Goal: Answer question/provide support

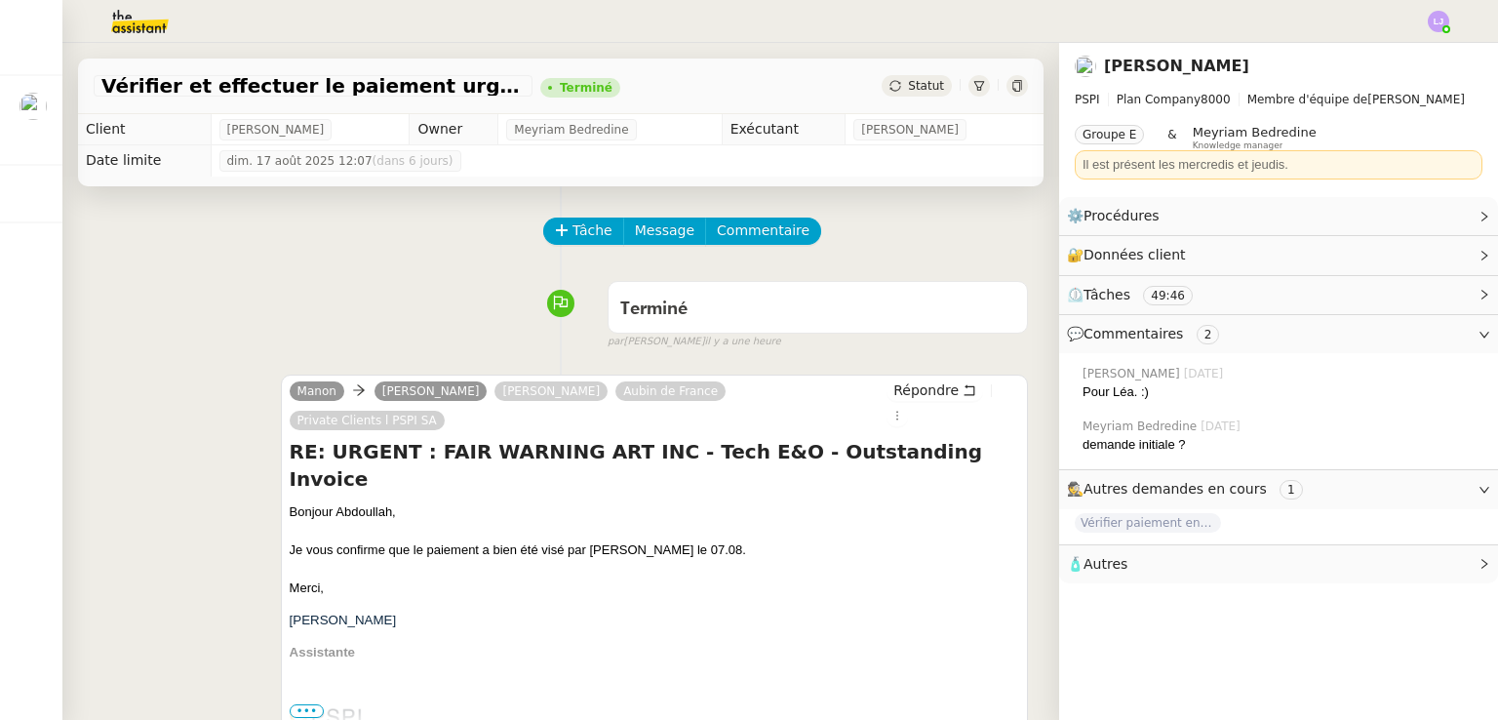
click at [149, 13] on img at bounding box center [124, 21] width 151 height 43
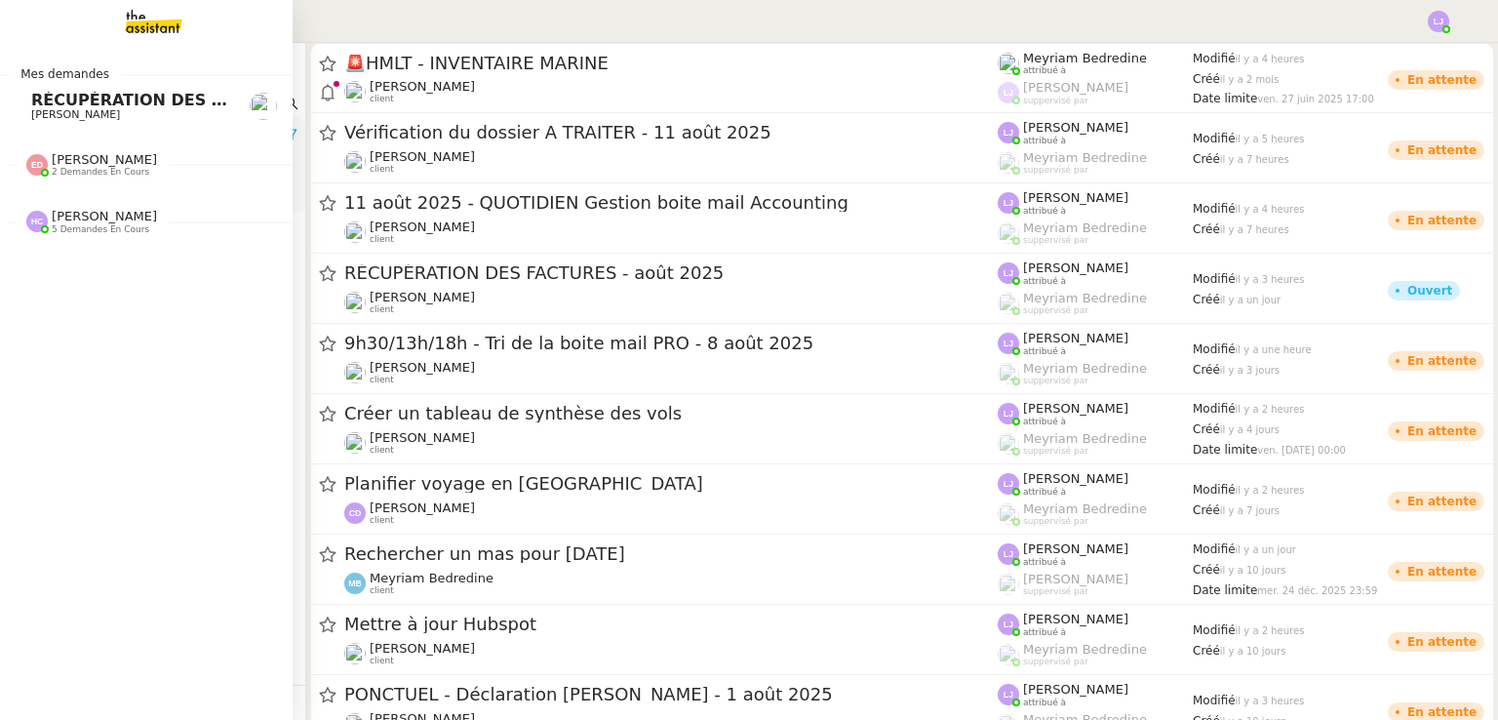
click at [20, 112] on link "RÉCUPÉRATION DES FACTURES - août 2025 Morgane Mussard" at bounding box center [146, 106] width 293 height 45
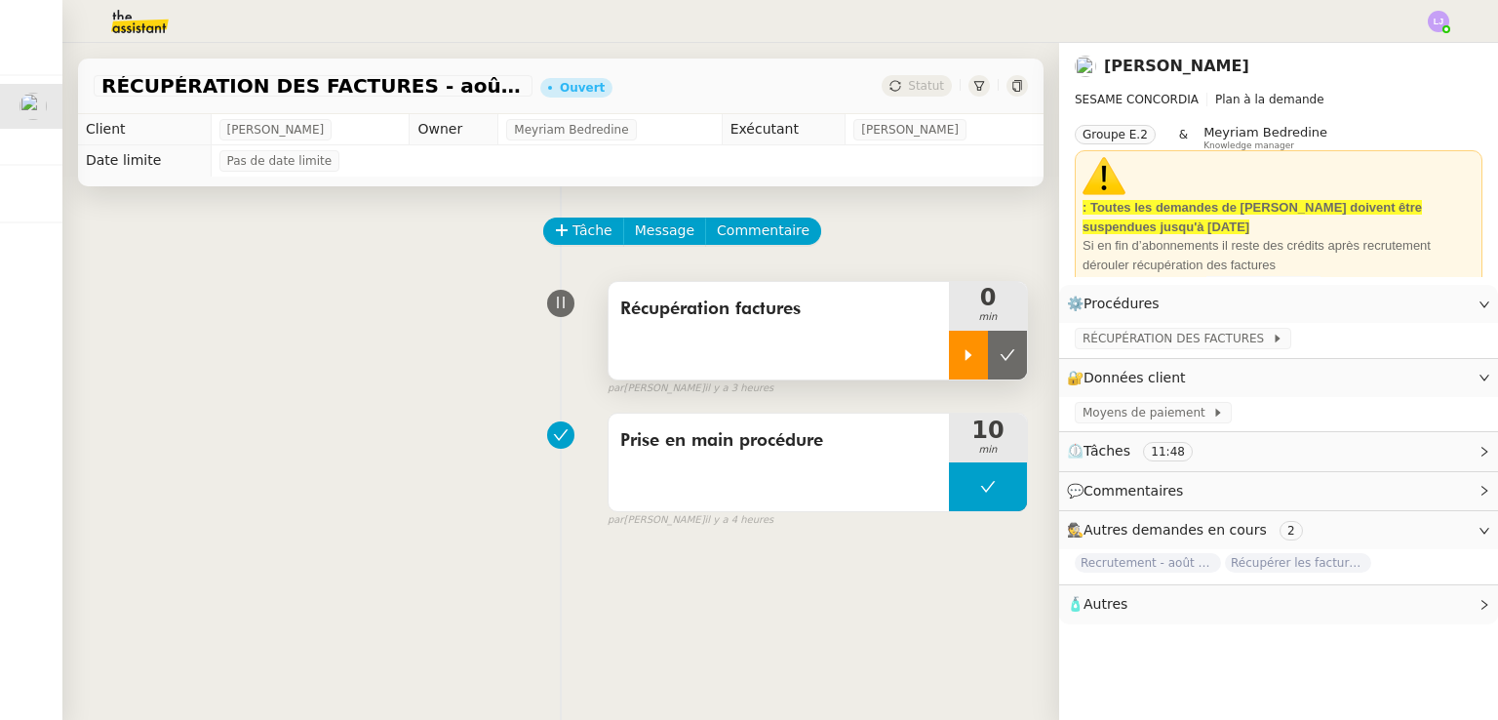
click at [961, 363] on icon at bounding box center [969, 355] width 16 height 16
click at [999, 359] on div at bounding box center [988, 355] width 78 height 49
click at [1000, 359] on icon at bounding box center [1008, 355] width 16 height 16
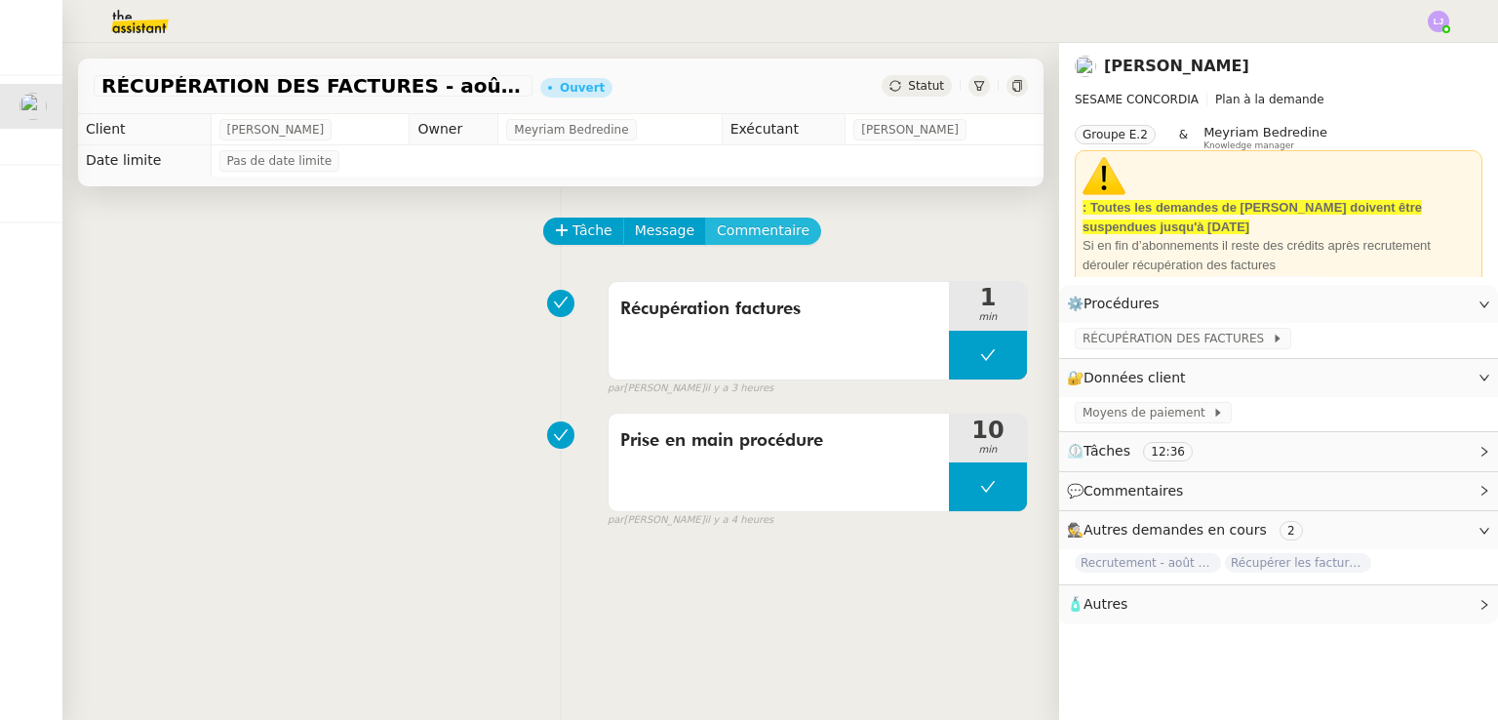
click at [752, 242] on span "Commentaire" at bounding box center [763, 230] width 93 height 22
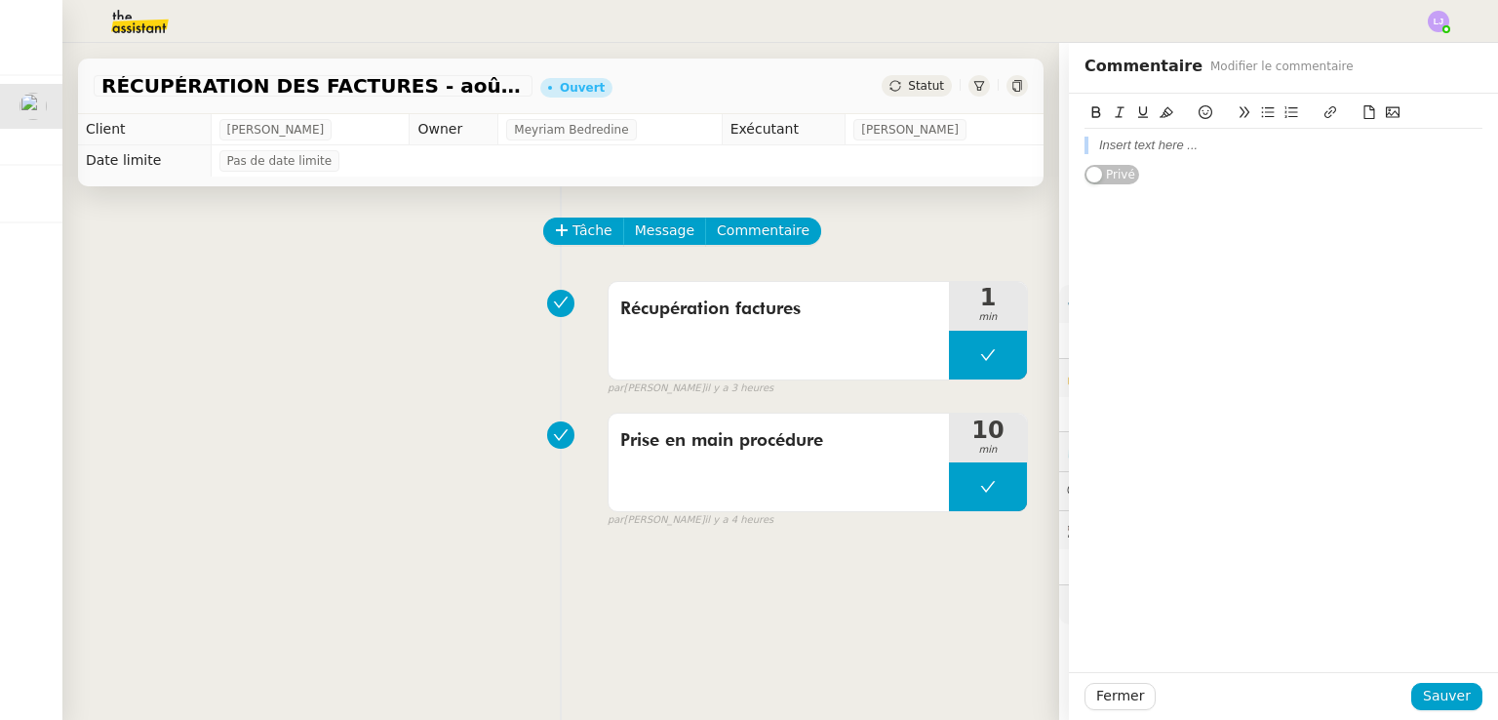
drag, startPoint x: 1173, startPoint y: 164, endPoint x: 1154, endPoint y: 149, distance: 24.4
click at [1154, 149] on div "Privé" at bounding box center [1284, 140] width 398 height 92
click at [1154, 149] on div at bounding box center [1284, 146] width 398 height 18
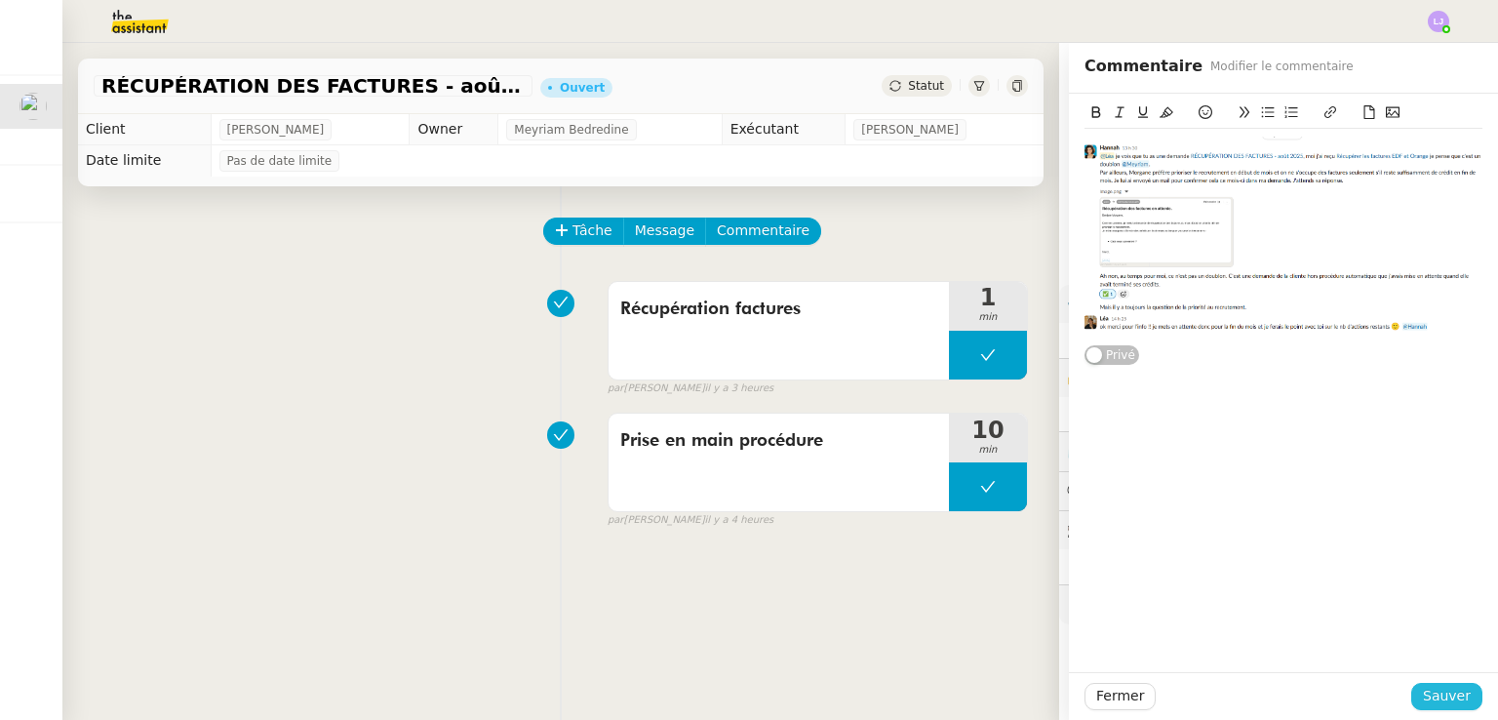
click at [1436, 697] on span "Sauver" at bounding box center [1447, 696] width 48 height 22
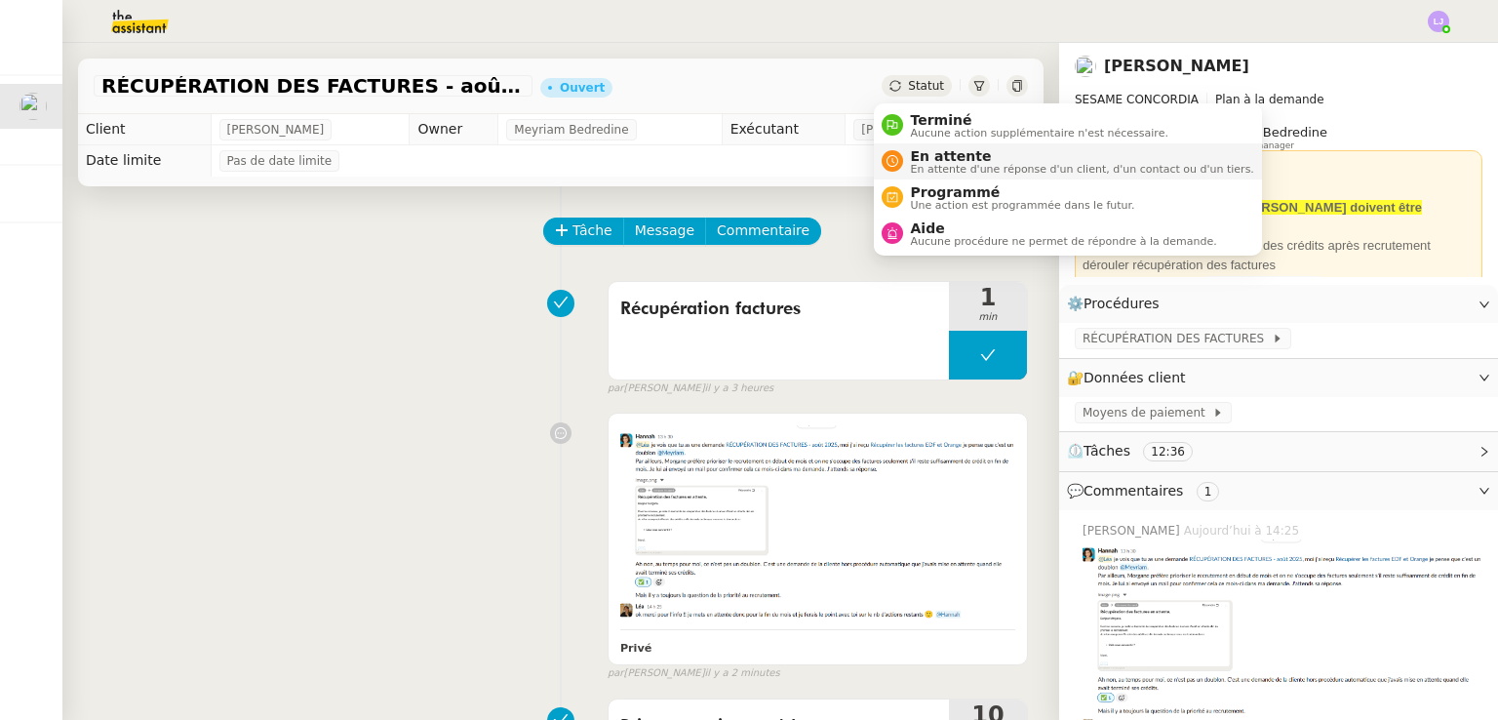
click at [915, 154] on span "En attente" at bounding box center [1082, 156] width 343 height 16
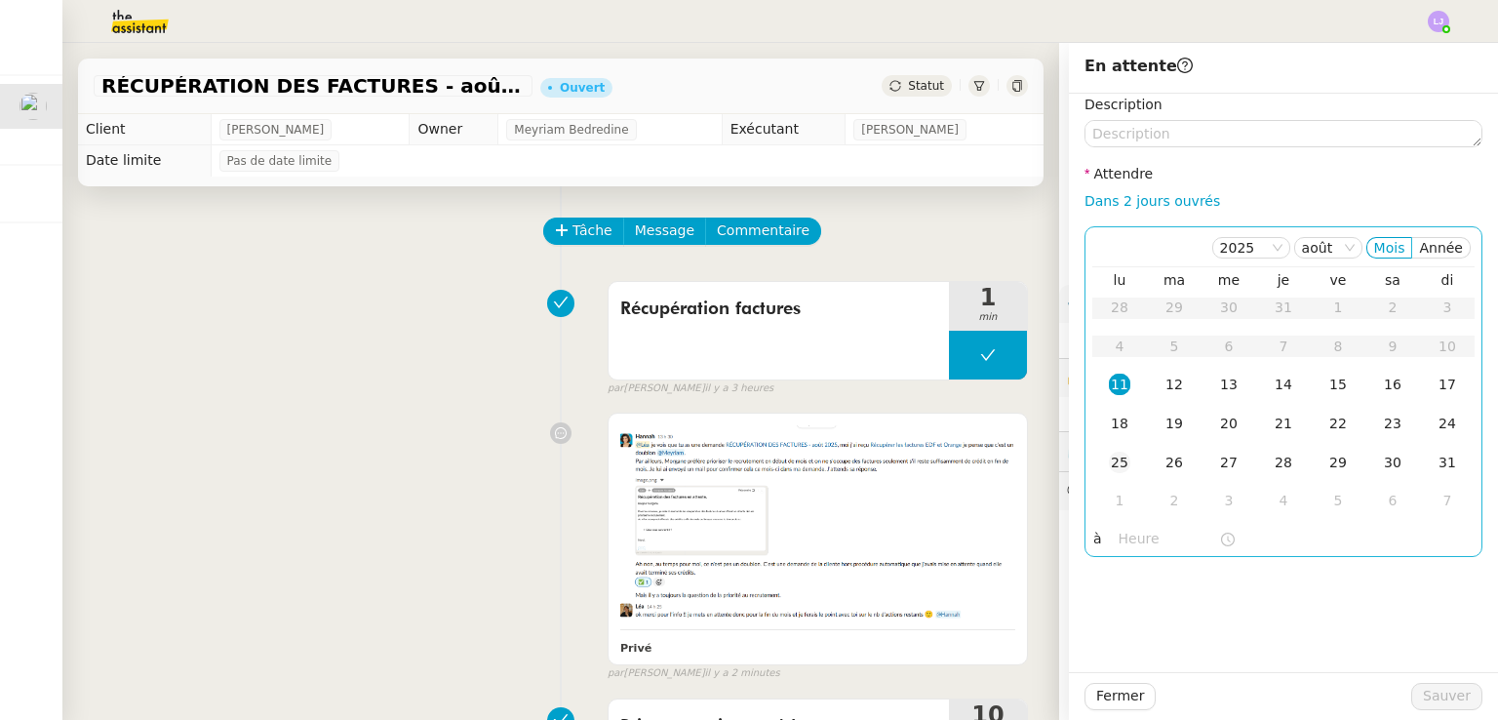
click at [1110, 457] on div "25" at bounding box center [1119, 462] width 21 height 21
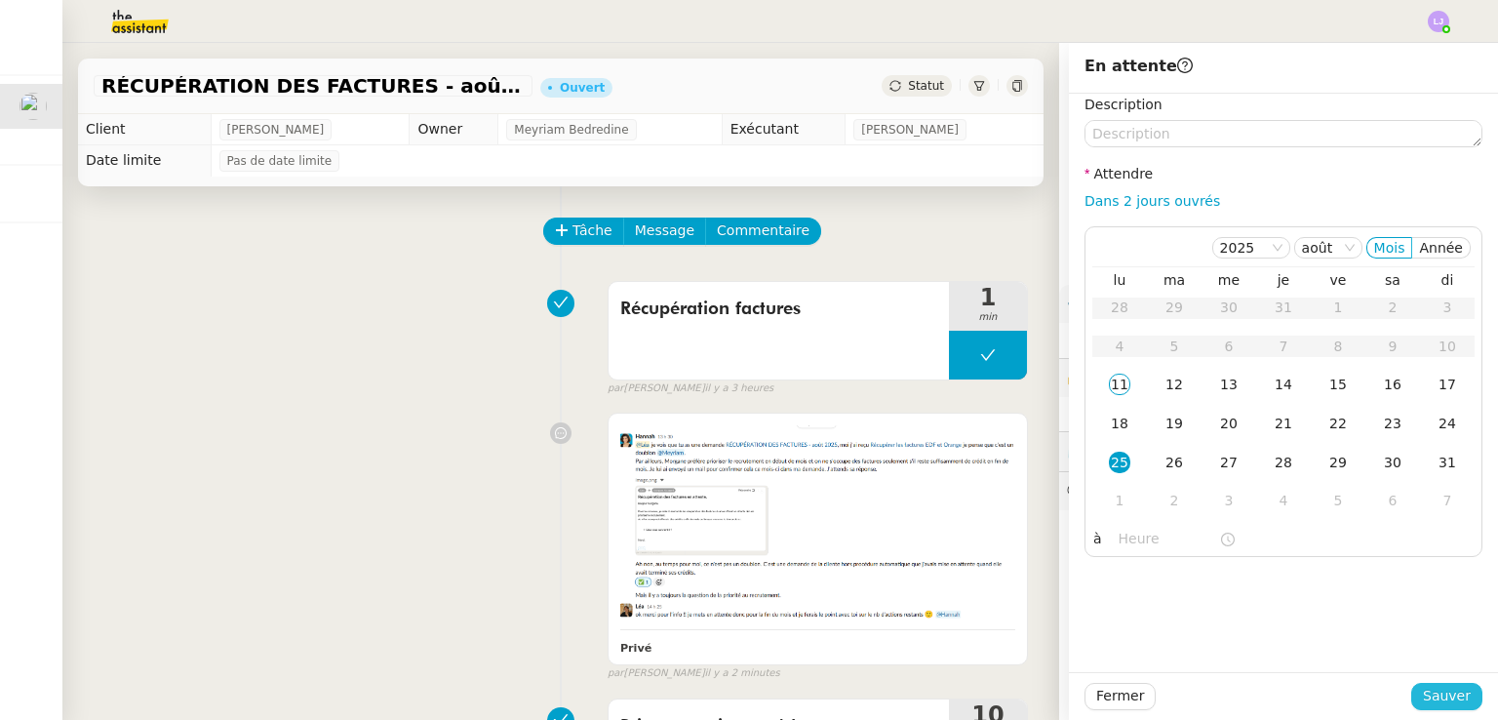
click at [1423, 690] on span "Sauver" at bounding box center [1447, 696] width 48 height 22
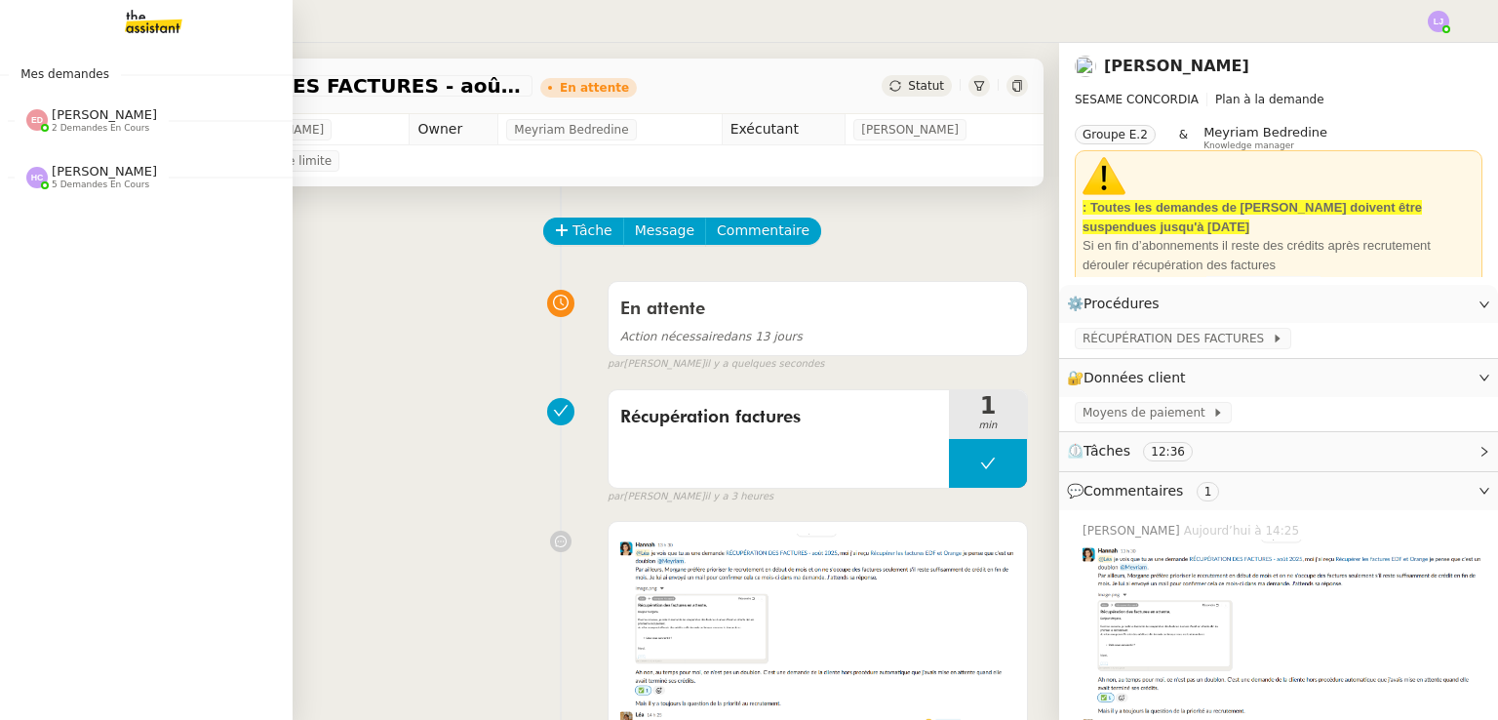
click at [67, 128] on span "2 demandes en cours" at bounding box center [101, 128] width 98 height 11
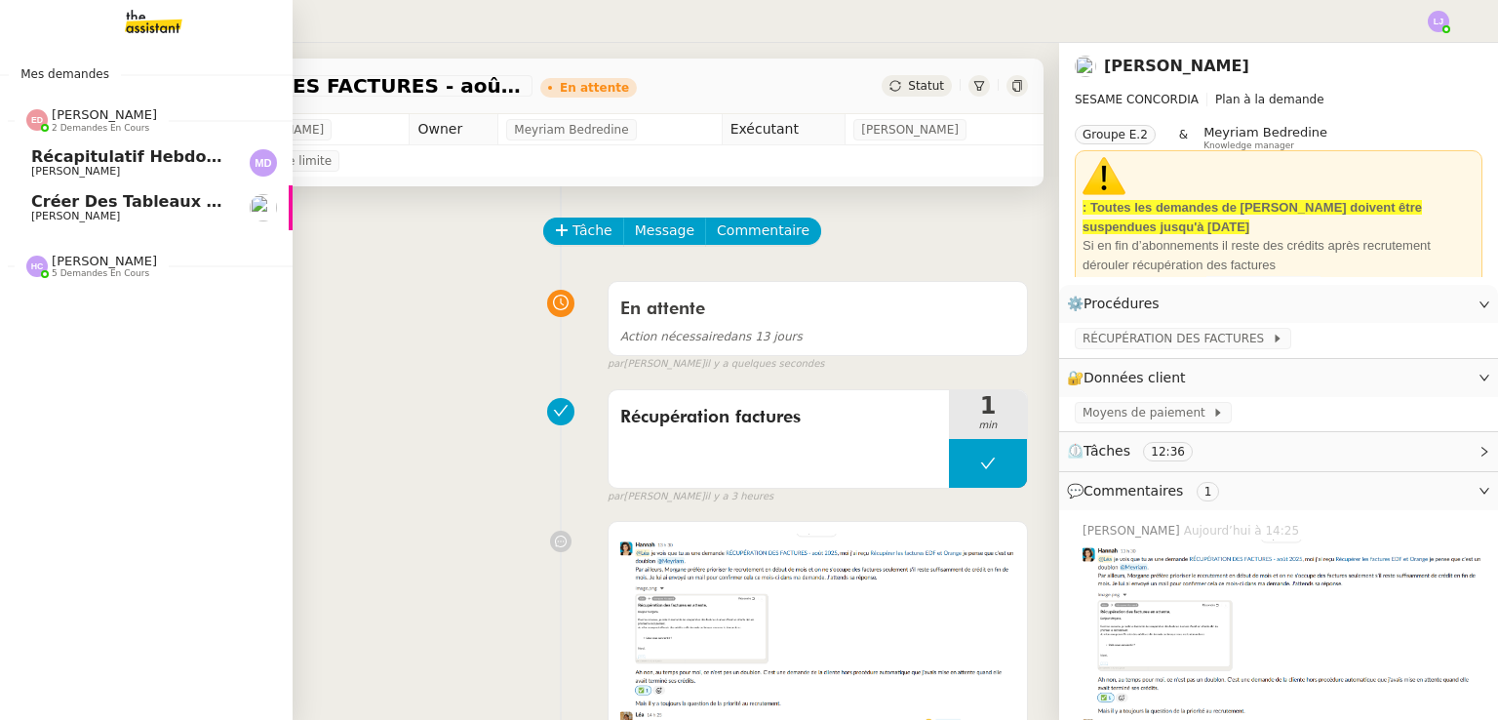
click at [180, 163] on span "Récapitulatif hebdomadaire - [DATE]" at bounding box center [222, 156] width 382 height 19
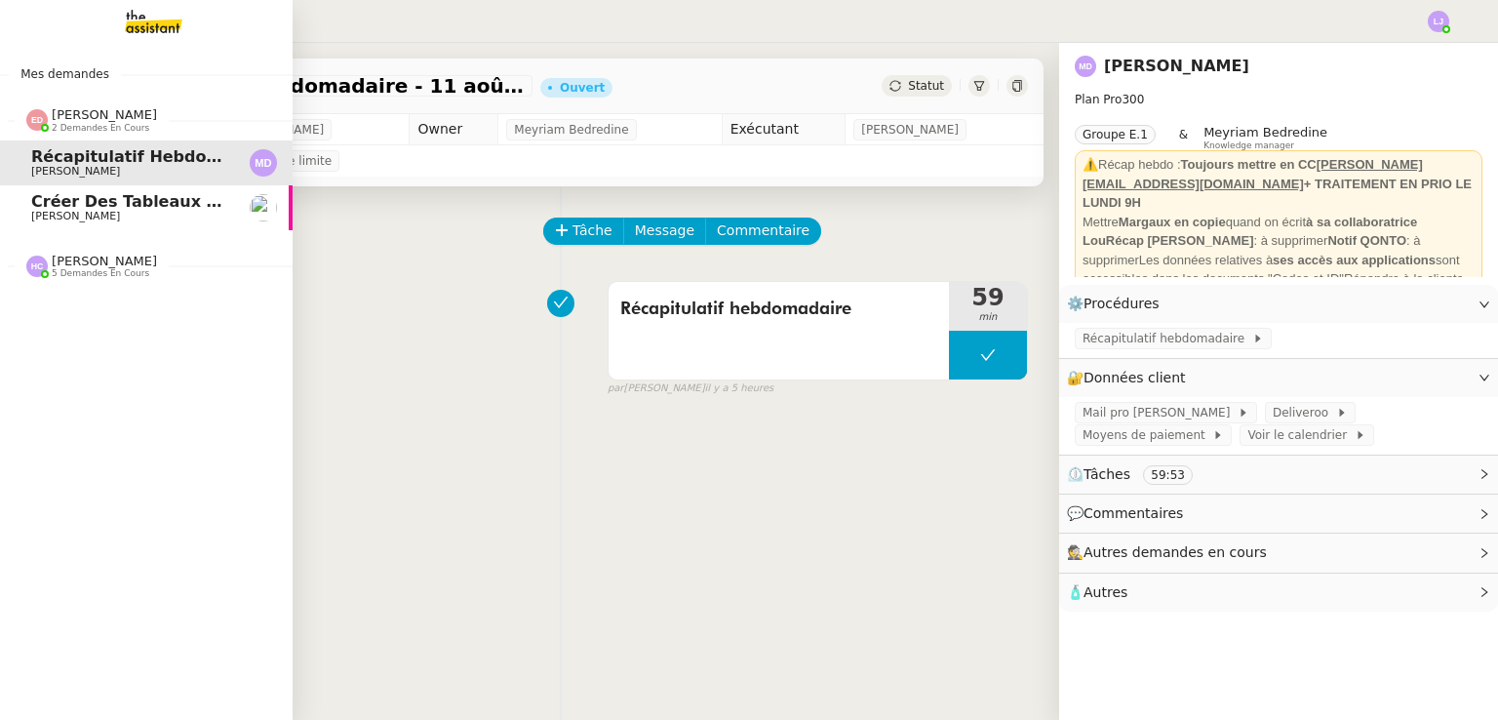
click at [168, 204] on span "Créer des tableaux pour mai, juin, juillet" at bounding box center [211, 201] width 360 height 19
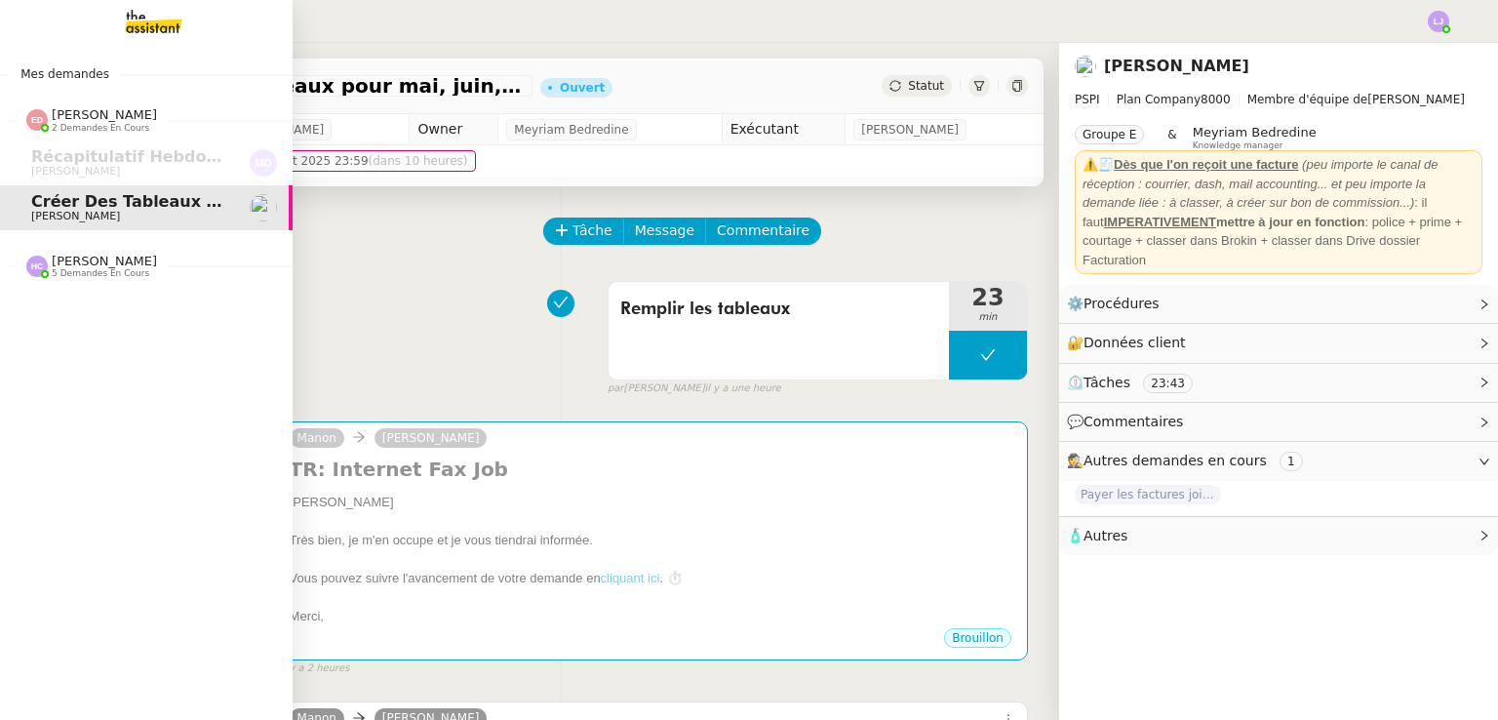
click at [151, 275] on nz-divider "Hannah Cassar 5 demandes en cours" at bounding box center [154, 266] width 293 height 25
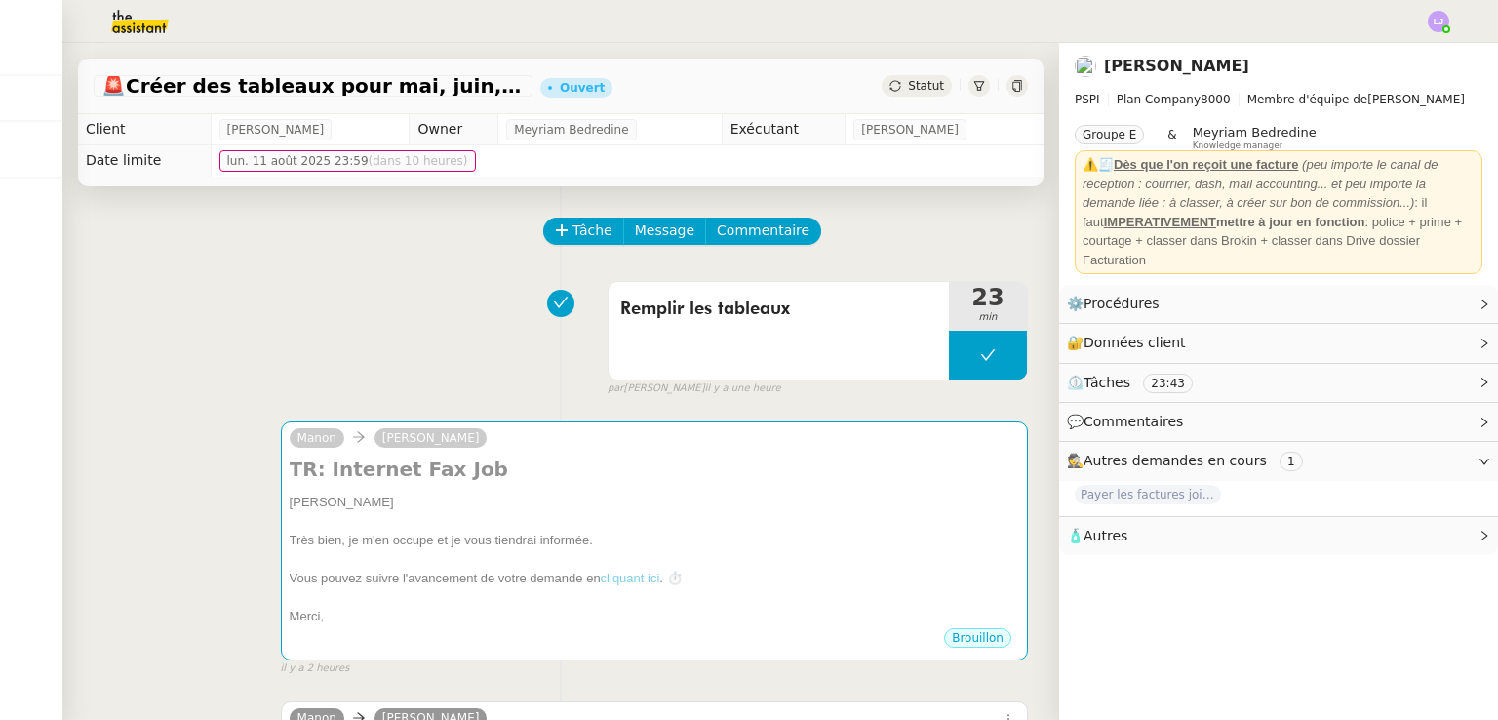
click at [138, 26] on img at bounding box center [124, 21] width 151 height 43
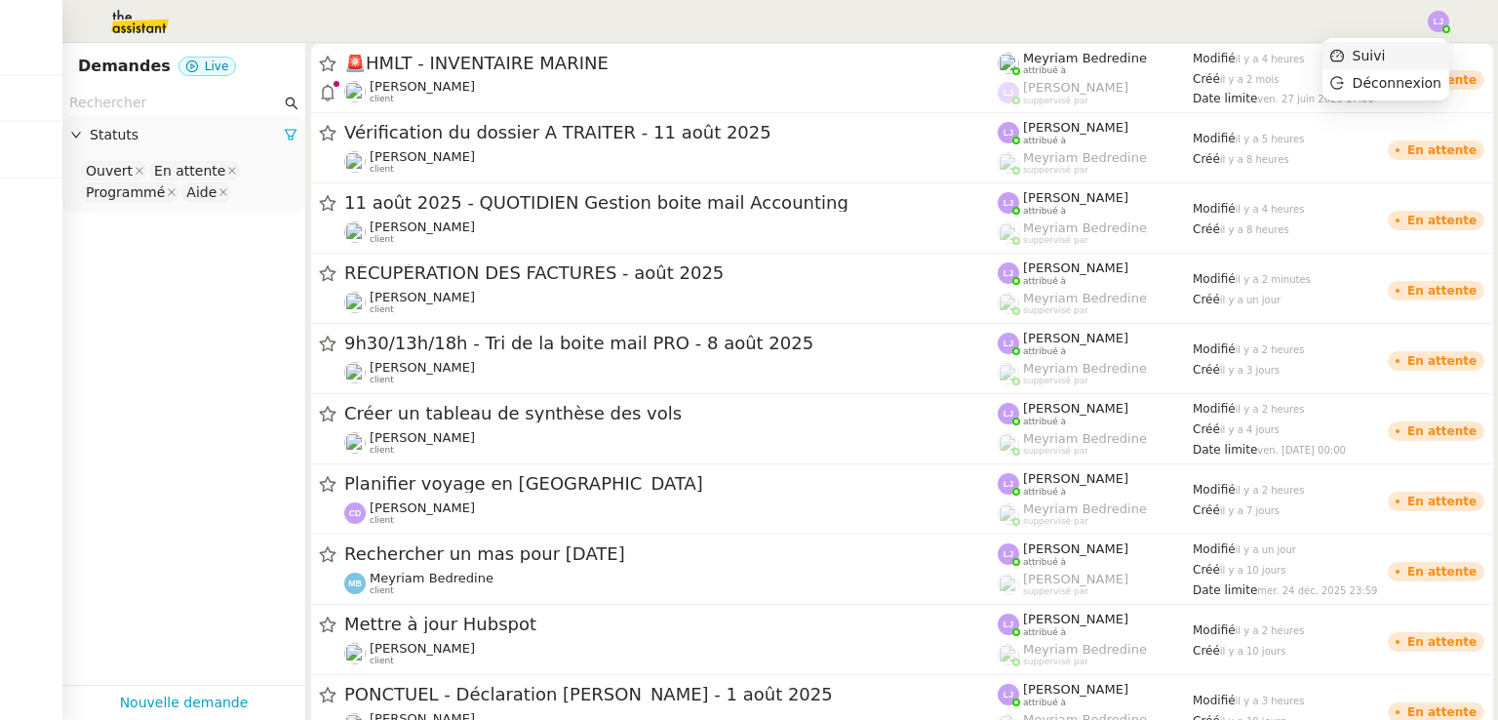
click at [1429, 46] on li "Suivi" at bounding box center [1386, 55] width 127 height 27
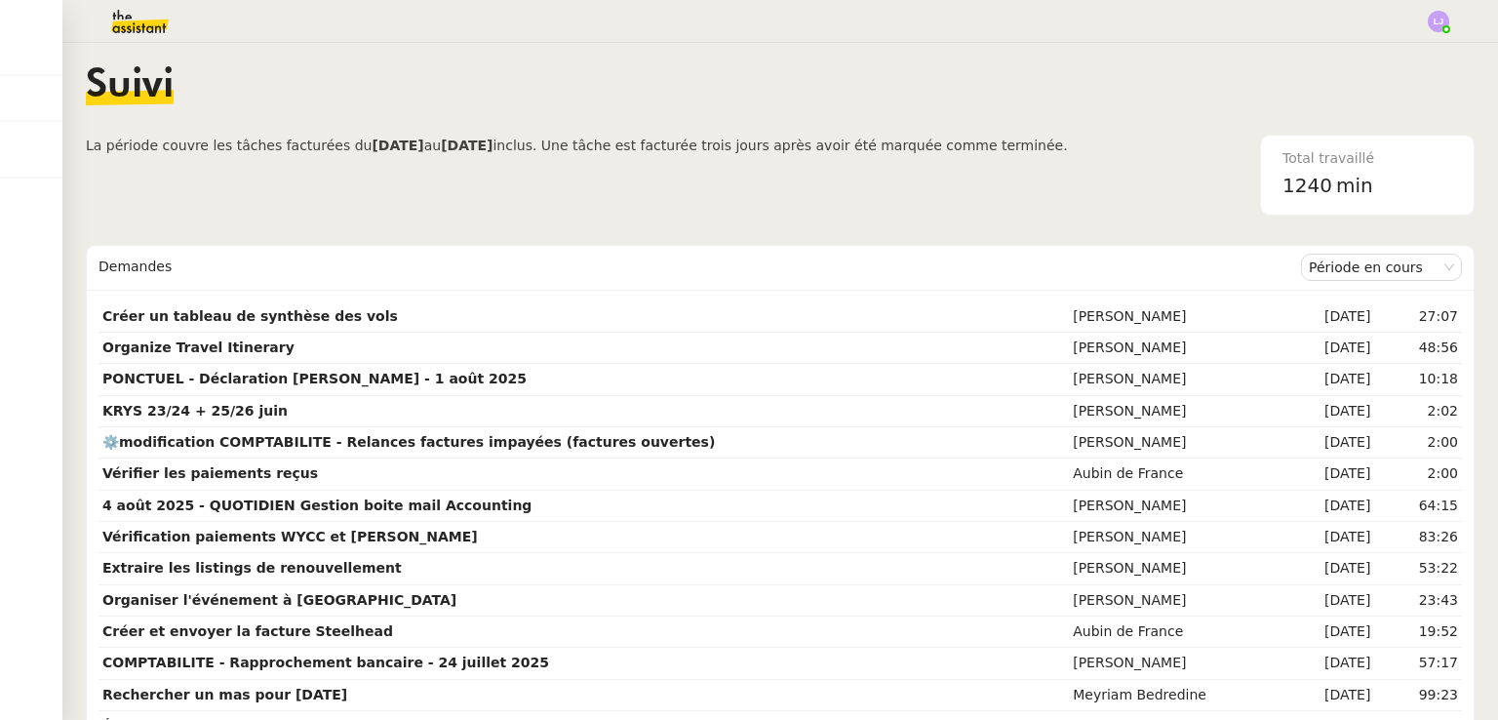
click at [144, 17] on img at bounding box center [124, 21] width 151 height 43
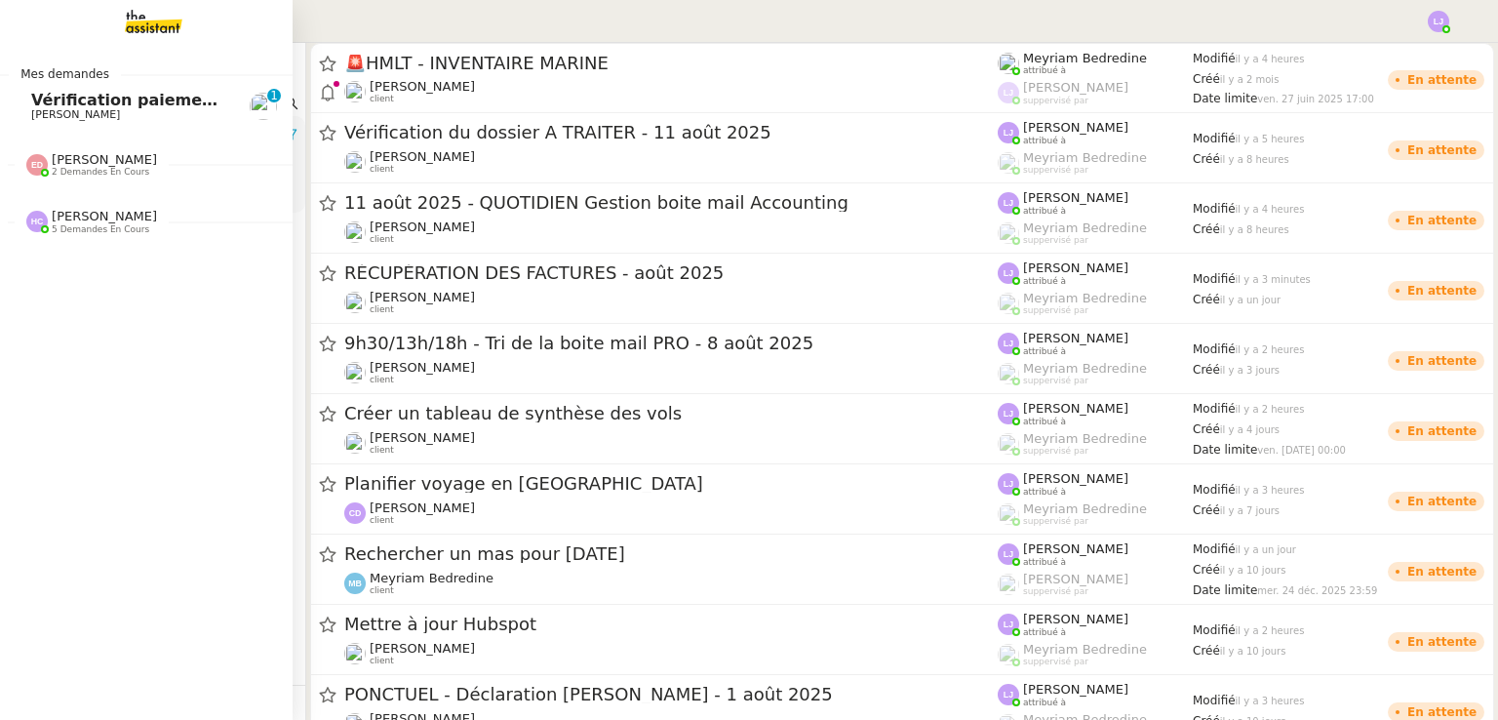
click at [178, 211] on nz-divider "Hannah Cassar 5 demandes en cours" at bounding box center [154, 221] width 293 height 25
click at [231, 104] on link "Vérification paiements WYCC et MS AMLIN Sophie Mouraire 0 1 2 3 4 5 6 7 8 9" at bounding box center [146, 106] width 293 height 45
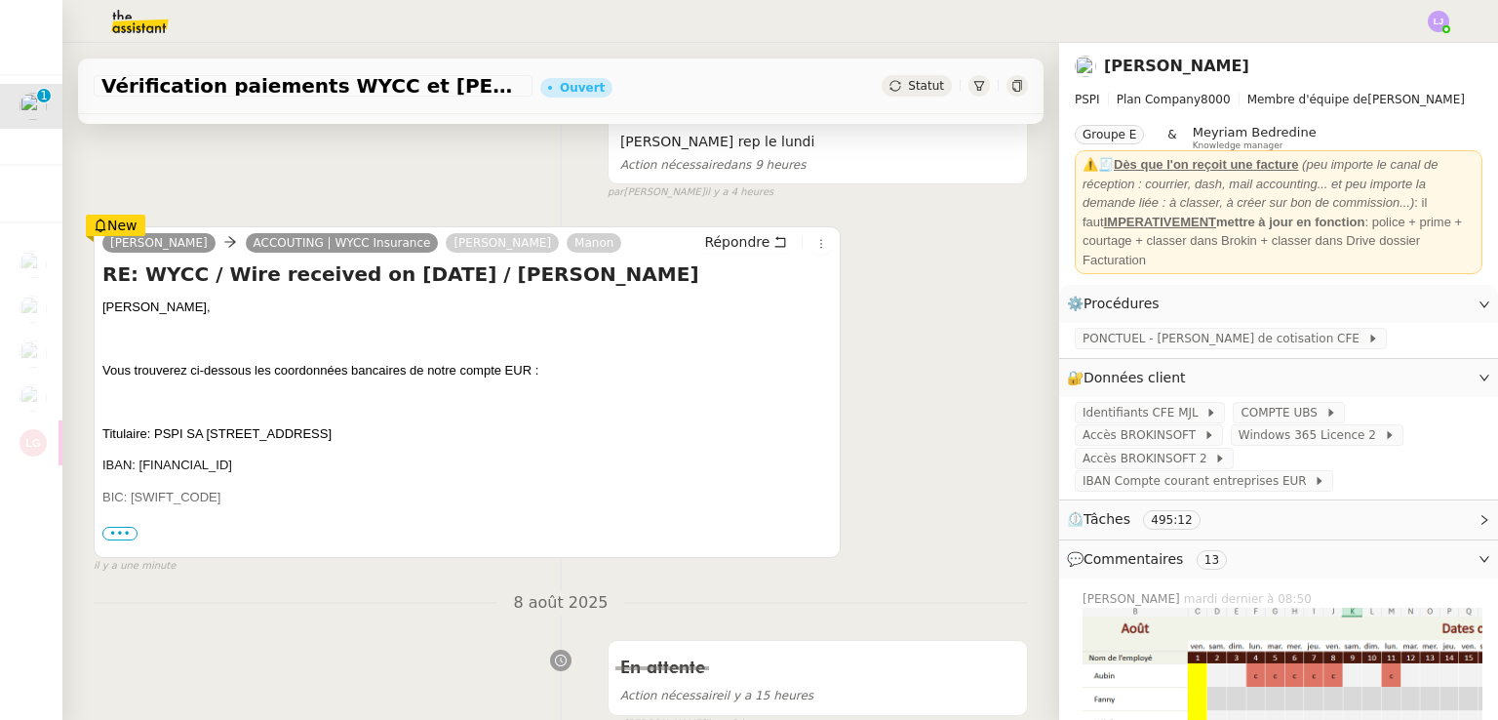
scroll to position [316, 0]
click at [114, 537] on span "•••" at bounding box center [119, 533] width 35 height 14
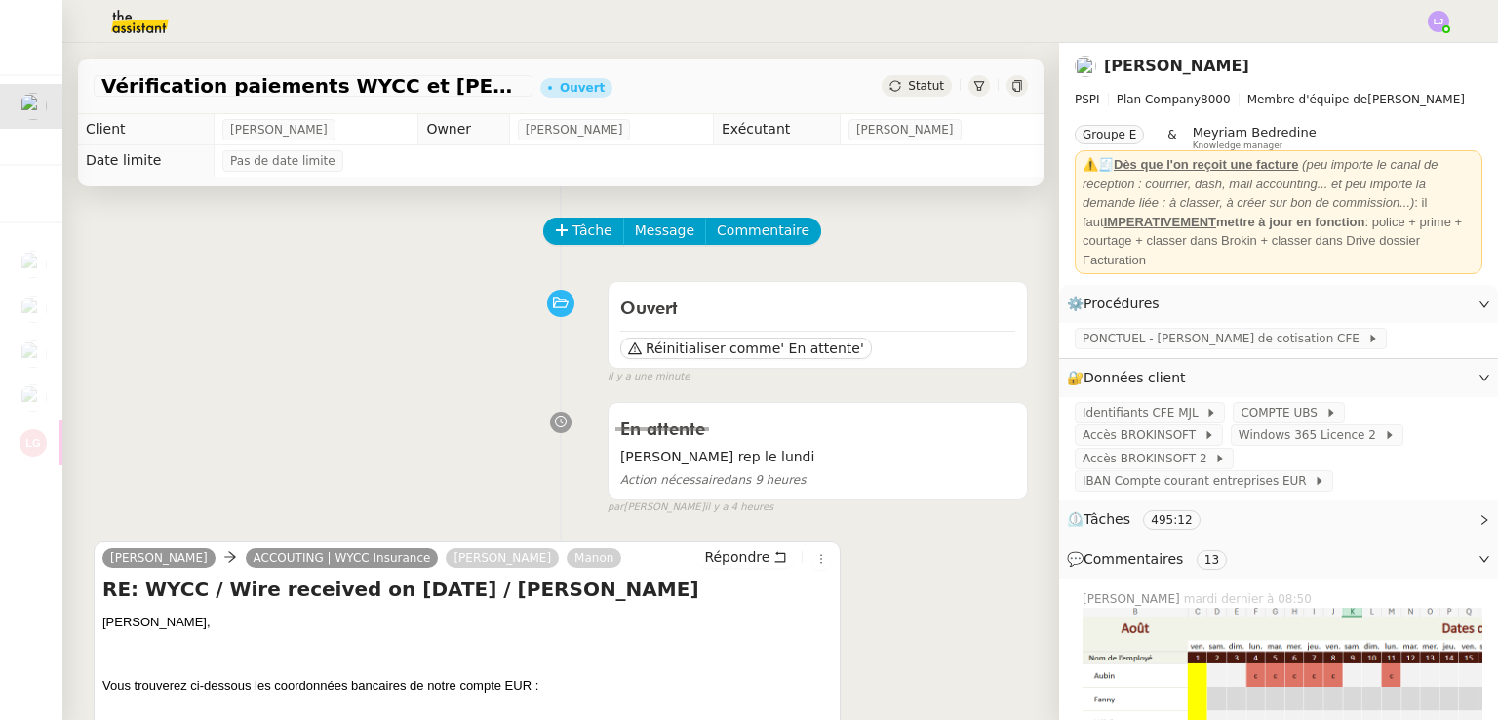
scroll to position [0, 0]
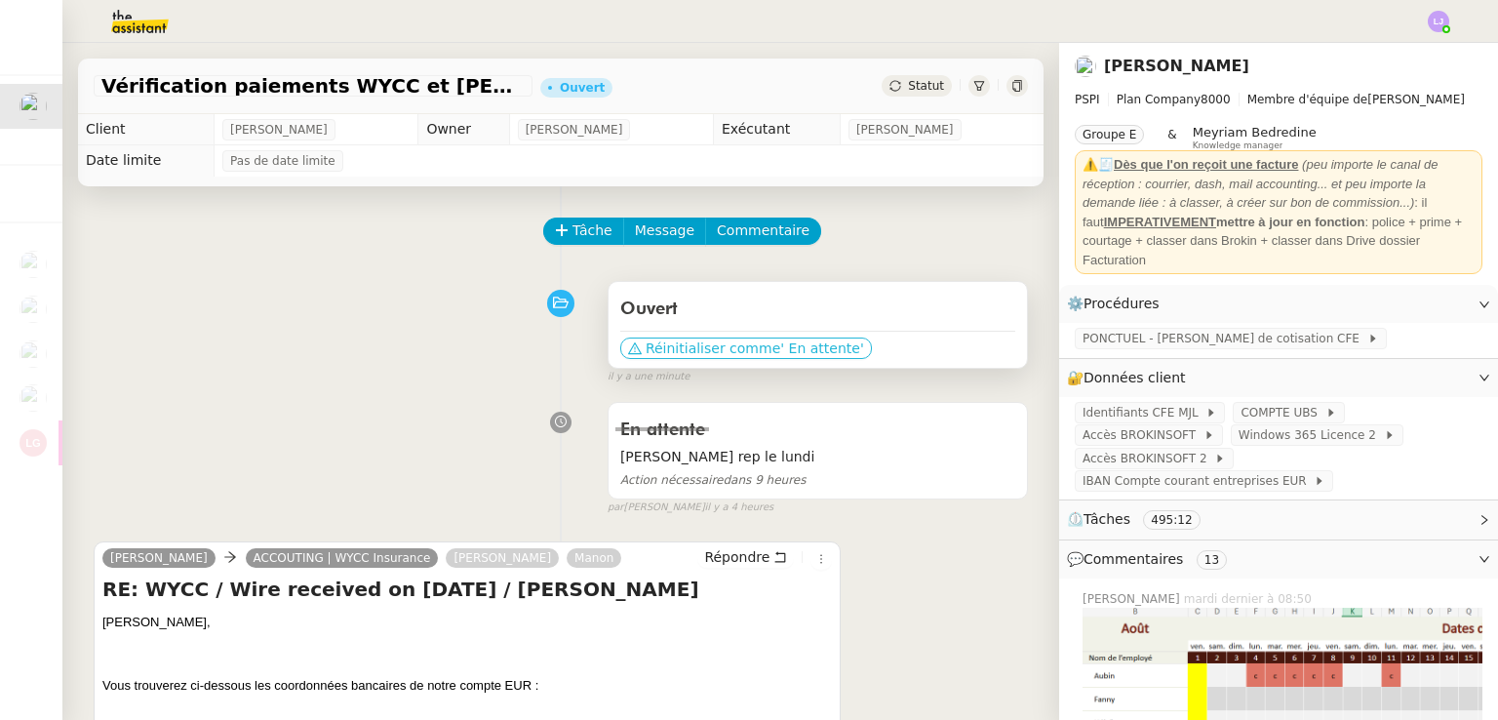
click at [675, 342] on span "Réinitialiser comme" at bounding box center [713, 348] width 135 height 20
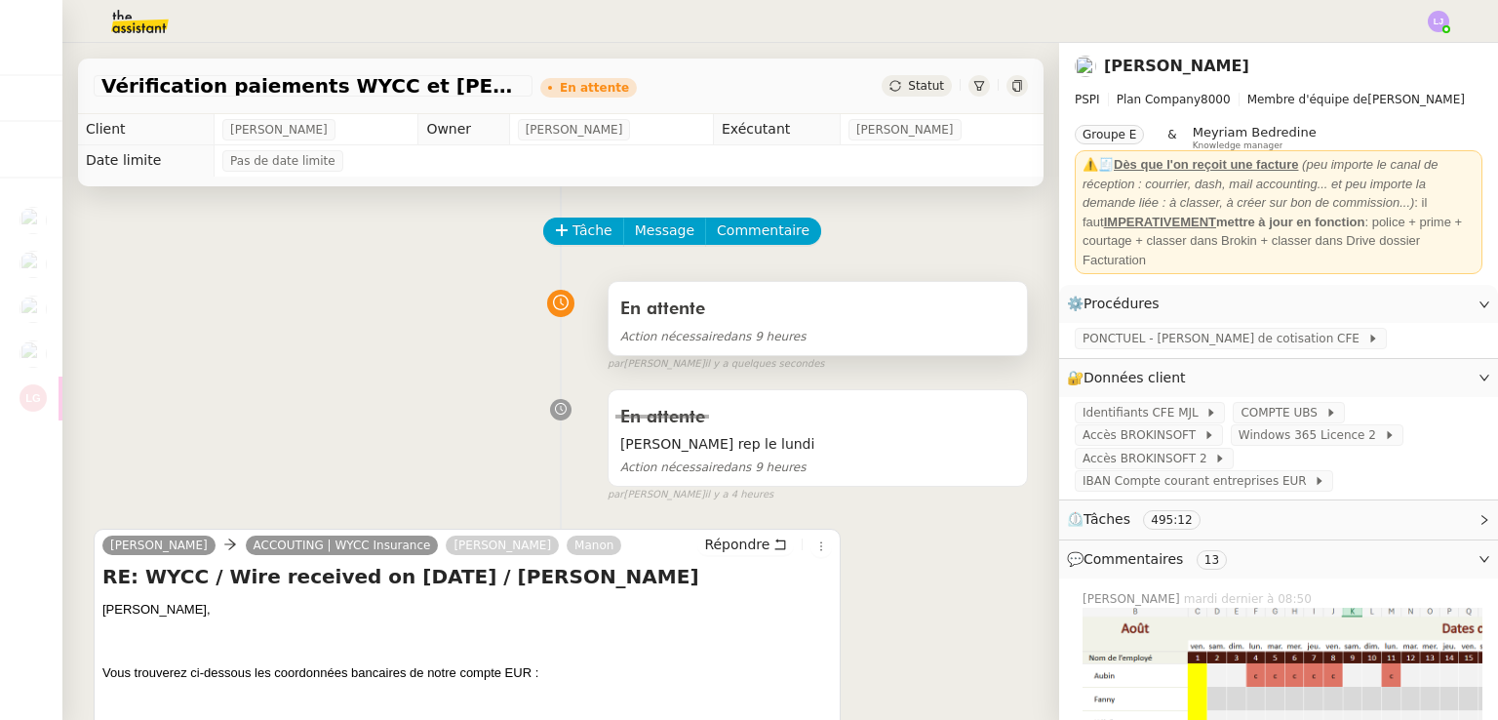
click at [687, 352] on div "En attente Action nécessaire dans 9 heures" at bounding box center [818, 318] width 418 height 73
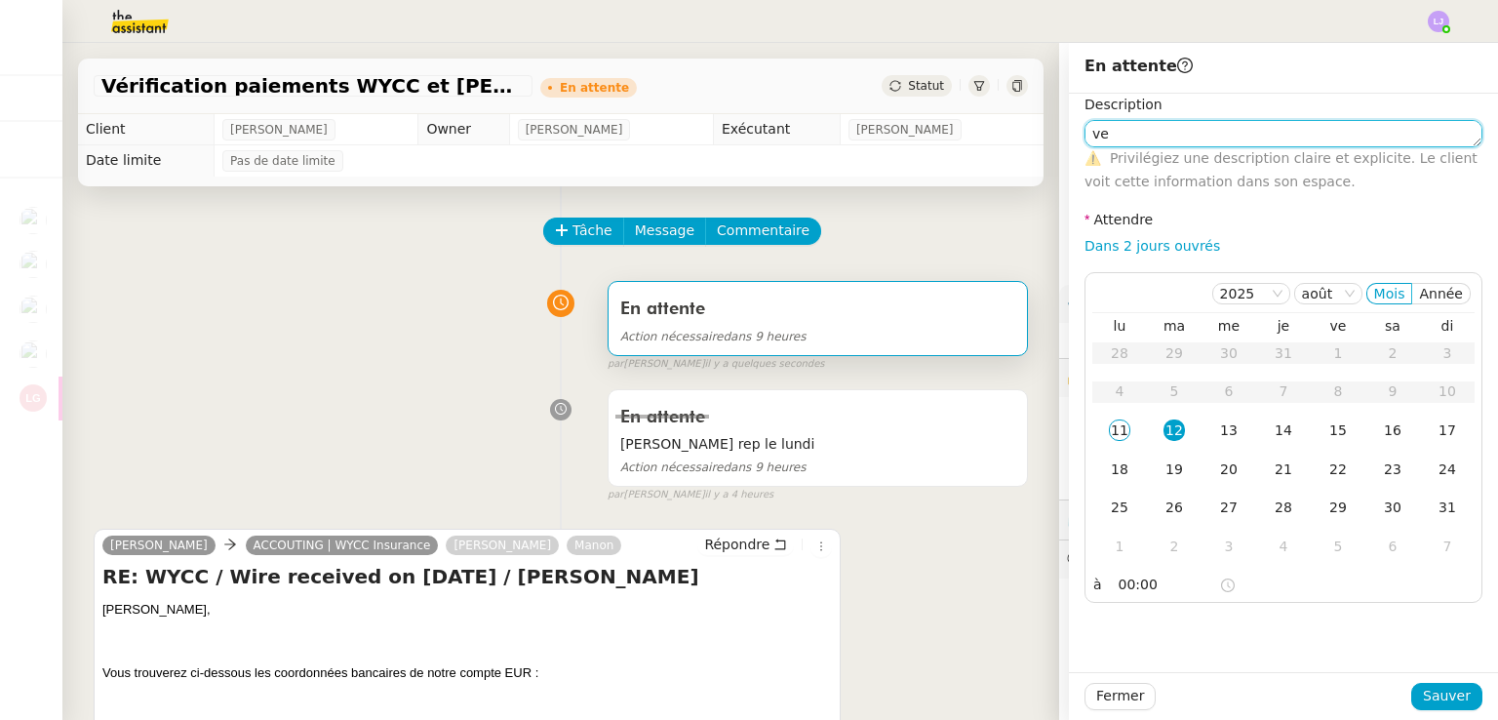
click at [1168, 134] on textarea "ve" at bounding box center [1284, 133] width 398 height 27
type textarea "verif paiement"
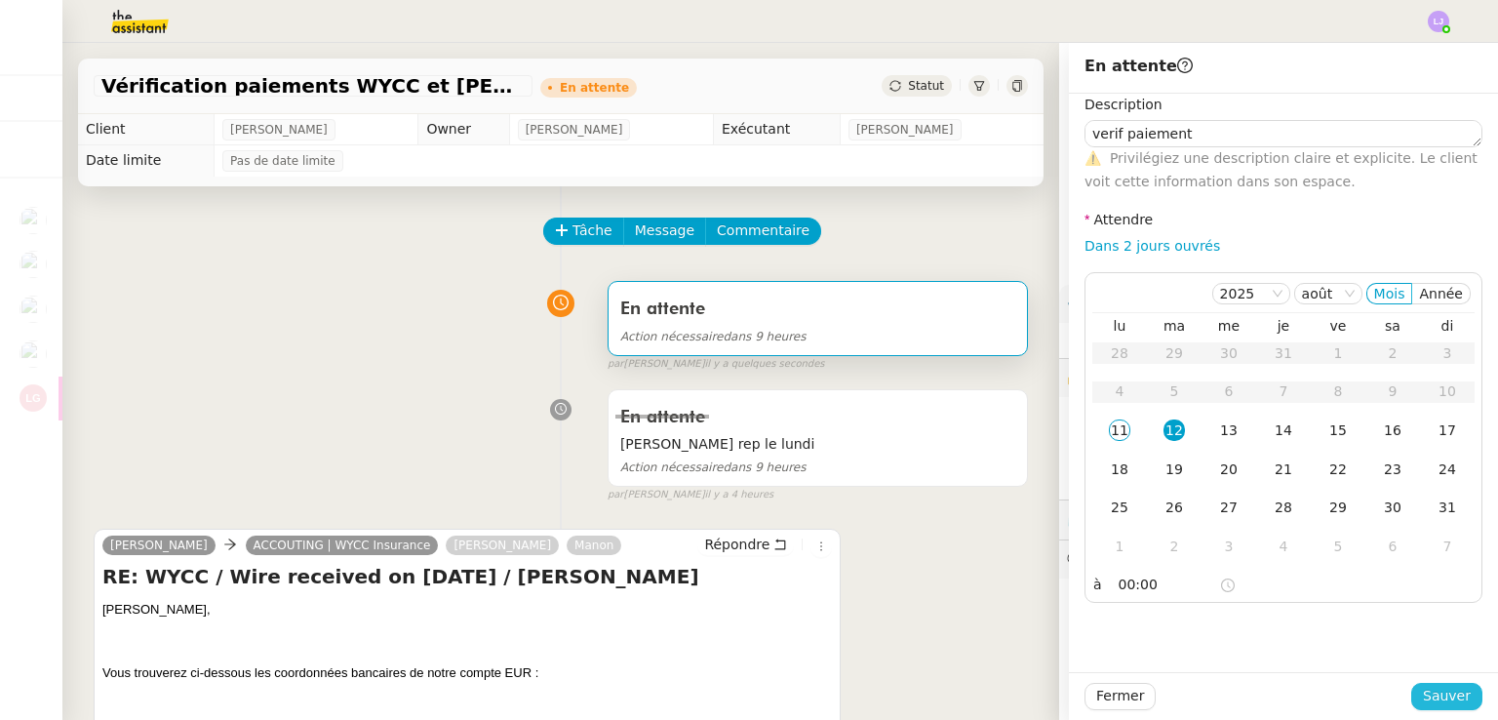
click at [1432, 699] on span "Sauver" at bounding box center [1447, 696] width 48 height 22
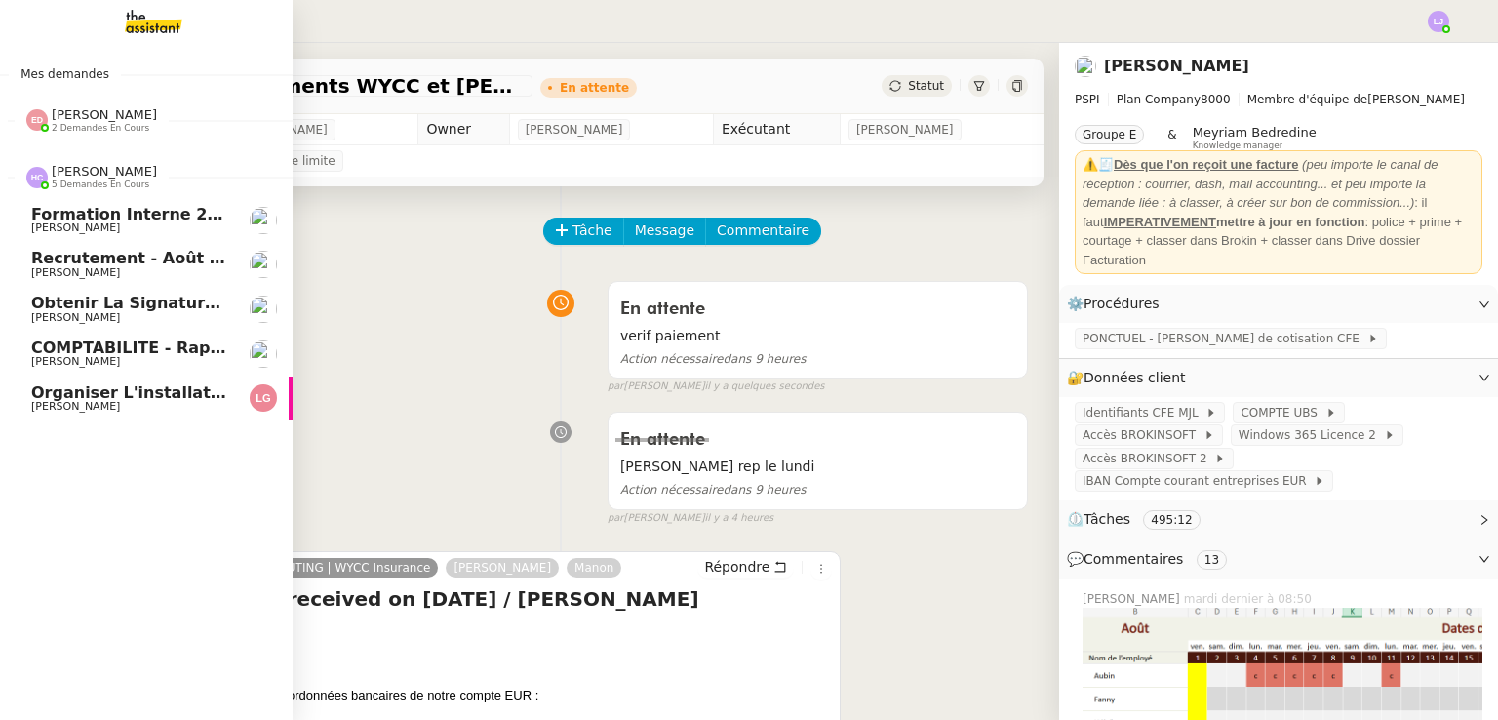
click at [155, 222] on span "[PERSON_NAME]" at bounding box center [129, 228] width 197 height 12
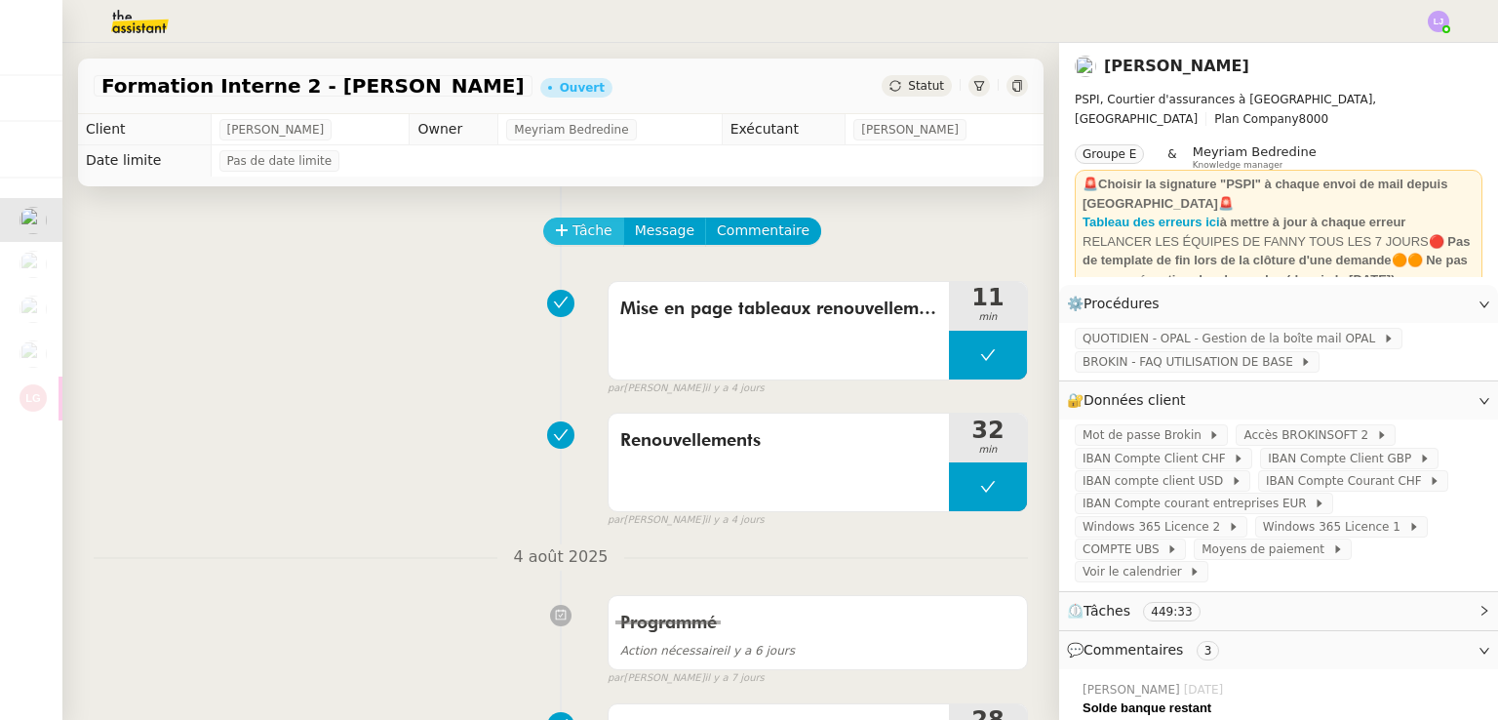
click at [583, 233] on span "Tâche" at bounding box center [593, 230] width 40 height 22
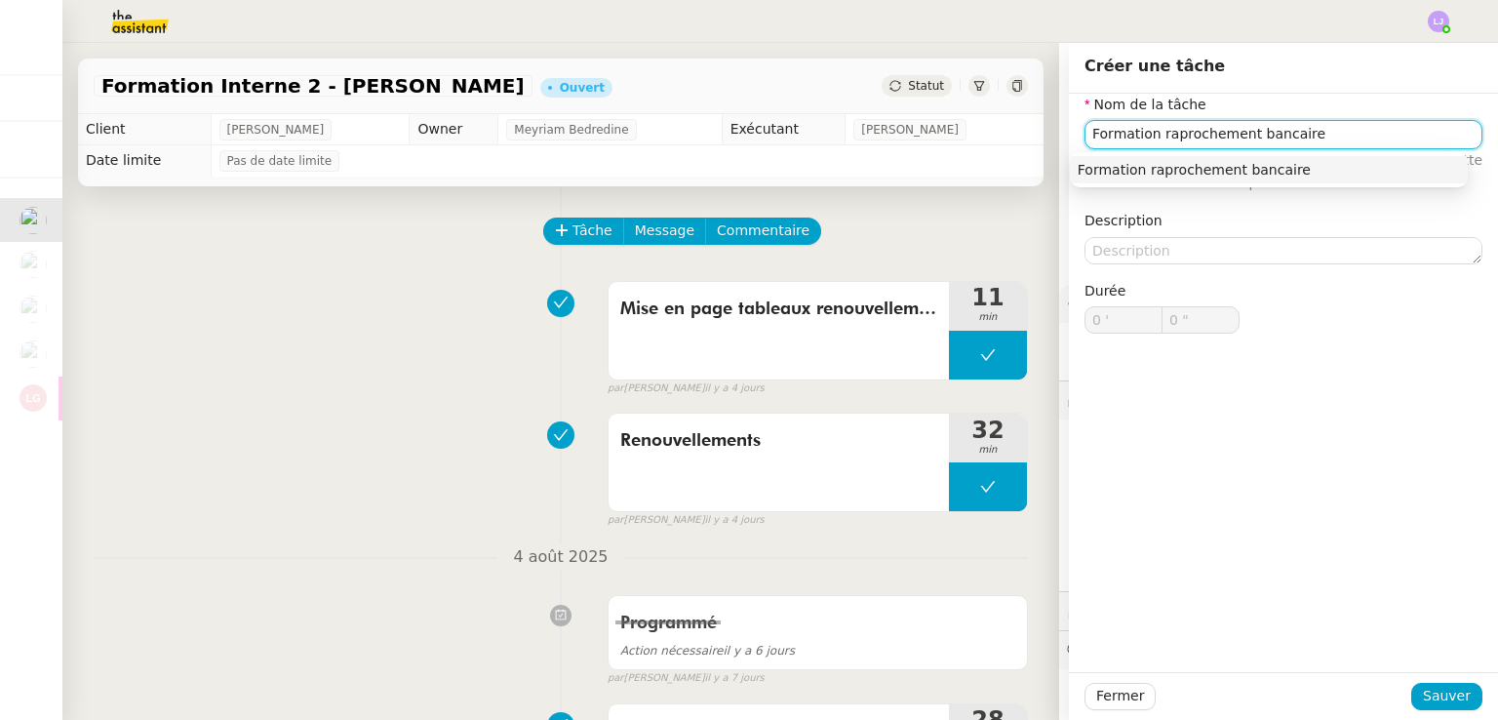
click at [1155, 139] on input "Formation raprochement bancaire" at bounding box center [1284, 134] width 398 height 28
drag, startPoint x: 1150, startPoint y: 134, endPoint x: 1017, endPoint y: 137, distance: 132.7
click at [1017, 137] on app-ticket "Formation Interne 2 - FANNY EYRAUD Ouvert Statut Client Fanny Eyraud Owner Meyr…" at bounding box center [780, 381] width 1436 height 677
type input "Rapprochement bancaire"
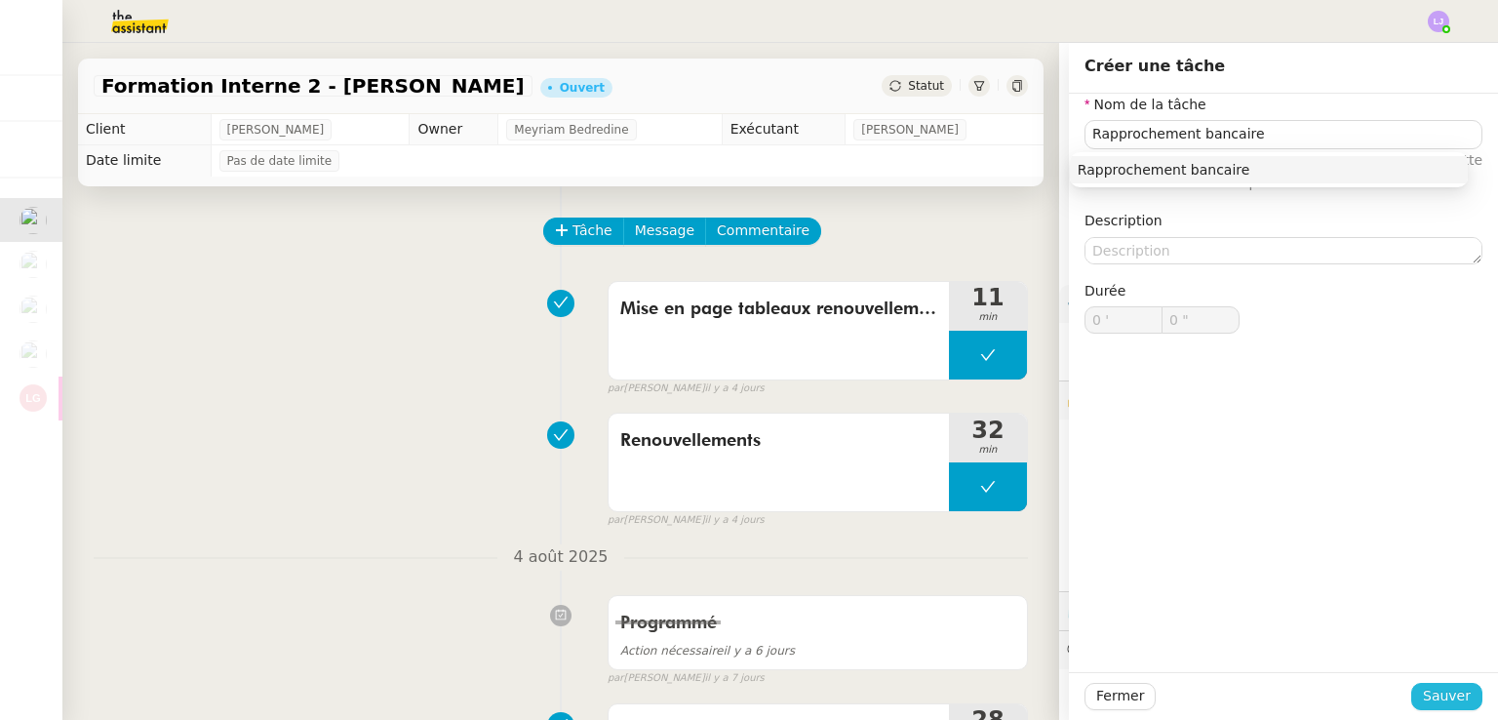
click at [1423, 692] on span "Sauver" at bounding box center [1447, 696] width 48 height 22
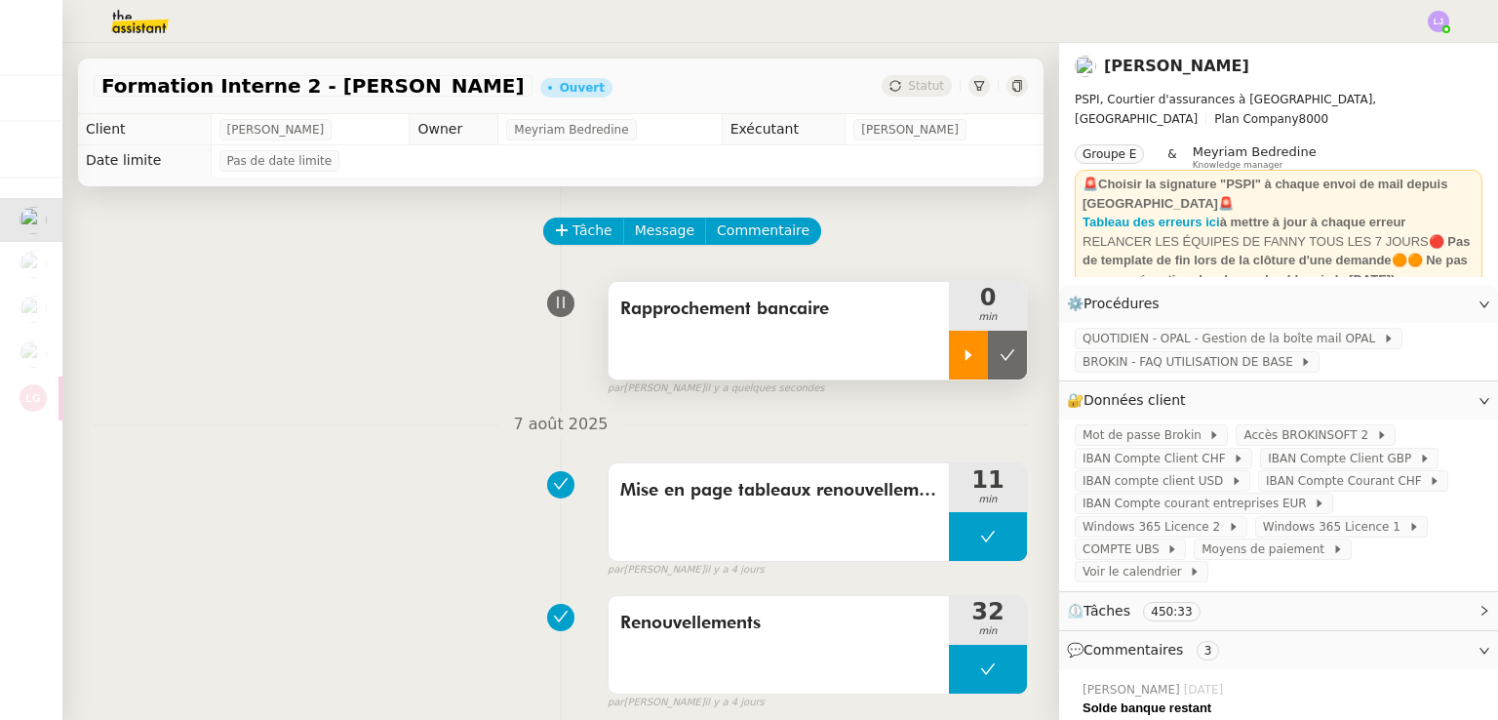
click at [949, 347] on div at bounding box center [968, 355] width 39 height 49
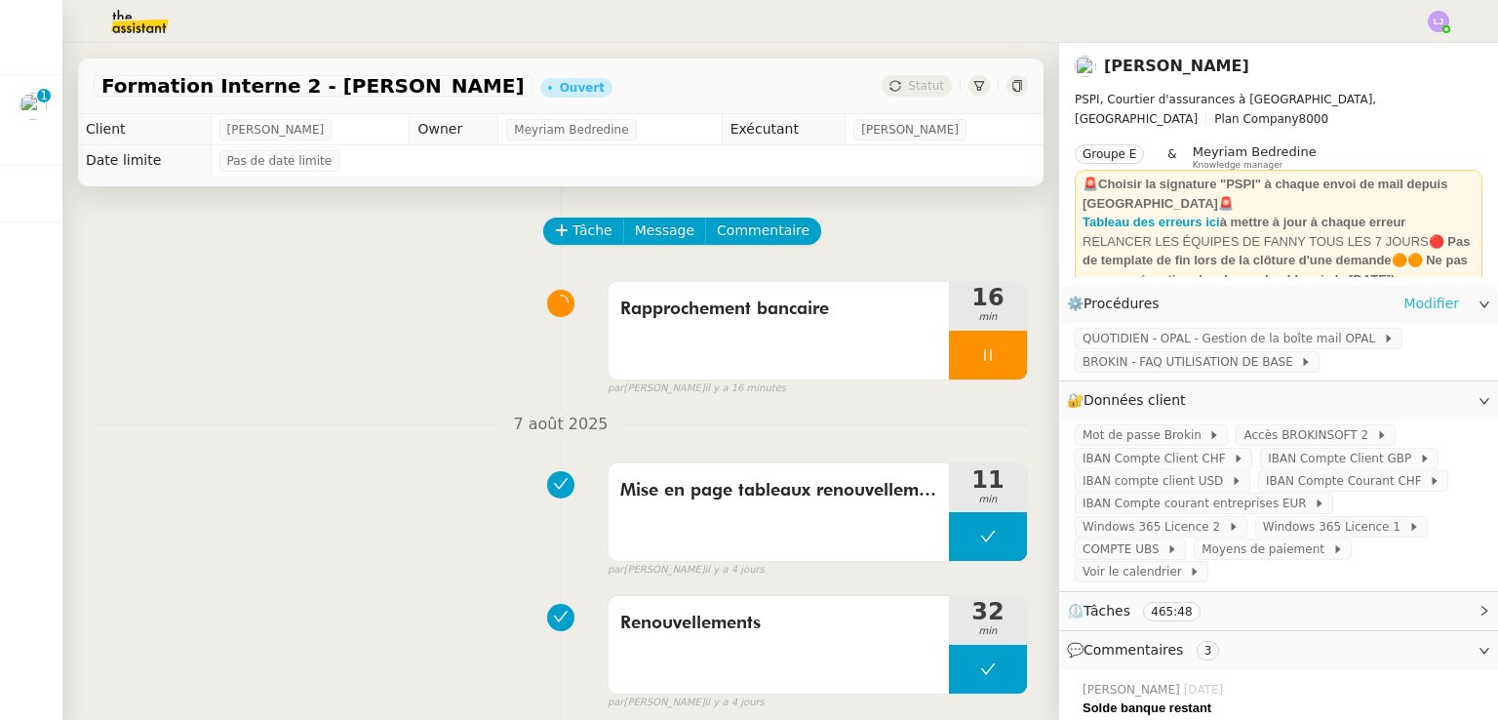
click at [1415, 305] on link "Modifier" at bounding box center [1432, 304] width 56 height 22
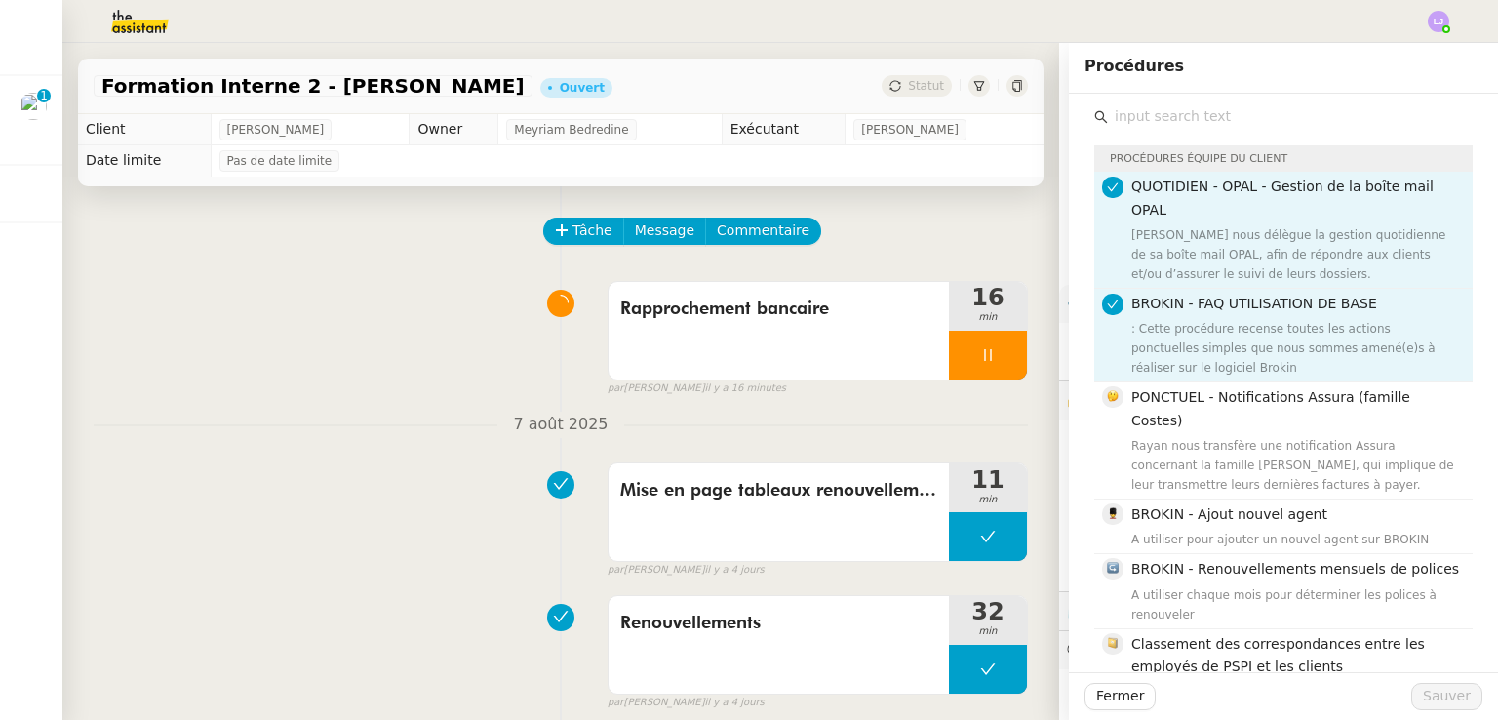
click at [1153, 120] on input "text" at bounding box center [1290, 116] width 365 height 26
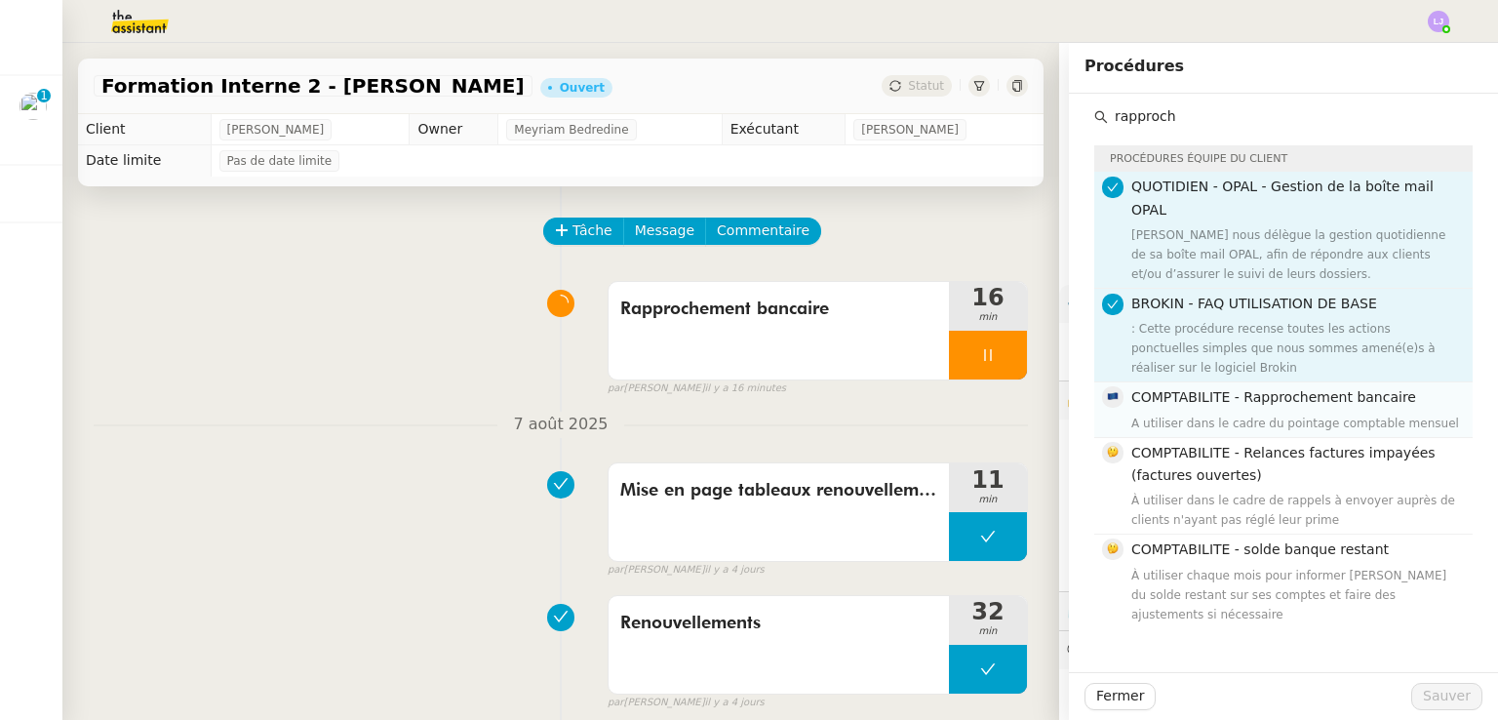
type input "rapproch"
click at [1251, 414] on div "A utiliser dans le cadre du pointage comptable mensuel" at bounding box center [1297, 424] width 330 height 20
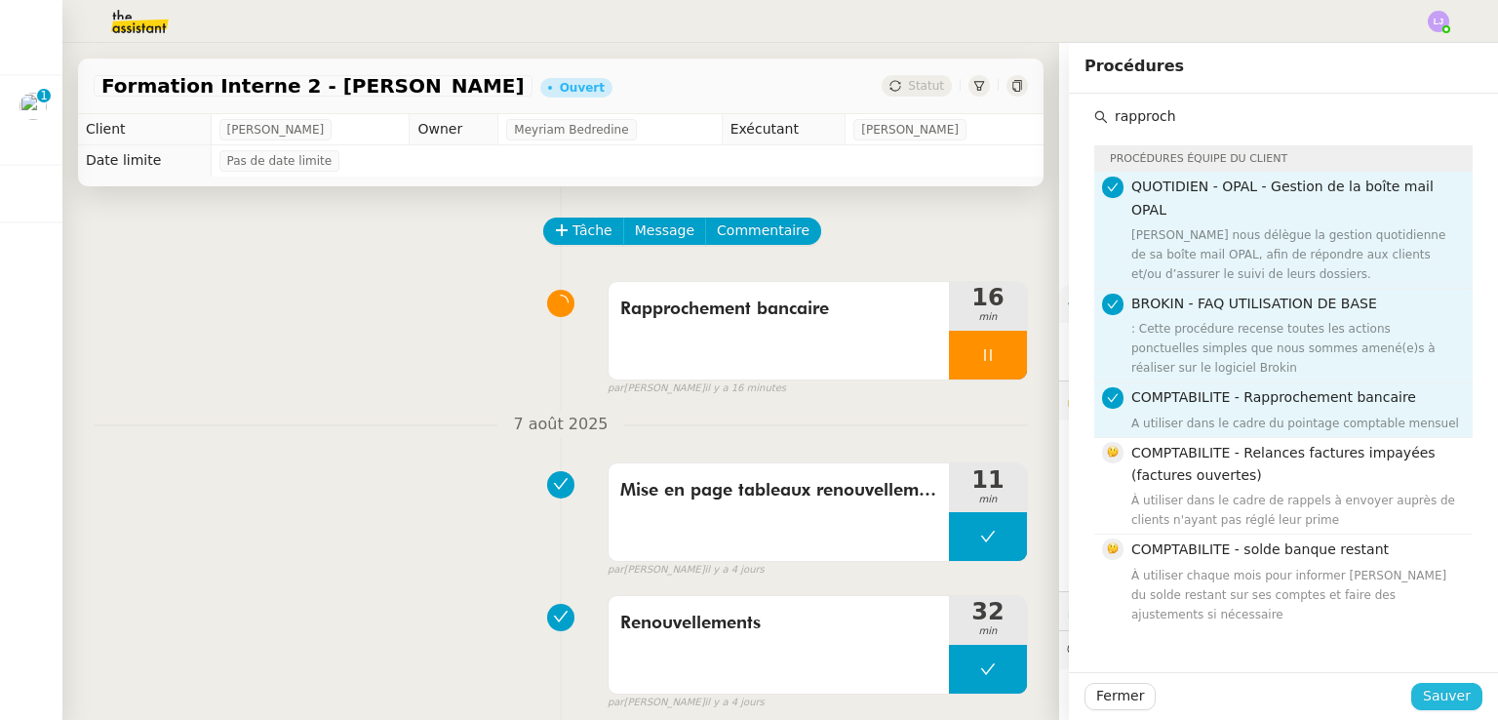
click at [1427, 692] on span "Sauver" at bounding box center [1447, 696] width 48 height 22
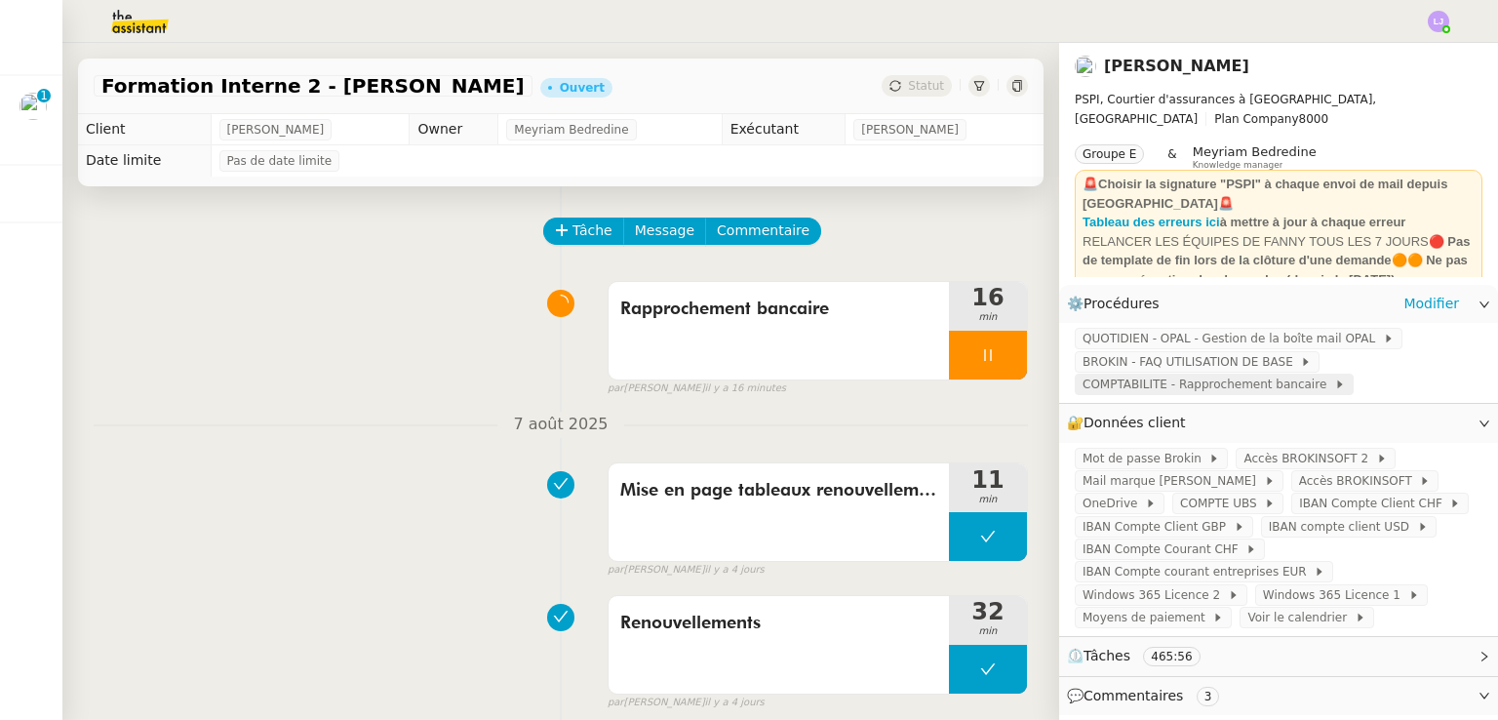
click at [1137, 394] on span "COMPTABILITE - Rapprochement bancaire" at bounding box center [1209, 385] width 252 height 20
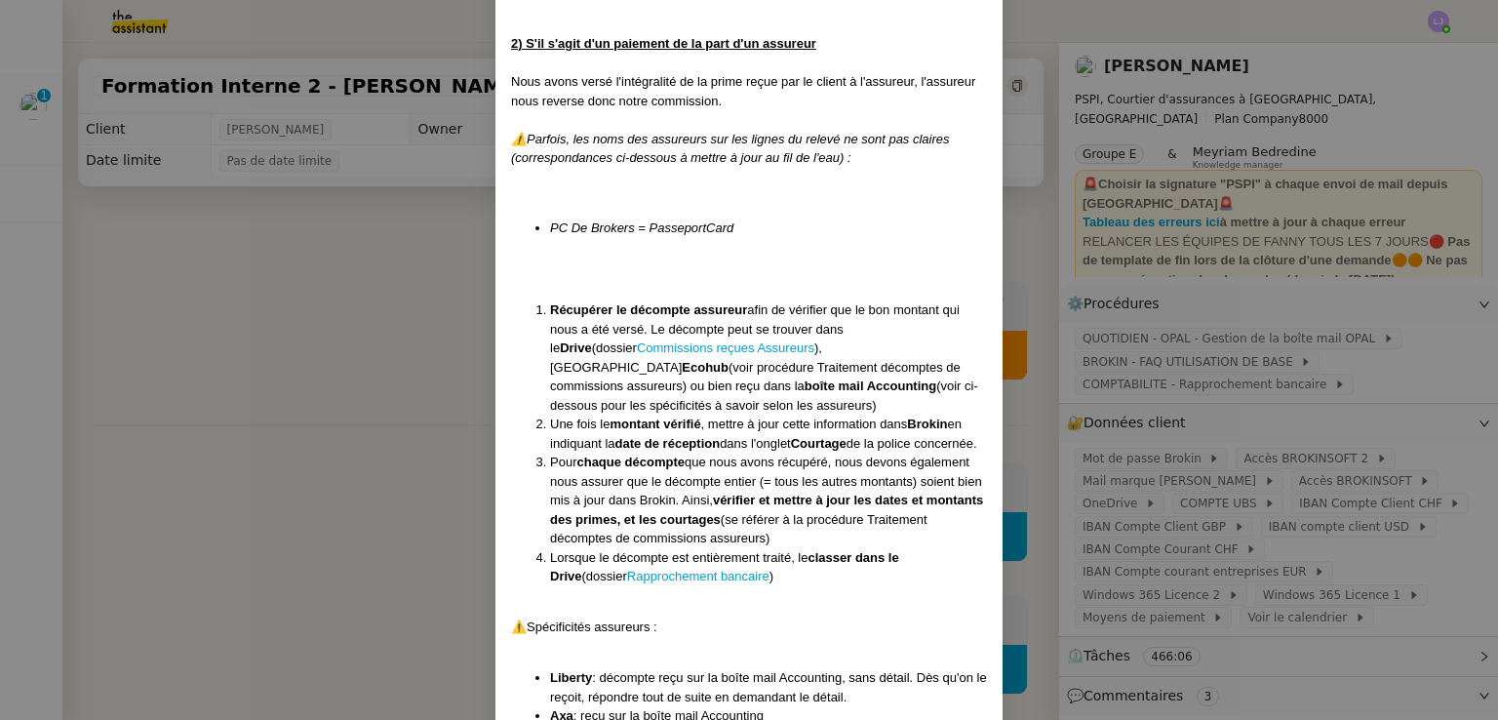
scroll to position [2805, 0]
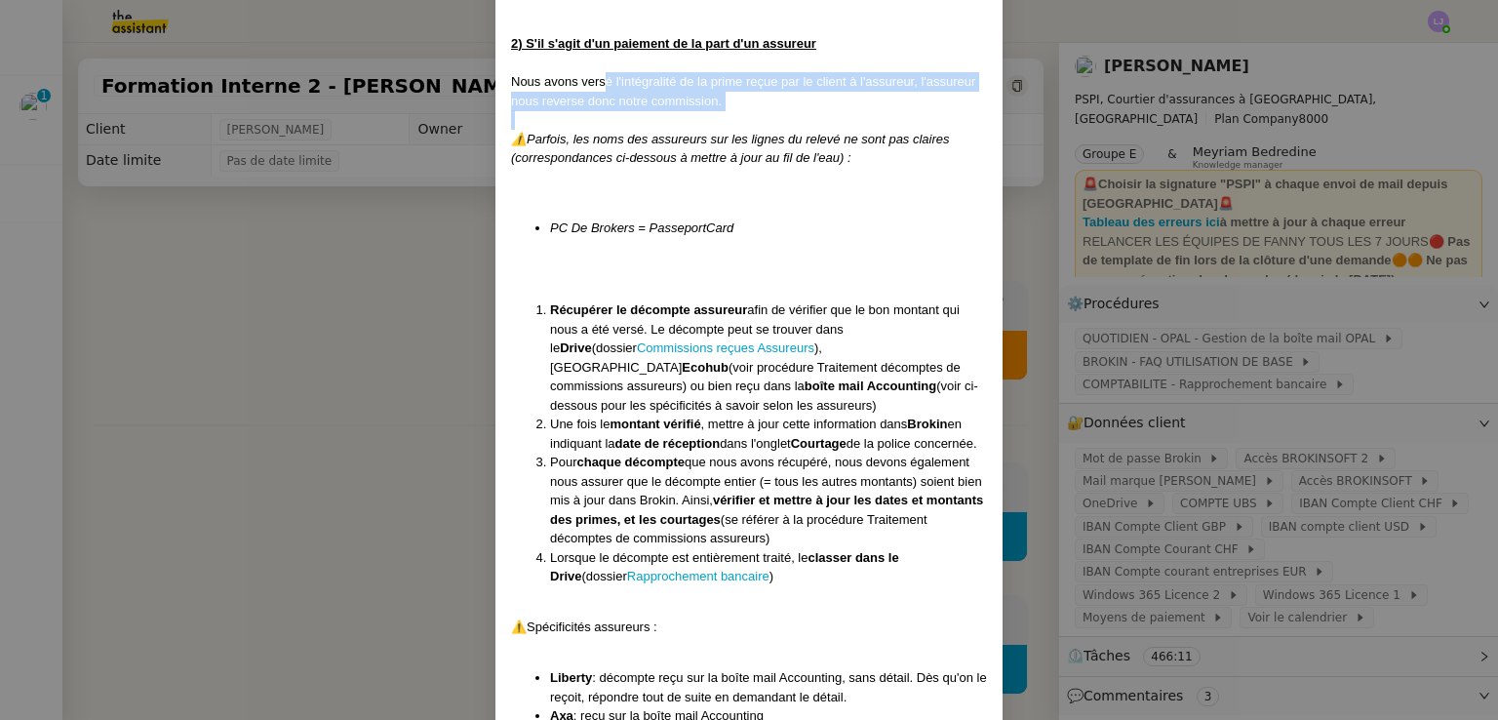
drag, startPoint x: 601, startPoint y: 51, endPoint x: 606, endPoint y: 80, distance: 29.7
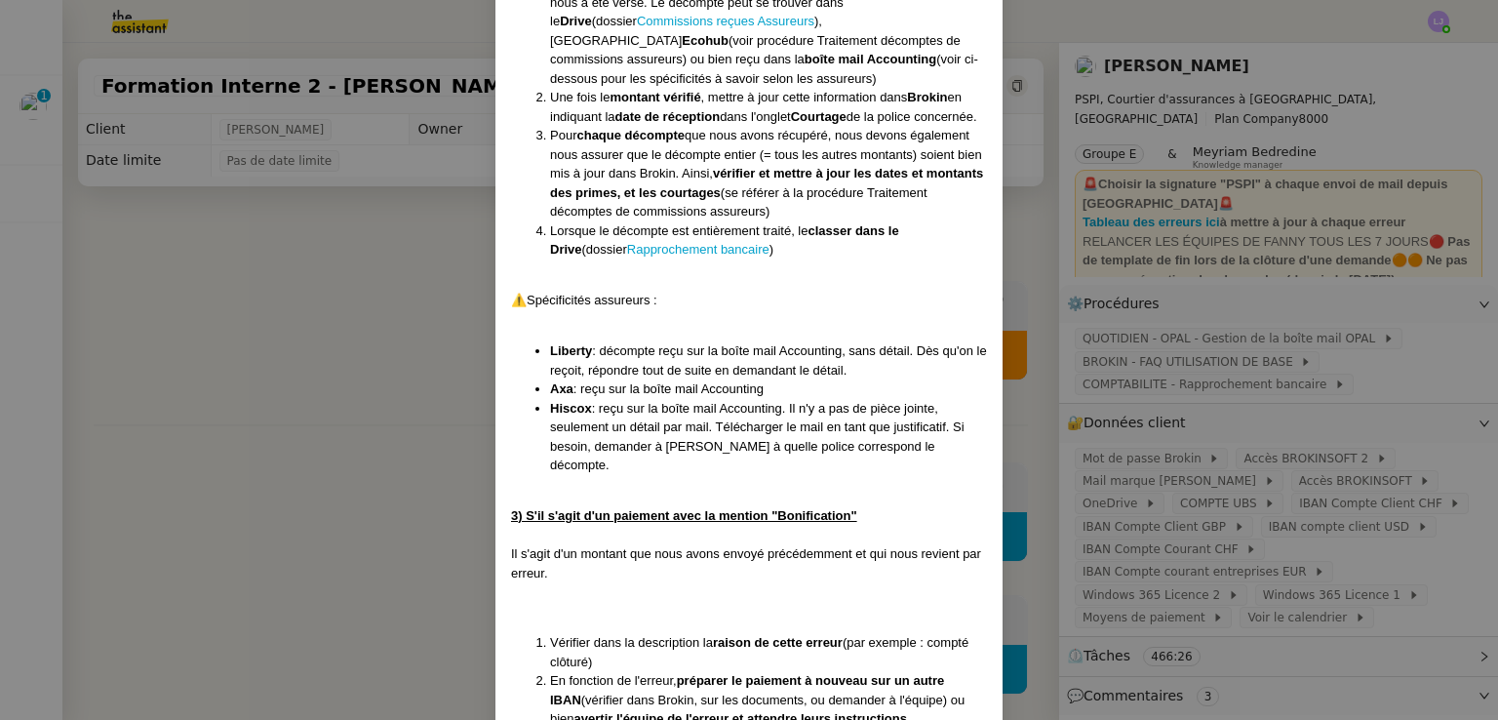
scroll to position [3133, 0]
click at [1058, 332] on nz-modal-container "Créée le 14/11/24 MAJ le 17/07/25 MAJ Procédure : rapprochement bancaire Contex…" at bounding box center [749, 360] width 1498 height 720
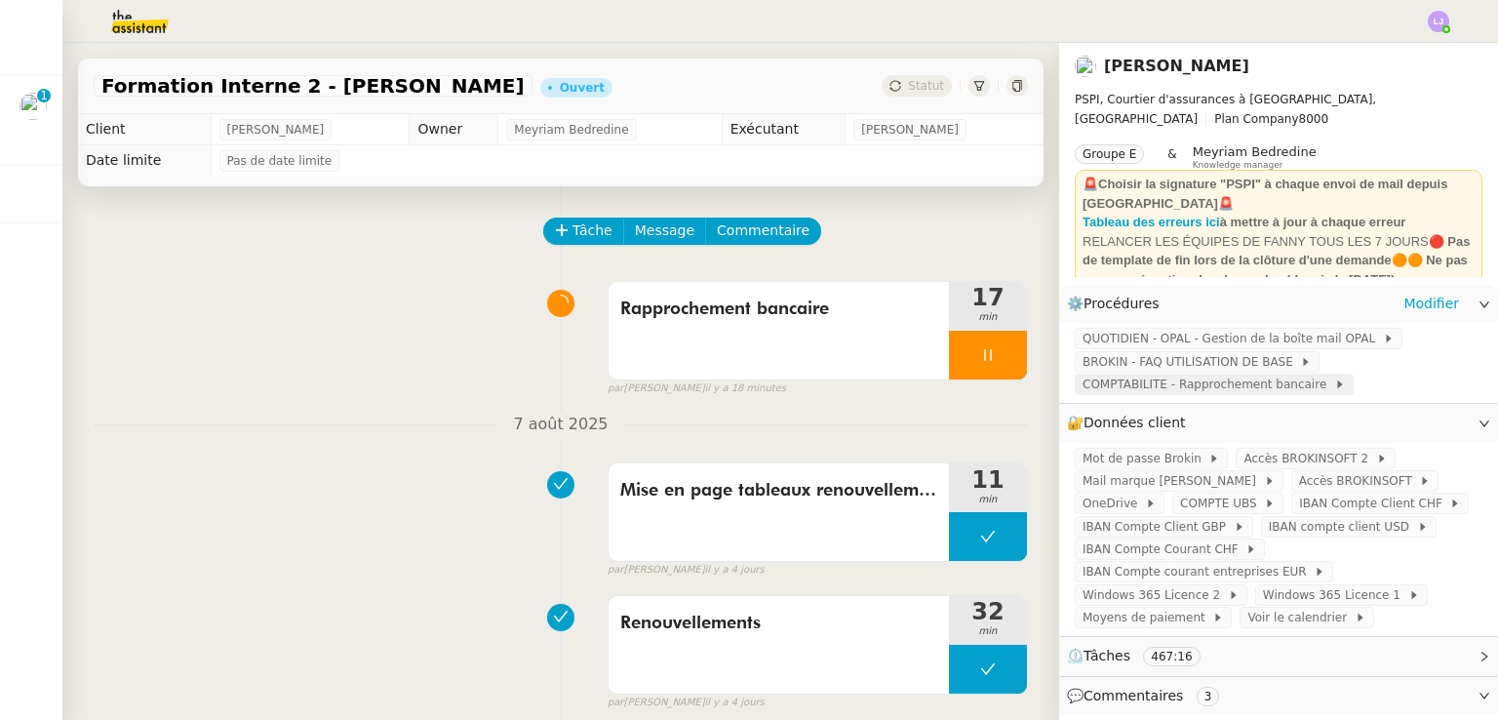
click at [1135, 388] on span "COMPTABILITE - Rapprochement bancaire" at bounding box center [1209, 385] width 252 height 20
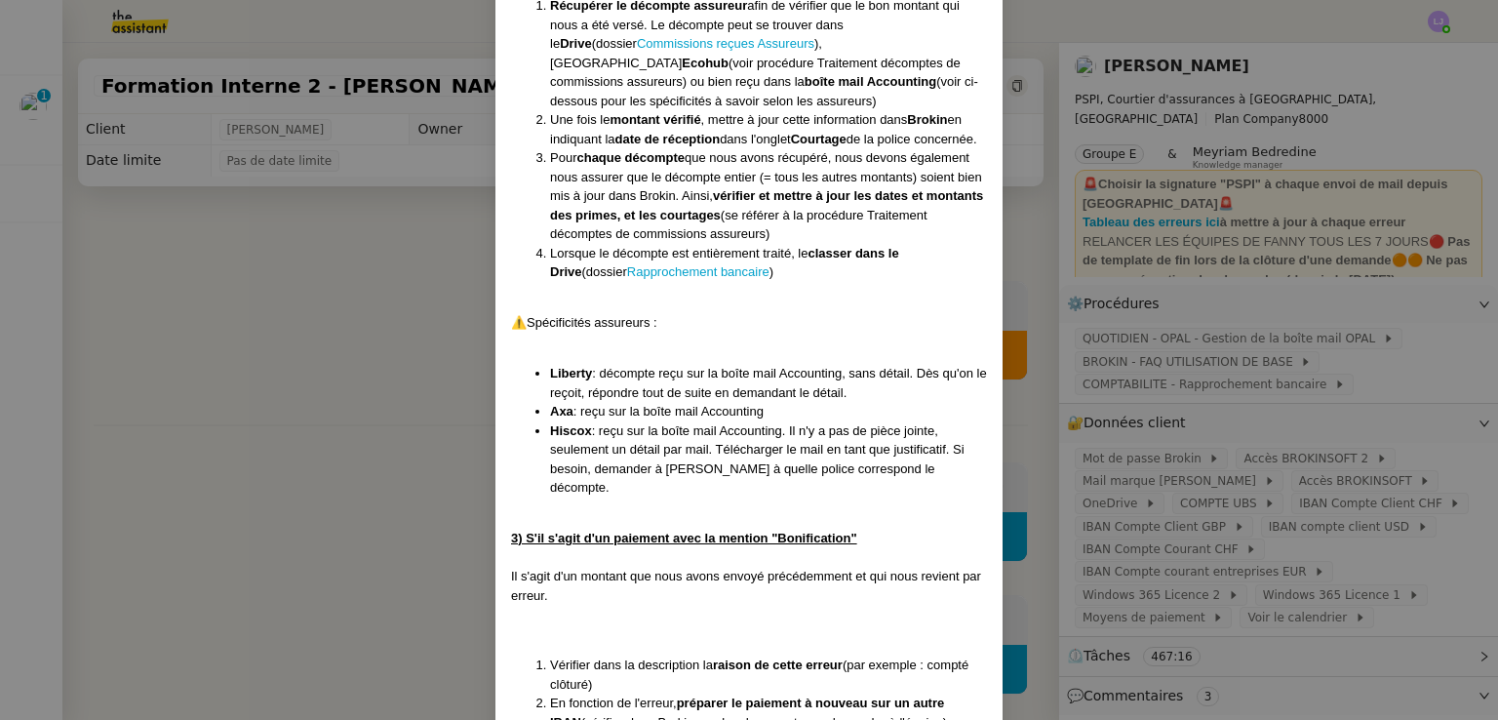
scroll to position [3112, 0]
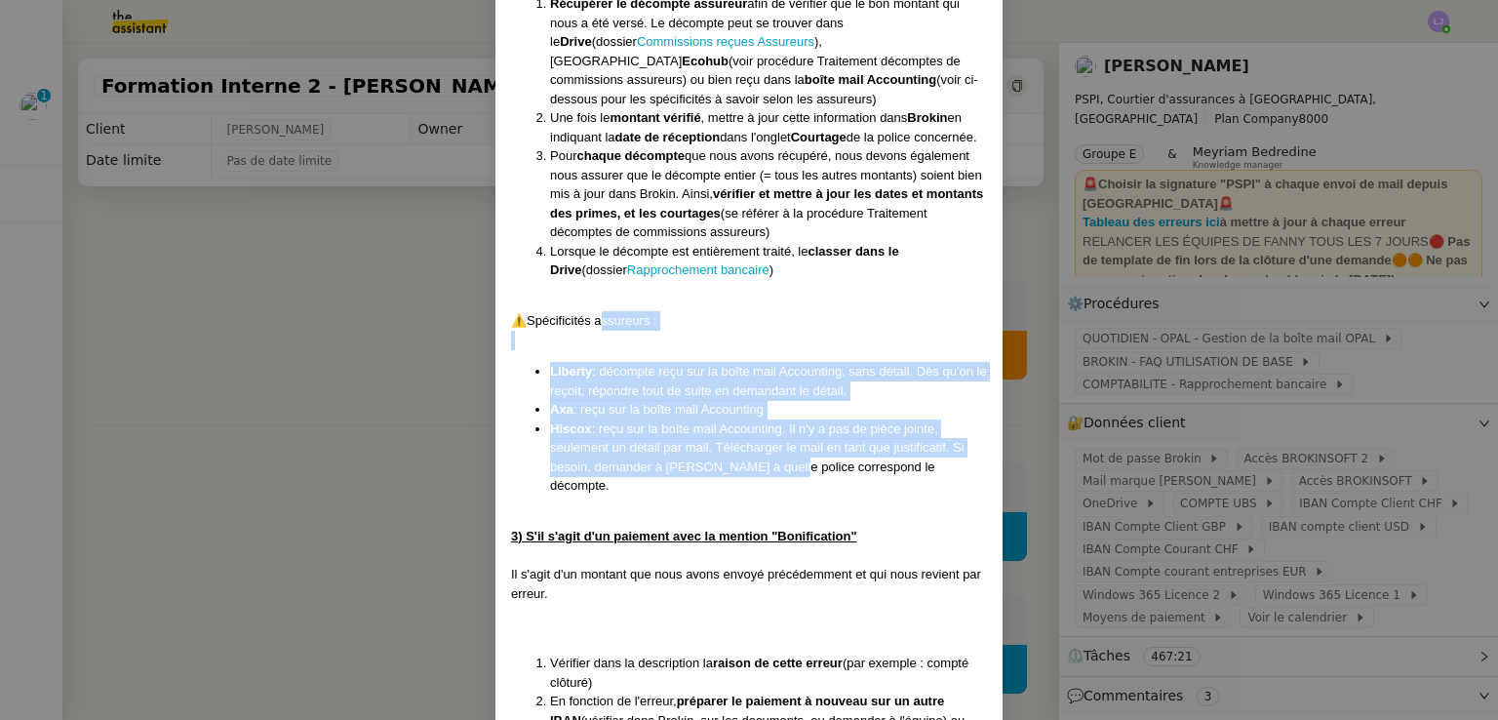
drag, startPoint x: 771, startPoint y: 441, endPoint x: 597, endPoint y: 299, distance: 224.0
click at [614, 311] on div "⚠️Spécificités assureurs :" at bounding box center [749, 321] width 476 height 20
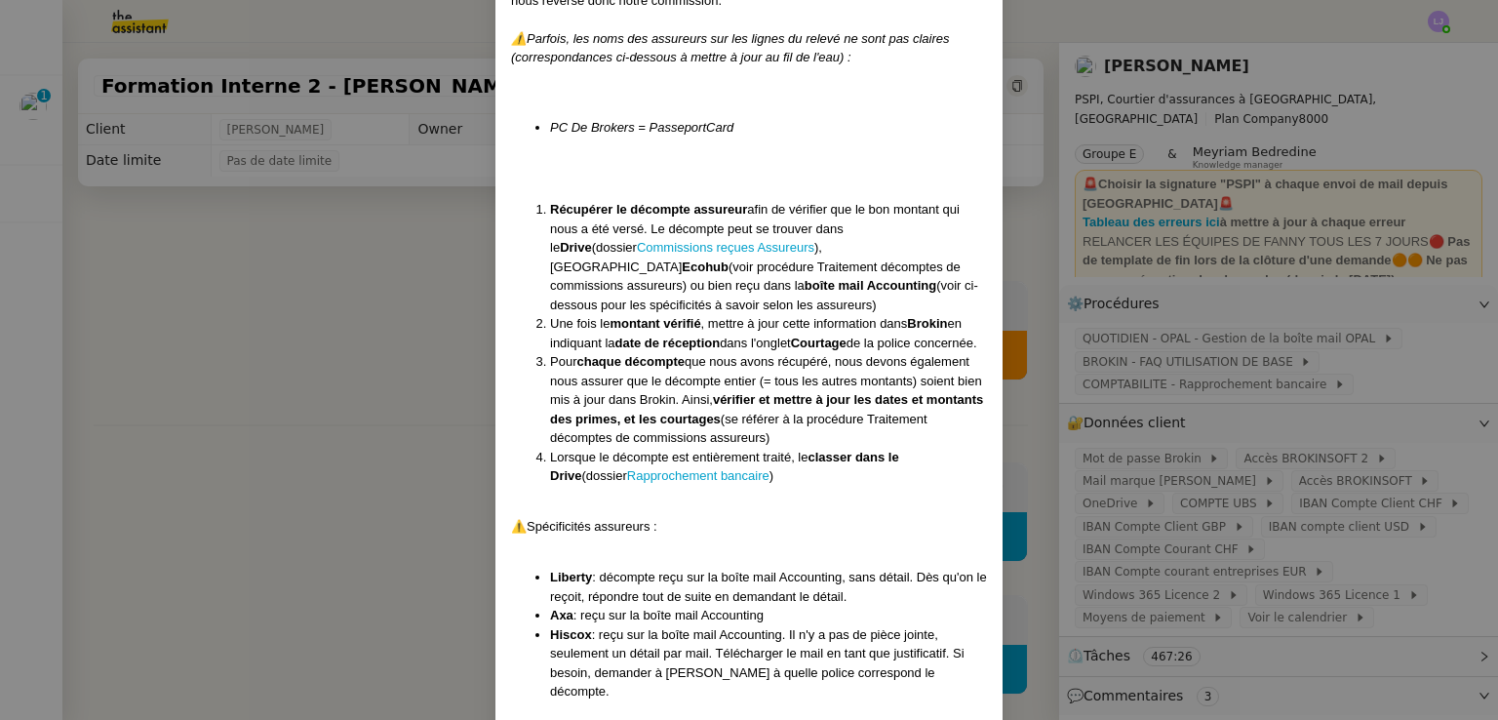
scroll to position [2905, 0]
click at [1008, 424] on nz-modal-container "Créée le 14/11/24 MAJ le 17/07/25 MAJ Procédure : rapprochement bancaire Contex…" at bounding box center [749, 360] width 1498 height 720
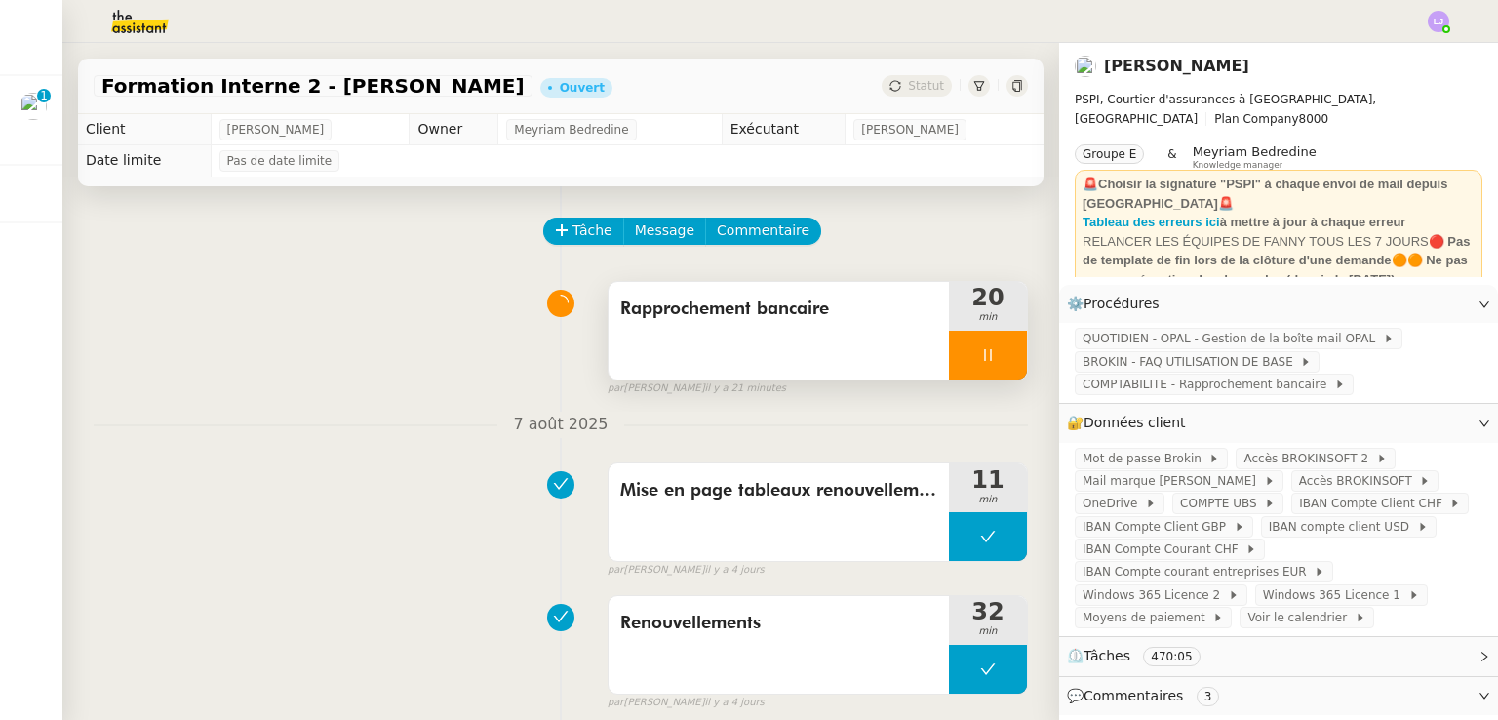
click at [983, 358] on div at bounding box center [988, 355] width 78 height 49
click at [1001, 358] on icon at bounding box center [1008, 354] width 15 height 11
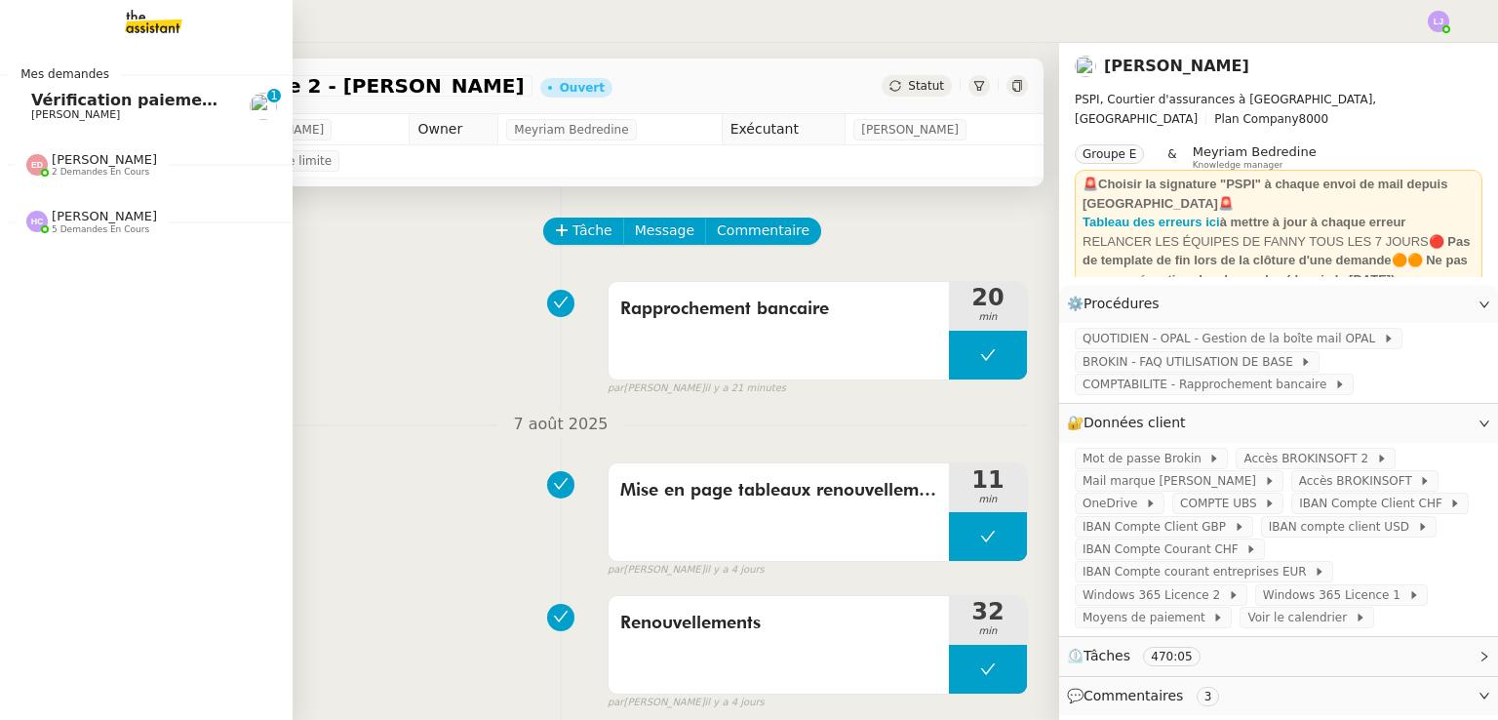
click at [70, 103] on span "Vérification paiements WYCC et MS AMLIN" at bounding box center [245, 100] width 429 height 19
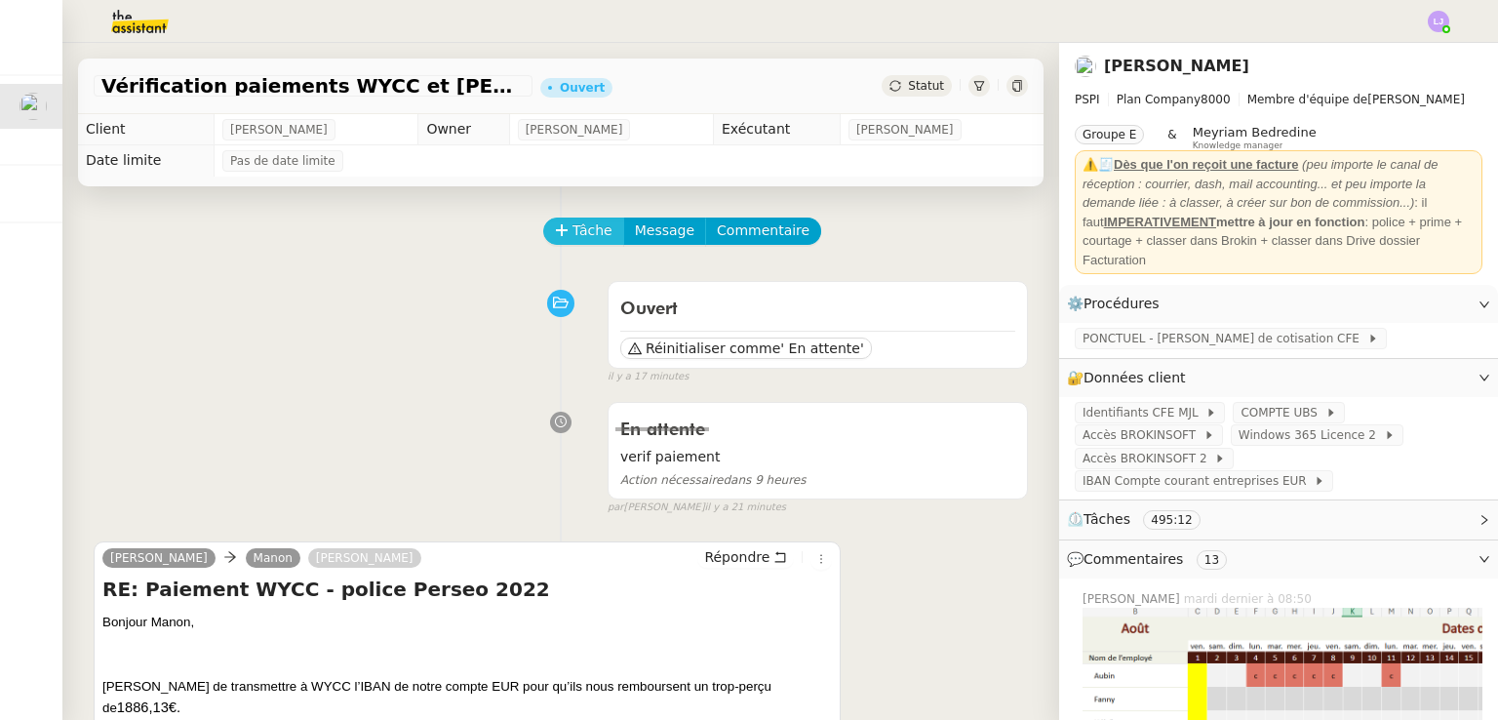
click at [576, 231] on span "Tâche" at bounding box center [593, 230] width 40 height 22
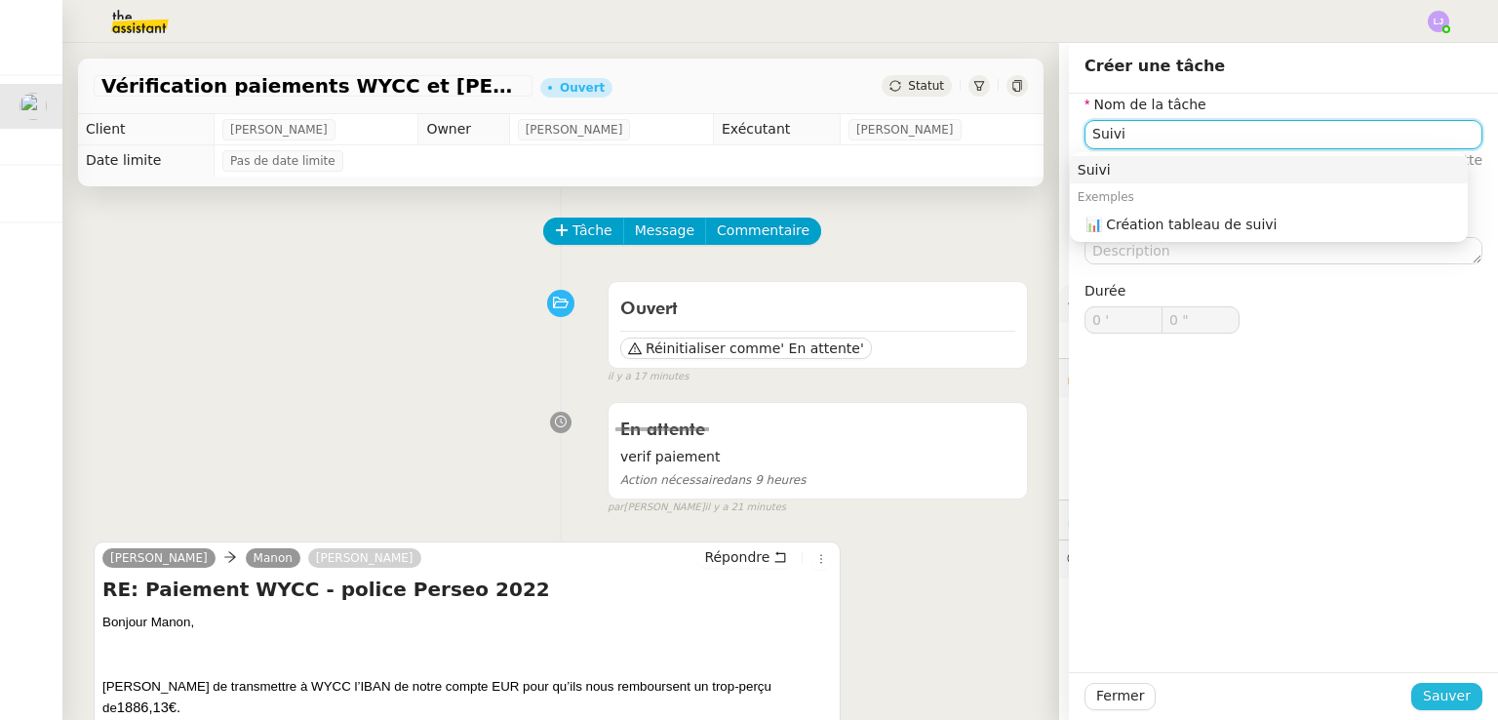
type input "Suivi"
click at [1423, 699] on span "Sauver" at bounding box center [1447, 696] width 48 height 22
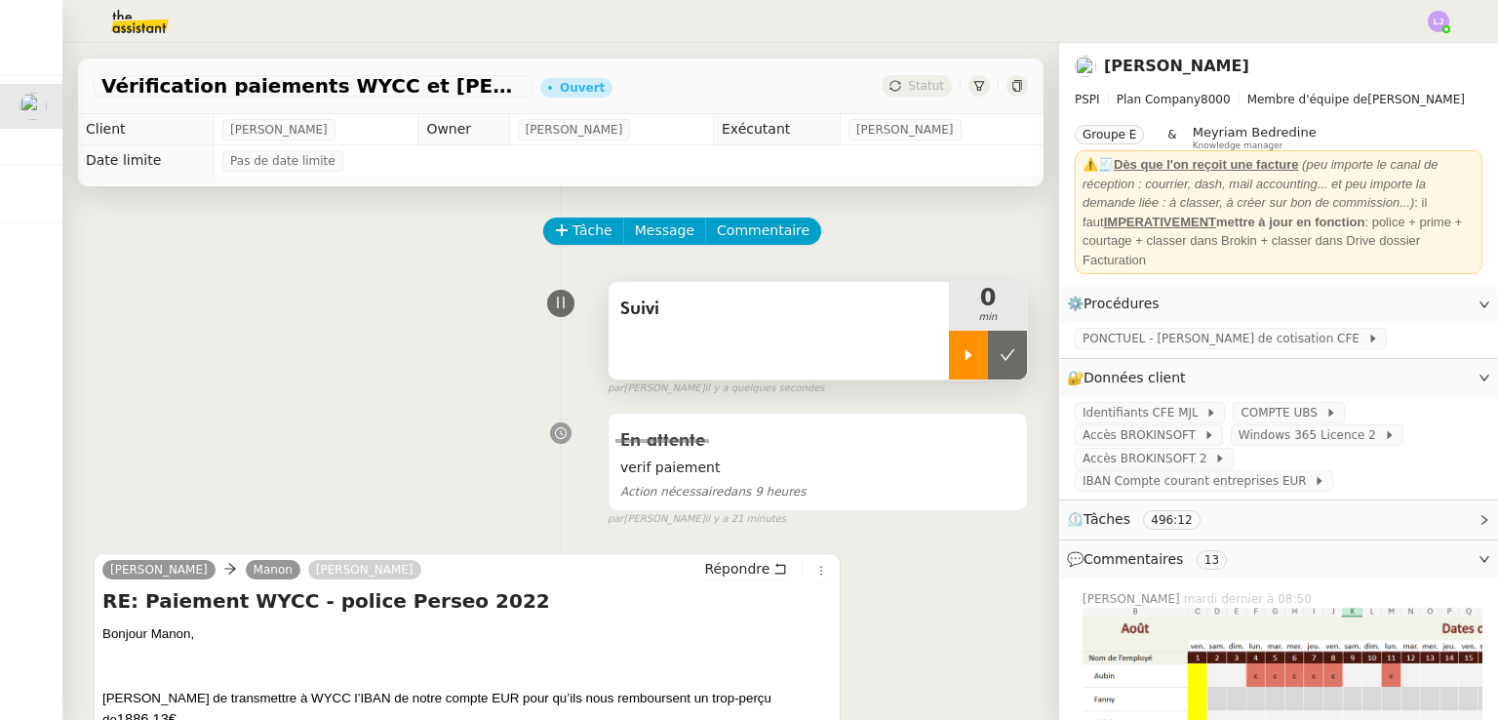
click at [949, 366] on div at bounding box center [968, 355] width 39 height 49
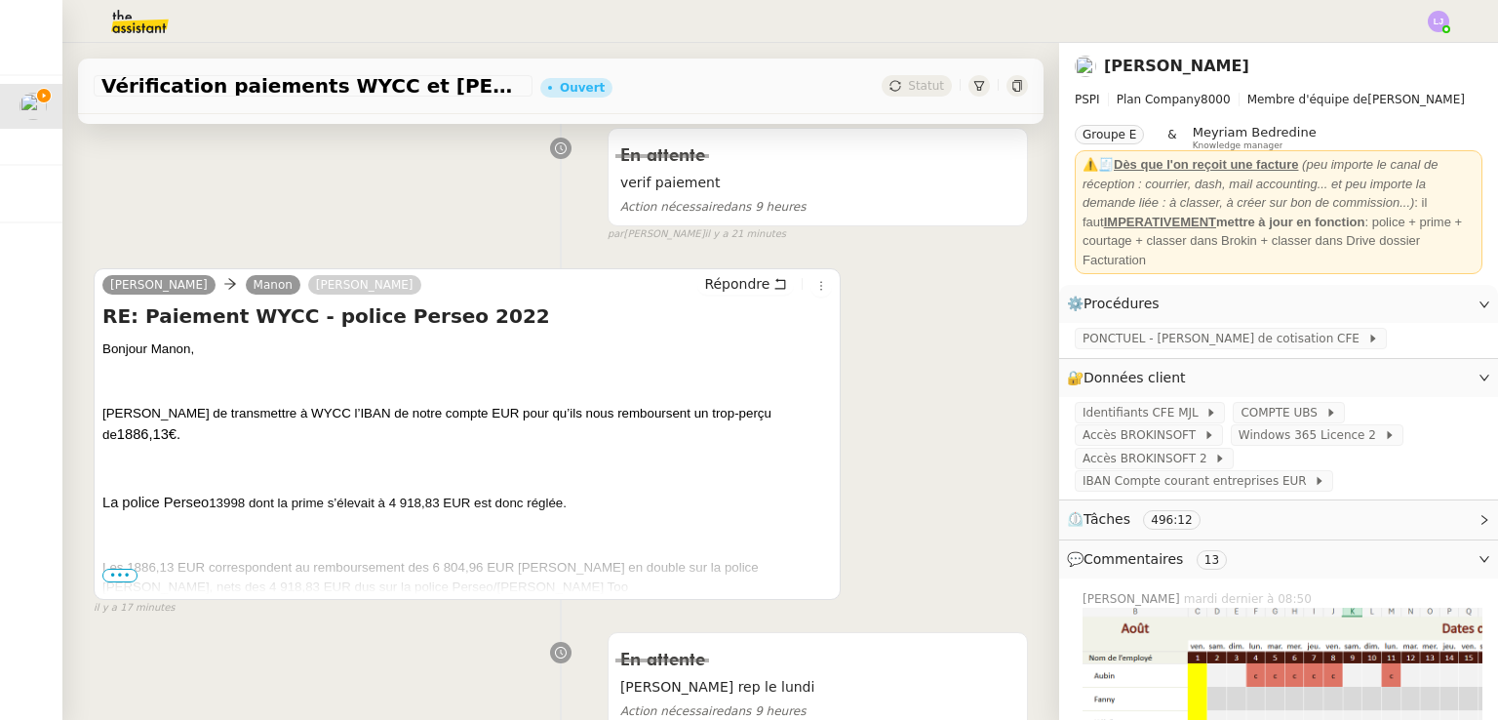
scroll to position [281, 0]
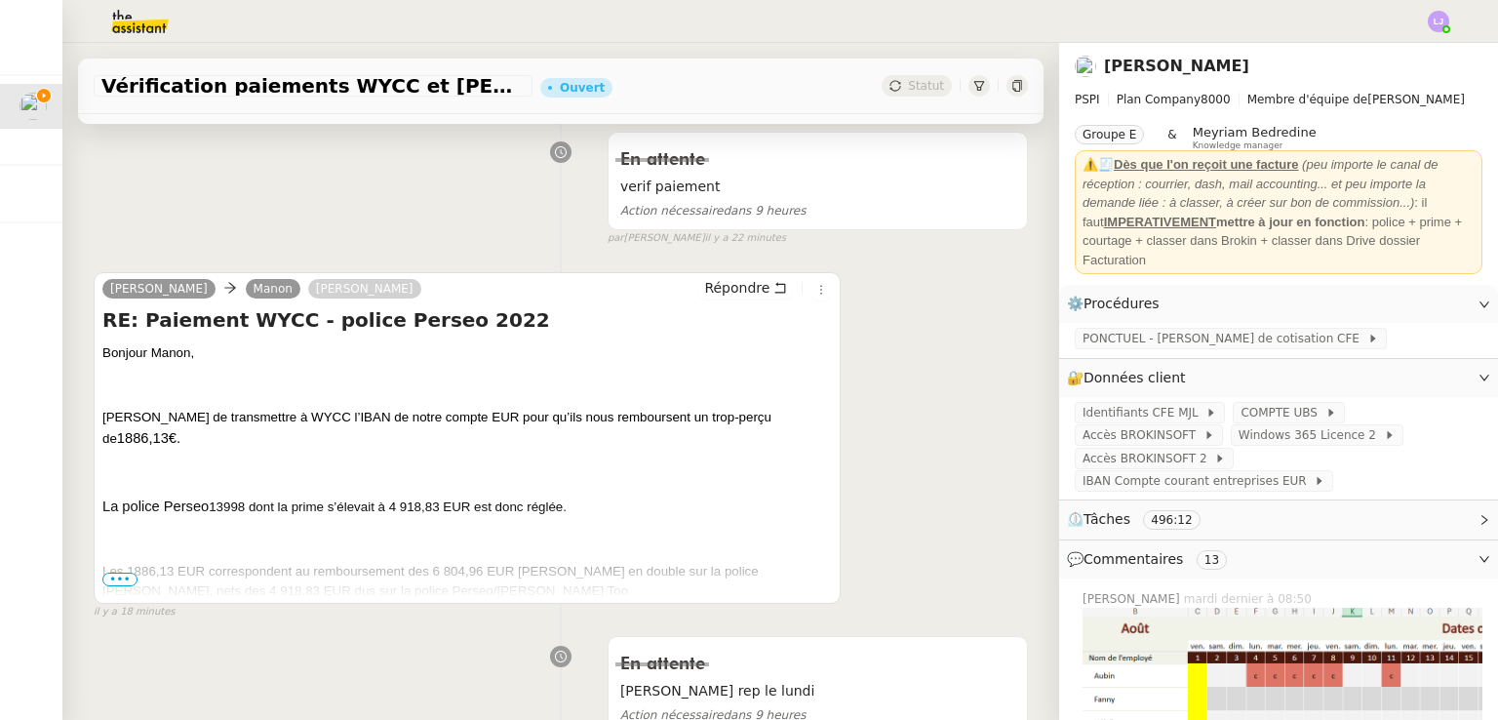
click at [113, 586] on span "•••" at bounding box center [119, 580] width 35 height 14
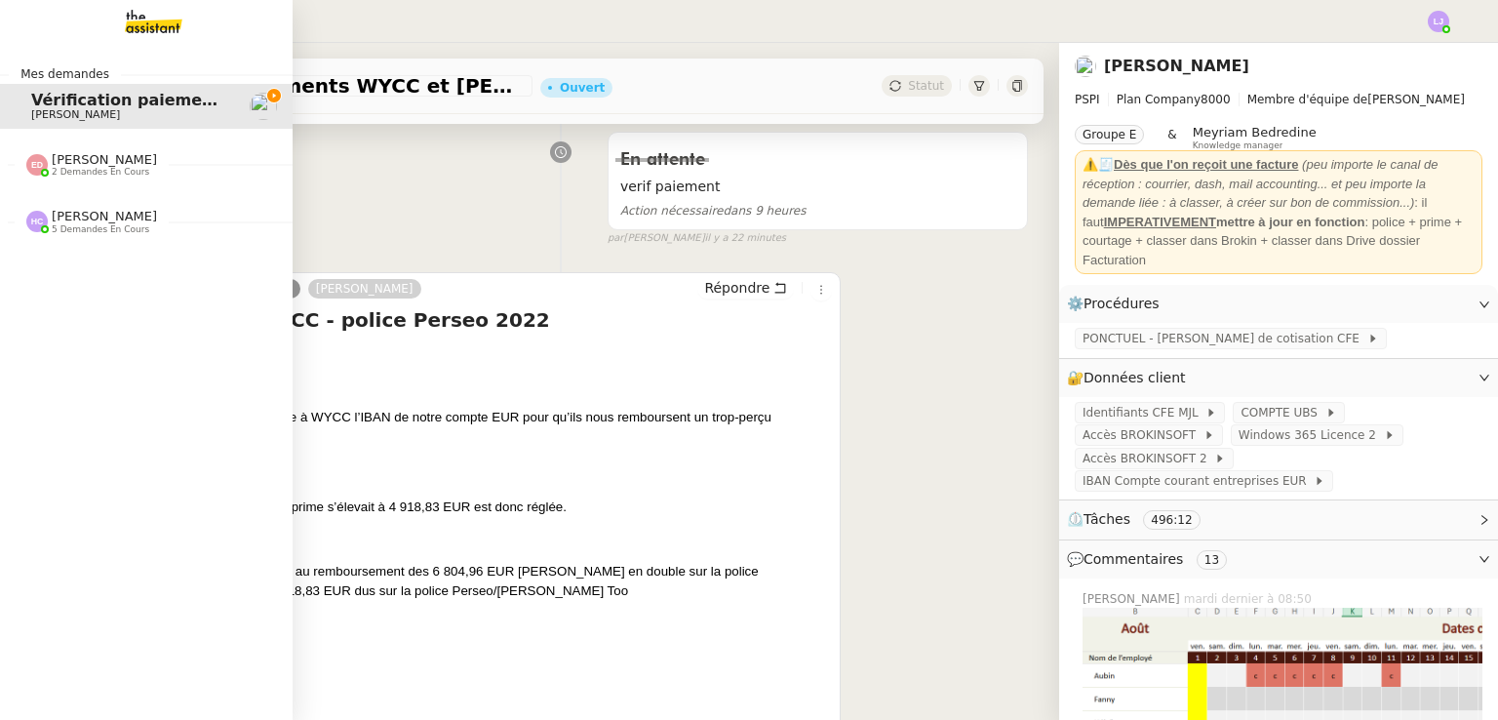
click at [96, 228] on span "5 demandes en cours" at bounding box center [101, 229] width 98 height 11
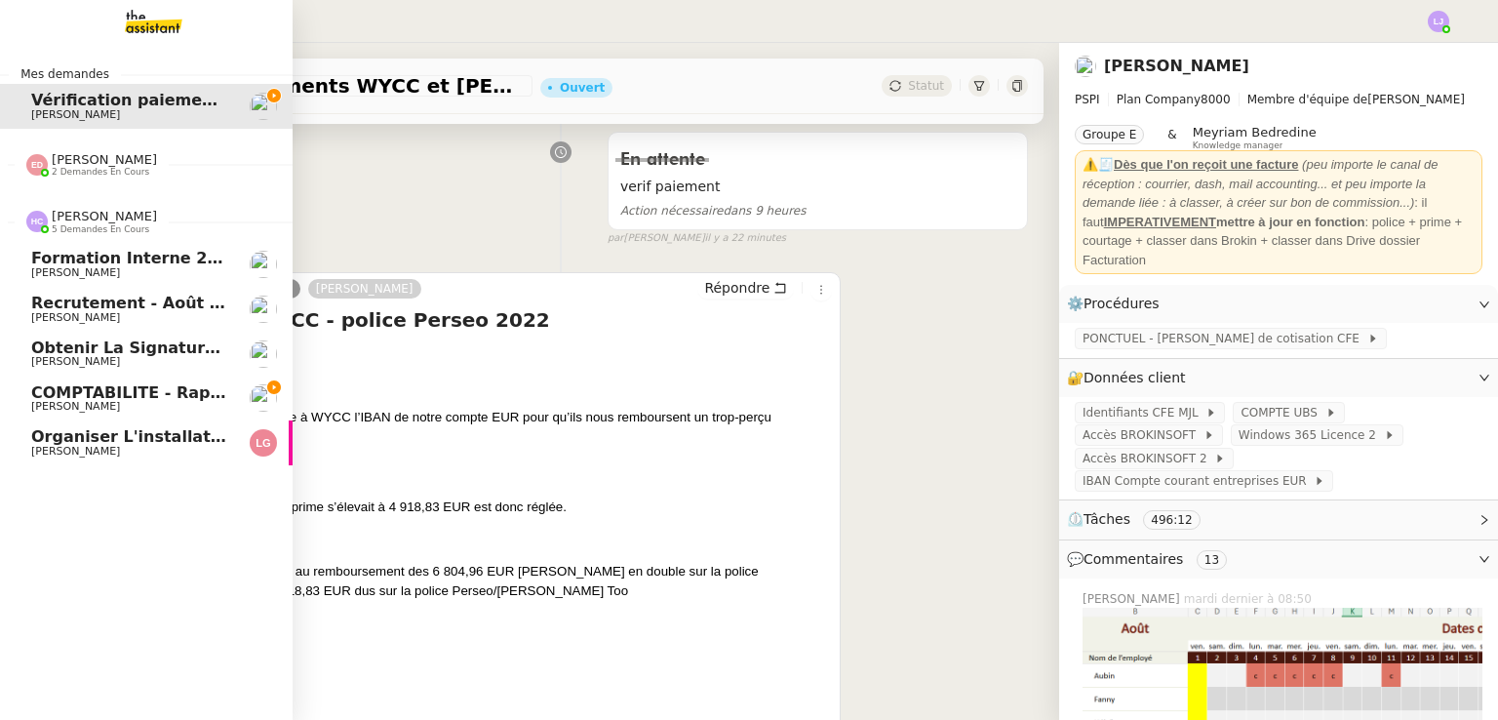
click at [112, 188] on div "Hannah Cassar 5 demandes en cours" at bounding box center [146, 213] width 293 height 57
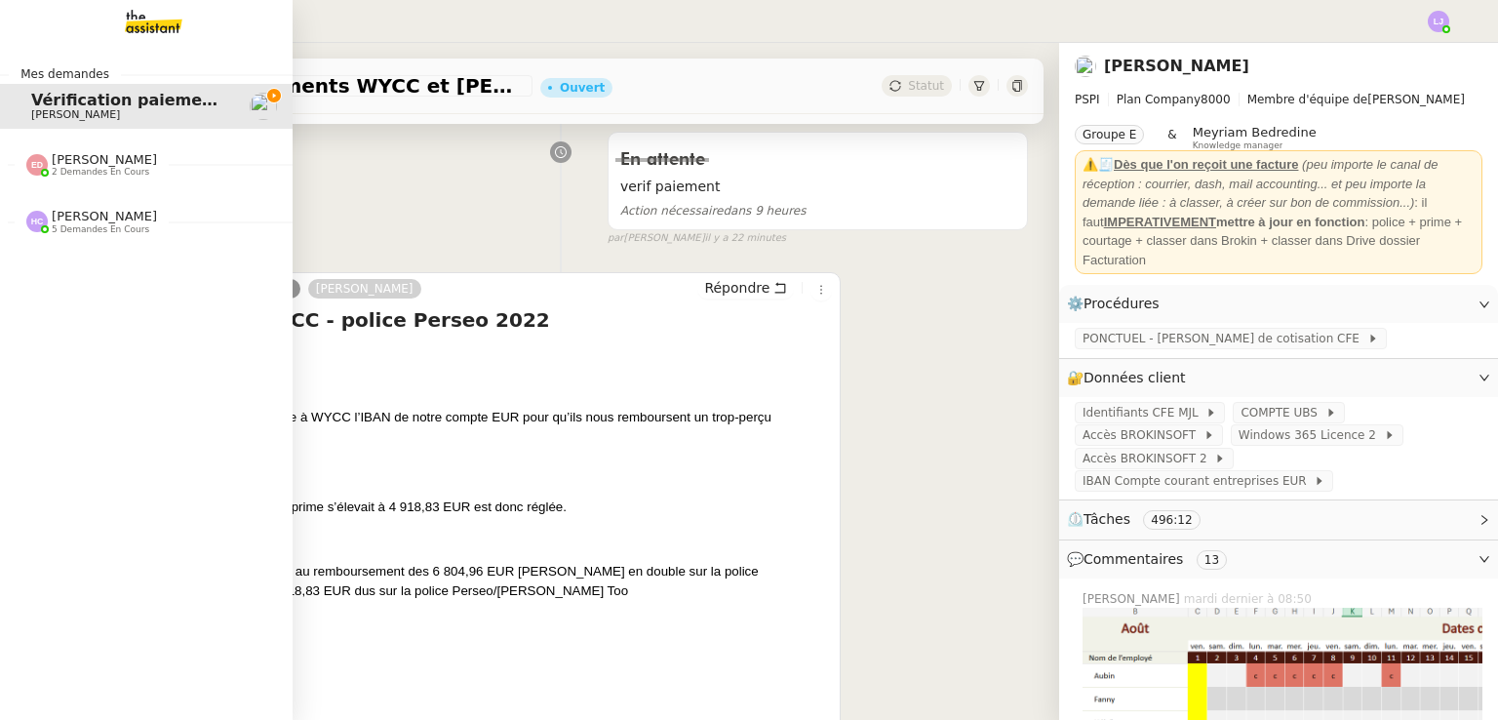
click at [109, 168] on span "2 demandes en cours" at bounding box center [101, 172] width 98 height 11
click at [153, 316] on nz-divider "Hannah Cassar 5 demandes en cours" at bounding box center [154, 310] width 293 height 25
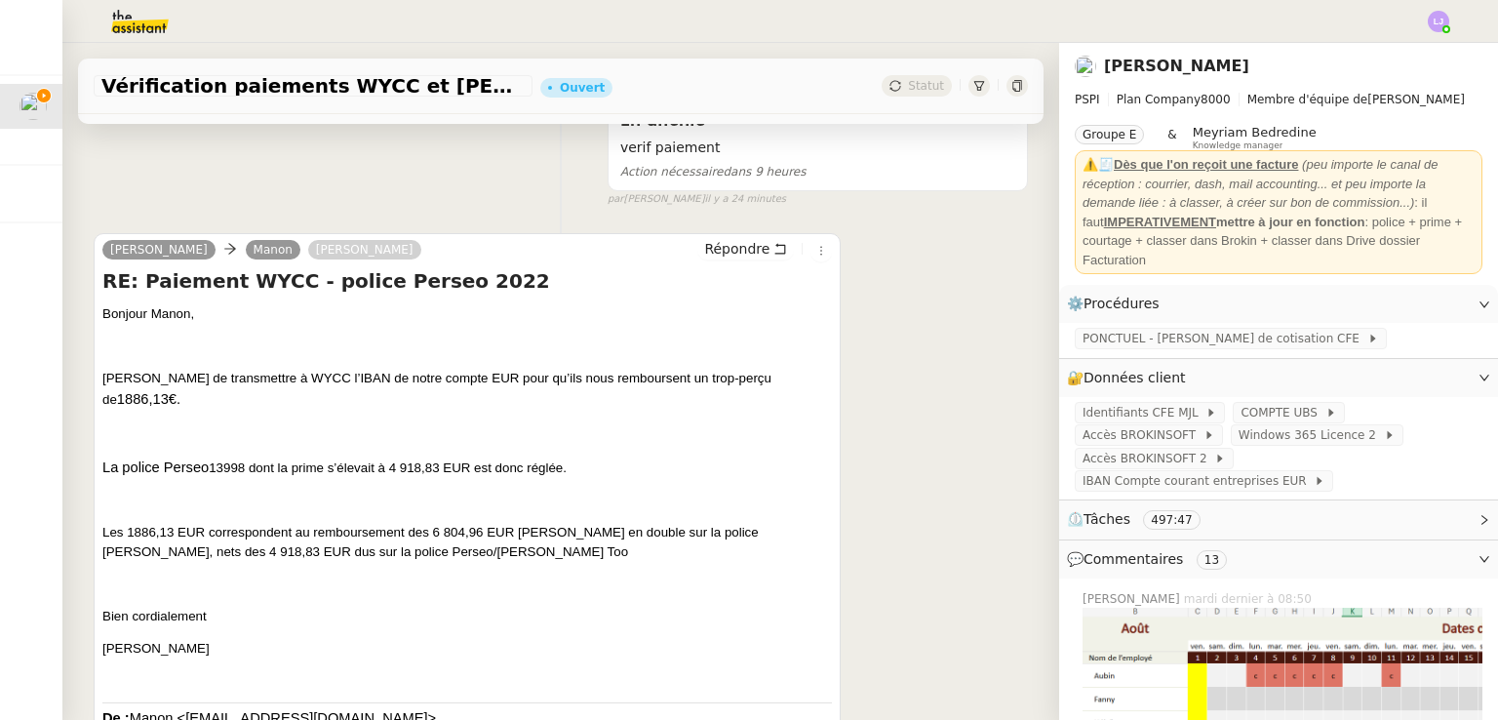
scroll to position [0, 0]
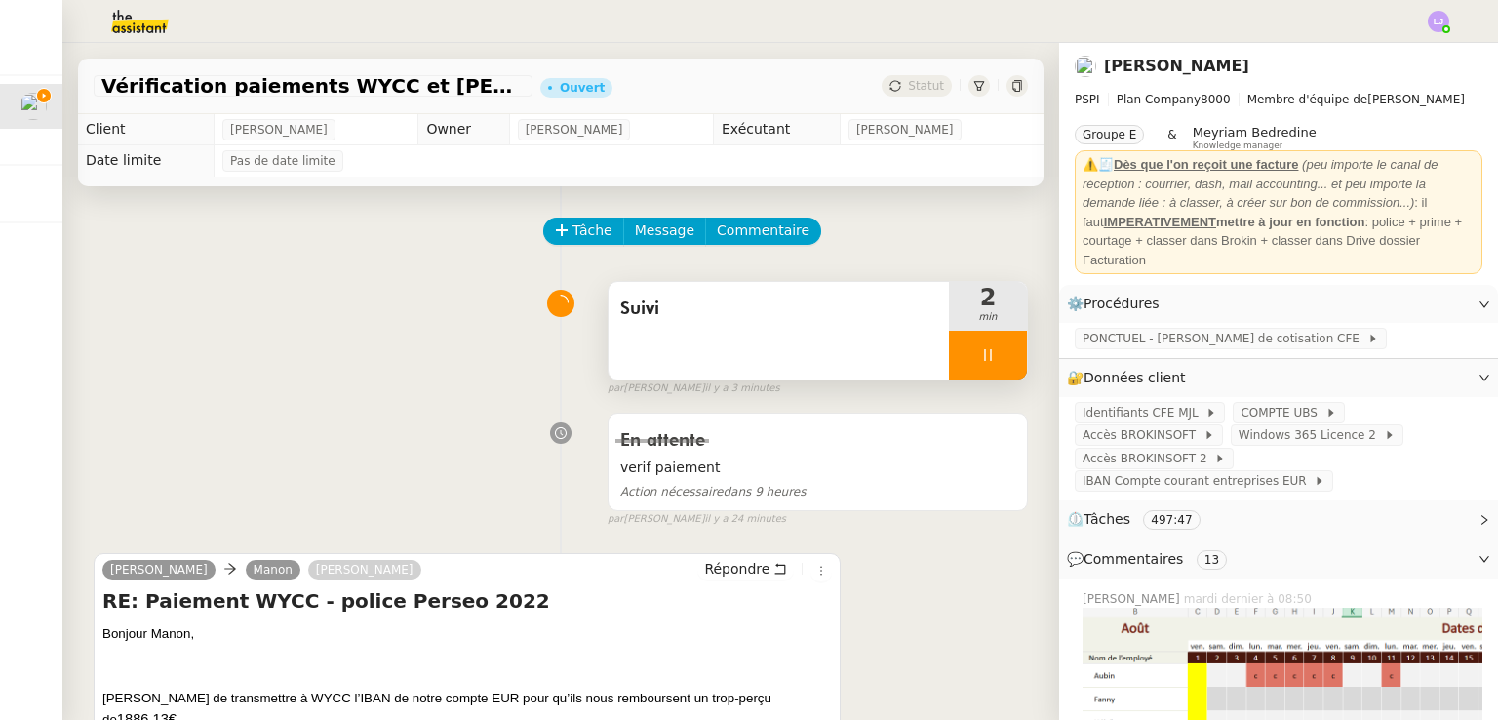
click at [706, 312] on span "Suivi" at bounding box center [778, 309] width 317 height 29
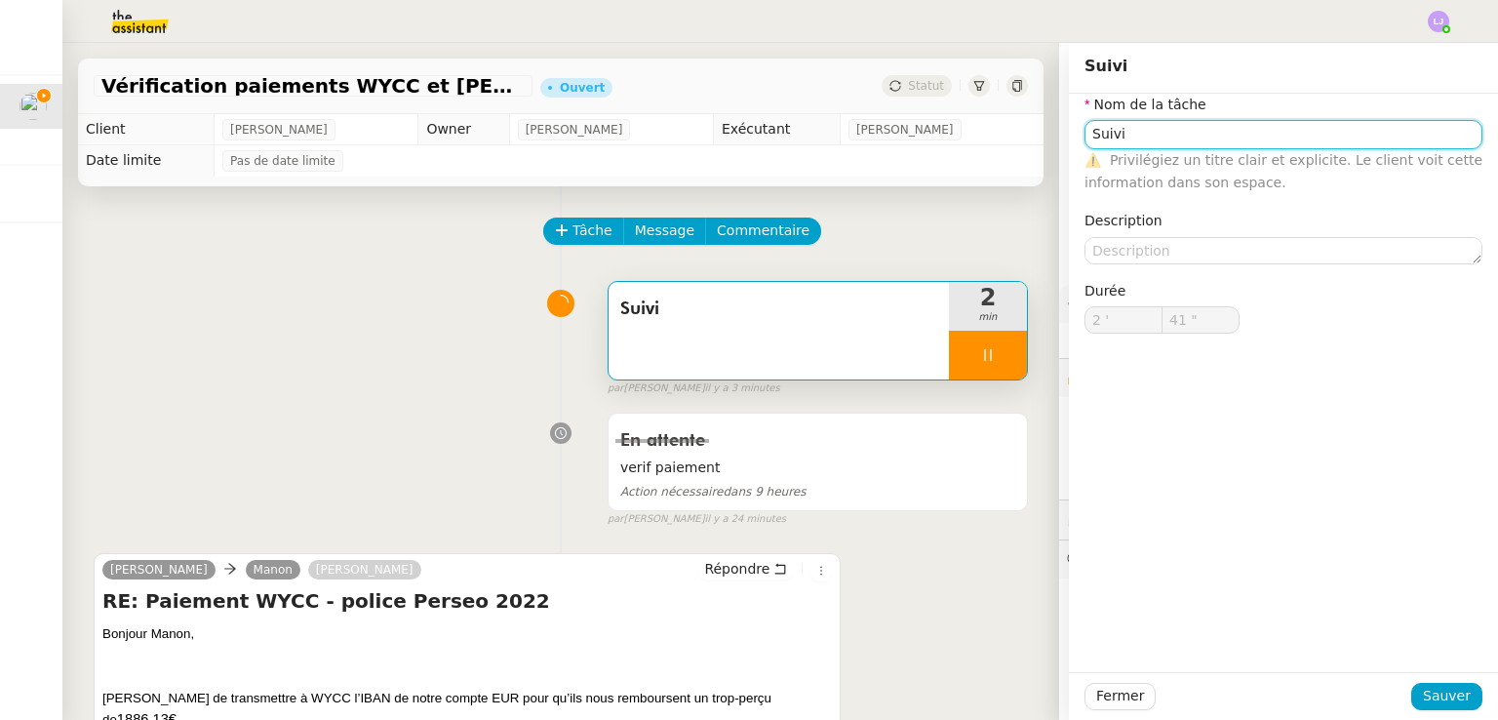
type input "42 ""
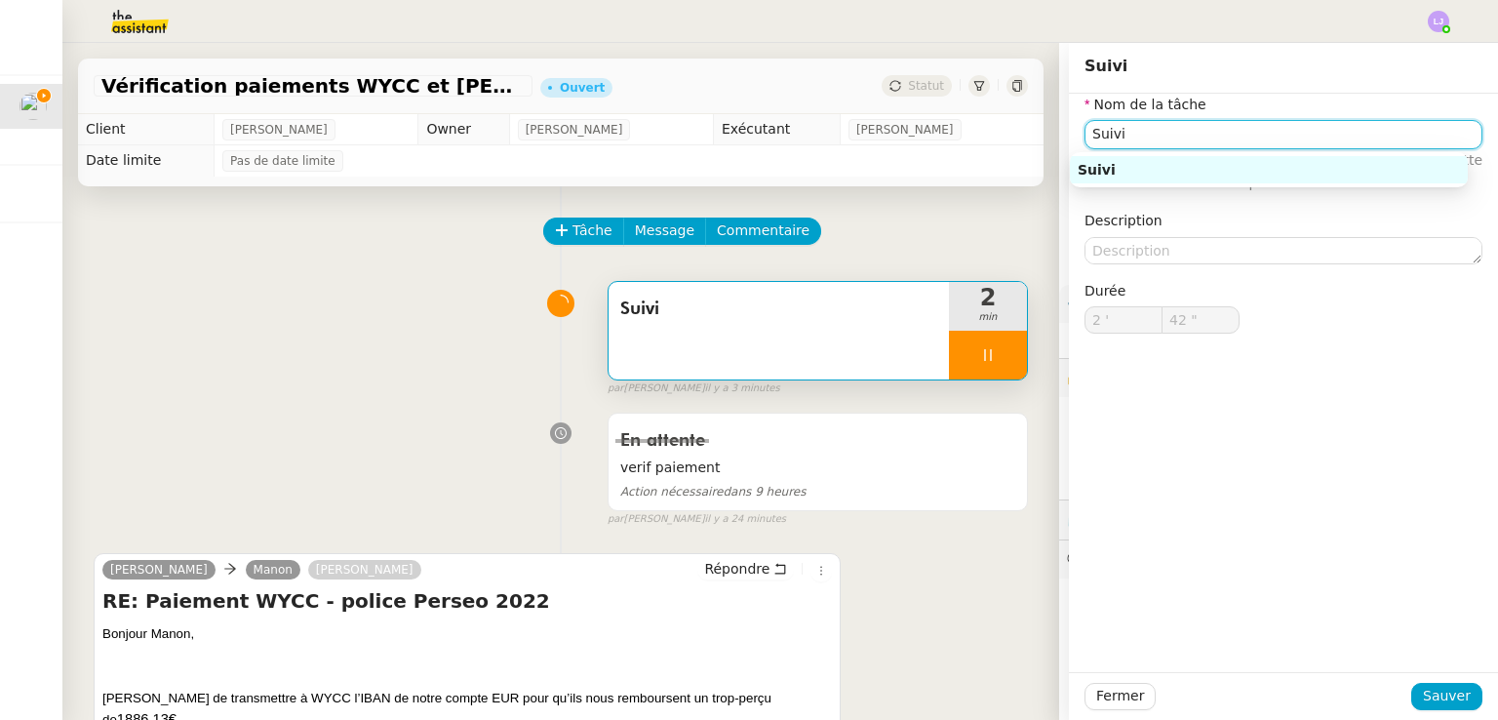
click at [1157, 122] on input "Suivi" at bounding box center [1284, 134] width 398 height 28
type input "Transm"
type input "43 ""
type input "Transmission"
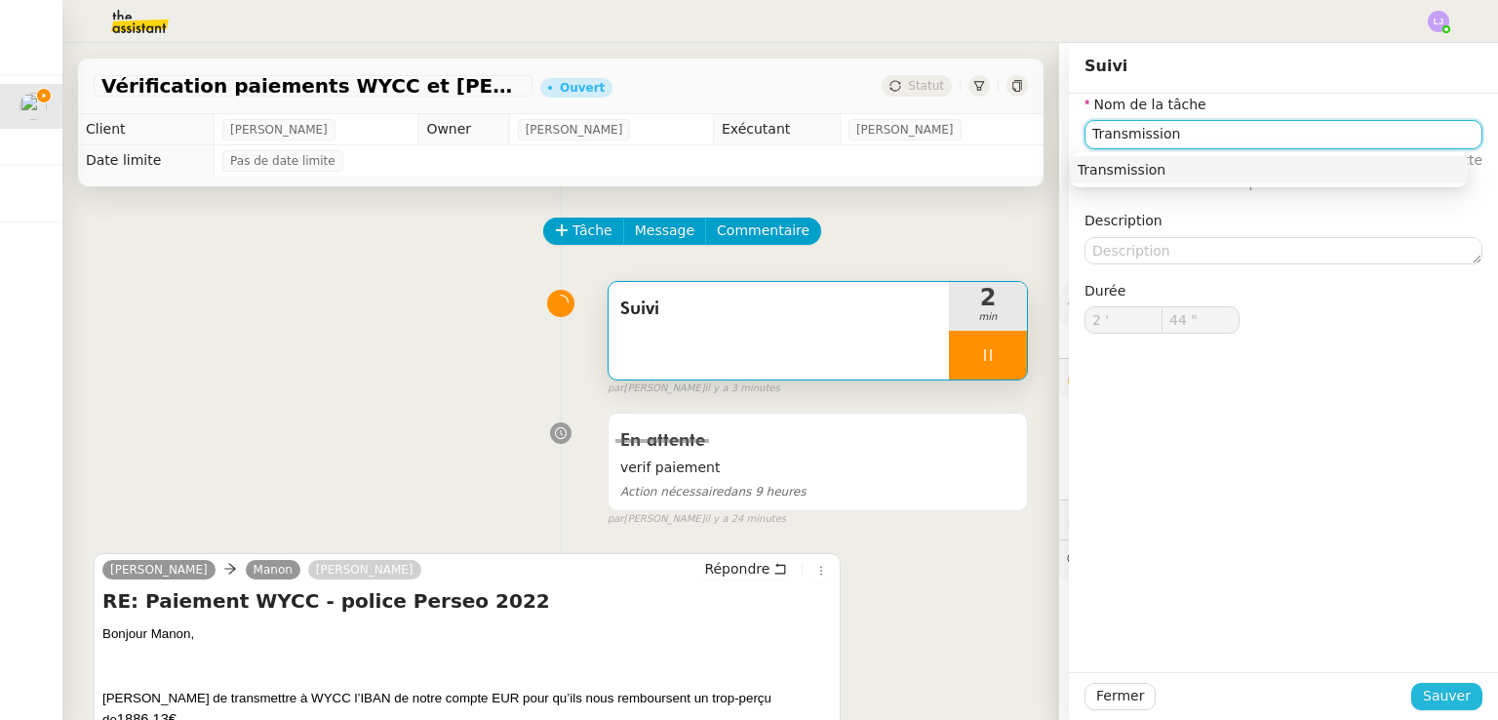
type input "45 ""
type input "Transmission"
click at [1439, 701] on span "Sauver" at bounding box center [1447, 696] width 48 height 22
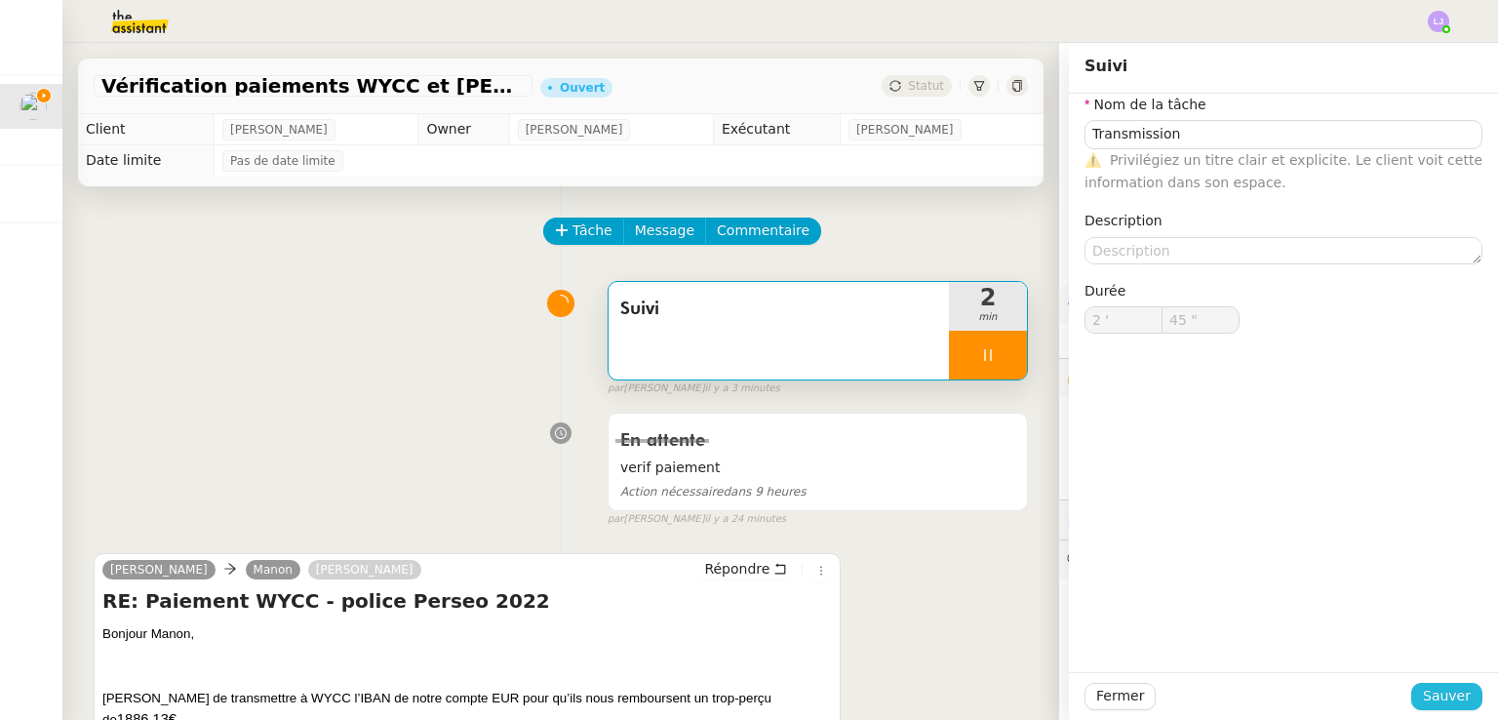
type input "46 ""
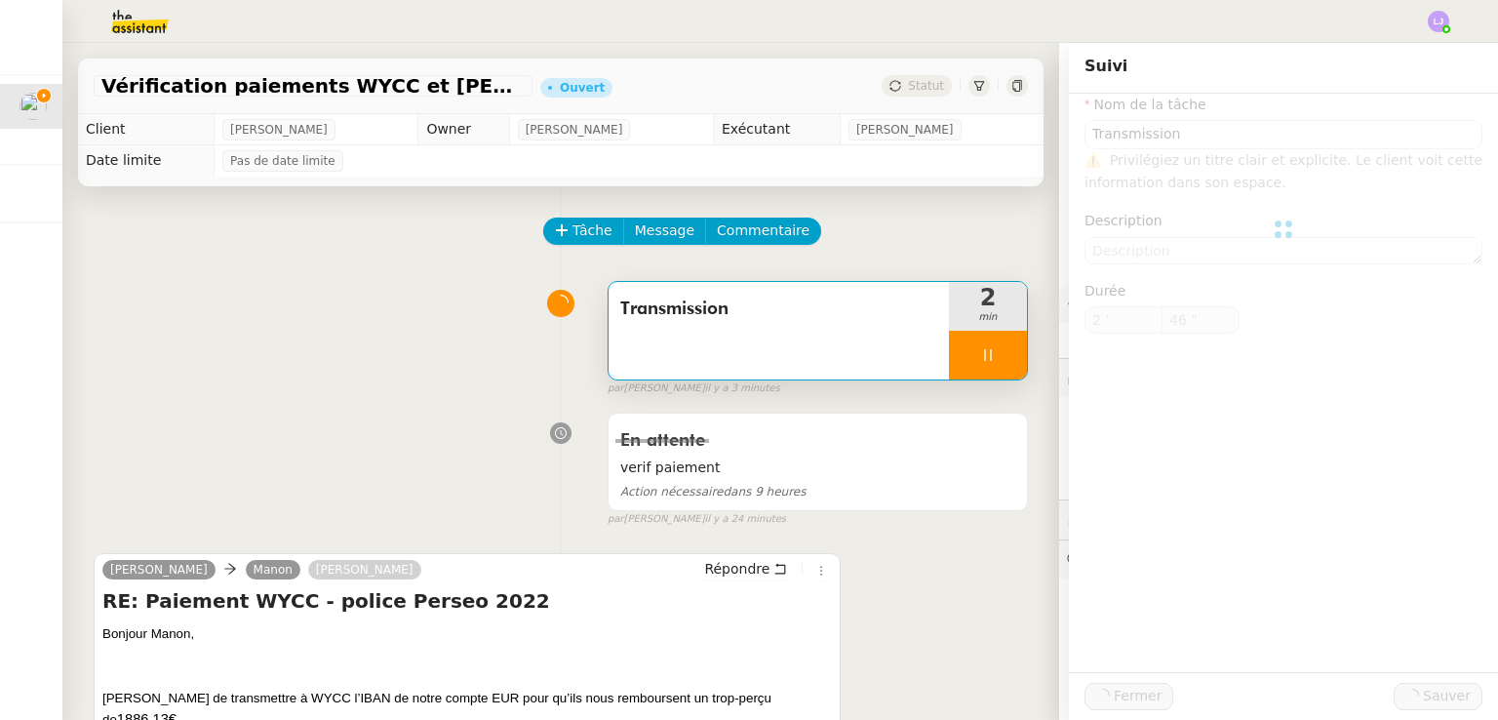
type input "Transmission"
type input "2 '"
type input "47 ""
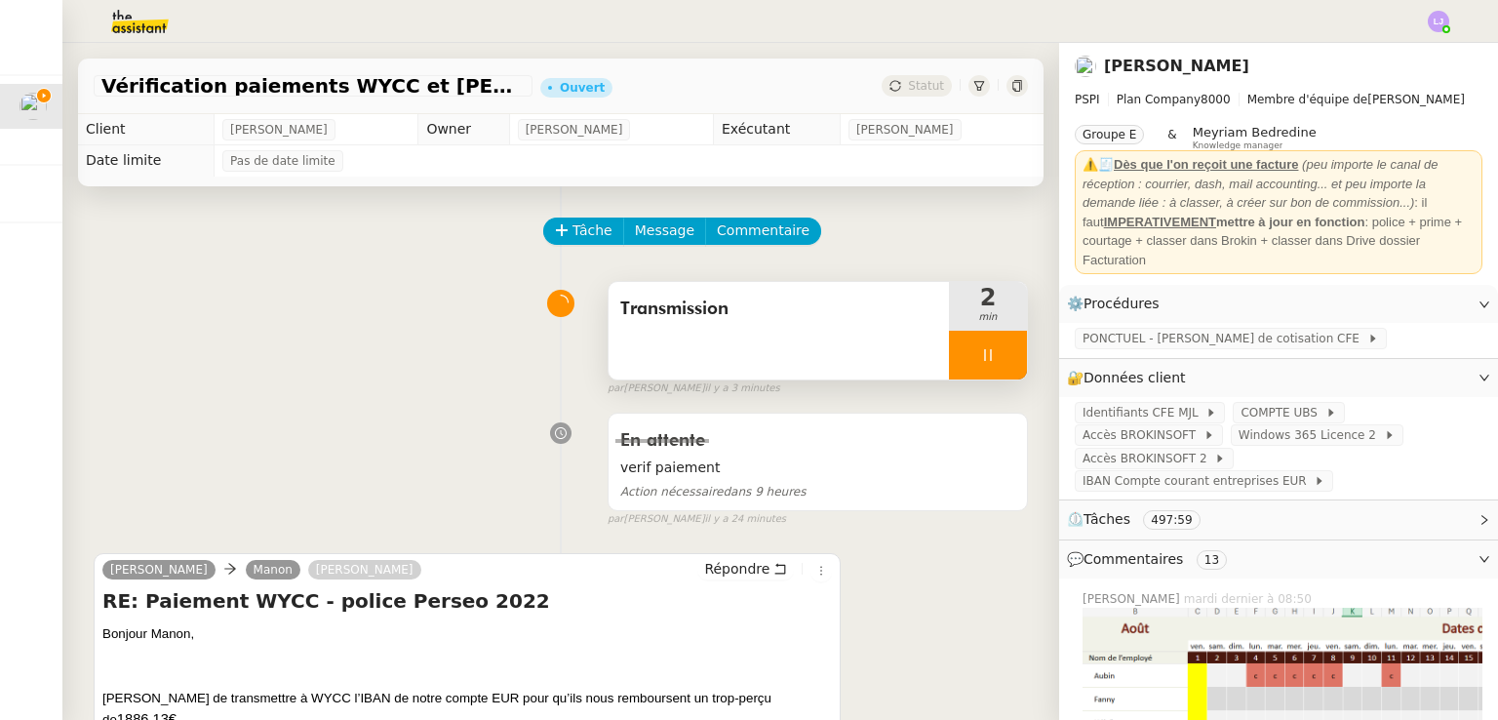
click at [991, 365] on div at bounding box center [988, 355] width 78 height 49
click at [991, 365] on button at bounding box center [1007, 355] width 39 height 49
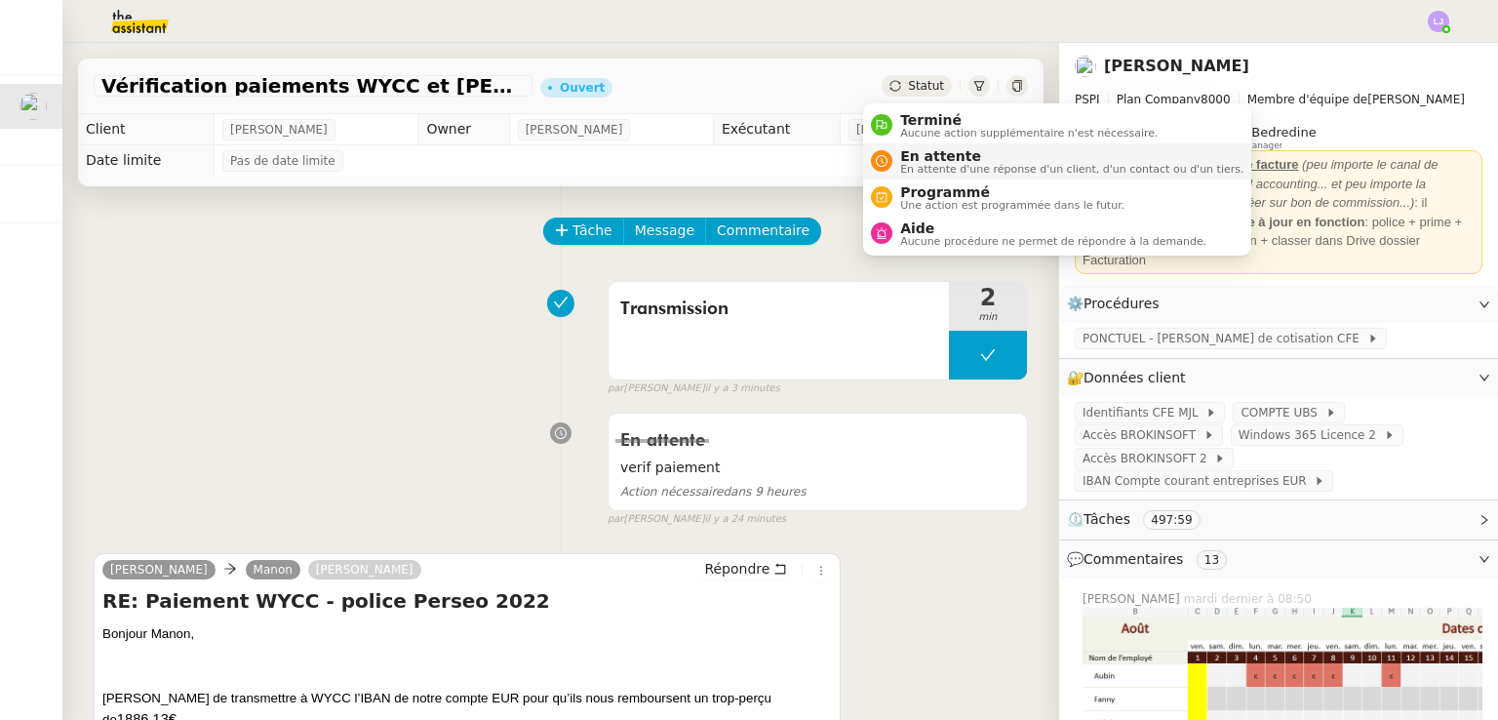
click at [922, 156] on span "En attente" at bounding box center [1071, 156] width 343 height 16
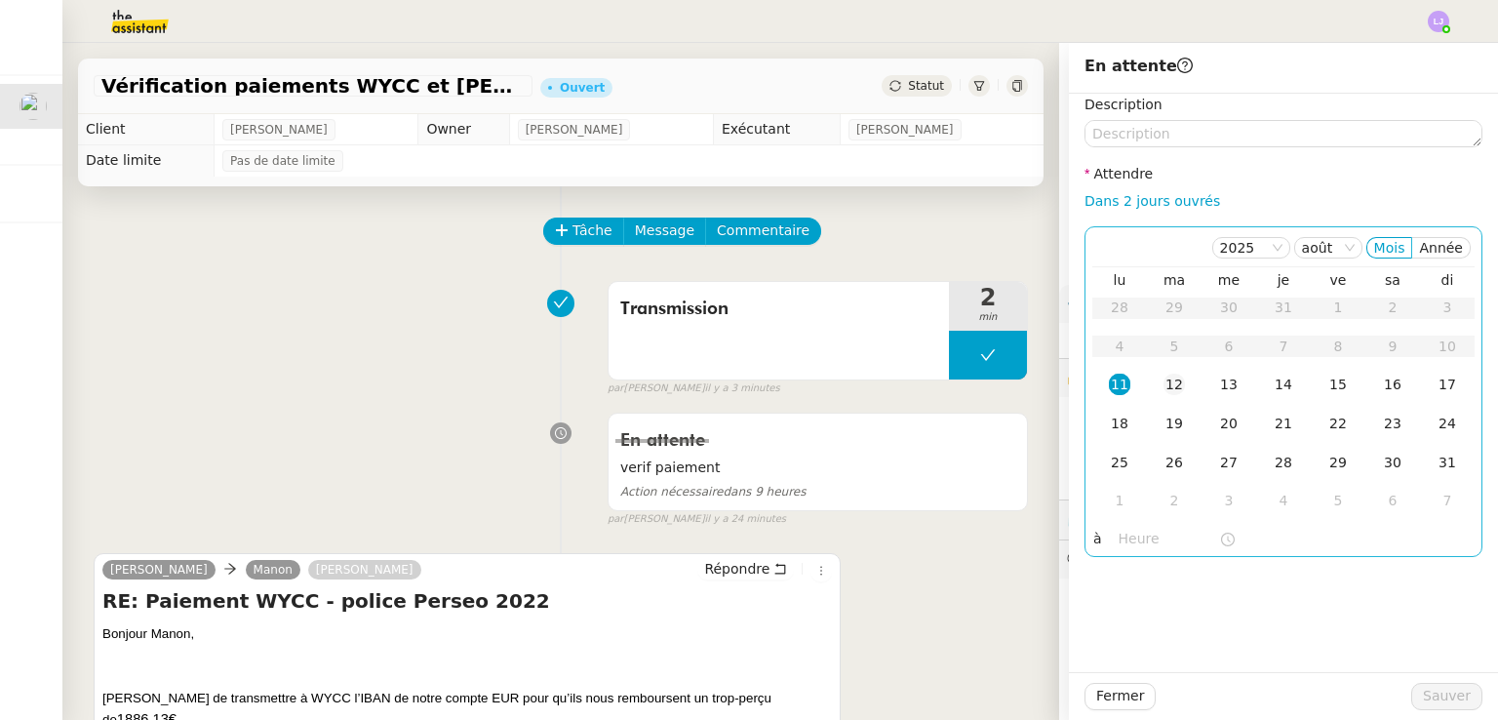
click at [1147, 366] on td "12" at bounding box center [1174, 385] width 55 height 39
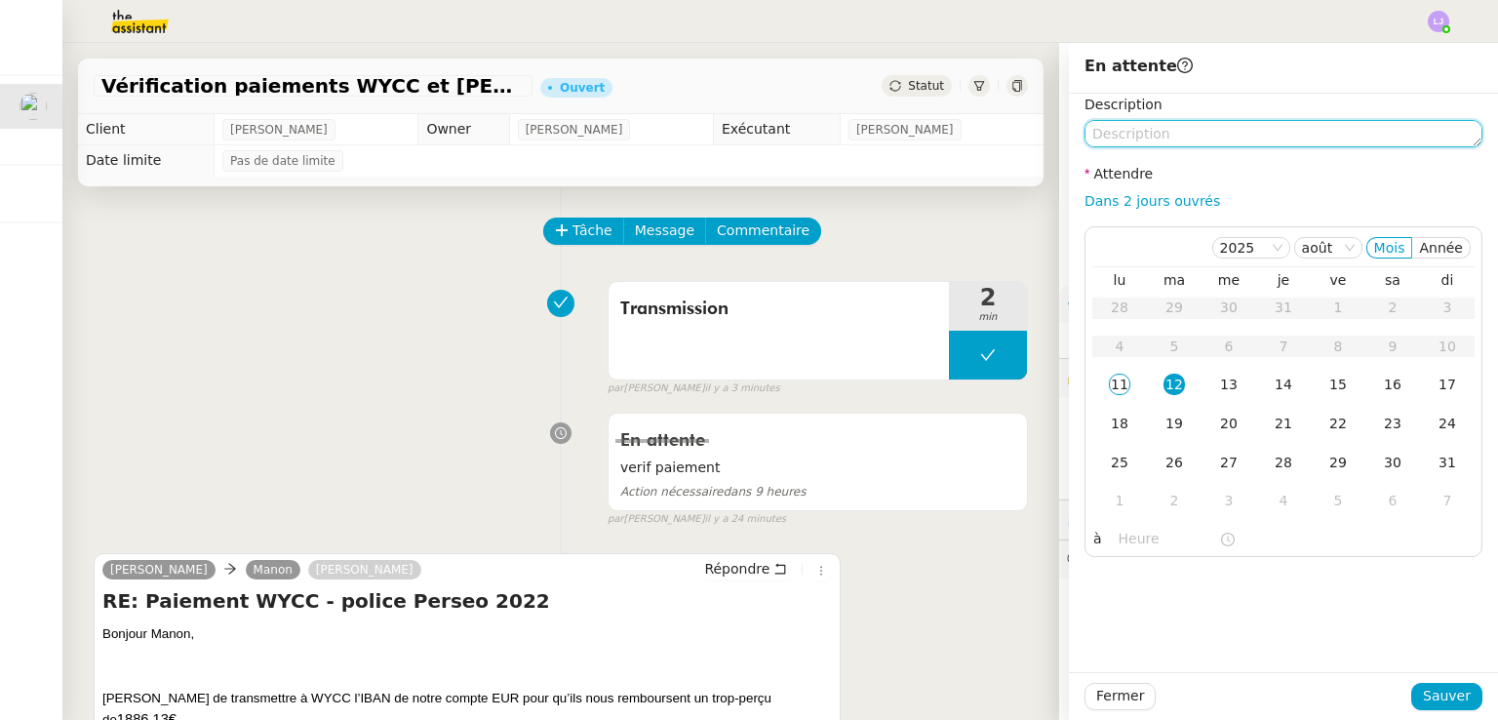
click at [1133, 139] on textarea at bounding box center [1284, 133] width 398 height 27
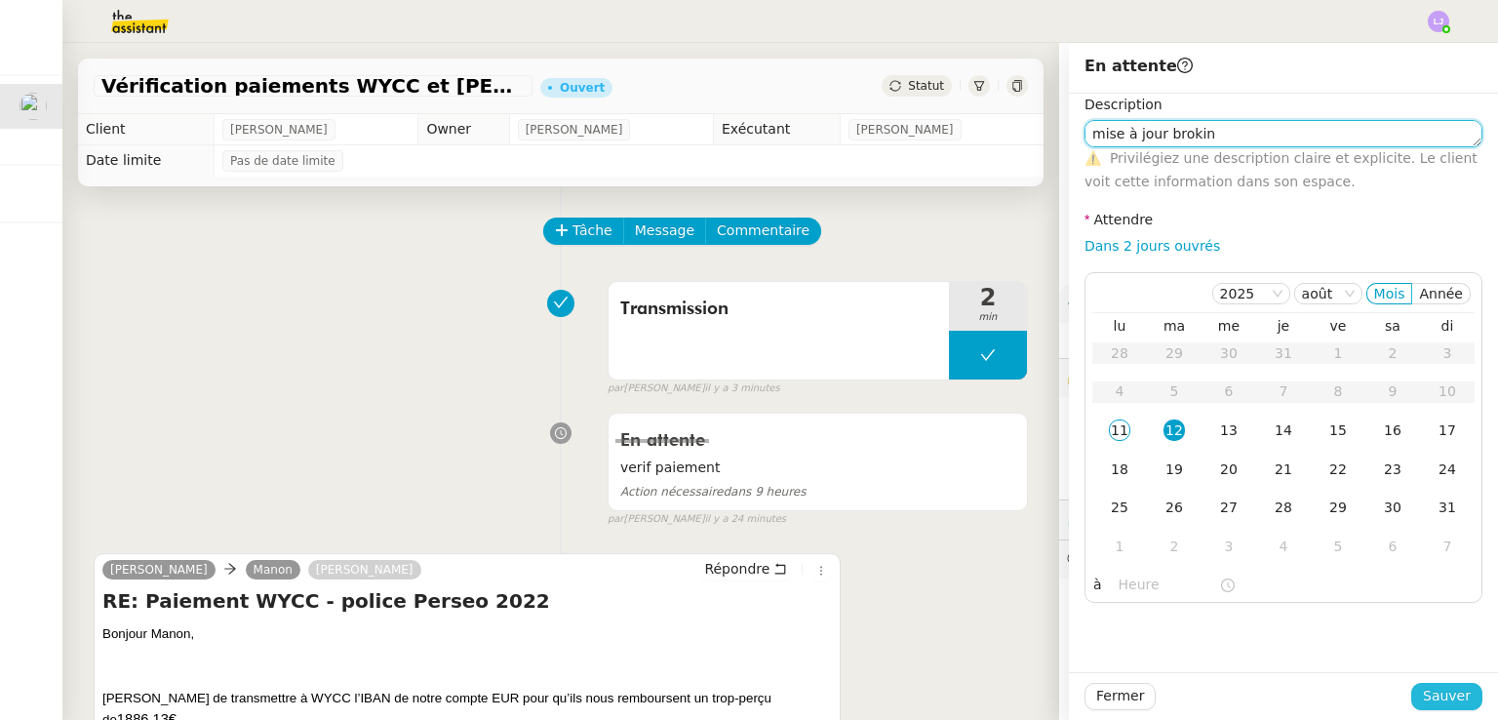
type textarea "mise à jour brokin"
click at [1423, 696] on span "Sauver" at bounding box center [1447, 696] width 48 height 22
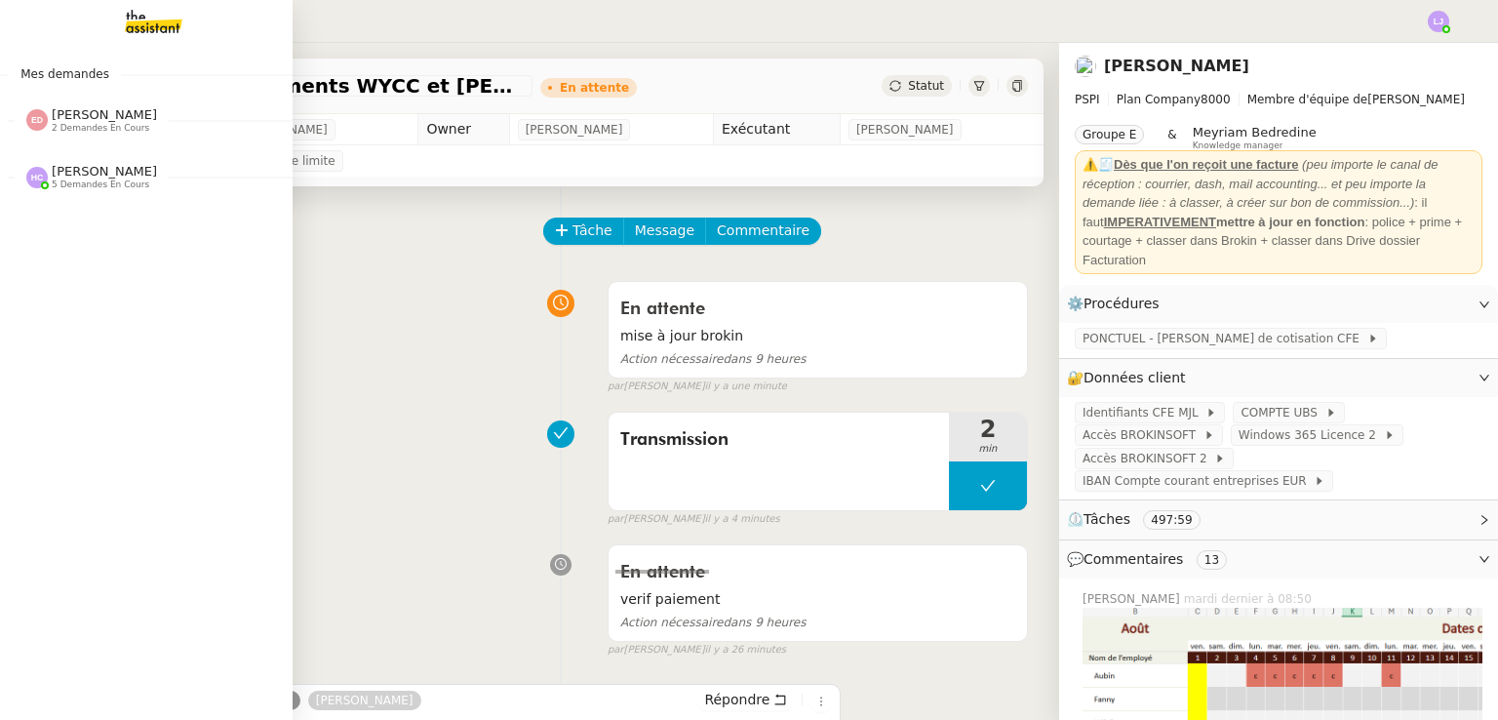
click at [110, 193] on div "Hannah Cassar 5 demandes en cours" at bounding box center [146, 168] width 293 height 57
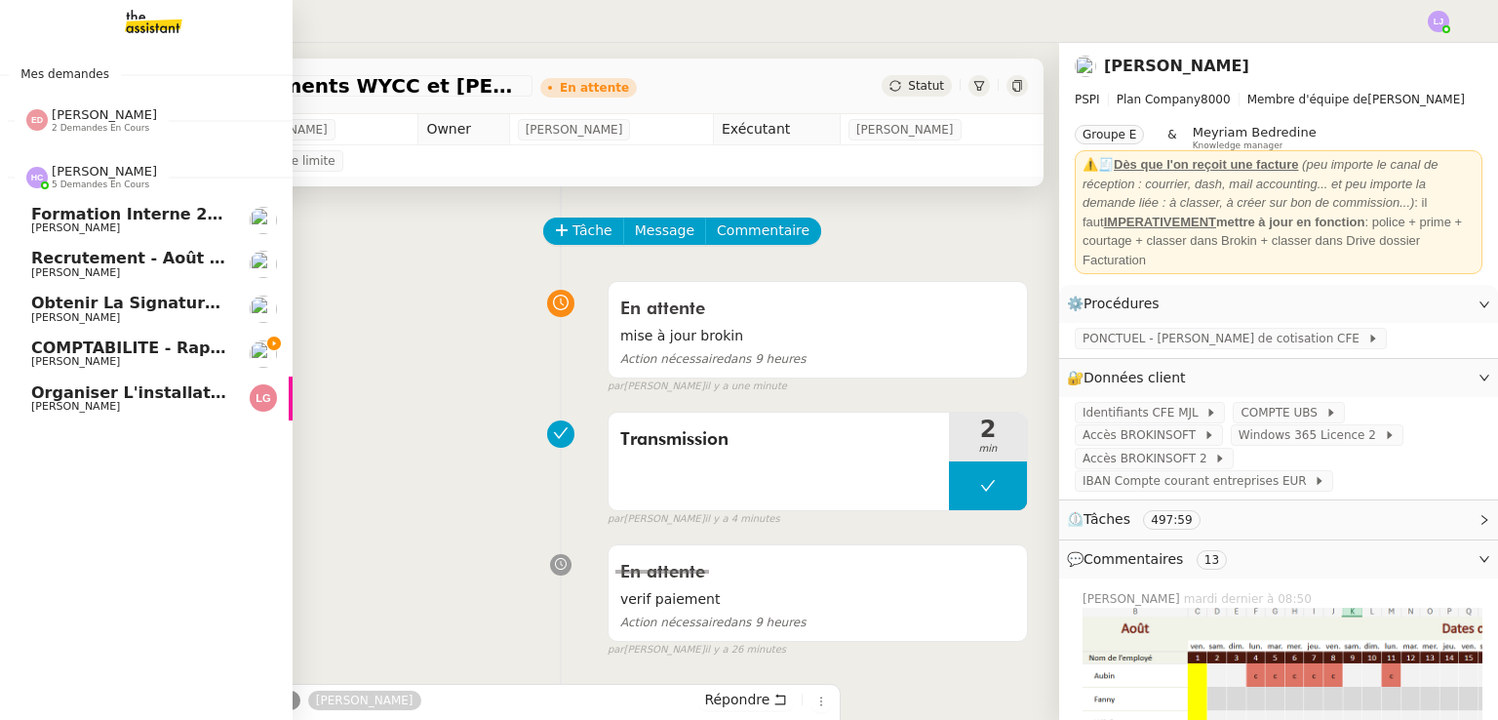
click at [166, 235] on link "Formation Interne 2 - [PERSON_NAME] [PERSON_NAME]" at bounding box center [146, 220] width 293 height 45
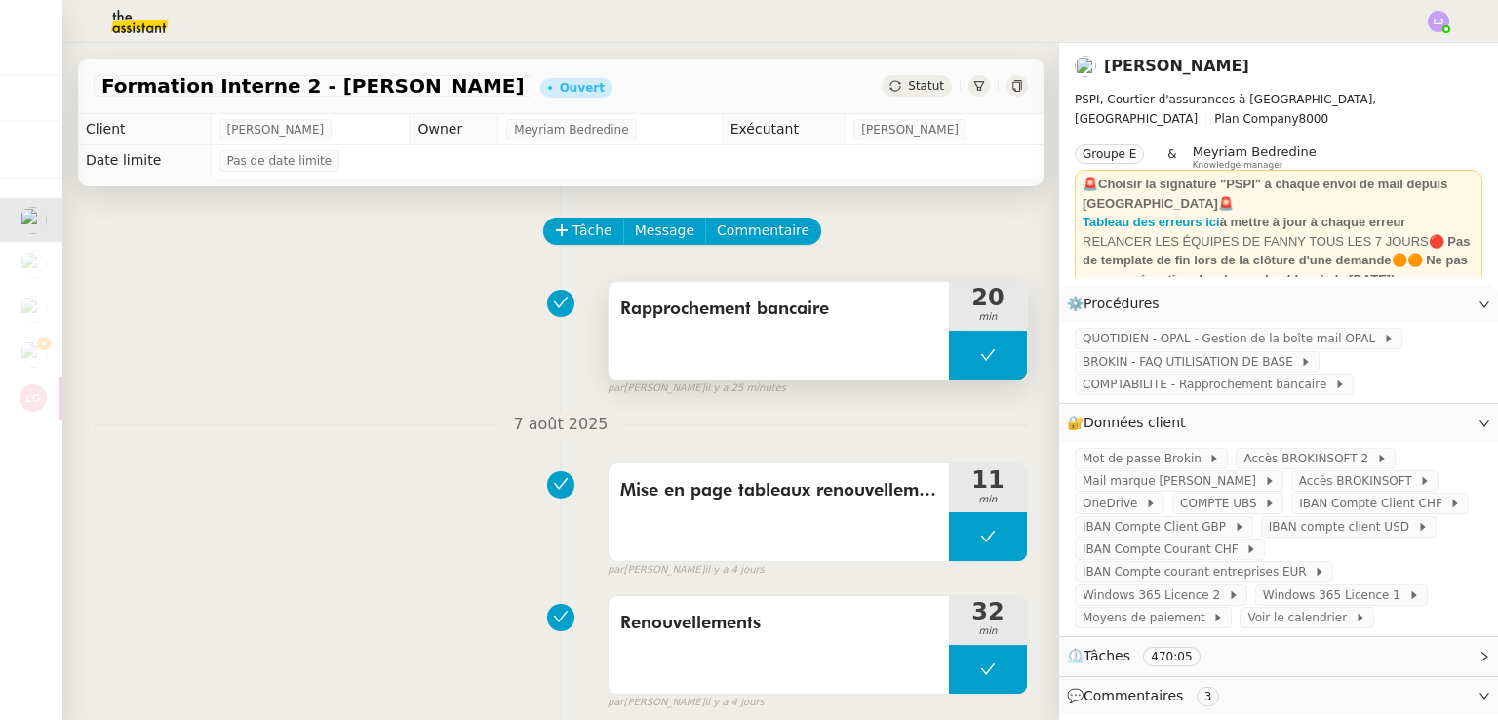
click at [949, 344] on button at bounding box center [988, 355] width 78 height 49
click at [949, 344] on div at bounding box center [968, 355] width 39 height 49
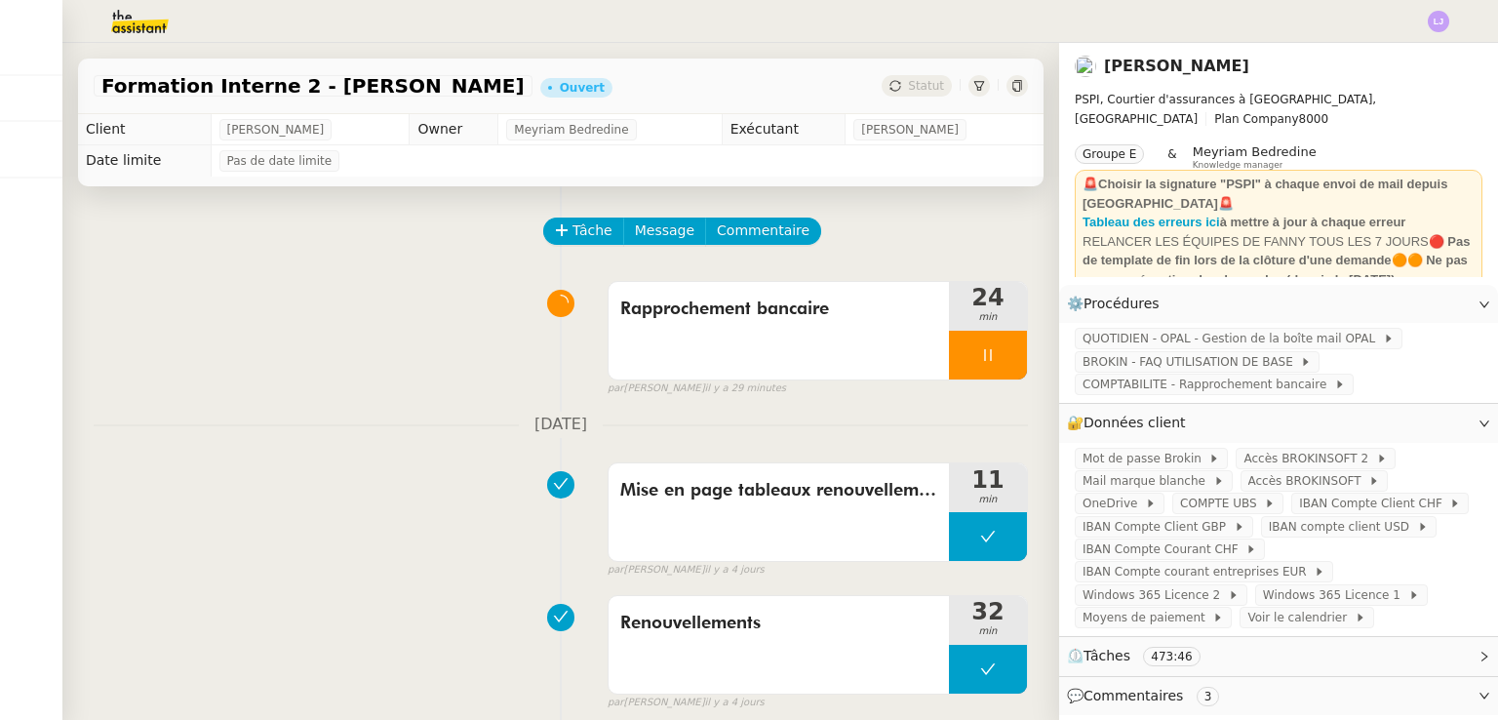
click at [393, 546] on div "Mise en page tableaux renouvellement. 11 min false par [PERSON_NAME] [DATE]" at bounding box center [561, 516] width 934 height 125
click at [425, 348] on div "Rapprochement bancaire 24 min false par [PERSON_NAME] il y a 29 minutes" at bounding box center [561, 334] width 934 height 125
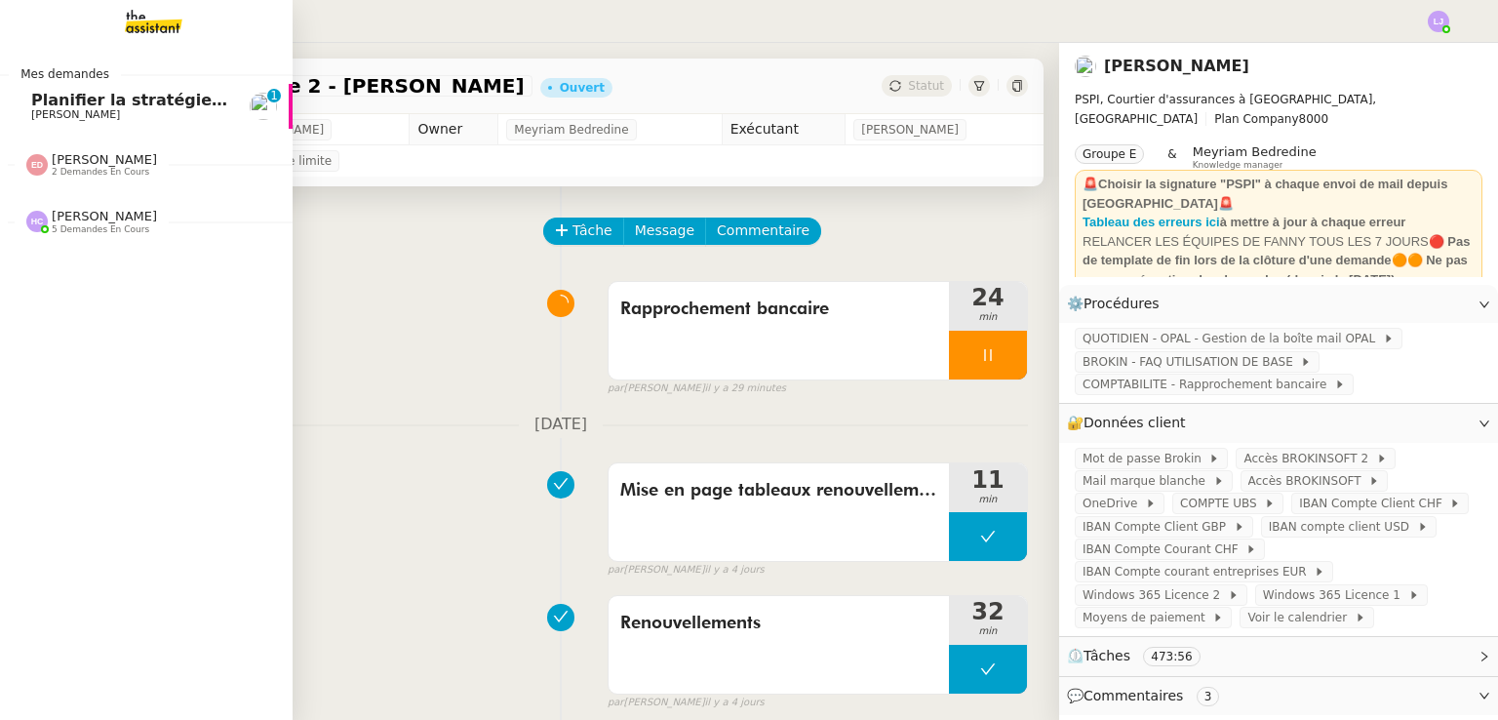
click at [87, 91] on link "Planifier la stratégie de communication Cobra Fantastic [PERSON_NAME] 0 1 2 3 4…" at bounding box center [146, 106] width 293 height 45
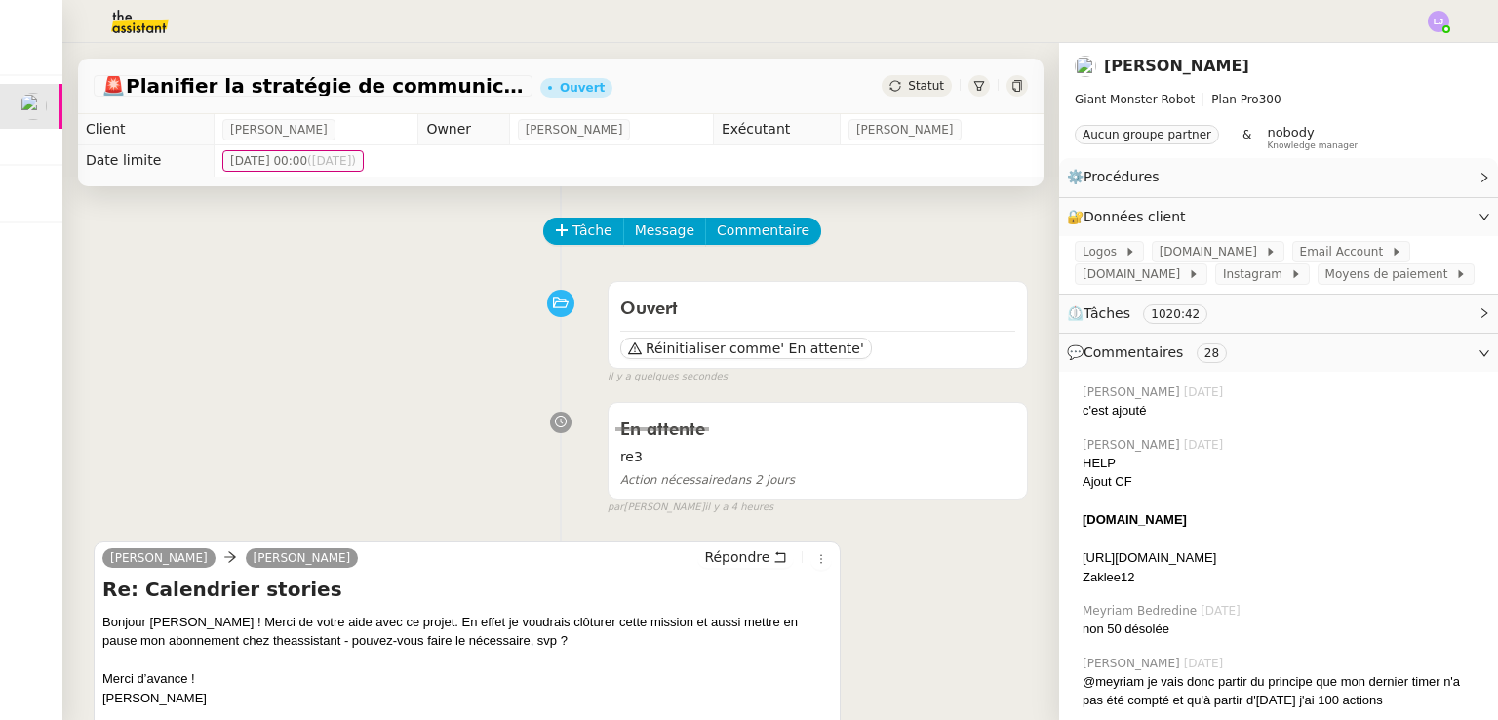
drag, startPoint x: 445, startPoint y: 474, endPoint x: 314, endPoint y: 412, distance: 144.9
click at [314, 412] on div "En attente re3 Action nécessaire dans 2 jours false par [PERSON_NAME] il y a 4 …" at bounding box center [561, 454] width 934 height 123
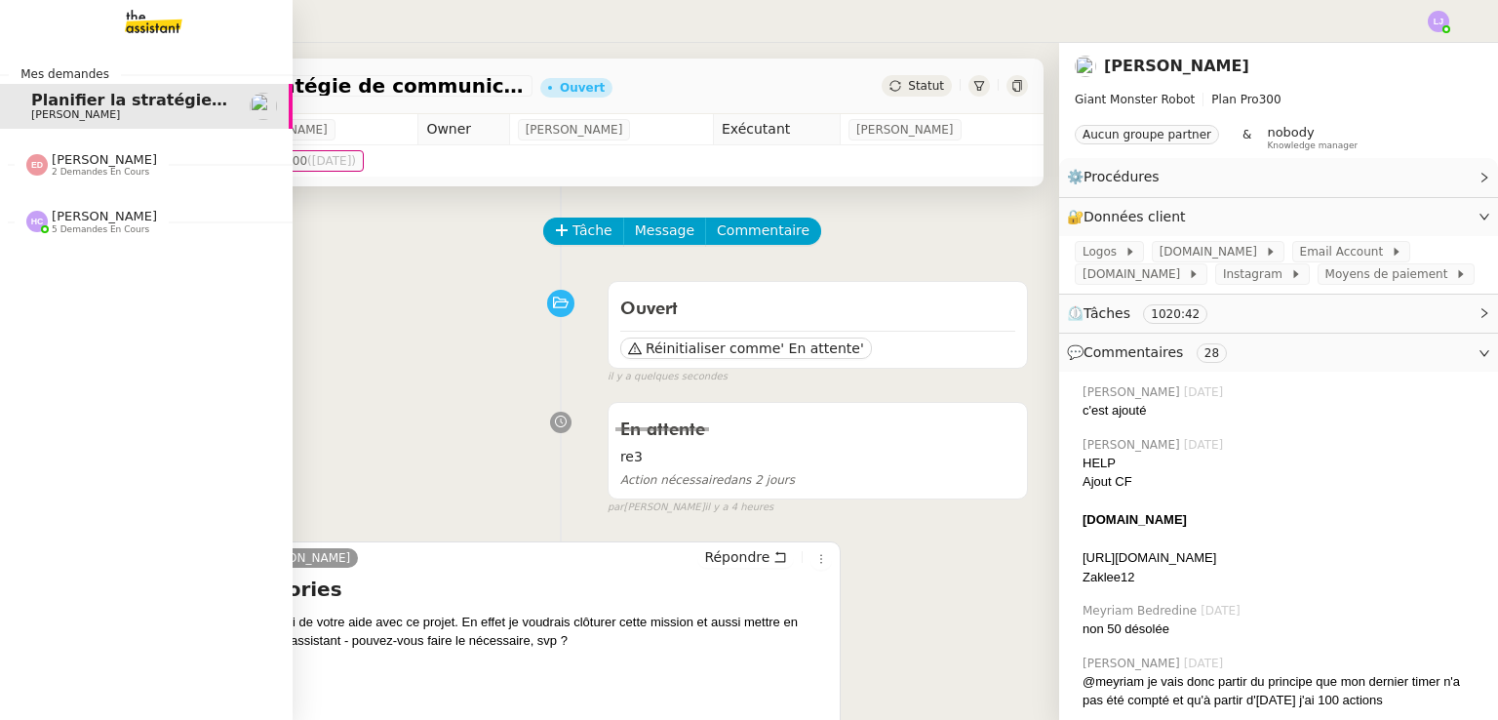
click at [71, 230] on span "5 demandes en cours" at bounding box center [101, 229] width 98 height 11
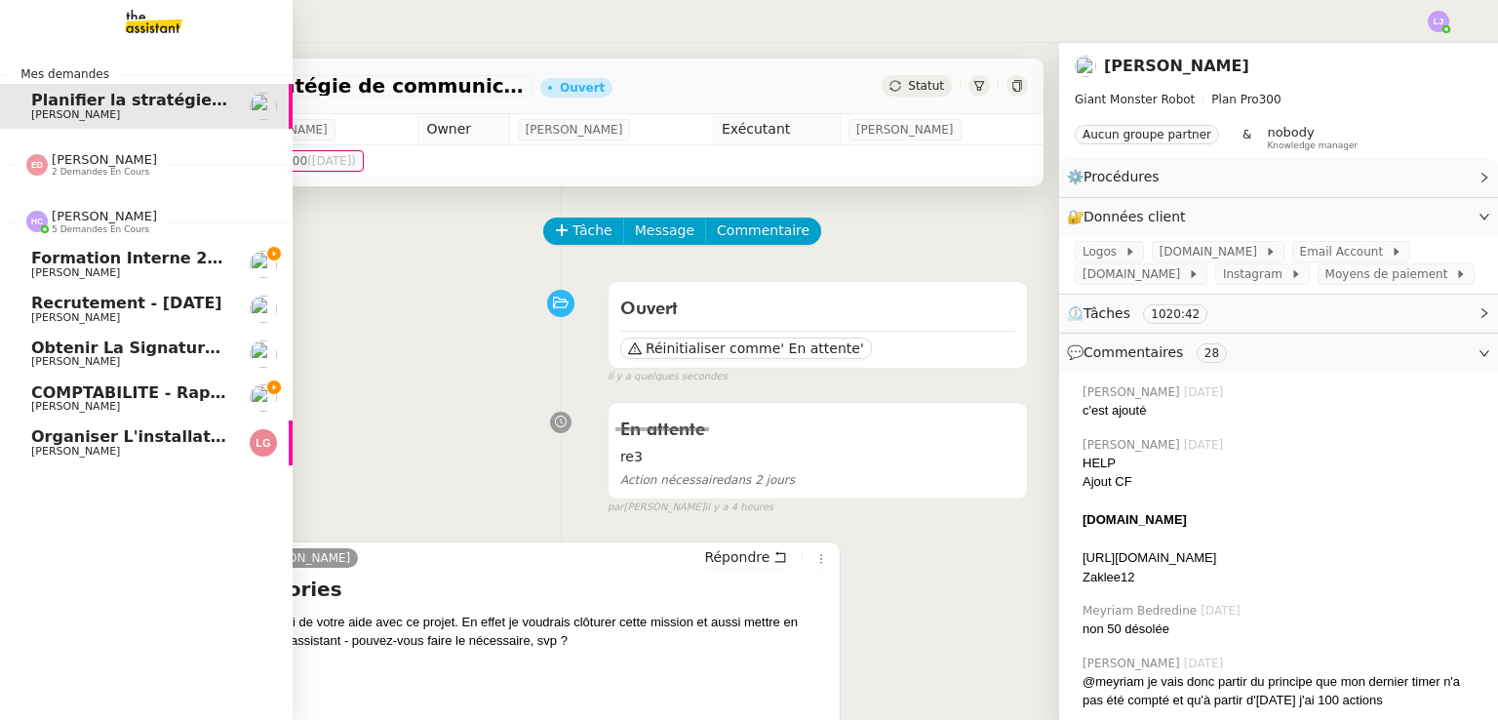
click at [179, 274] on span "[PERSON_NAME]" at bounding box center [129, 273] width 197 height 12
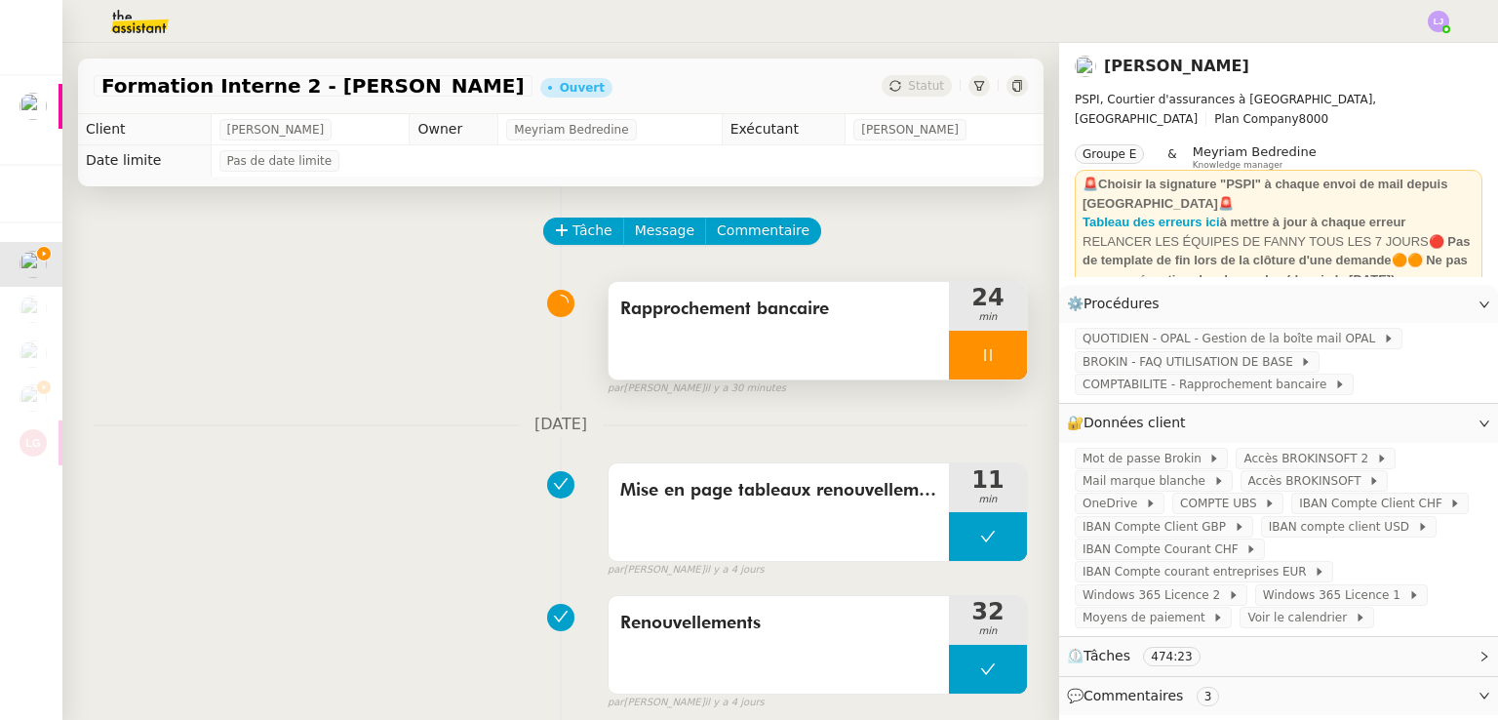
click at [983, 360] on div at bounding box center [988, 355] width 78 height 49
click at [1001, 360] on icon at bounding box center [1008, 354] width 15 height 11
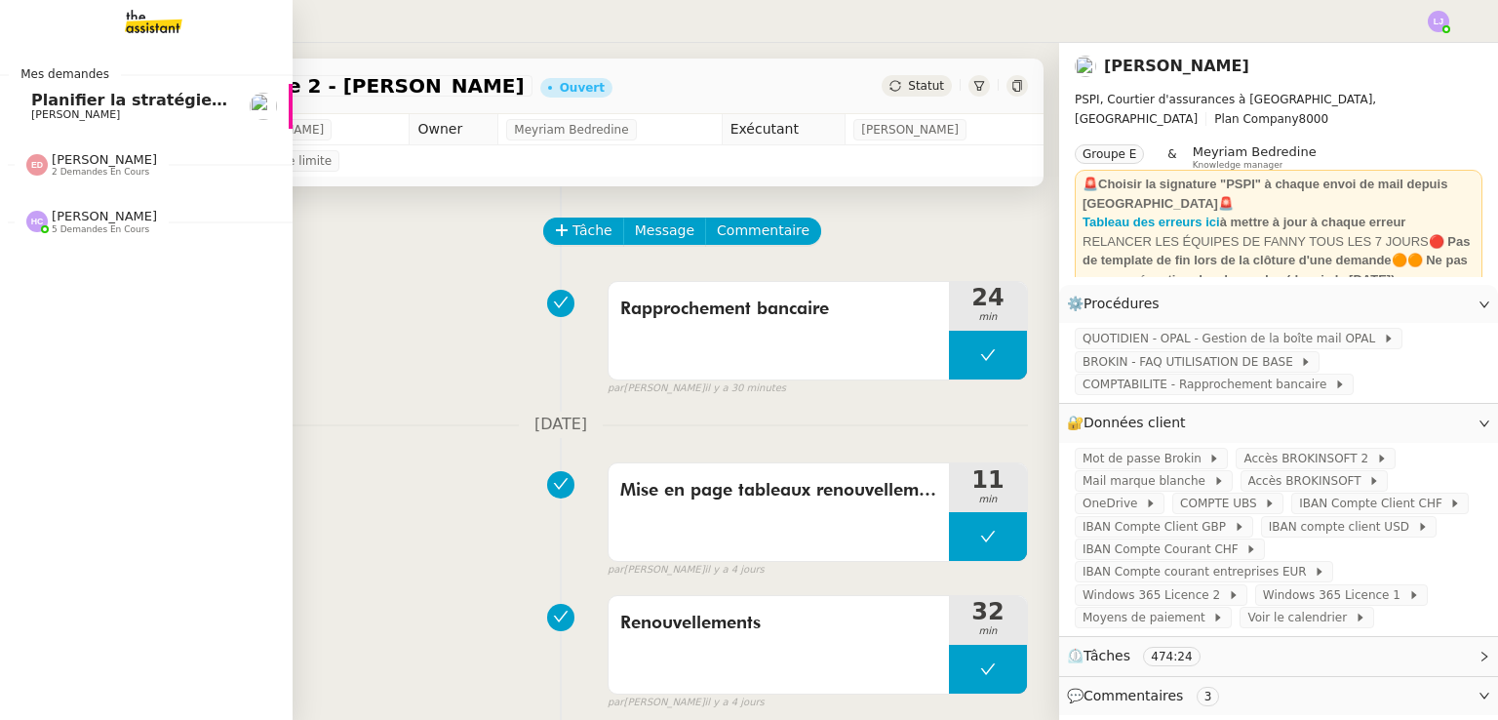
click at [55, 110] on span "[PERSON_NAME]" at bounding box center [75, 114] width 89 height 13
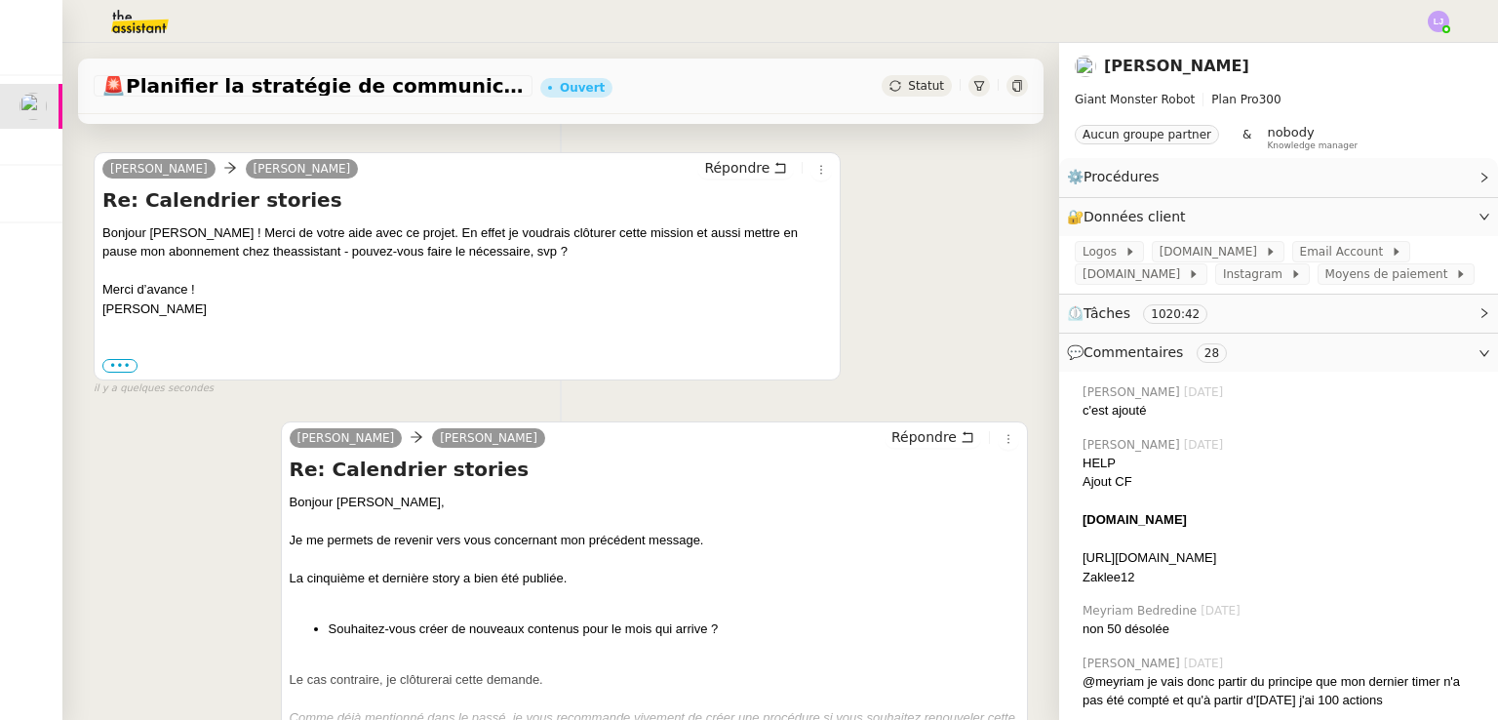
scroll to position [388, 0]
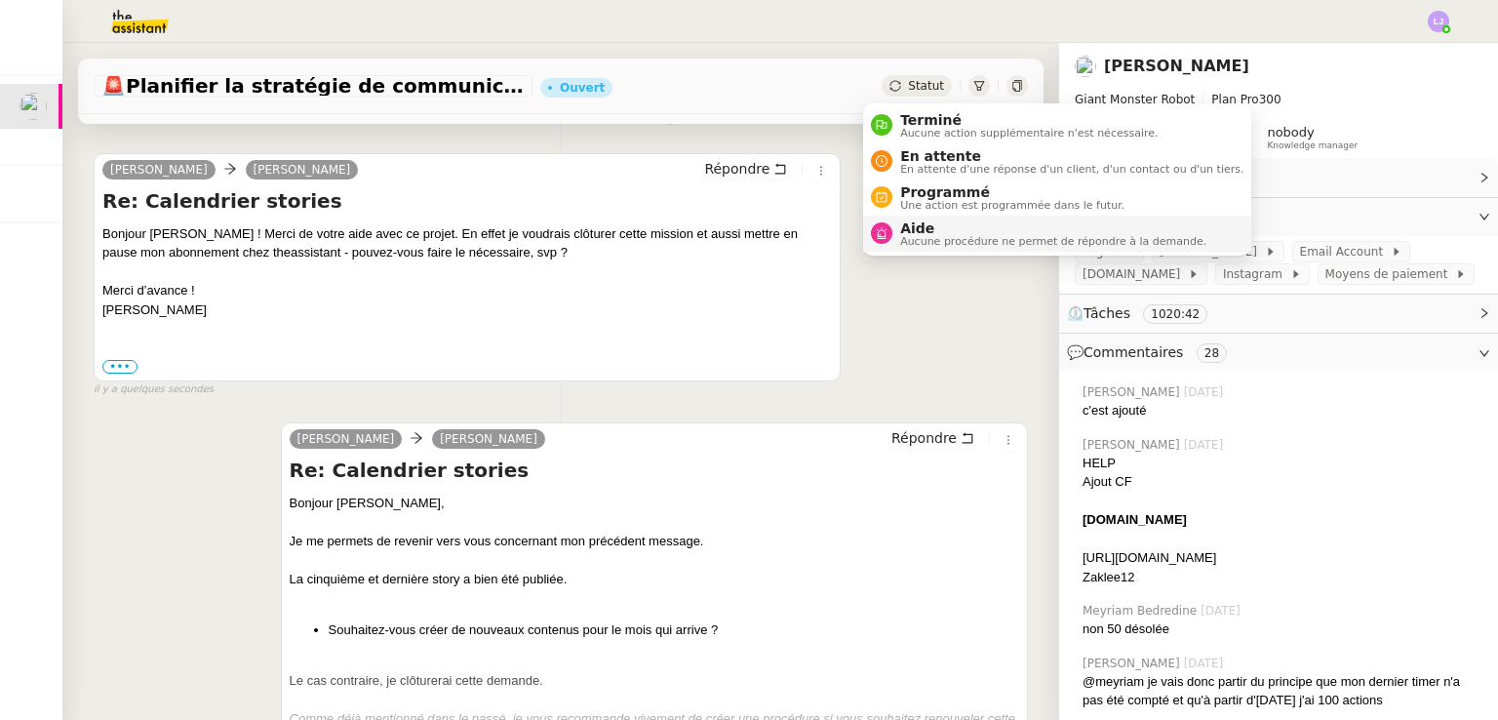
click at [920, 236] on span "Aucune procédure ne permet de répondre à la demande." at bounding box center [1053, 241] width 306 height 11
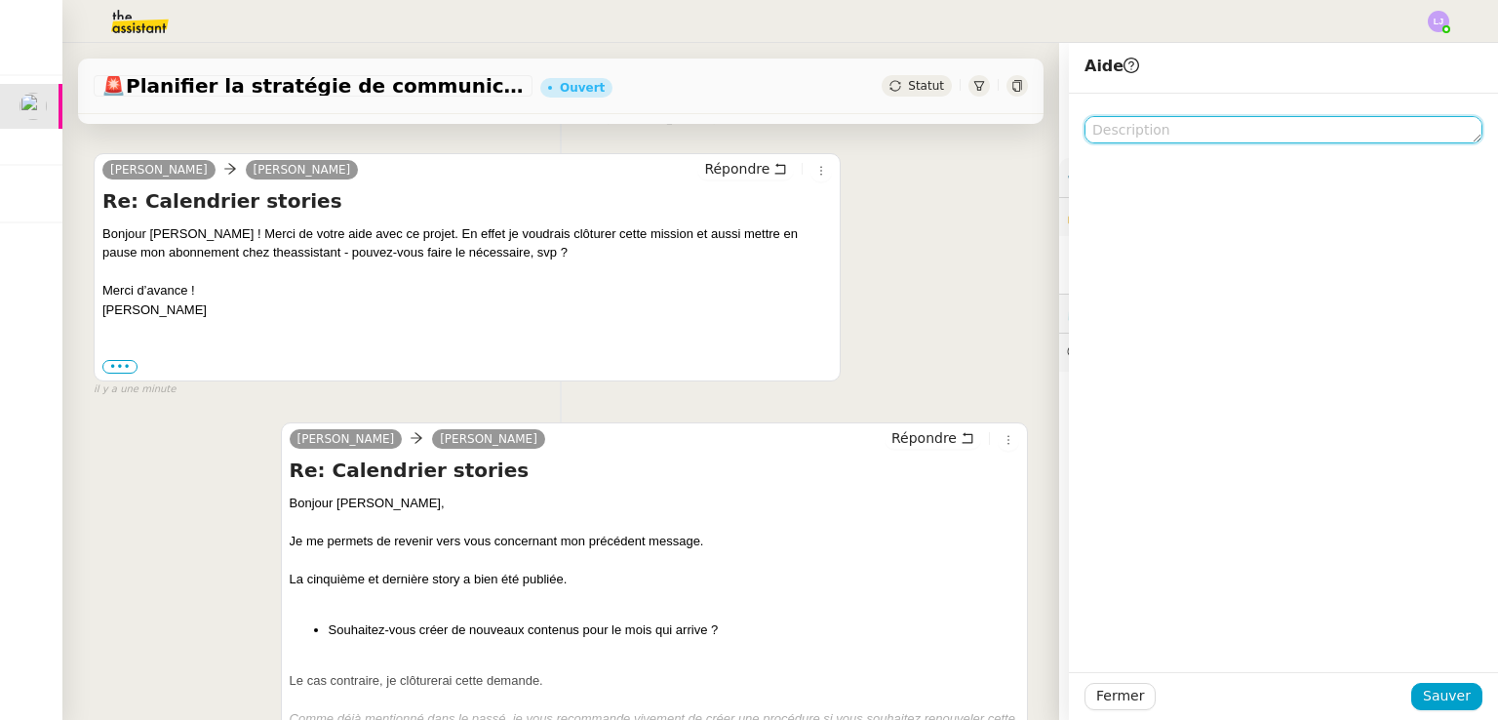
click at [1153, 134] on textarea at bounding box center [1284, 129] width 398 height 27
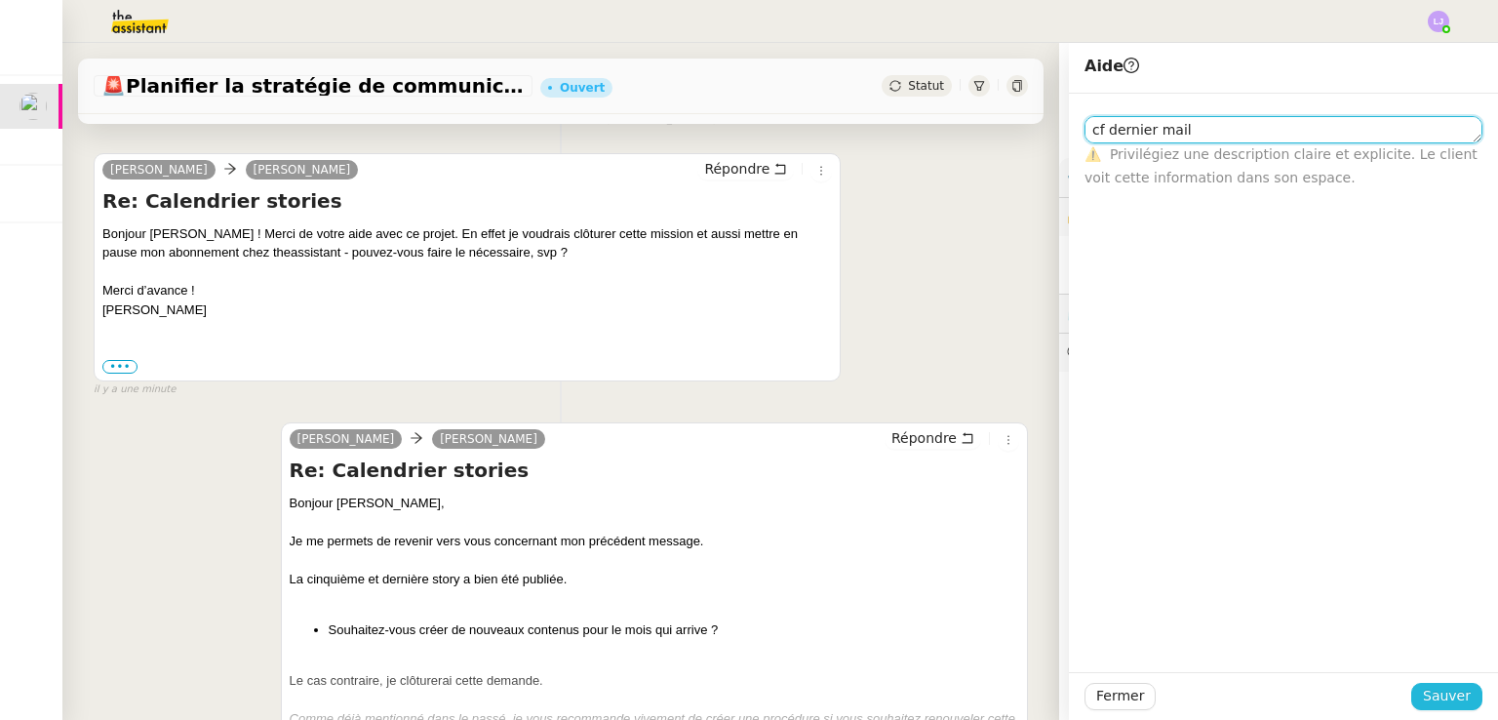
type textarea "cf dernier mail"
click at [1454, 691] on span "Sauver" at bounding box center [1447, 696] width 48 height 22
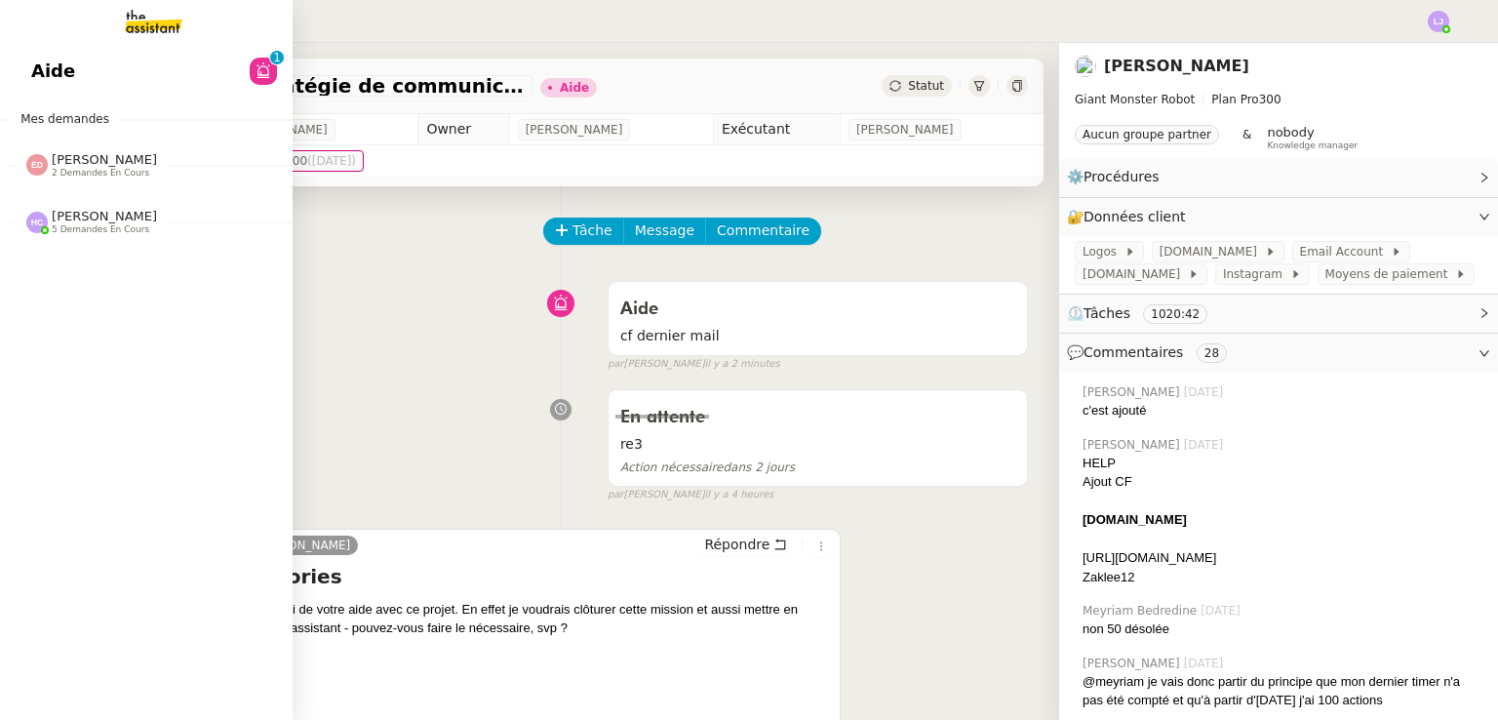
click at [139, 244] on div "Aide 0 1 2 3 4 5 6 7 8 9 Mes demandes [PERSON_NAME] 2 demandes en cours Récapit…" at bounding box center [146, 381] width 293 height 677
click at [81, 227] on span "5 demandes en cours" at bounding box center [101, 229] width 98 height 11
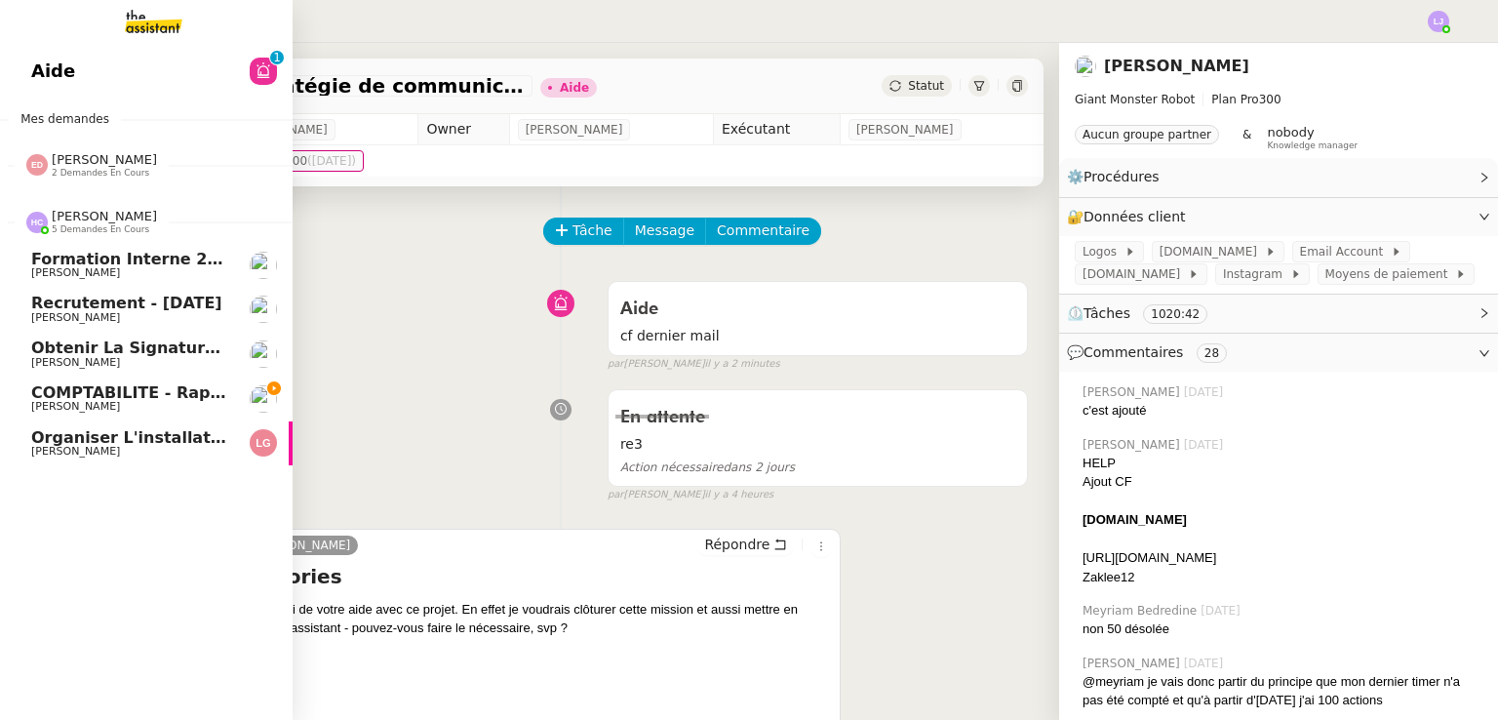
click at [143, 276] on span "[PERSON_NAME]" at bounding box center [129, 273] width 197 height 12
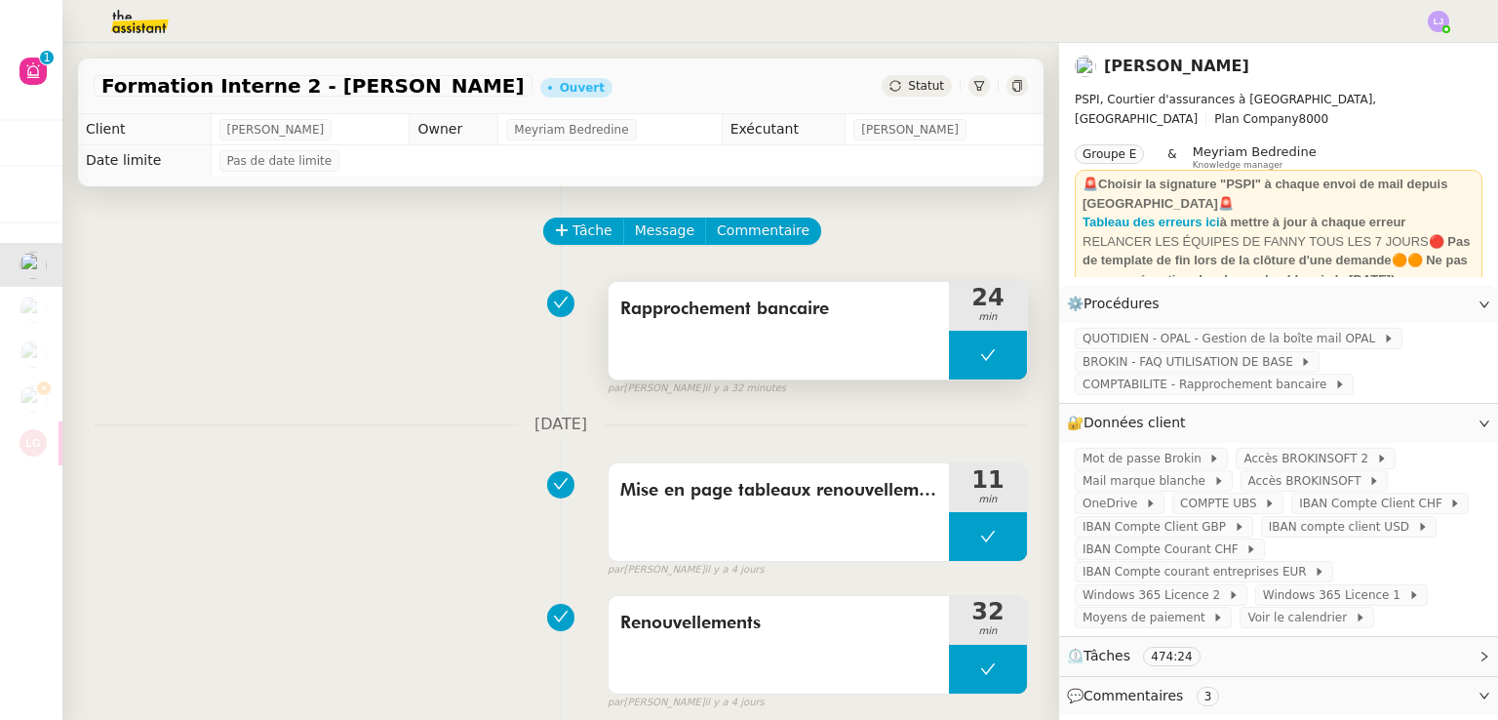
click at [949, 368] on button at bounding box center [988, 355] width 78 height 49
click at [949, 368] on div at bounding box center [968, 355] width 39 height 49
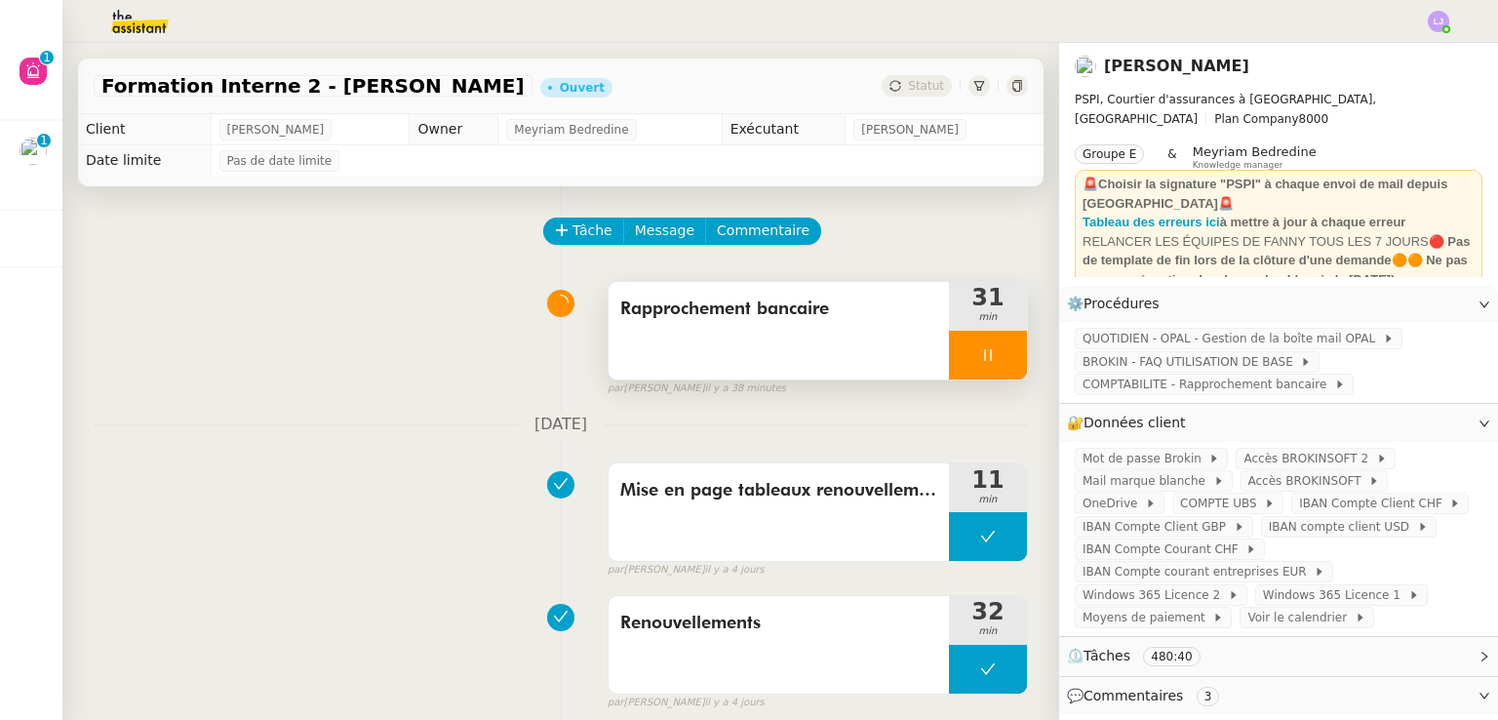
click at [984, 350] on div at bounding box center [988, 355] width 78 height 49
click at [1000, 350] on icon at bounding box center [1008, 355] width 16 height 16
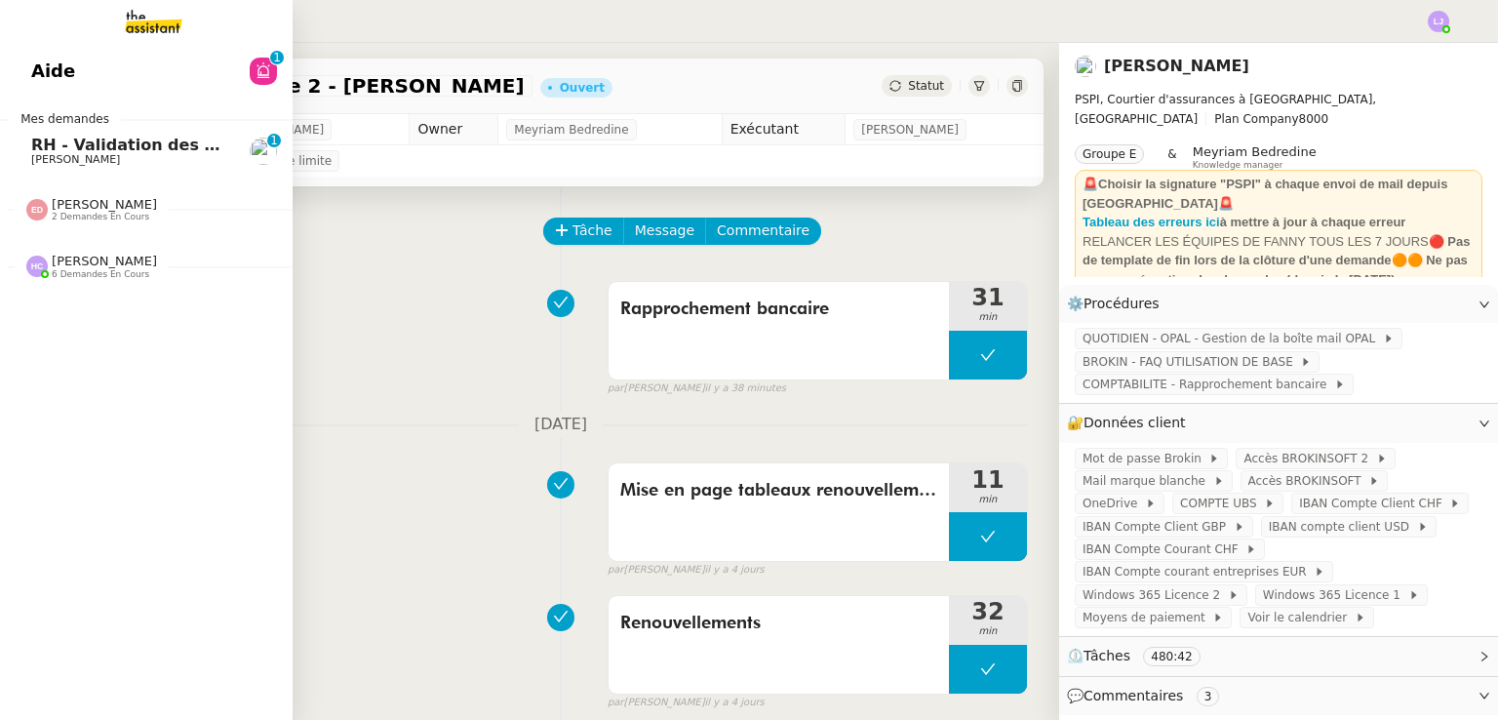
click at [75, 129] on link "RH - Validation des heures employés PSPI - [DATE] [PERSON_NAME] 0 1 2 3 4 5 6 7…" at bounding box center [146, 151] width 293 height 45
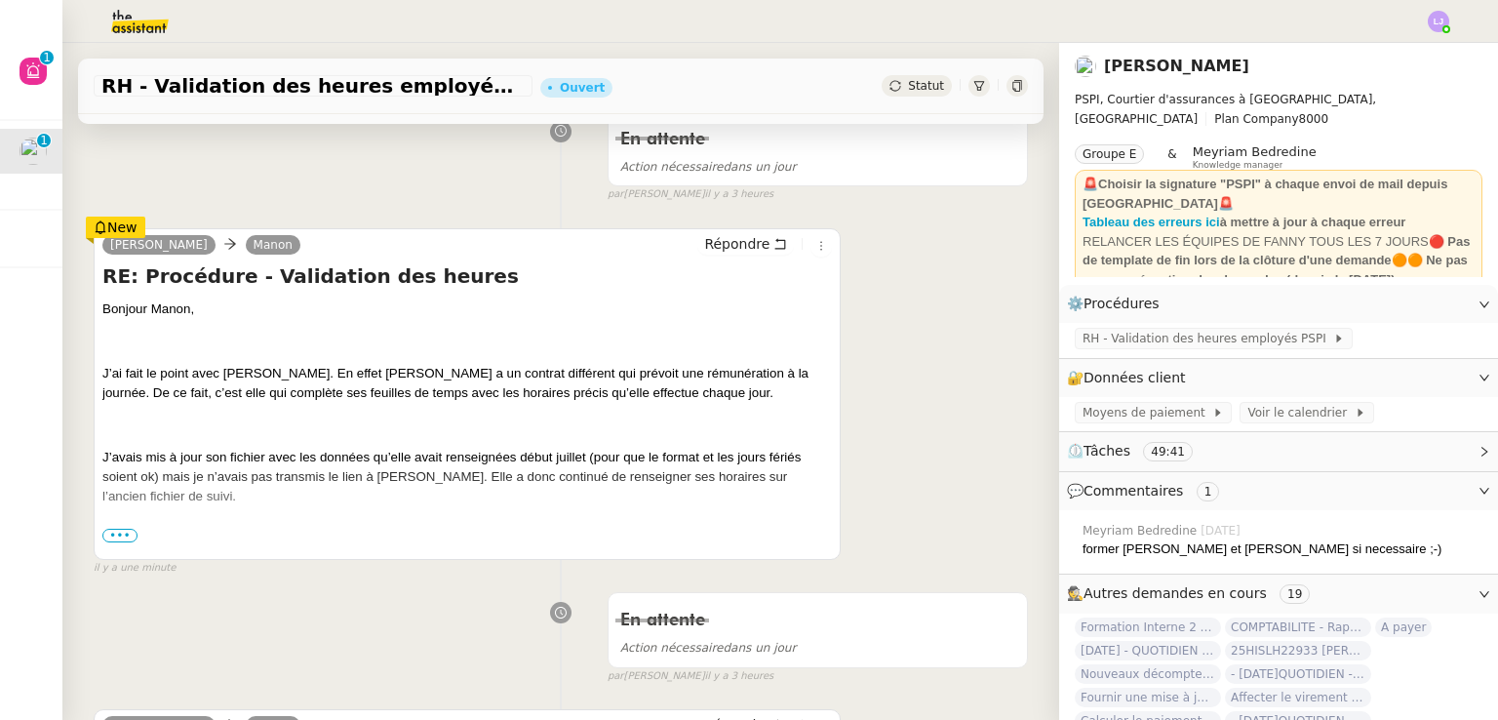
scroll to position [292, 0]
click at [128, 531] on span "•••" at bounding box center [119, 535] width 35 height 14
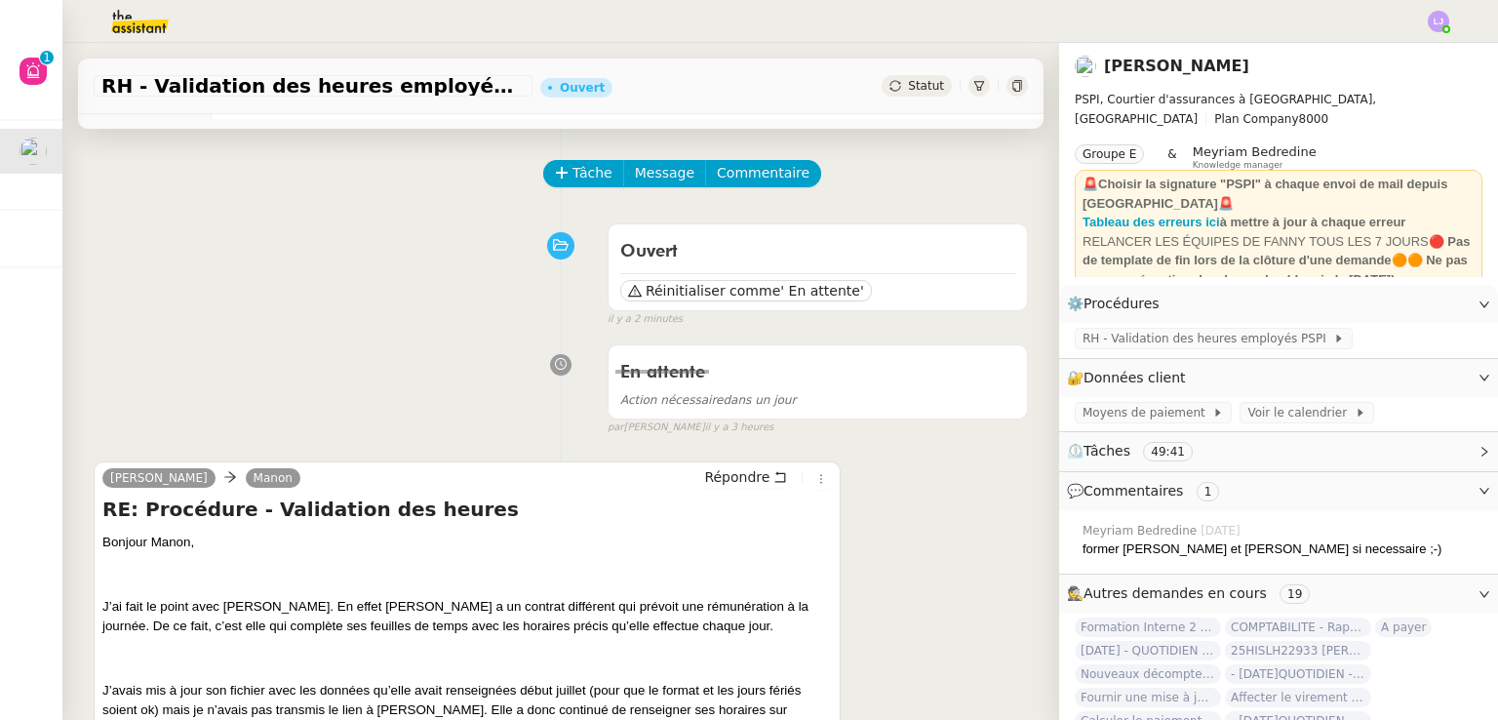
scroll to position [0, 0]
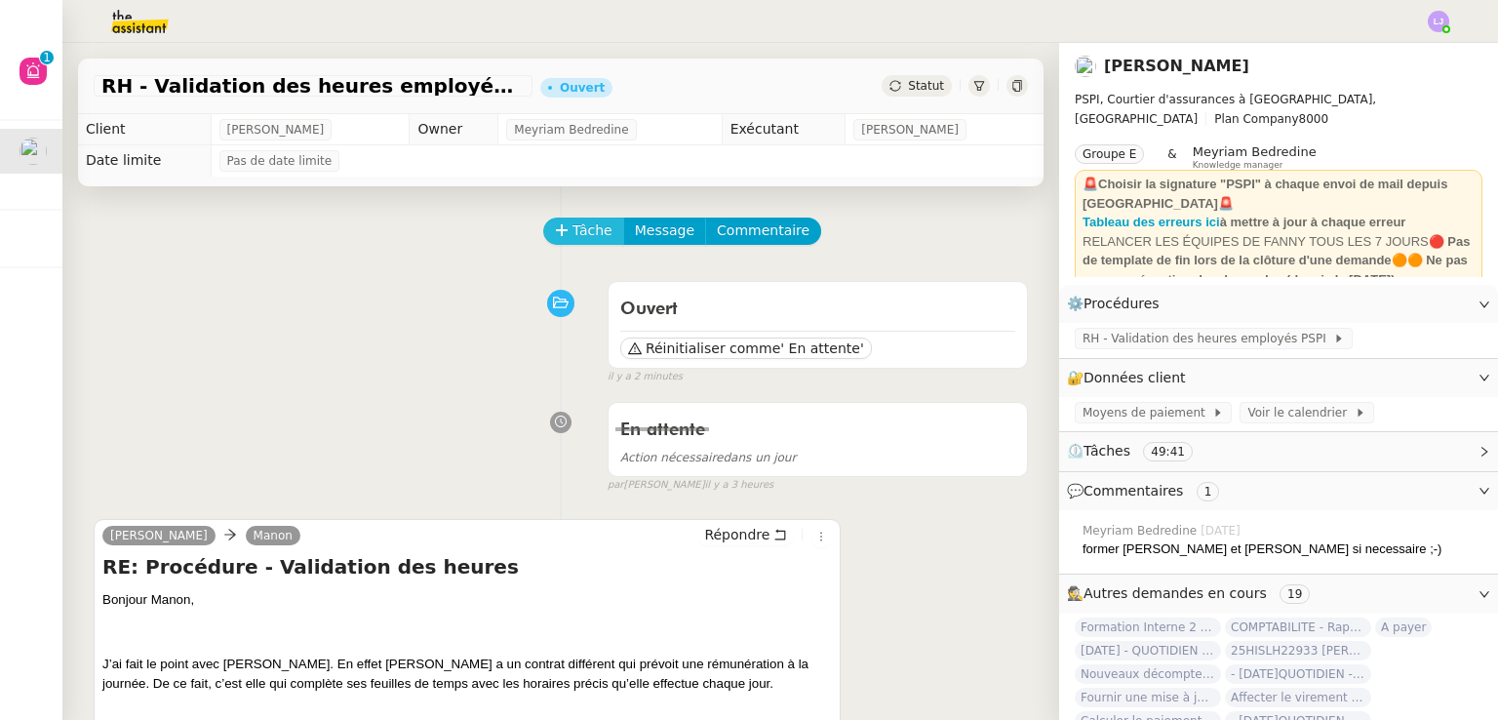
click at [573, 228] on span "Tâche" at bounding box center [593, 230] width 40 height 22
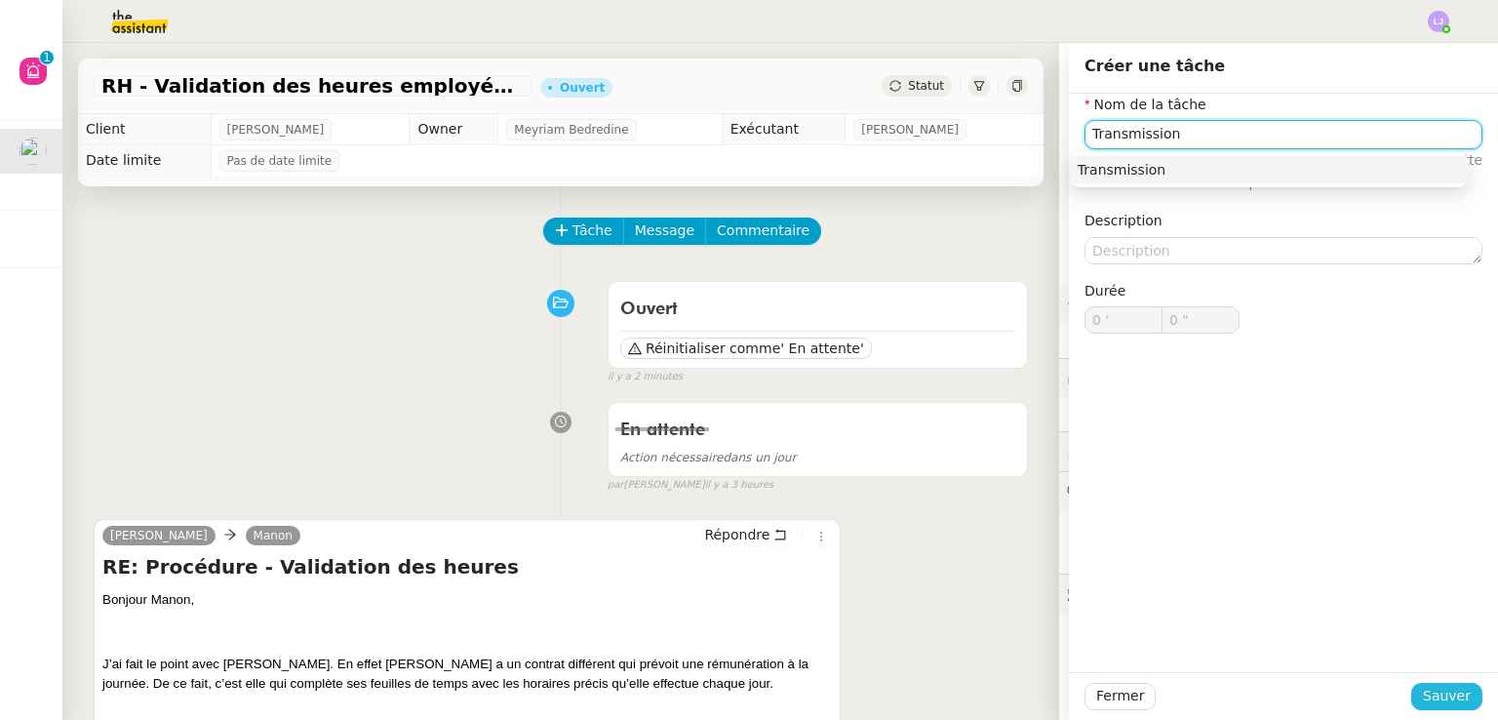
type input "Transmission"
click at [1436, 687] on span "Sauver" at bounding box center [1447, 696] width 48 height 22
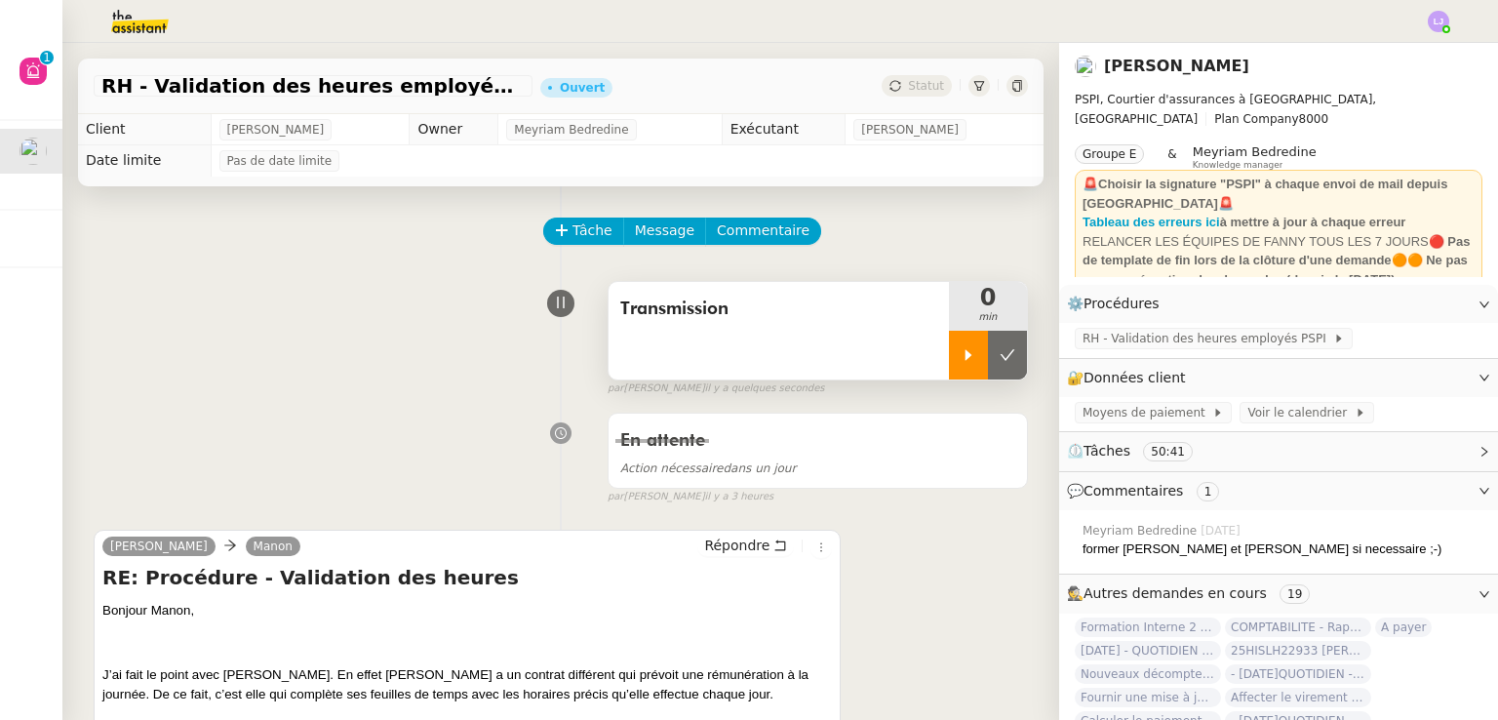
click at [949, 368] on div at bounding box center [968, 355] width 39 height 49
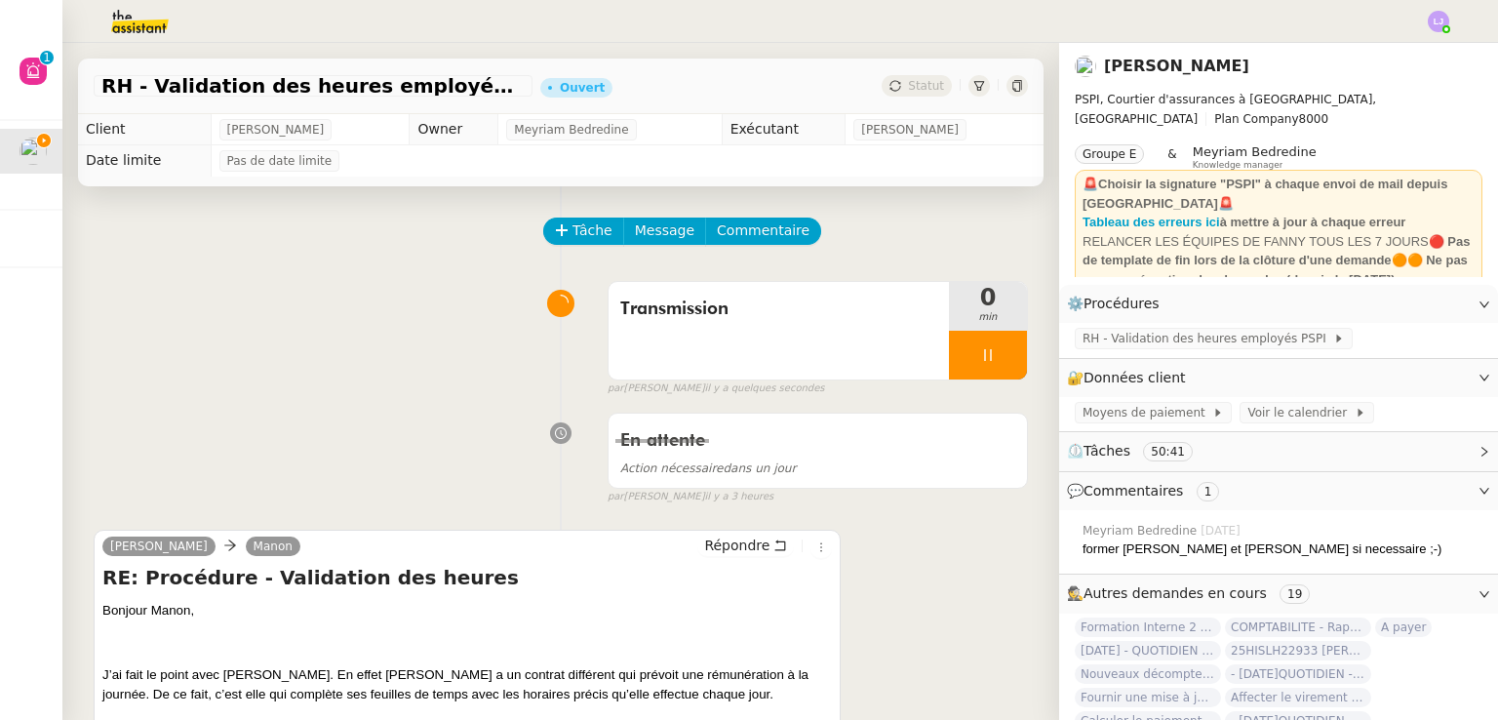
scroll to position [347, 0]
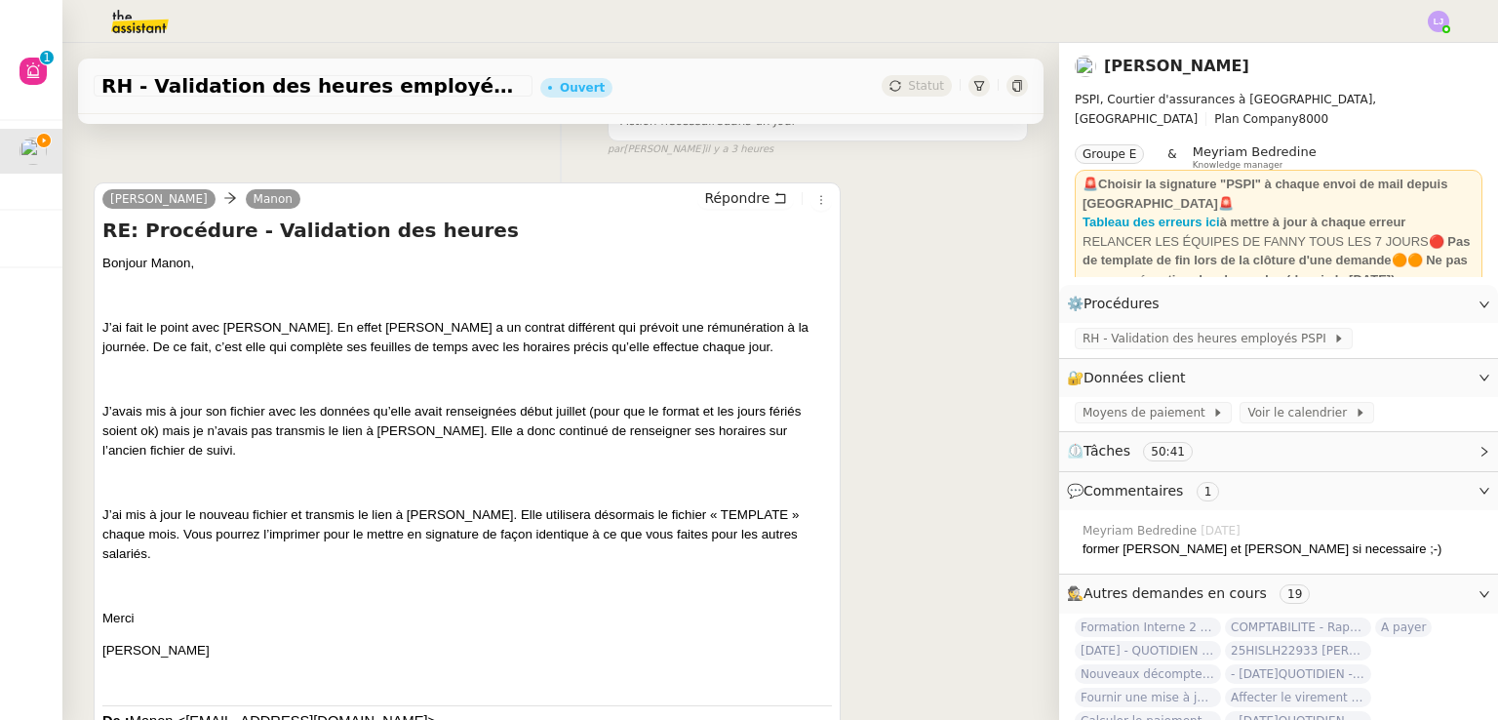
click at [682, 609] on p "Merci" at bounding box center [467, 619] width 730 height 20
click at [730, 196] on span "Répondre" at bounding box center [736, 198] width 65 height 20
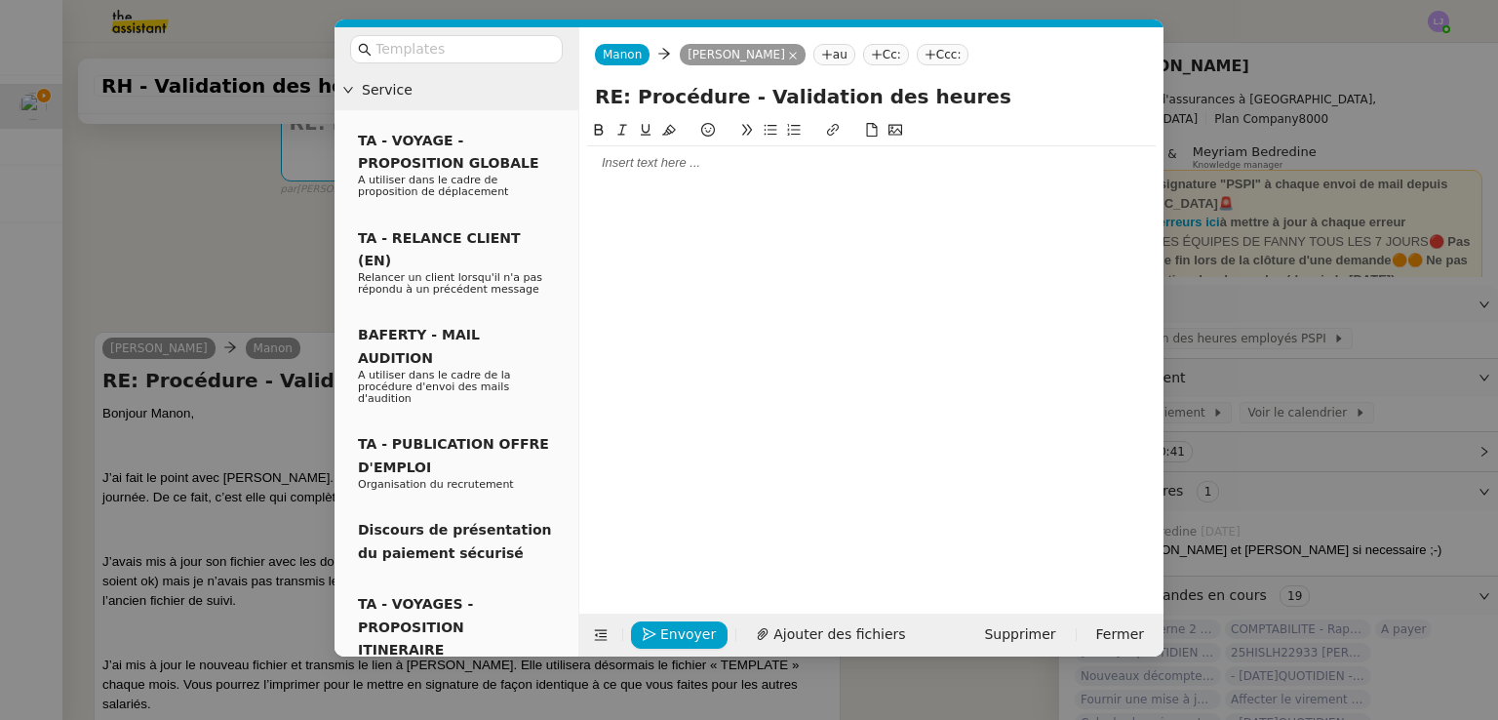
click at [717, 169] on div at bounding box center [871, 163] width 569 height 18
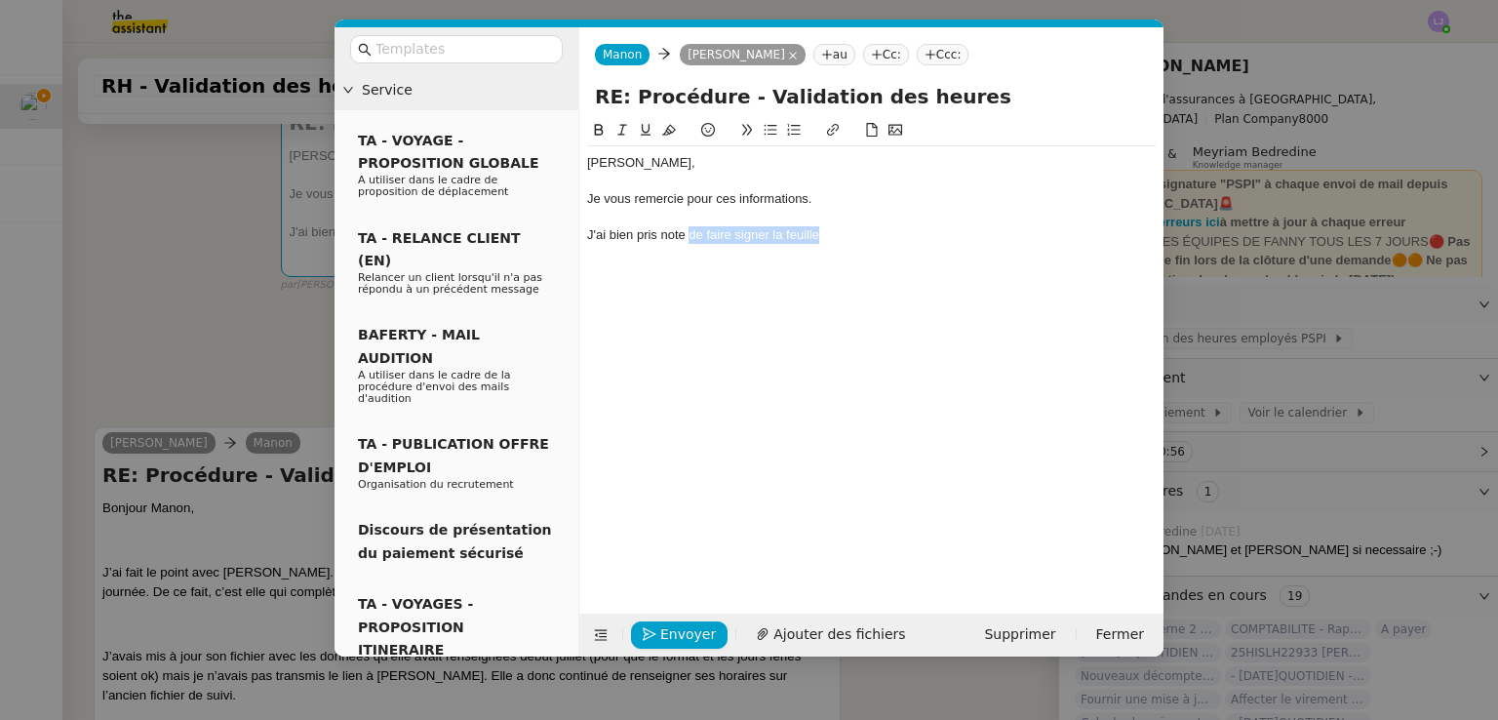
drag, startPoint x: 831, startPoint y: 235, endPoint x: 688, endPoint y: 229, distance: 143.5
click at [688, 229] on div "J'ai bien pris note de faire signer la feuille" at bounding box center [871, 235] width 569 height 18
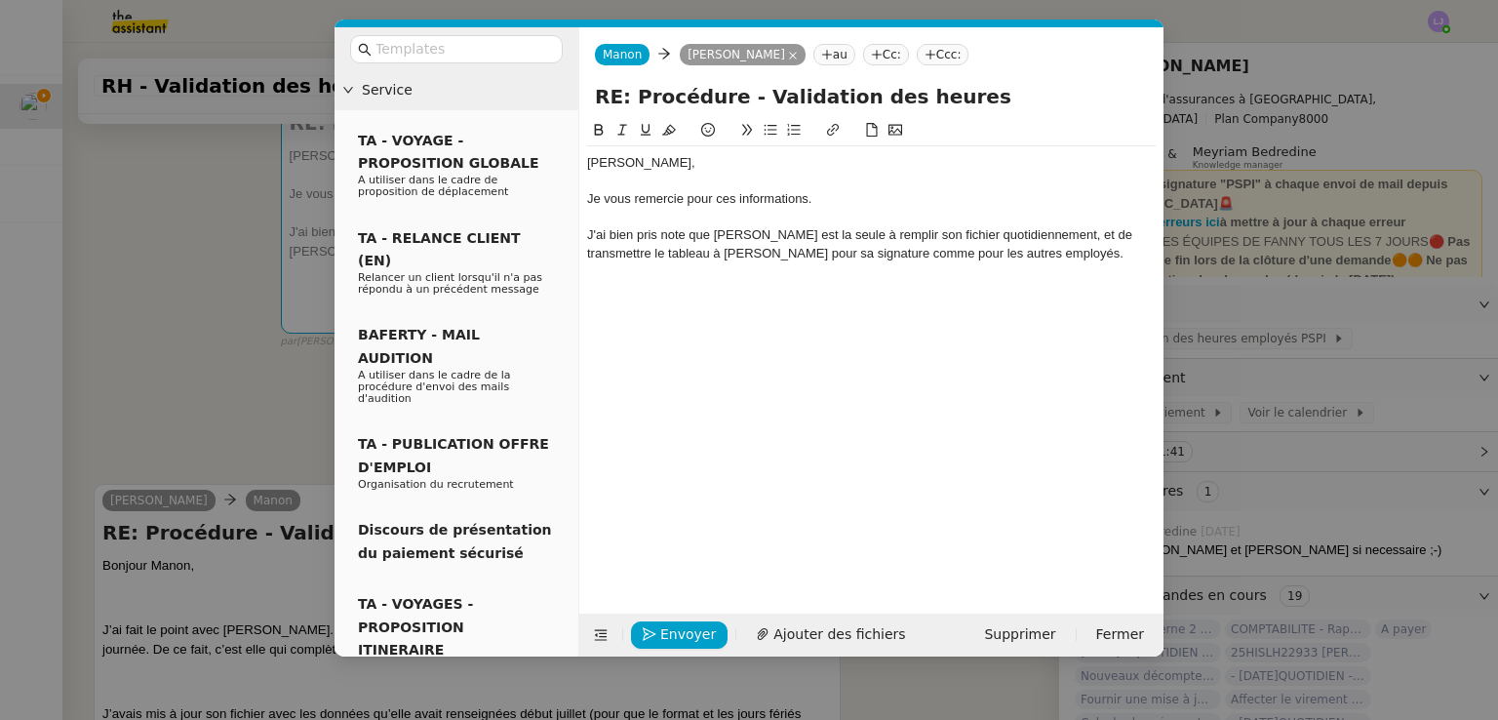
click at [1069, 232] on div "J'ai bien pris note que [PERSON_NAME] est la seule à remplir son fichier quotid…" at bounding box center [871, 244] width 569 height 36
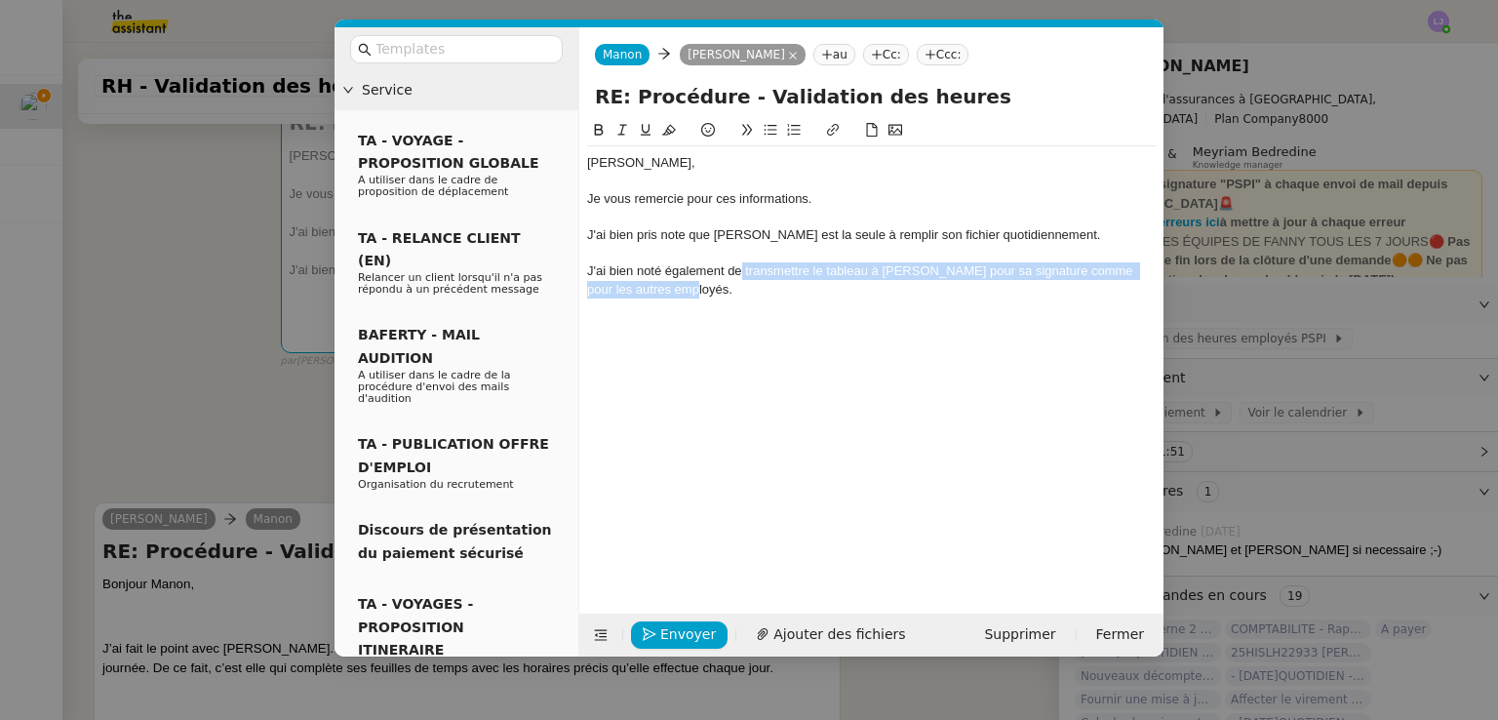
drag, startPoint x: 944, startPoint y: 282, endPoint x: 737, endPoint y: 270, distance: 207.1
click at [737, 270] on div "J'ai bien noté également de transmettre le tableau à [PERSON_NAME] pour sa sign…" at bounding box center [871, 280] width 569 height 36
click at [605, 277] on div "J'ai bien noté également de transmettre le tableau à [PERSON_NAME] pour sa sign…" at bounding box center [871, 280] width 569 height 36
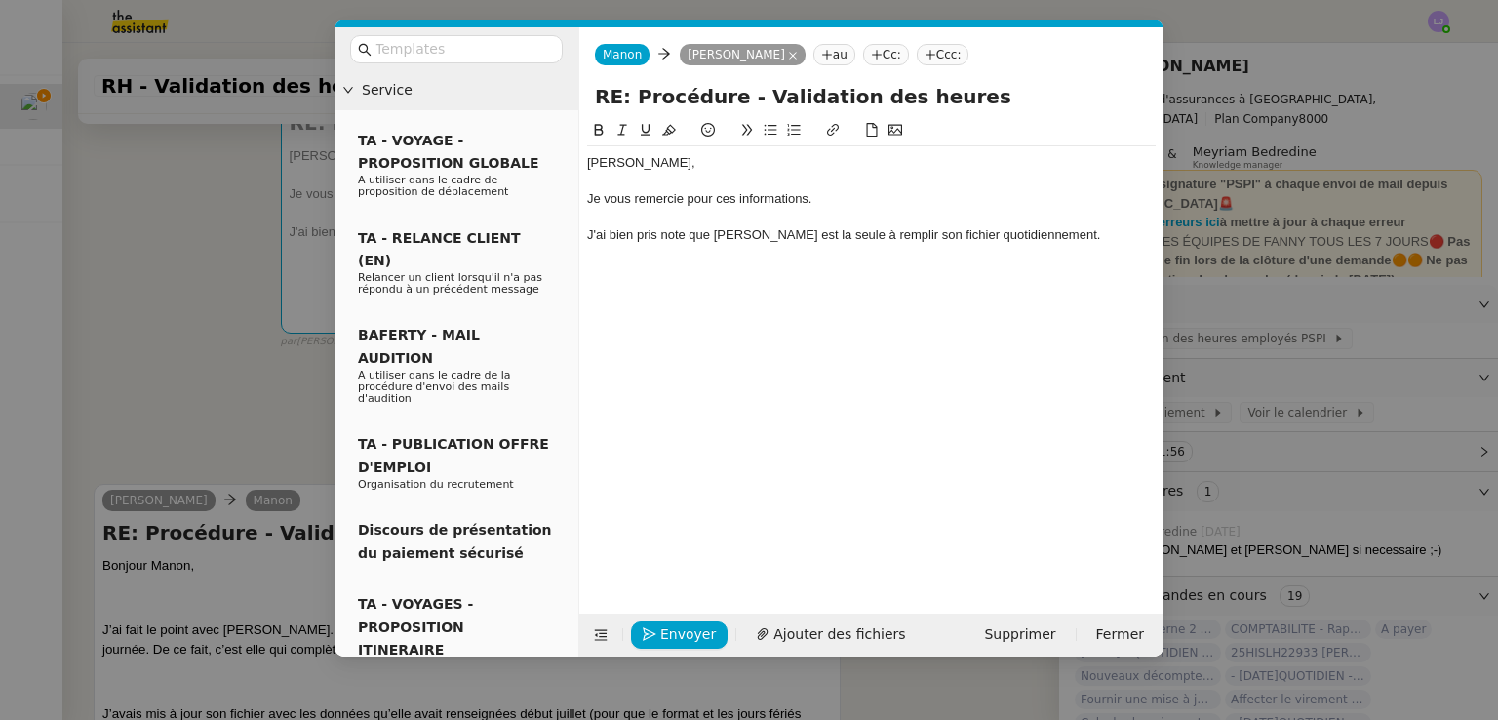
click at [215, 389] on nz-modal-container "Service TA - VOYAGE - PROPOSITION GLOBALE A utiliser dans le cadre de propositi…" at bounding box center [749, 360] width 1498 height 720
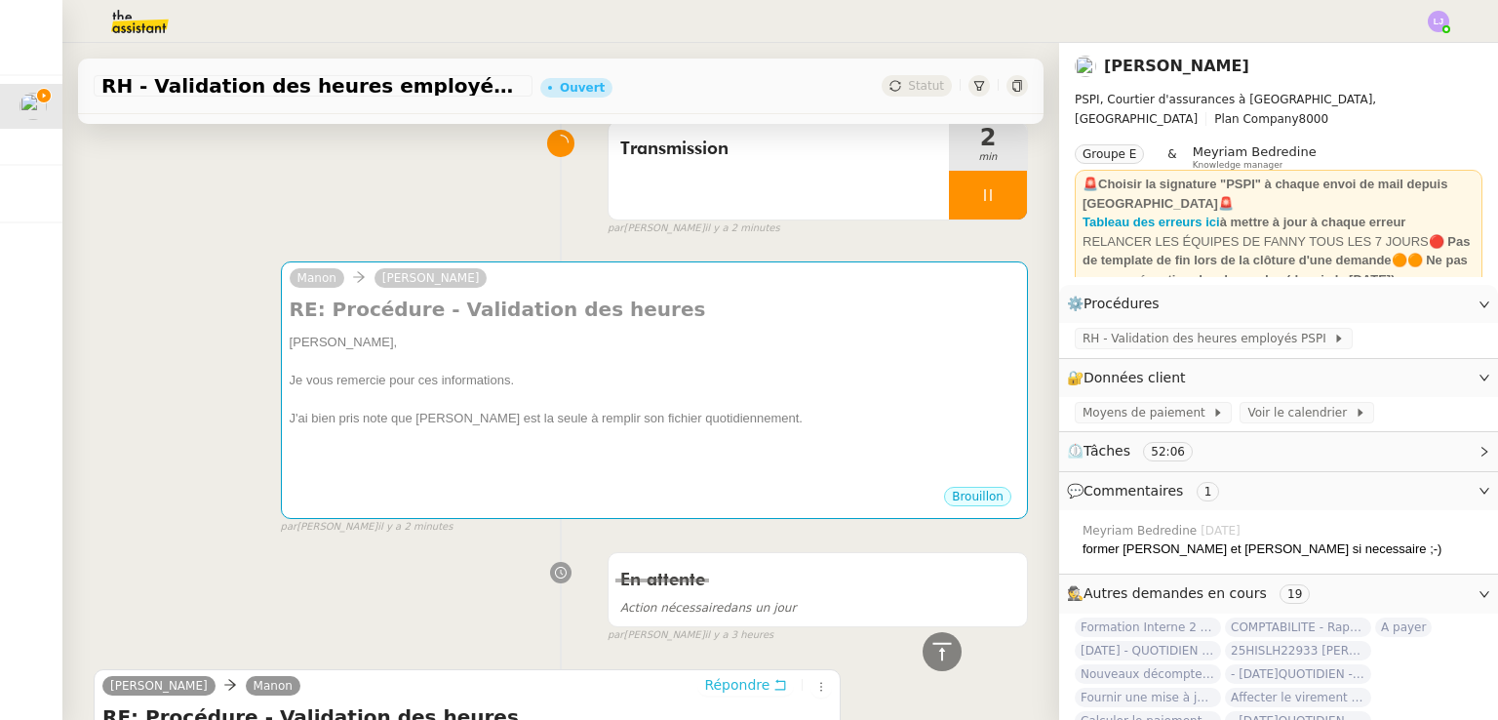
scroll to position [0, 0]
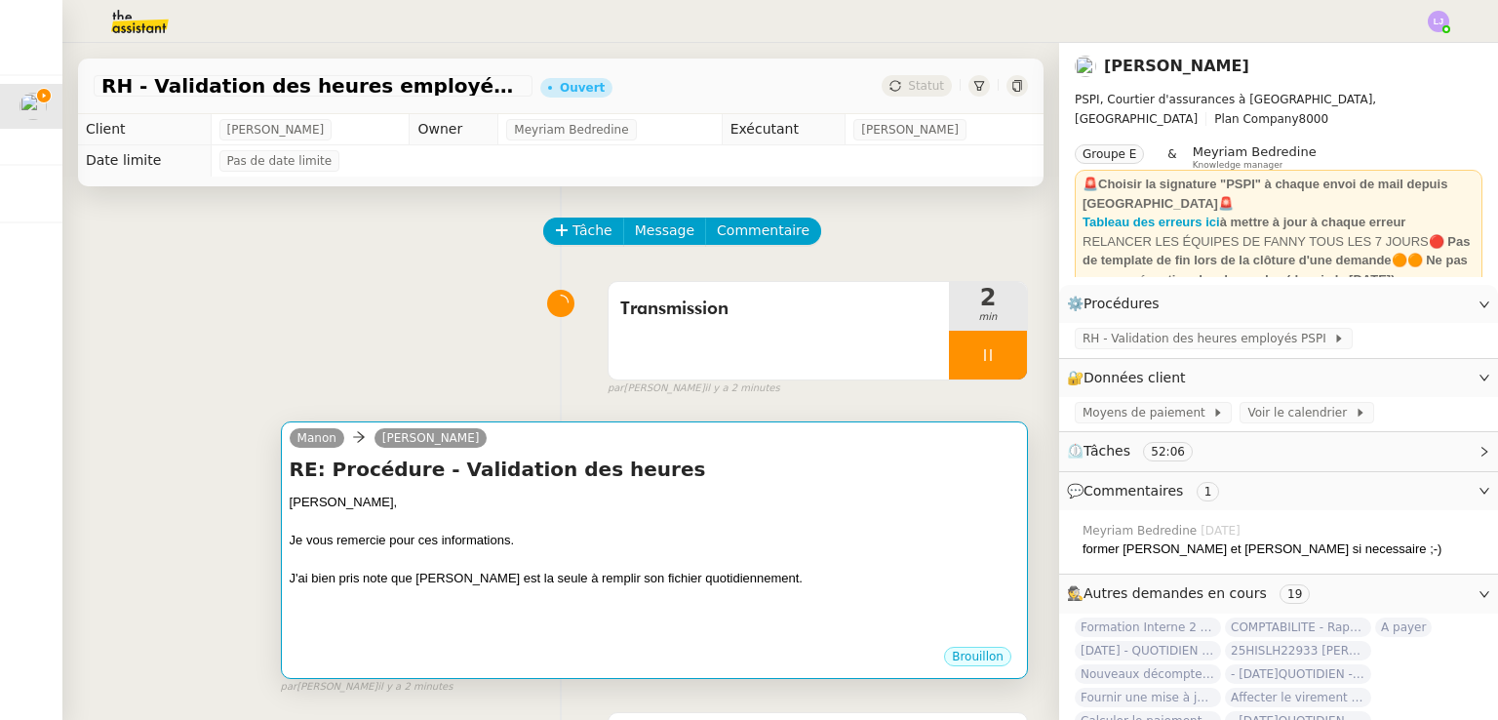
click at [656, 467] on h4 "RE: Procédure - Validation des heures" at bounding box center [655, 469] width 730 height 27
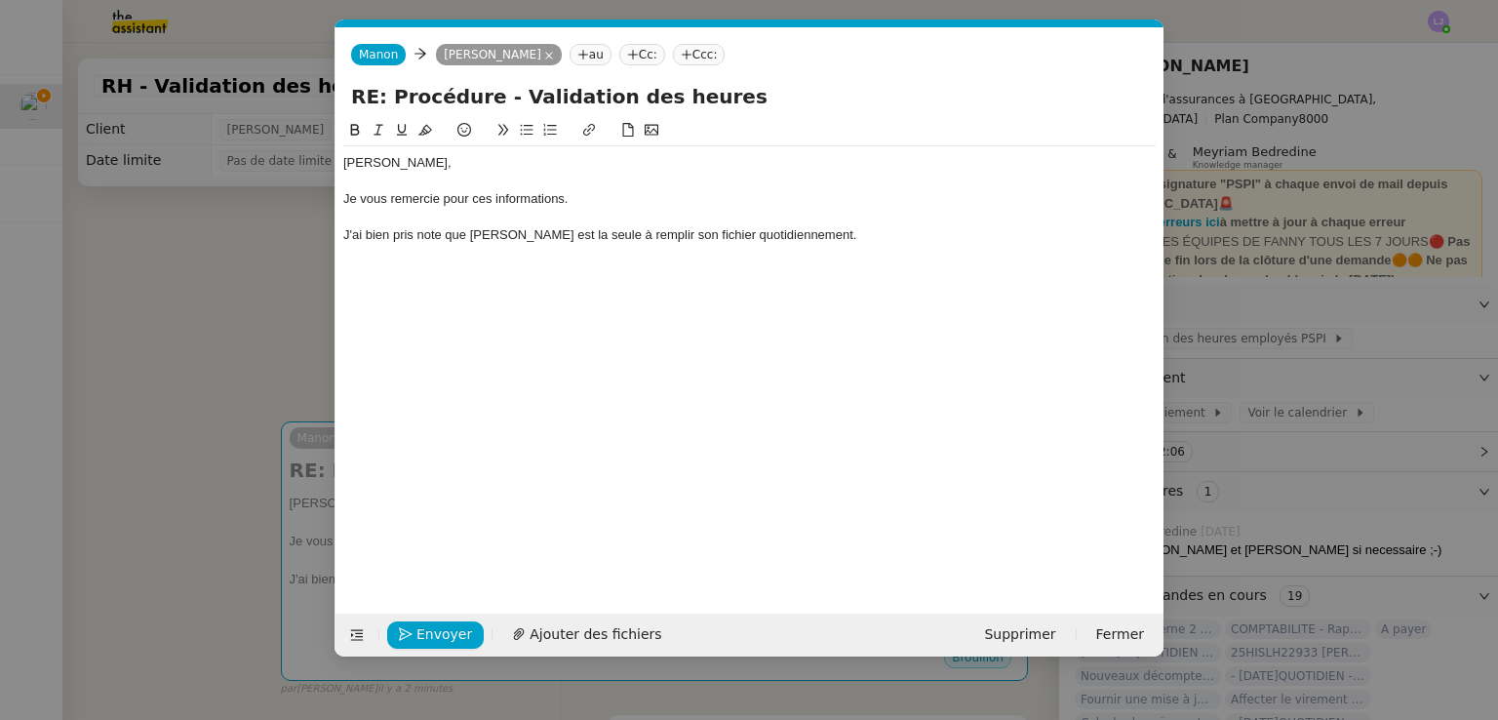
scroll to position [0, 41]
click at [835, 247] on div at bounding box center [749, 254] width 813 height 18
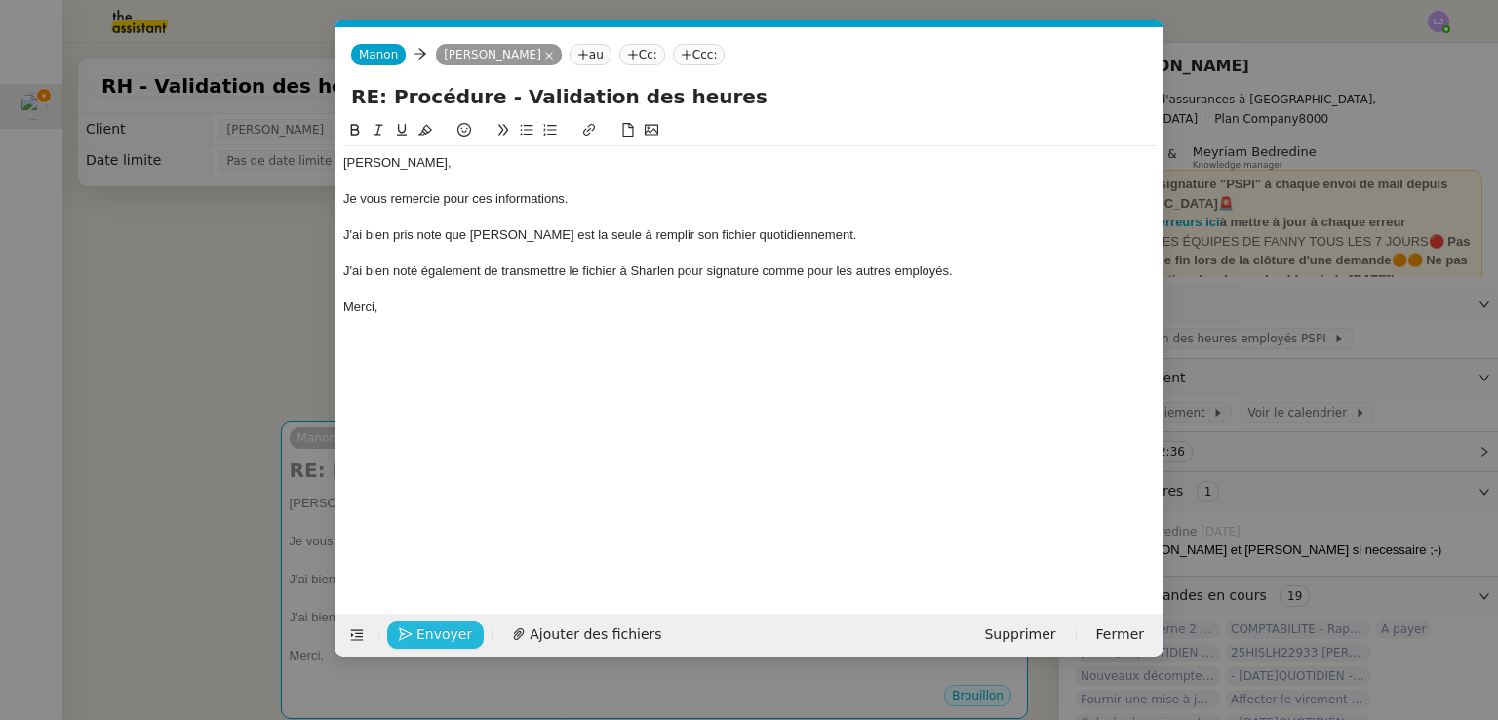
click at [437, 628] on span "Envoyer" at bounding box center [445, 634] width 56 height 22
click at [437, 628] on span "Confirmer l'envoi" at bounding box center [475, 634] width 117 height 22
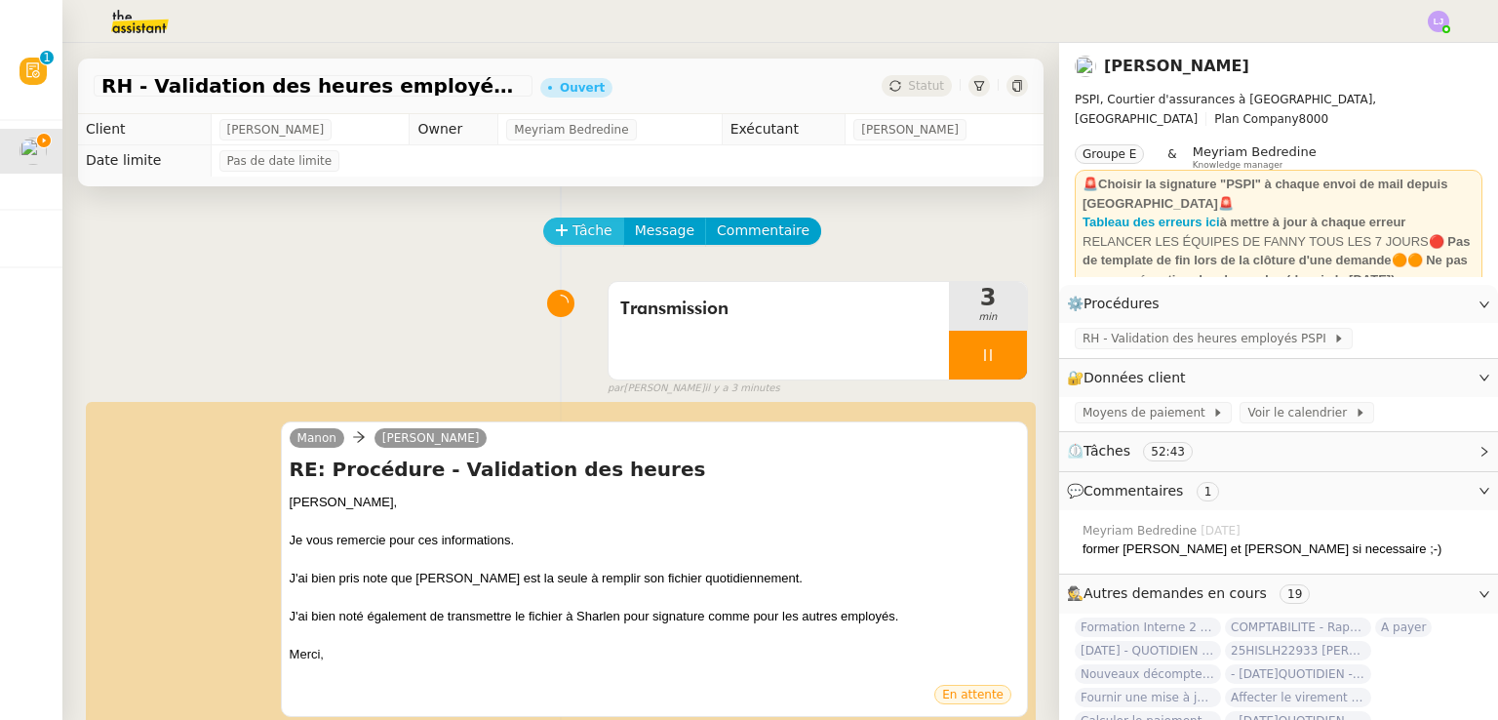
click at [558, 221] on button "Tâche" at bounding box center [583, 231] width 81 height 27
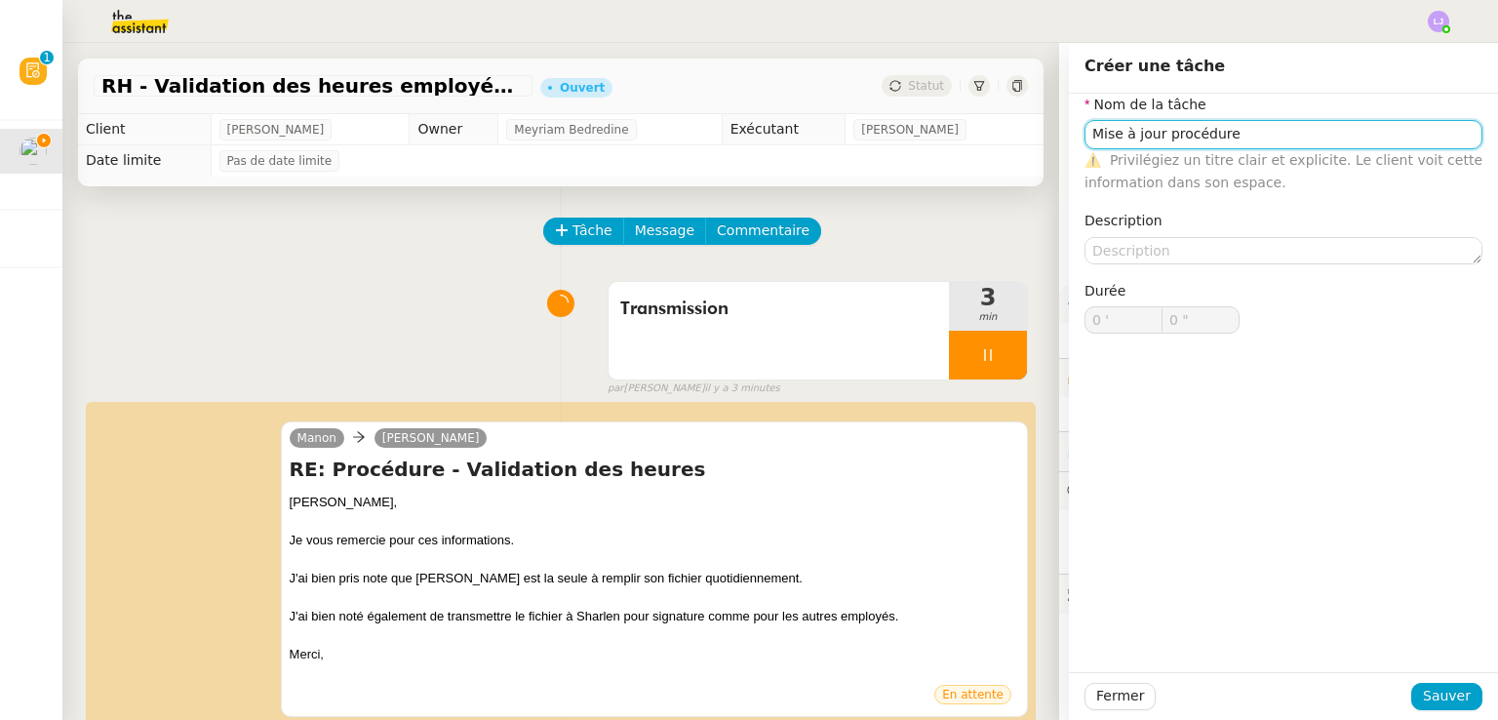
type input "Mise à jour procédure"
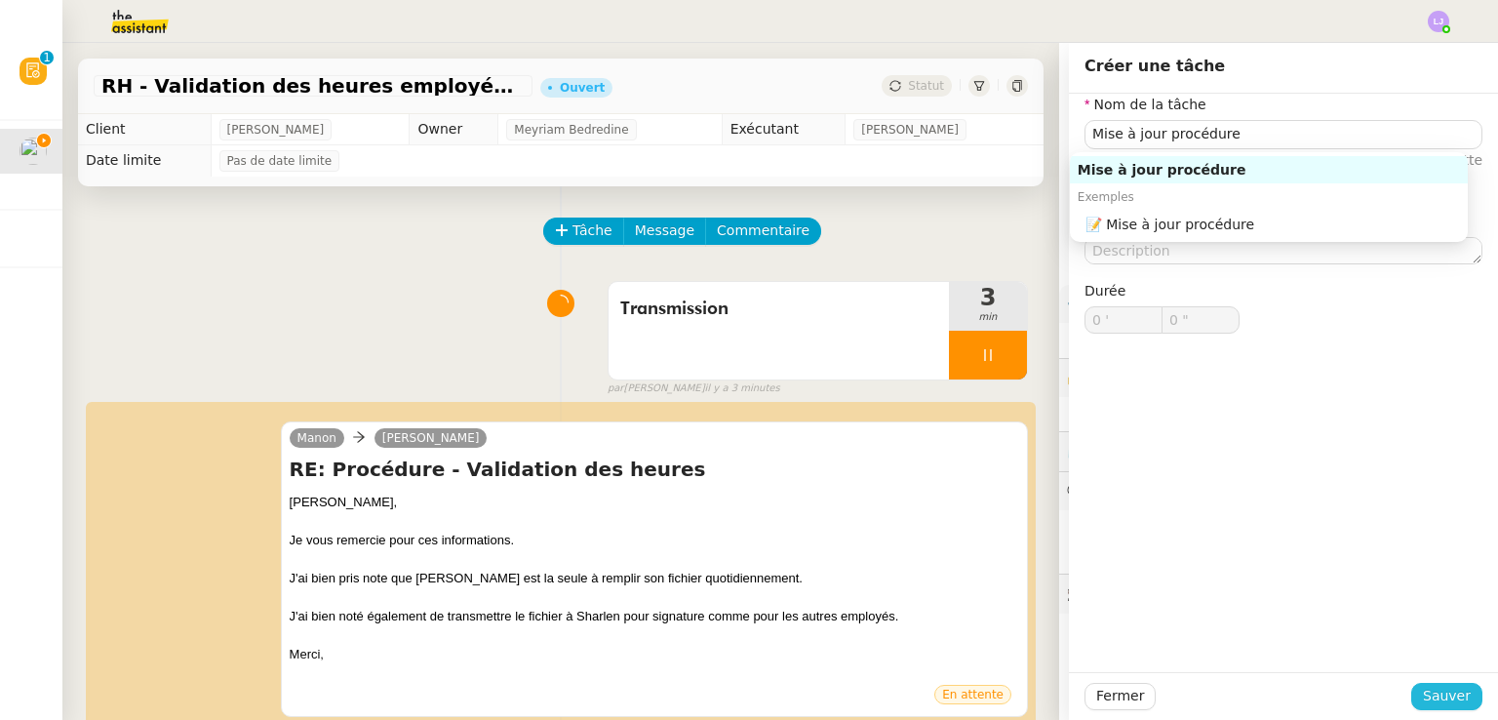
click at [1454, 699] on span "Sauver" at bounding box center [1447, 696] width 48 height 22
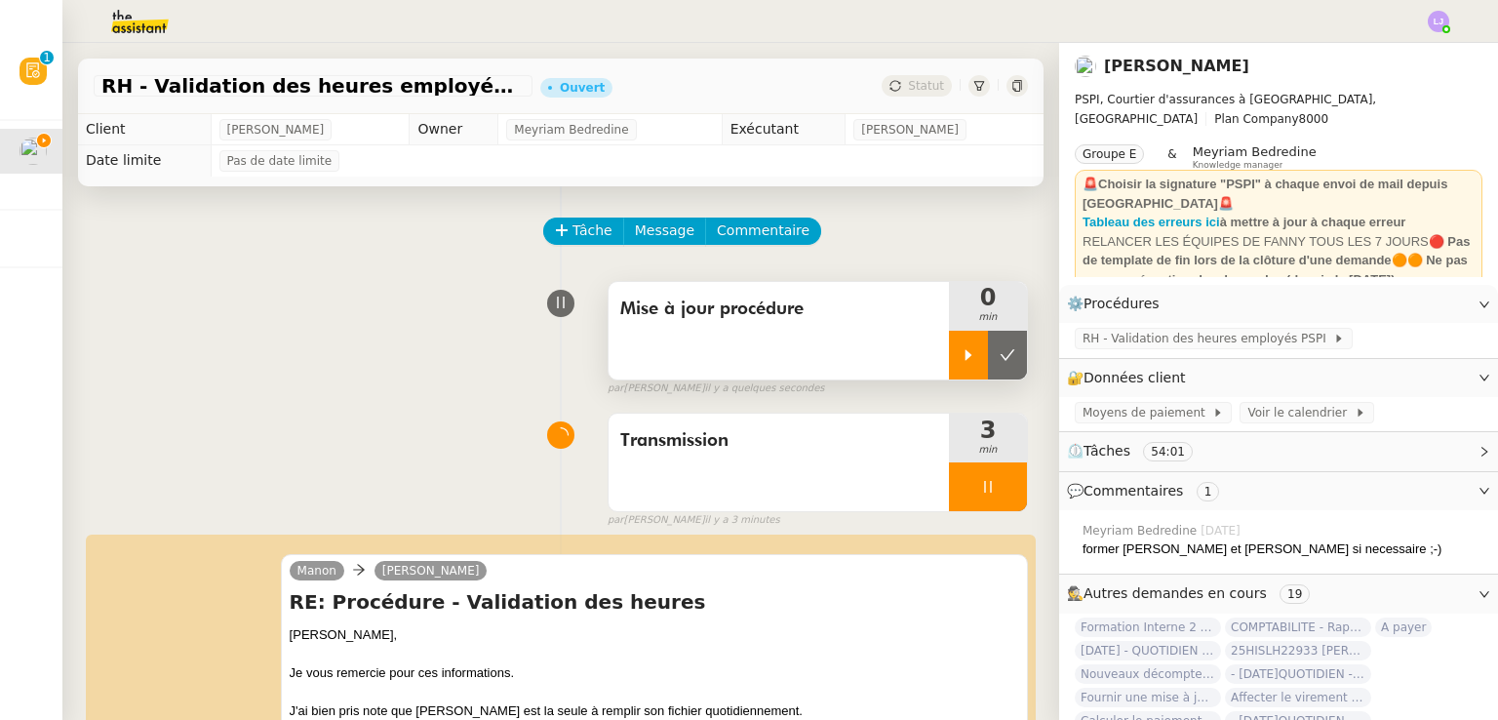
click at [949, 366] on div at bounding box center [968, 355] width 39 height 49
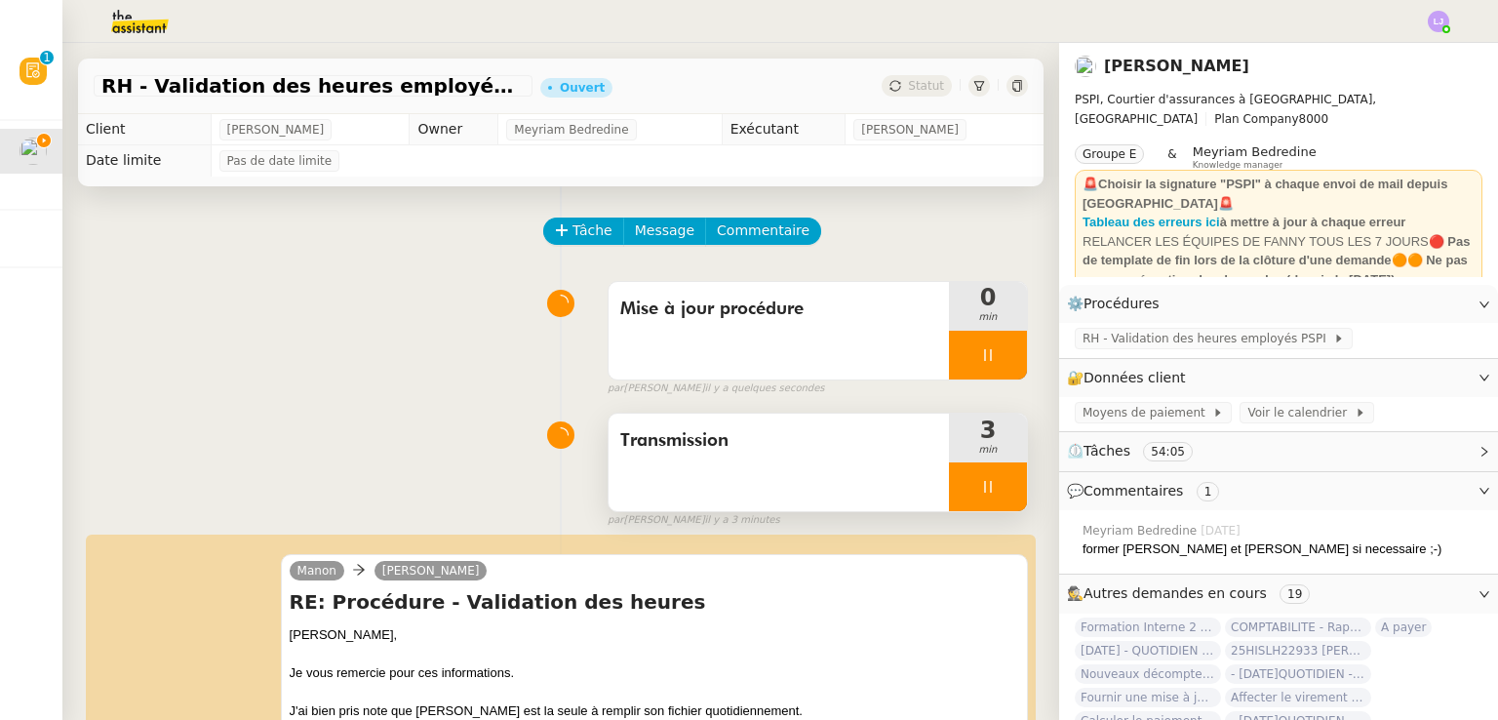
click at [975, 496] on div at bounding box center [988, 486] width 78 height 49
click at [1000, 495] on icon at bounding box center [1008, 487] width 16 height 16
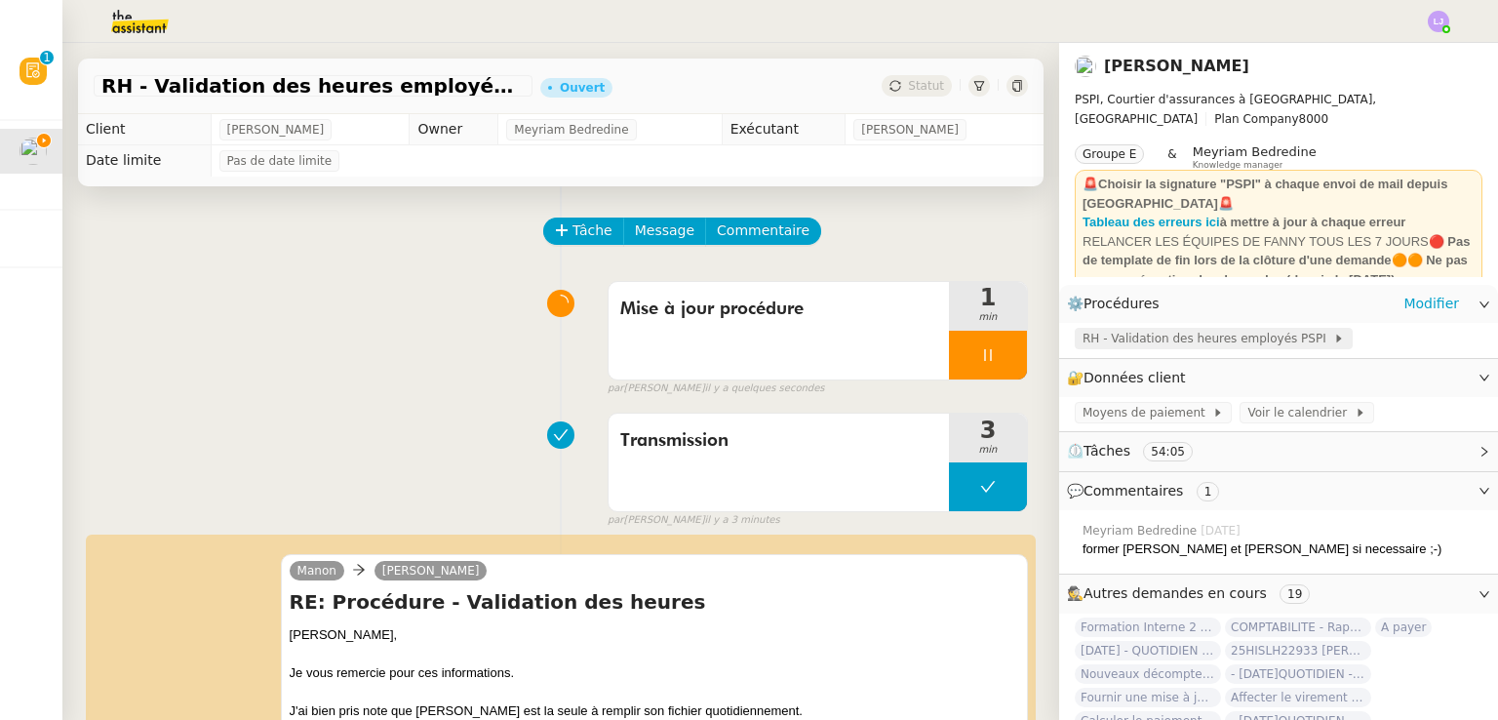
click at [1132, 339] on span "RH - Validation des heures employés PSPI" at bounding box center [1208, 339] width 251 height 20
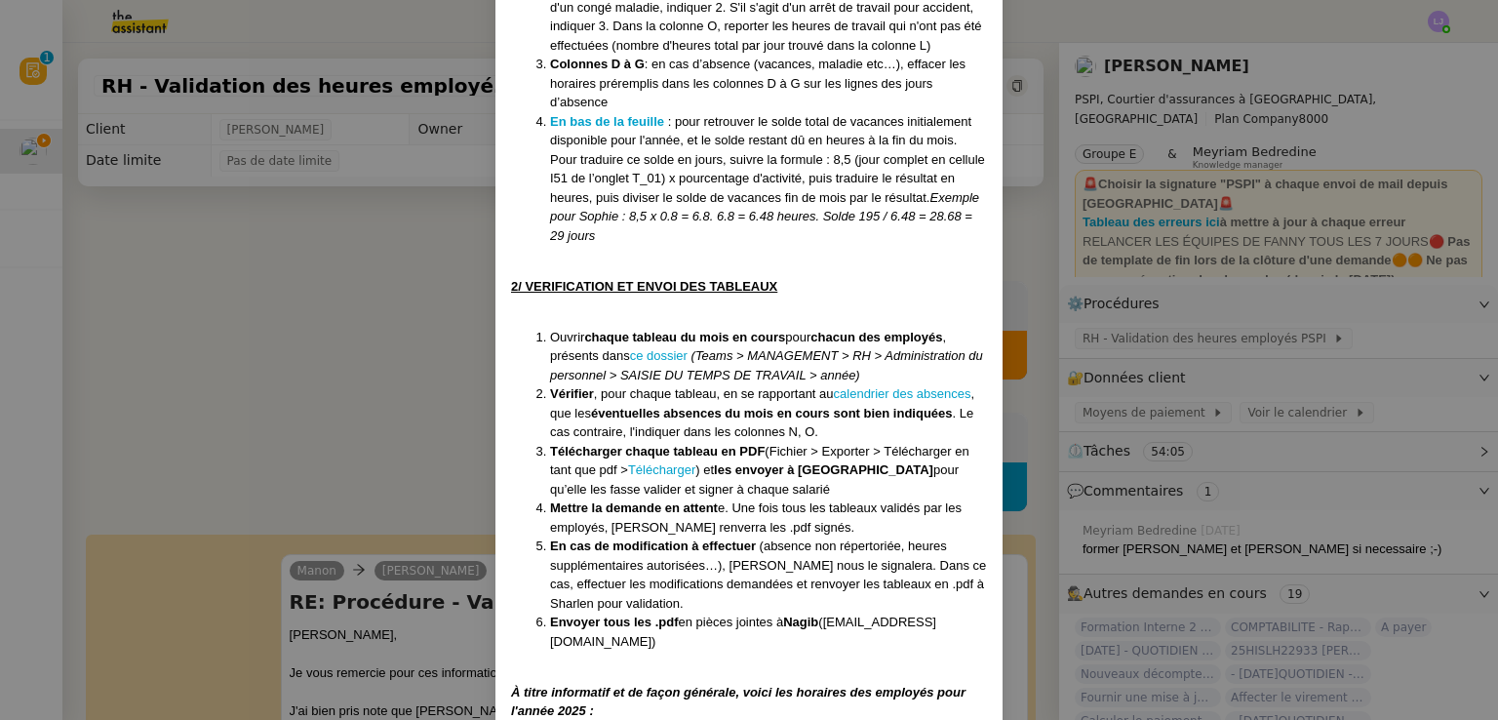
scroll to position [1721, 0]
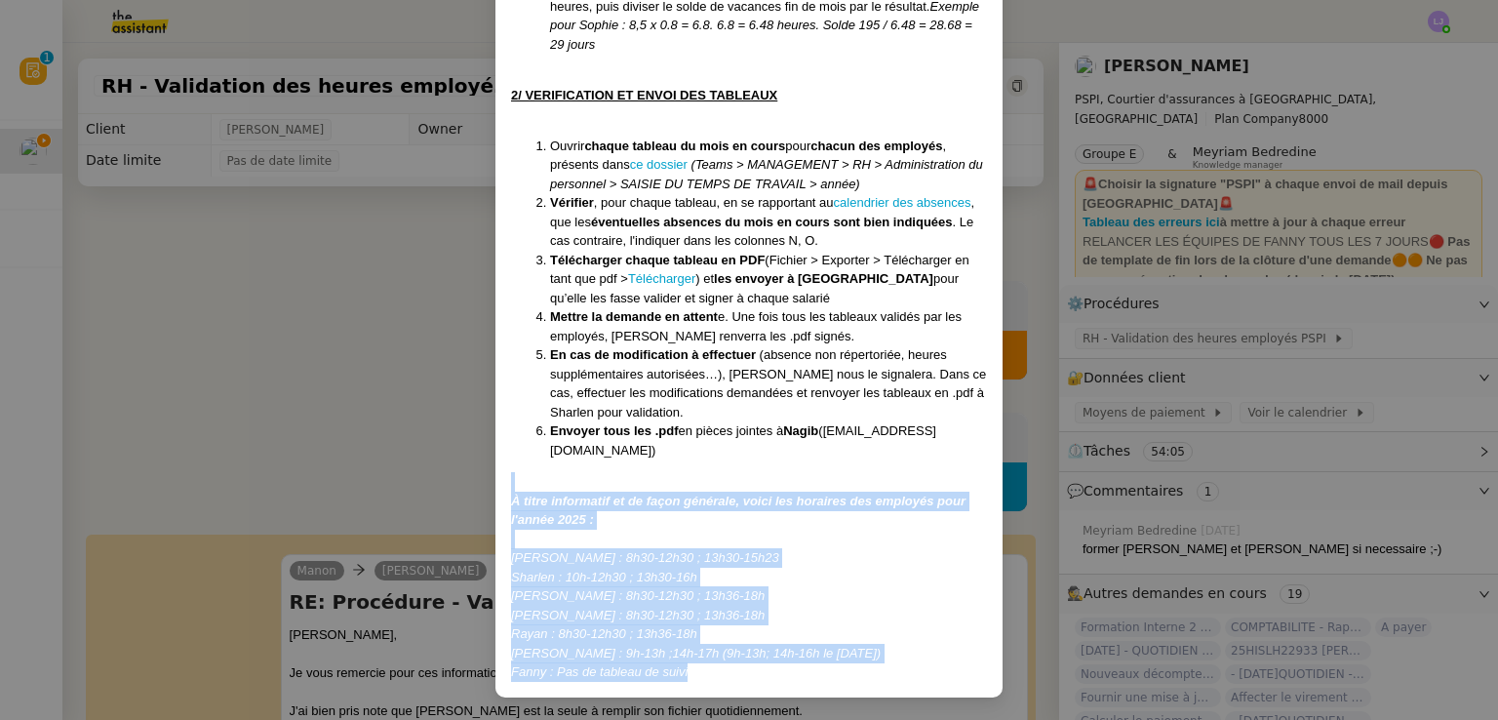
drag, startPoint x: 730, startPoint y: 674, endPoint x: 476, endPoint y: 489, distance: 314.1
click at [476, 489] on nz-modal-container "Créé le [DATE] Modifiée le [DATE] Contexte : Chaque mois, nous devons transmett…" at bounding box center [749, 360] width 1498 height 720
copy div "À titre informatif et de façon générale, voici les horaires des employés pour l…"
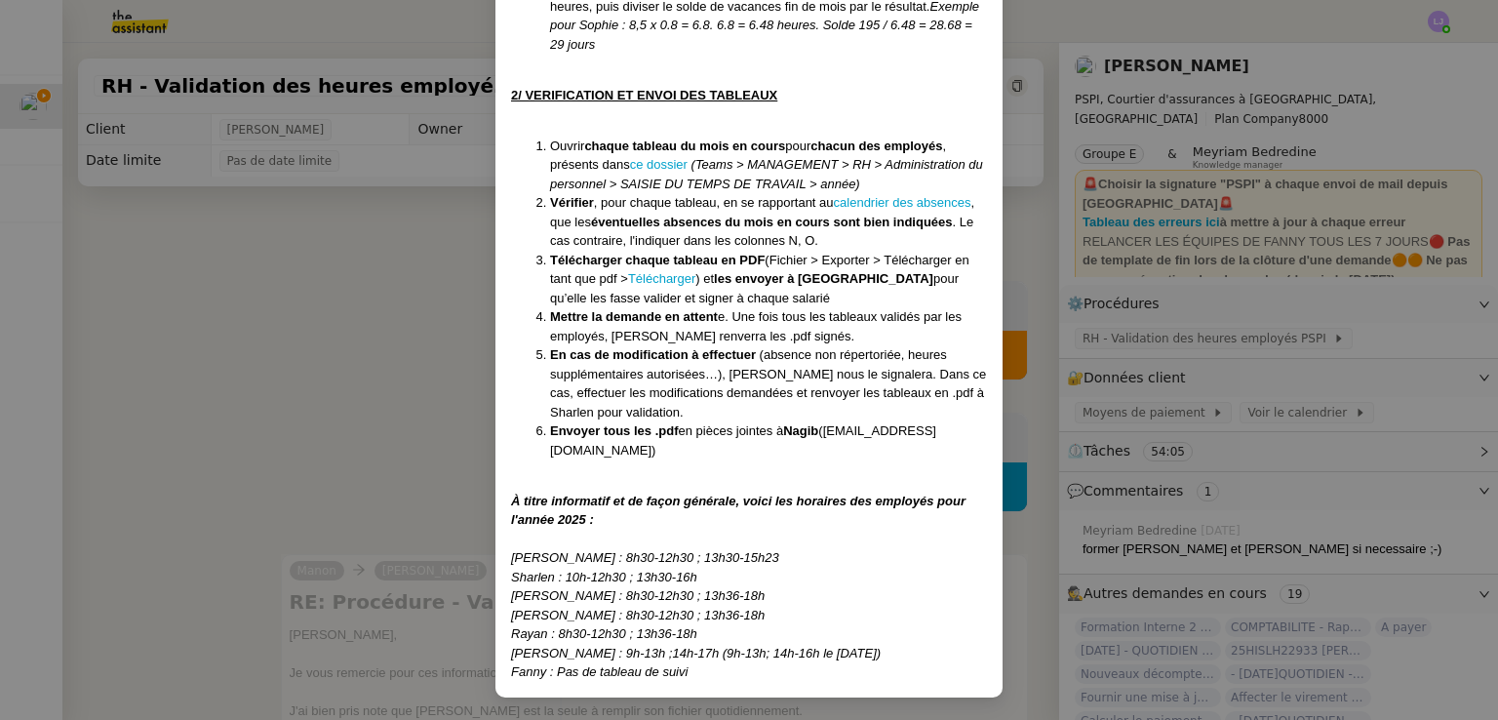
click at [378, 454] on nz-modal-container "Créé le [DATE] Modifiée le [DATE] Contexte : Chaque mois, nous devons transmett…" at bounding box center [749, 360] width 1498 height 720
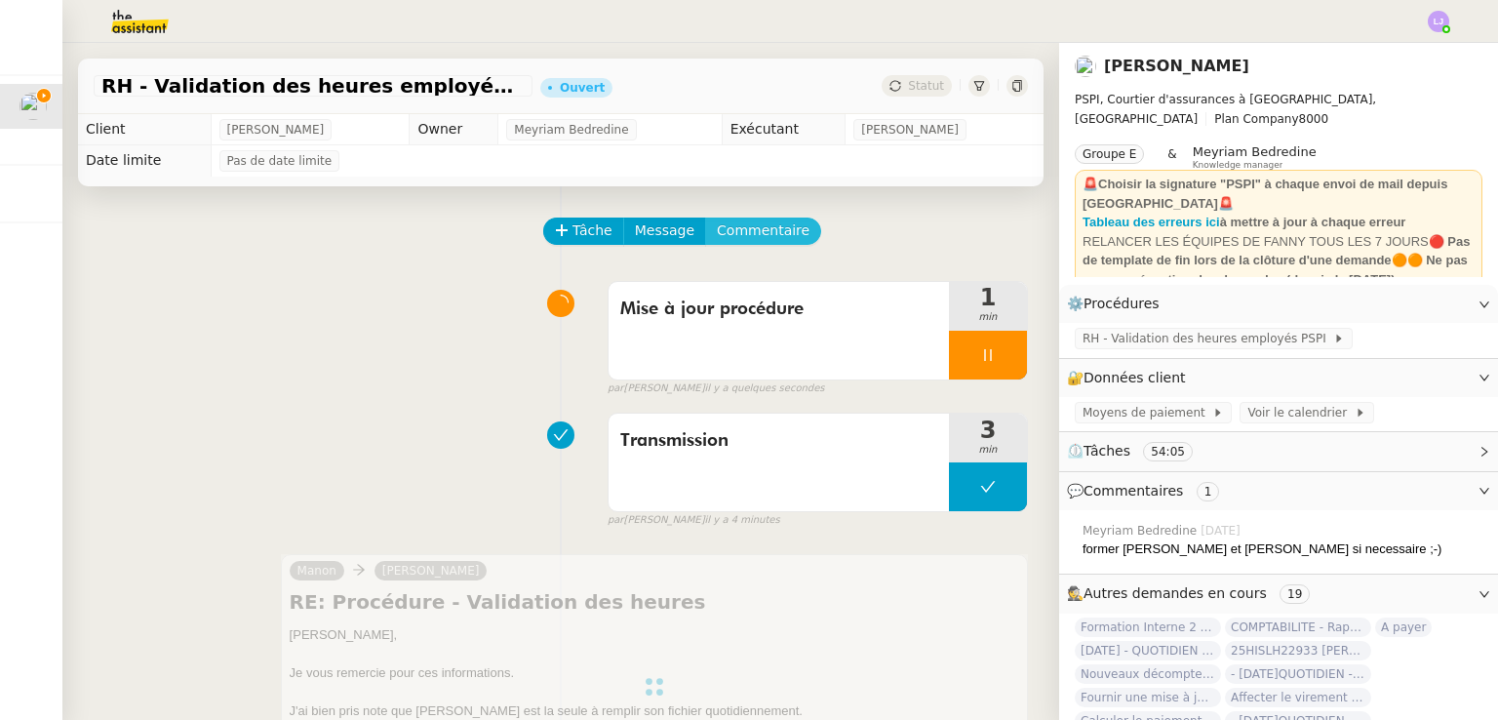
click at [745, 230] on span "Commentaire" at bounding box center [763, 230] width 93 height 22
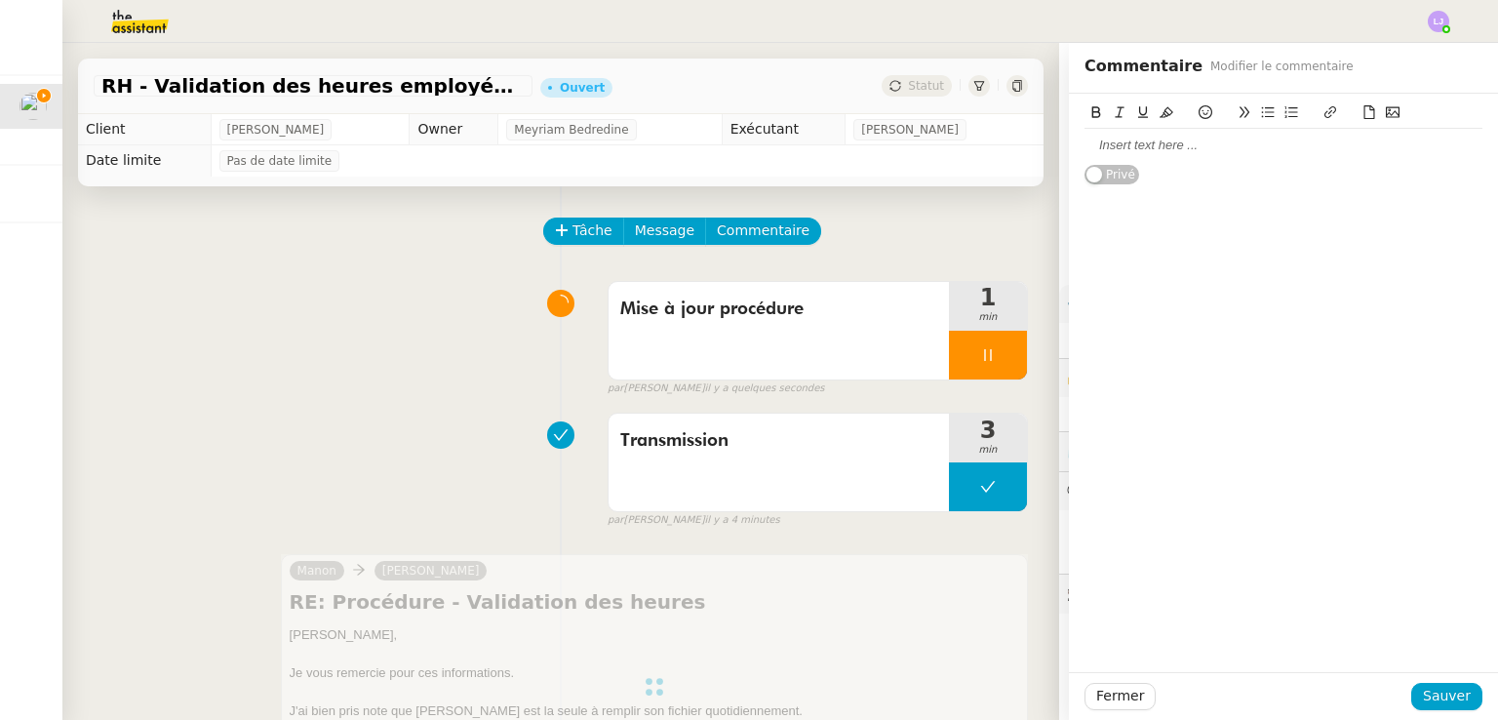
click at [1139, 144] on div at bounding box center [1284, 146] width 398 height 18
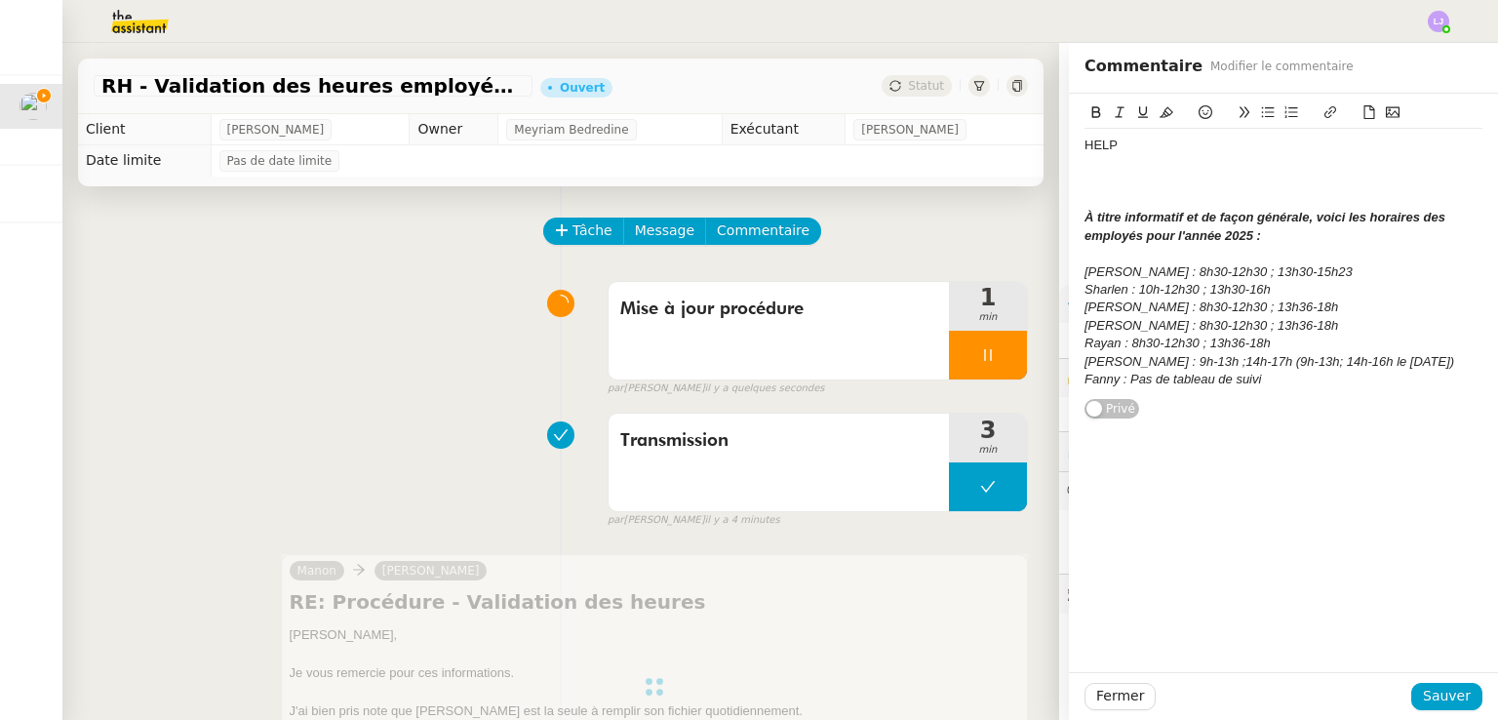
click at [1139, 144] on div "HELP" at bounding box center [1284, 146] width 398 height 18
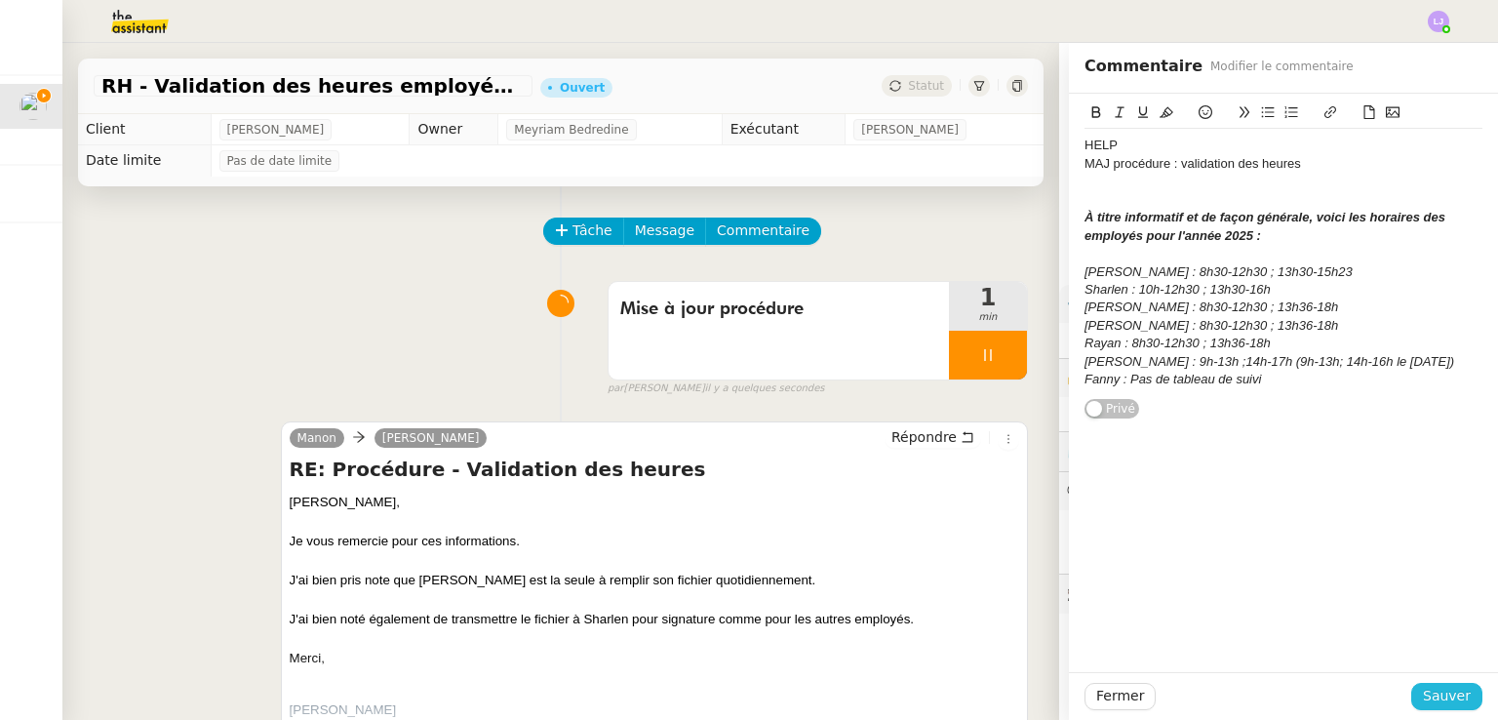
click at [1444, 696] on span "Sauver" at bounding box center [1447, 696] width 48 height 22
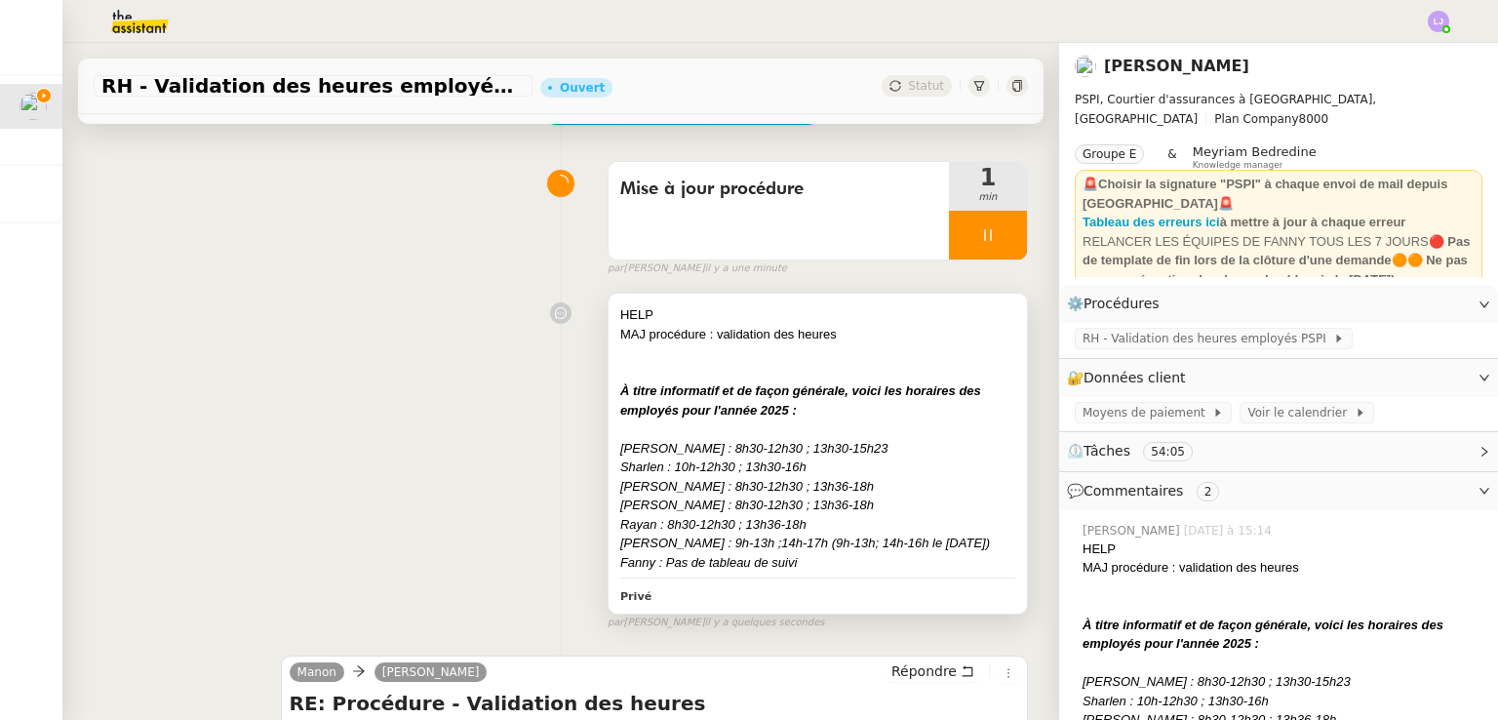
scroll to position [121, 0]
click at [1174, 348] on span "RH - Validation des heures employés PSPI" at bounding box center [1208, 339] width 251 height 20
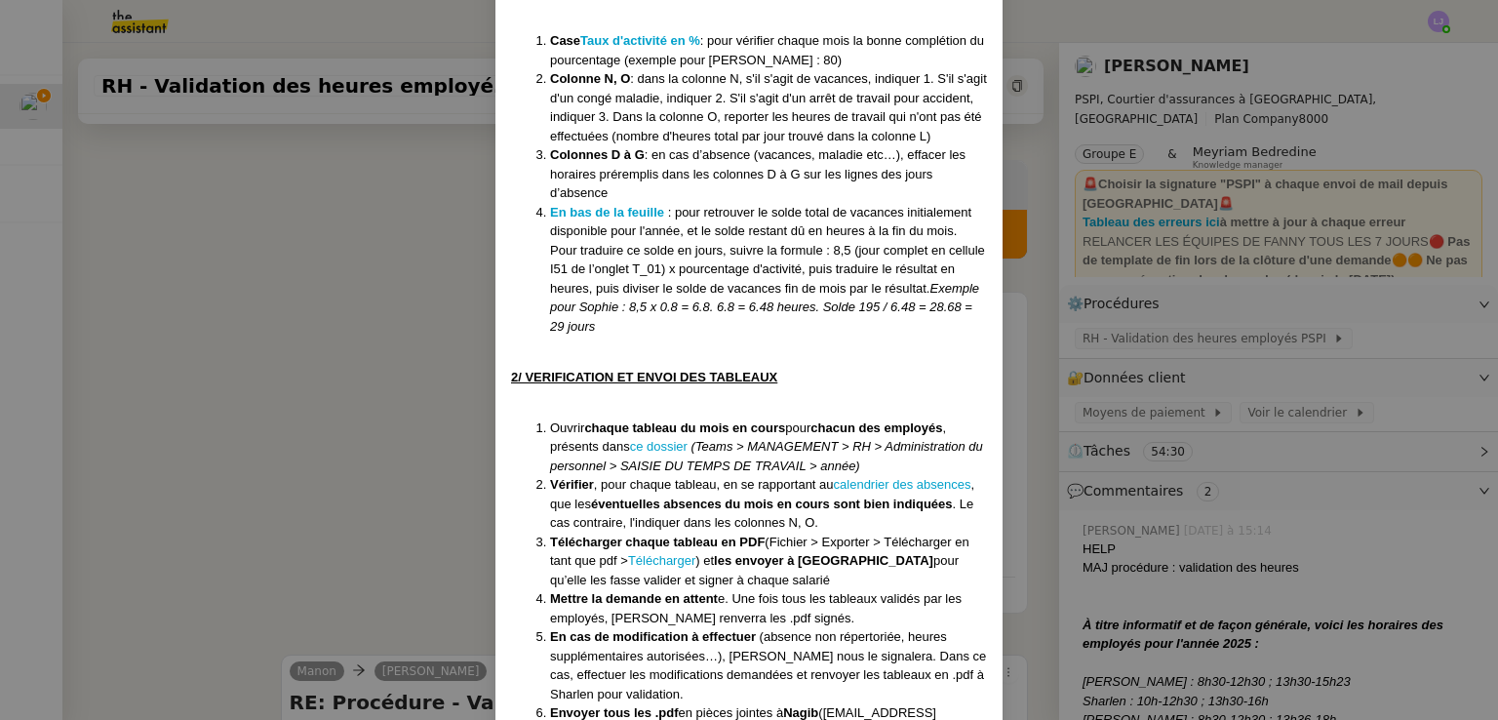
scroll to position [1721, 0]
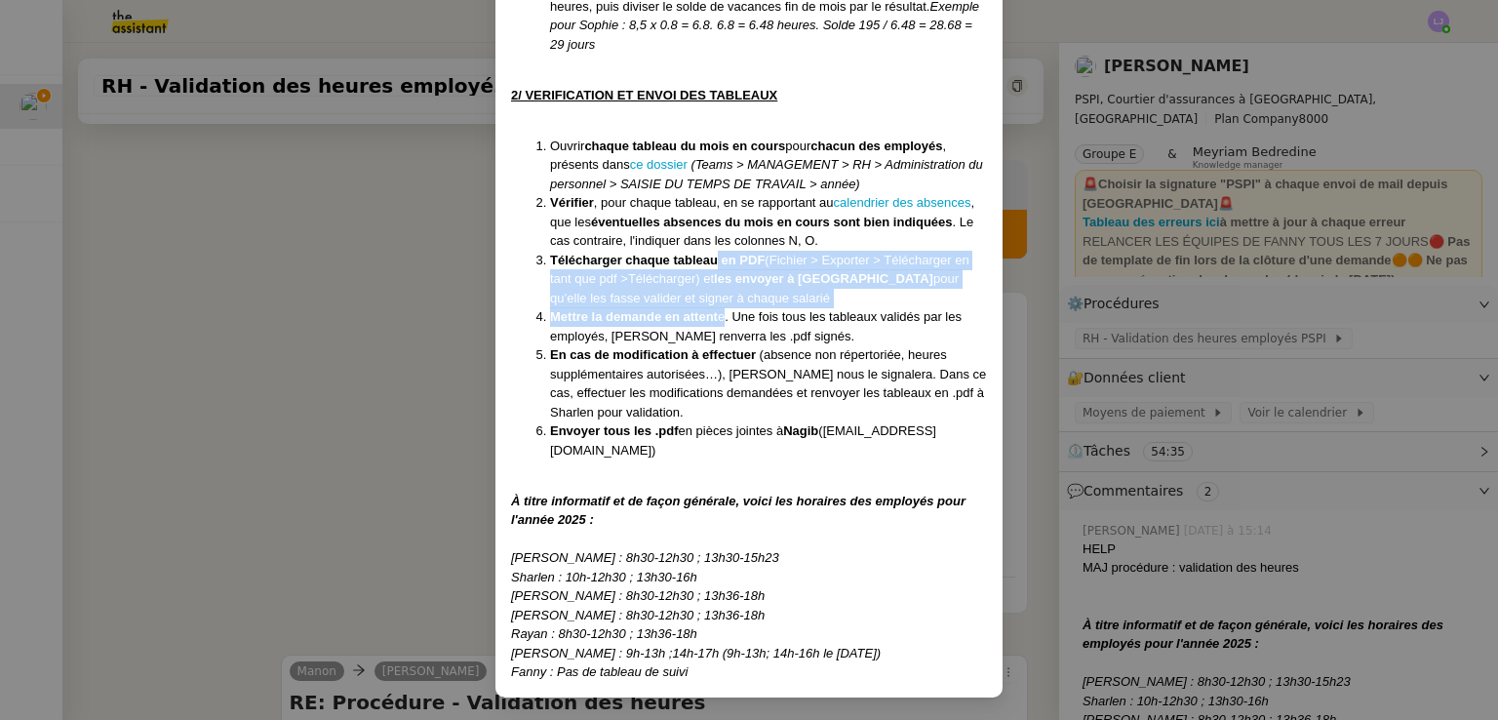
drag, startPoint x: 709, startPoint y: 269, endPoint x: 718, endPoint y: 329, distance: 60.1
click at [718, 329] on ol "Ouvrir chaque tableau du mois en cours pour chacun des employés , présents dans…" at bounding box center [749, 299] width 476 height 324
click at [718, 329] on span "e. Une fois tous les tableaux validés par les employés, [PERSON_NAME] renverra …" at bounding box center [756, 326] width 412 height 34
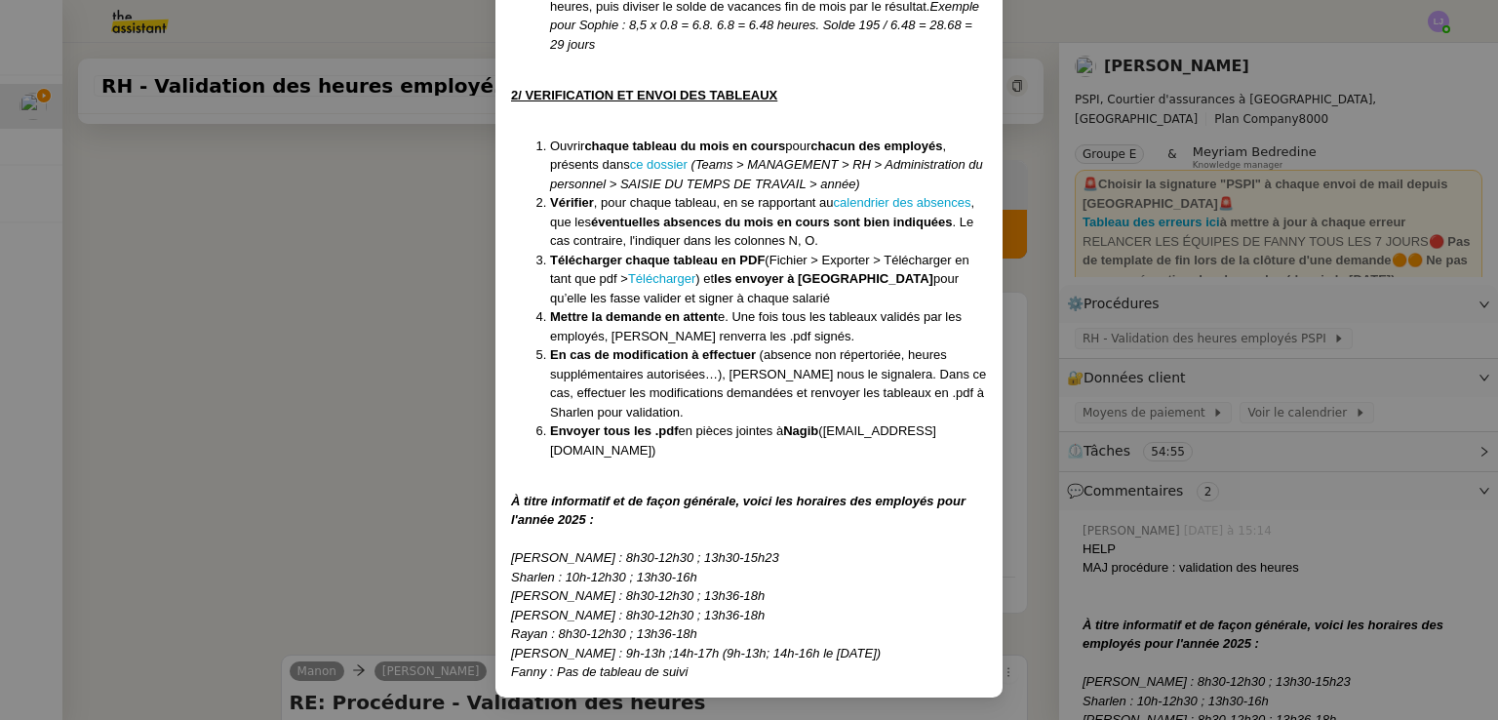
click at [363, 568] on nz-modal-container "Créé le [DATE] Modifiée le [DATE] Contexte : Chaque mois, nous devons transmett…" at bounding box center [749, 360] width 1498 height 720
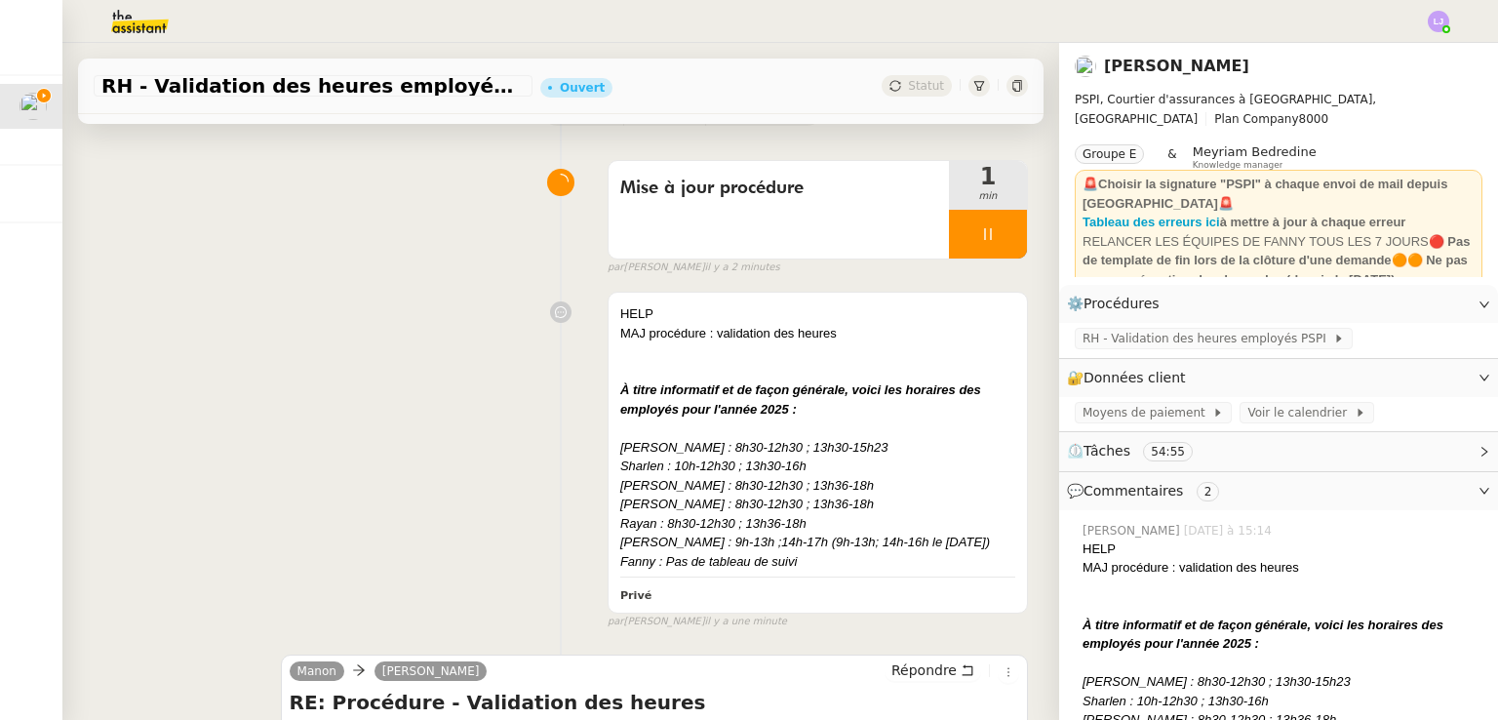
scroll to position [1623, 0]
click at [731, 378] on div at bounding box center [817, 372] width 395 height 20
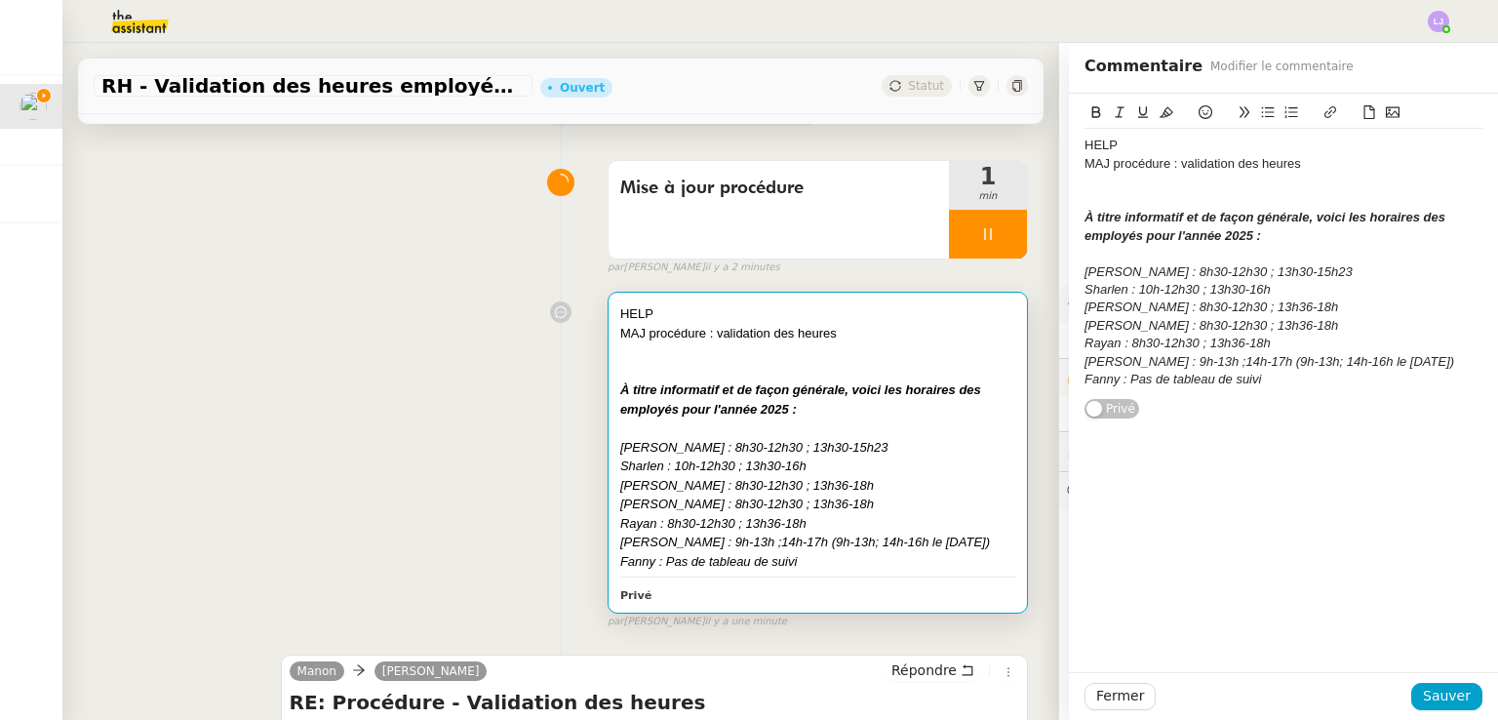
click at [1180, 255] on div at bounding box center [1284, 254] width 398 height 18
click at [1272, 382] on div "Fanny : Pas de tableau de suivi" at bounding box center [1284, 380] width 398 height 18
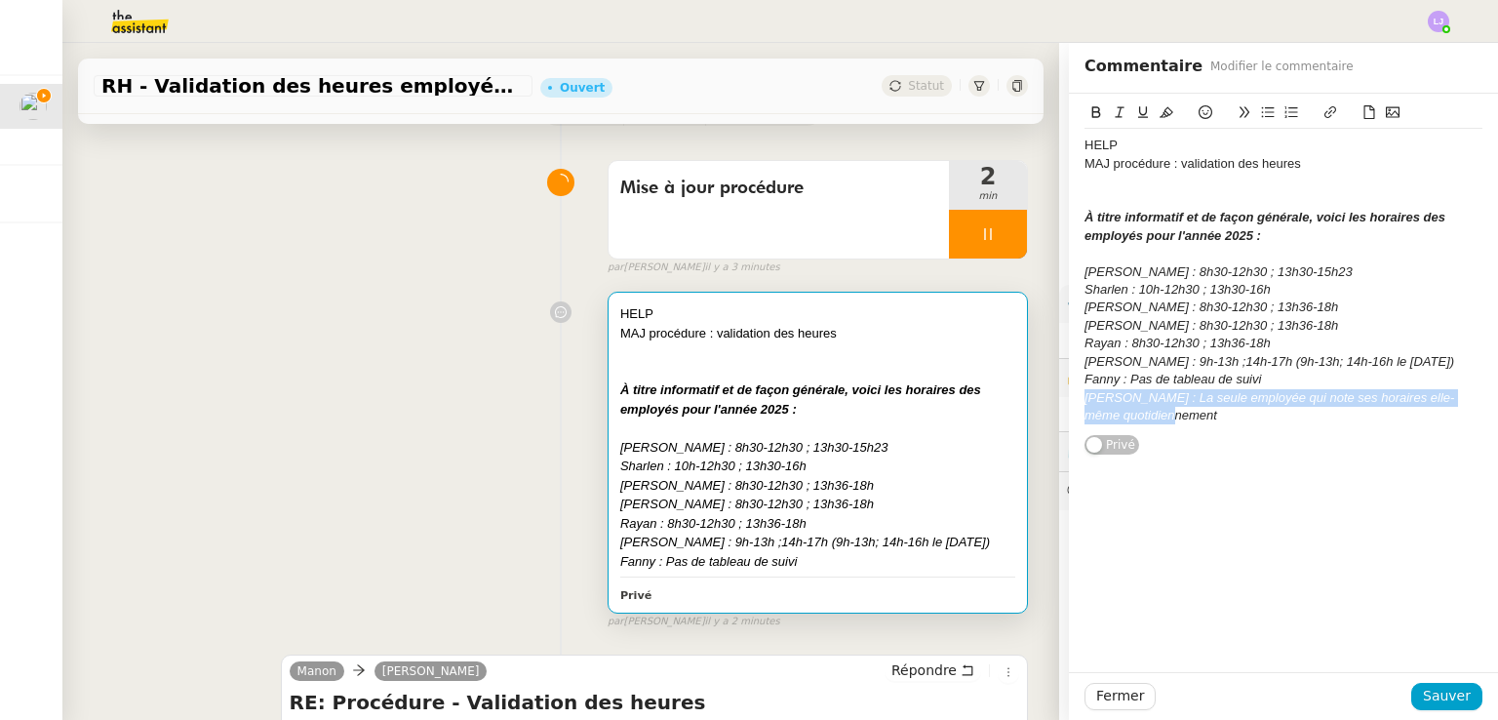
drag, startPoint x: 1203, startPoint y: 418, endPoint x: 1059, endPoint y: 404, distance: 144.1
click at [1069, 404] on div "HELP MAJ procédure : validation des heures À titre informatif et de façon génér…" at bounding box center [1283, 275] width 429 height 362
click at [1160, 113] on icon at bounding box center [1167, 112] width 14 height 14
click at [1279, 416] on div "[PERSON_NAME] : La seule employée qui note ses horaires elle-même quotidienneme…" at bounding box center [1284, 407] width 398 height 36
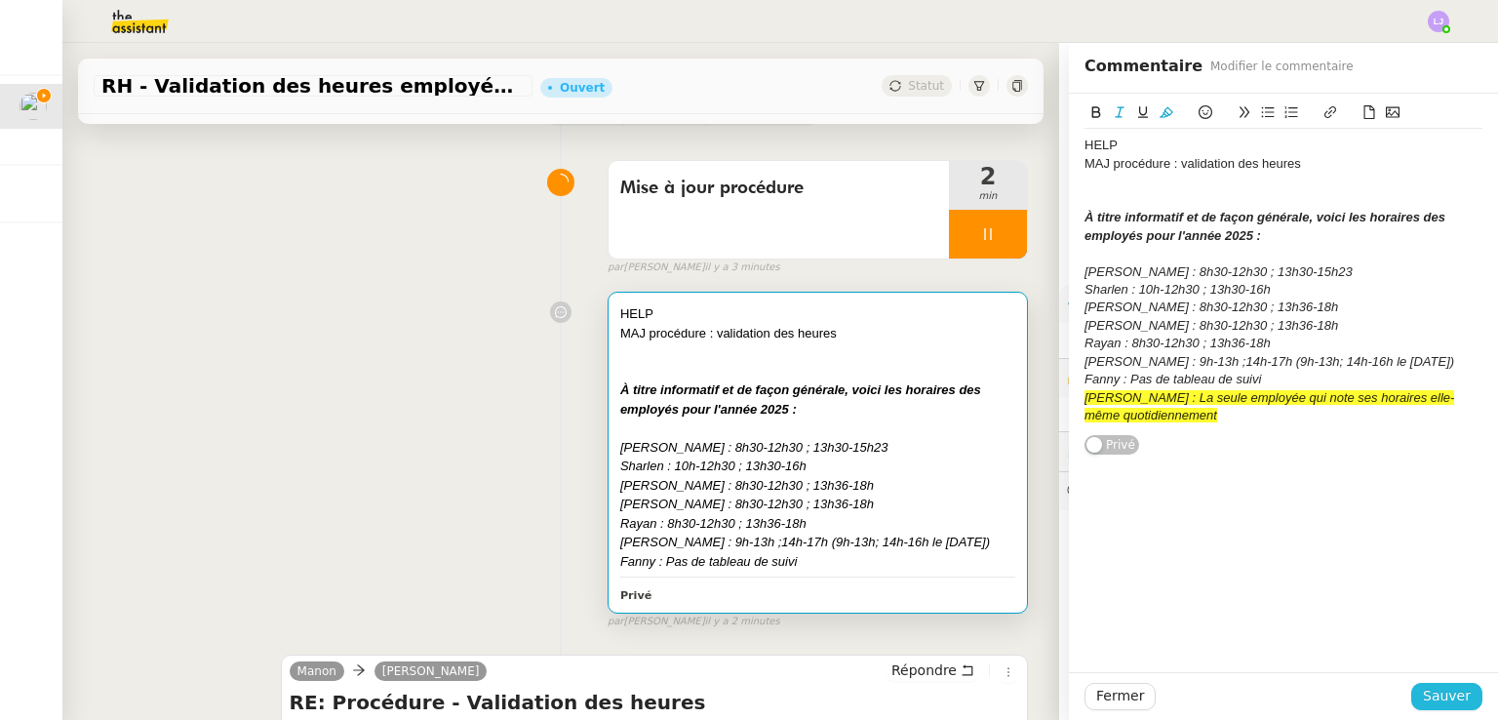
click at [1424, 697] on span "Sauver" at bounding box center [1447, 696] width 48 height 22
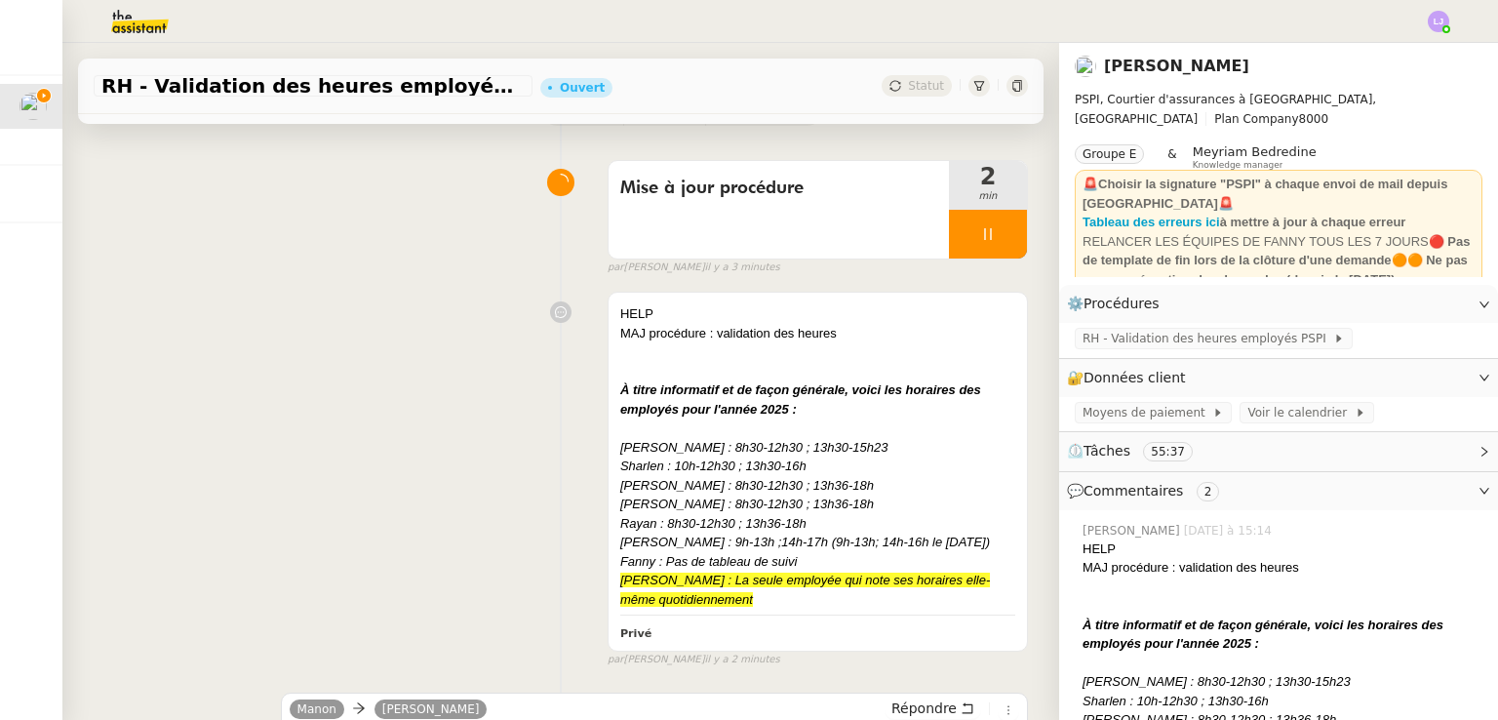
click at [1239, 340] on span "RH - Validation des heures employés PSPI" at bounding box center [1208, 339] width 251 height 20
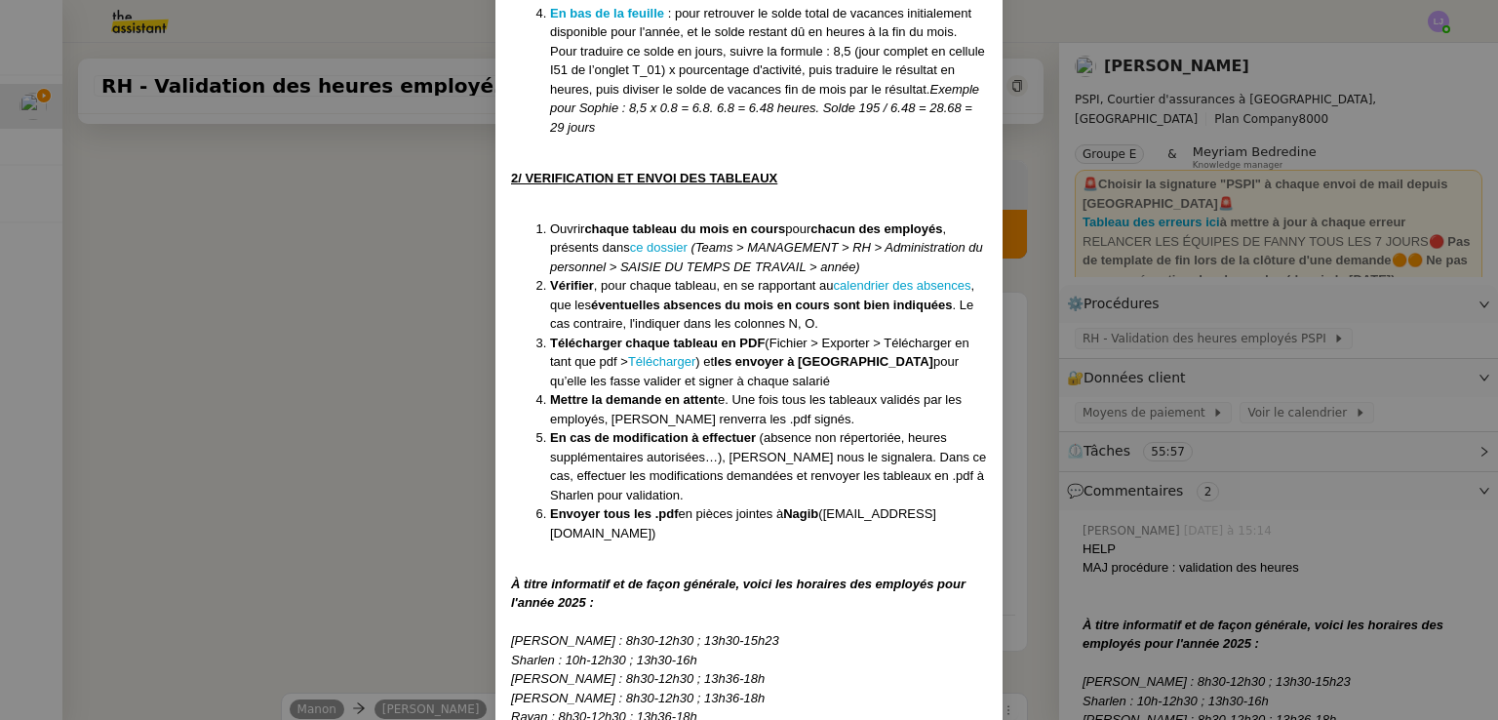
scroll to position [1721, 0]
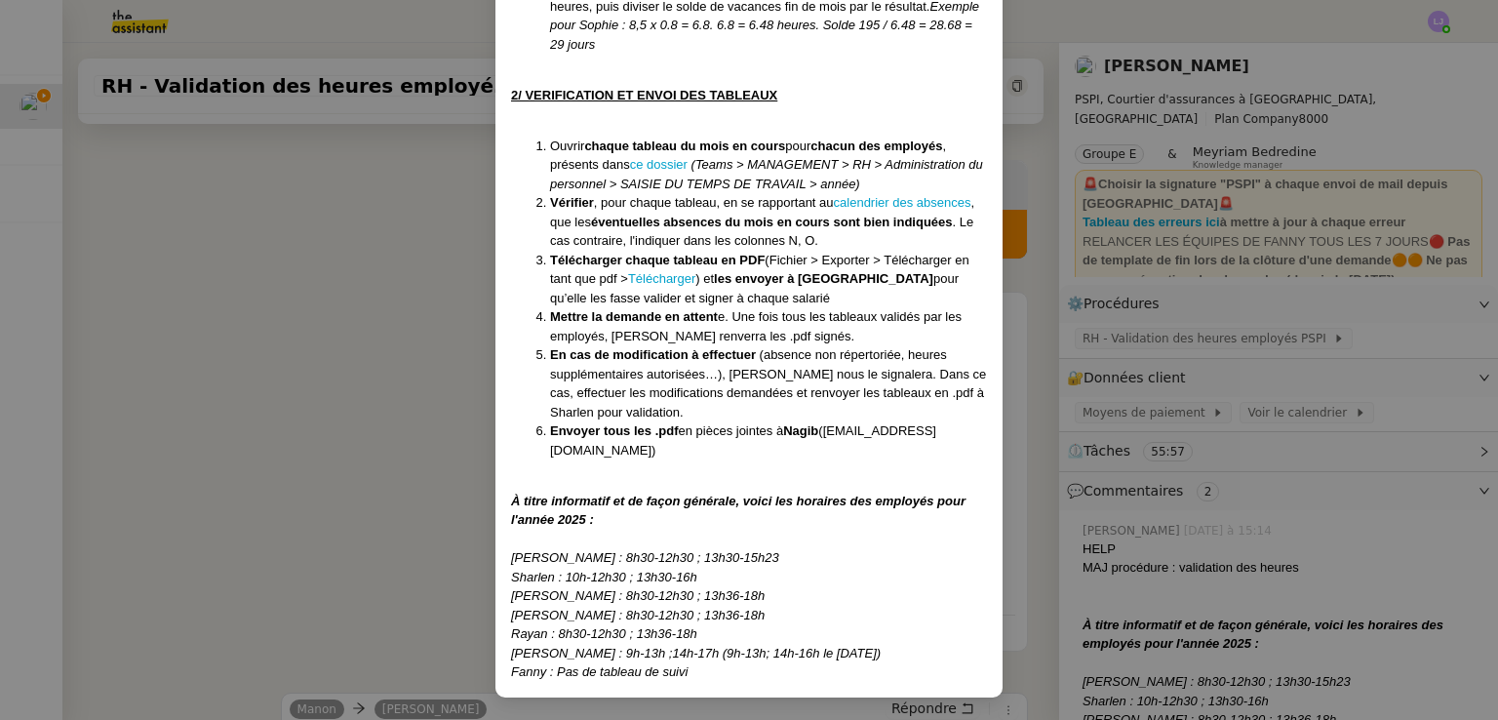
click at [1124, 309] on nz-modal-container "Créé le [DATE] Modifiée le [DATE] Contexte : Chaque mois, nous devons transmett…" at bounding box center [749, 360] width 1498 height 720
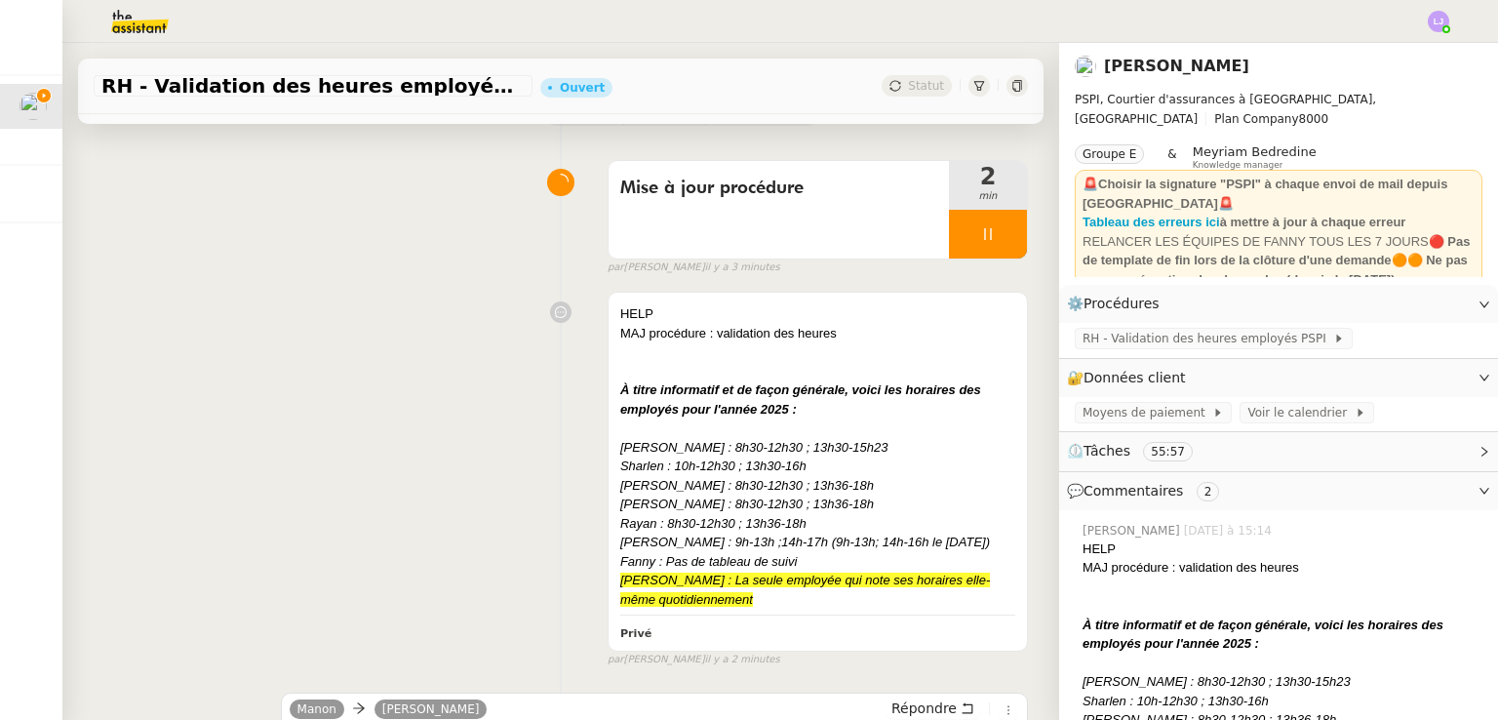
scroll to position [1623, 0]
click at [774, 496] on div "[PERSON_NAME] : 8h30-12h30 ; 13h36-18h" at bounding box center [817, 486] width 395 height 20
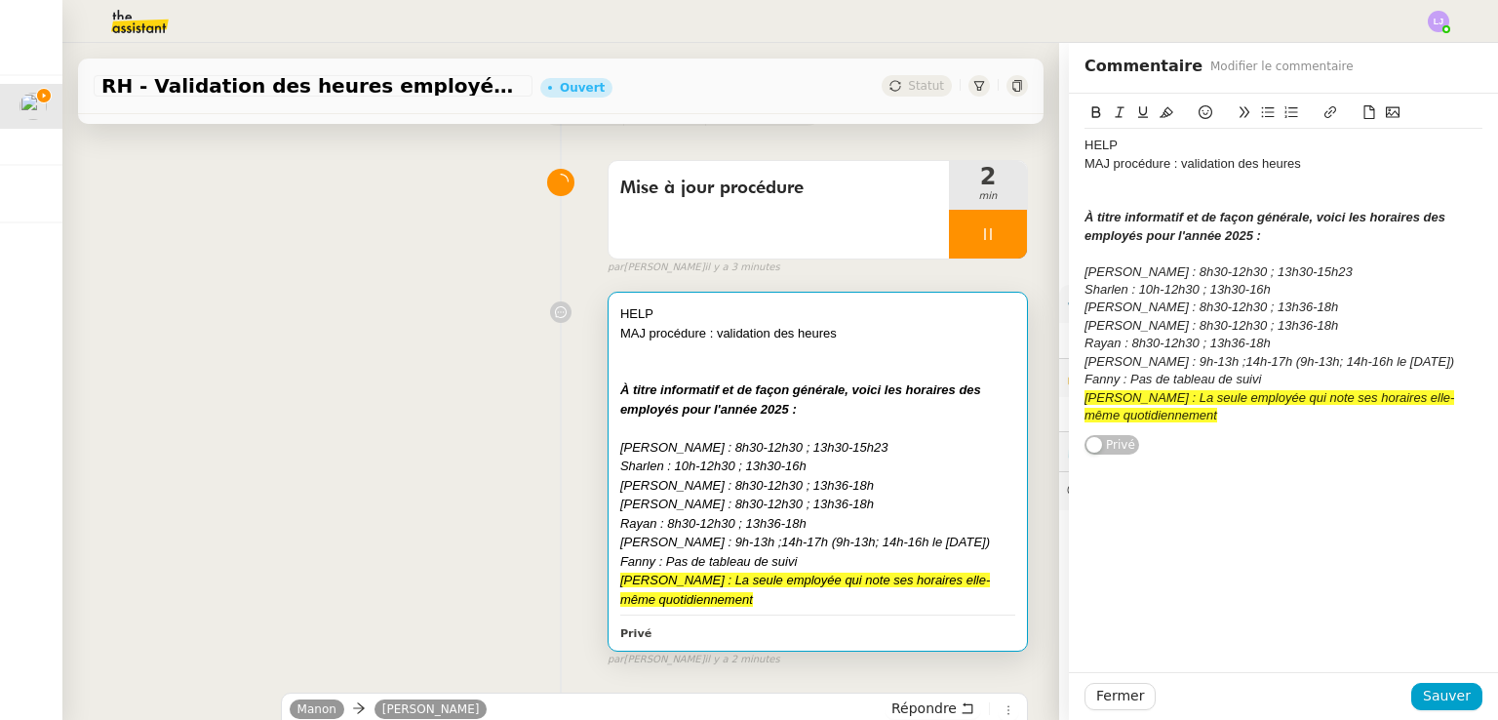
click at [1085, 400] on em "[PERSON_NAME] : La seule employée qui note ses horaires elle-même quotidienneme…" at bounding box center [1270, 406] width 370 height 32
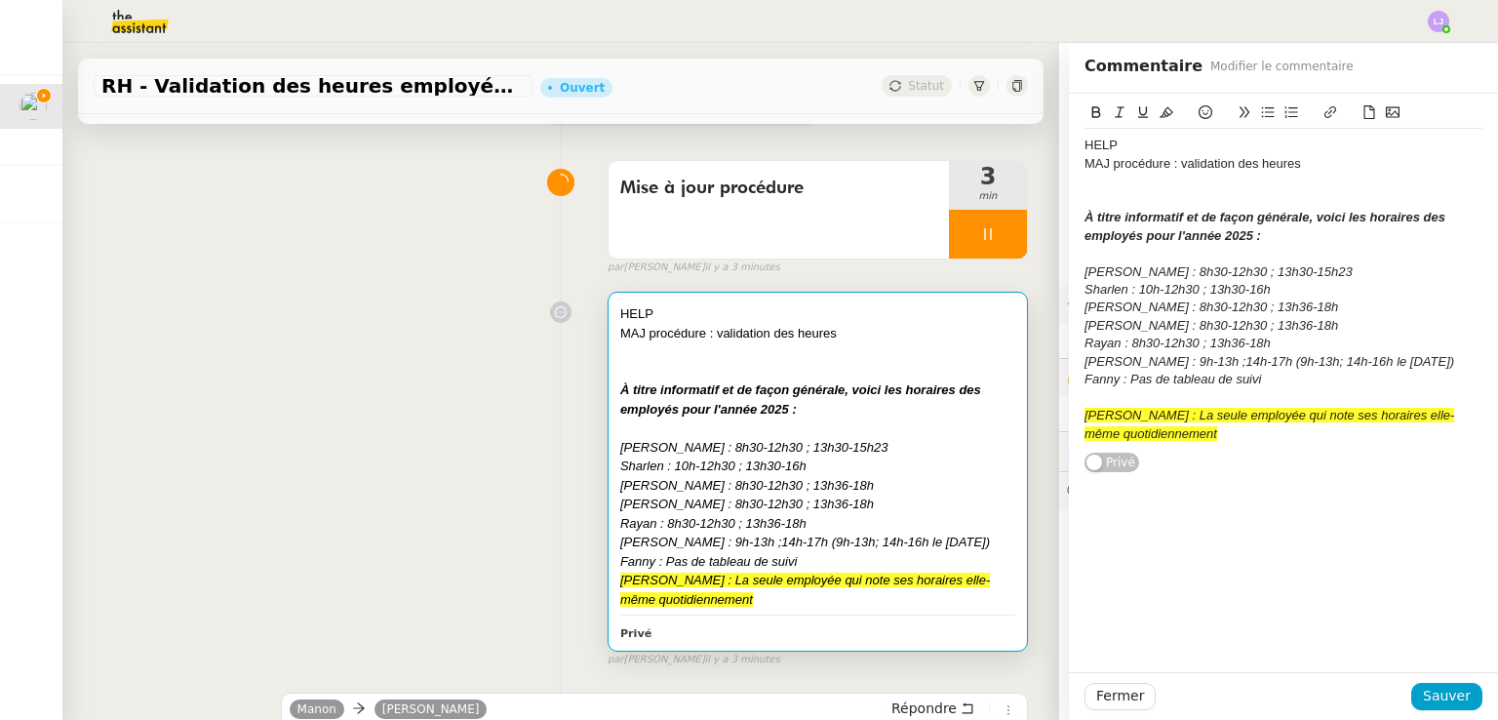
click at [1199, 118] on icon at bounding box center [1206, 112] width 14 height 14
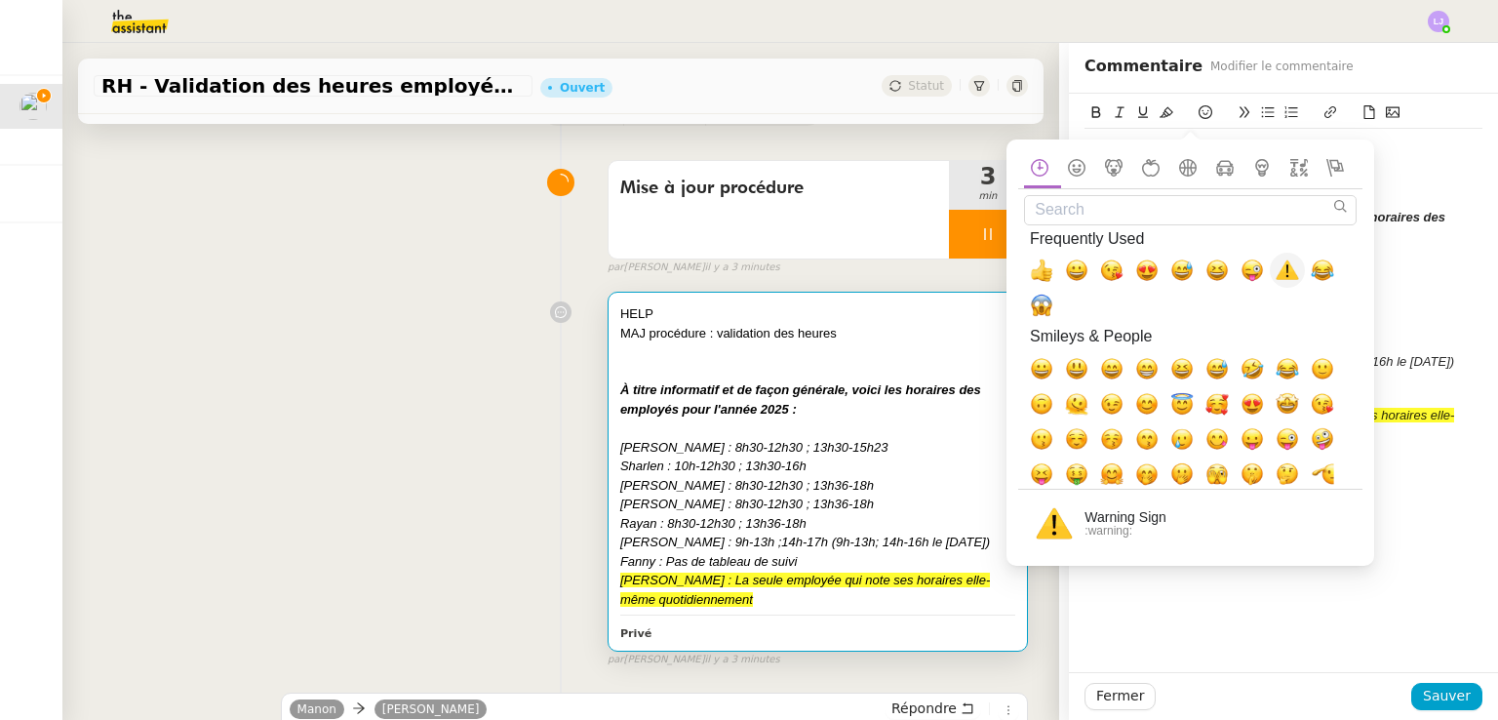
click at [1290, 271] on span "⚠️, warning" at bounding box center [1287, 269] width 23 height 23
click at [1388, 368] on div "[PERSON_NAME] : 9h-13h ;14h-17h (9h-13h; 14h-16h le [DATE])" at bounding box center [1284, 362] width 398 height 18
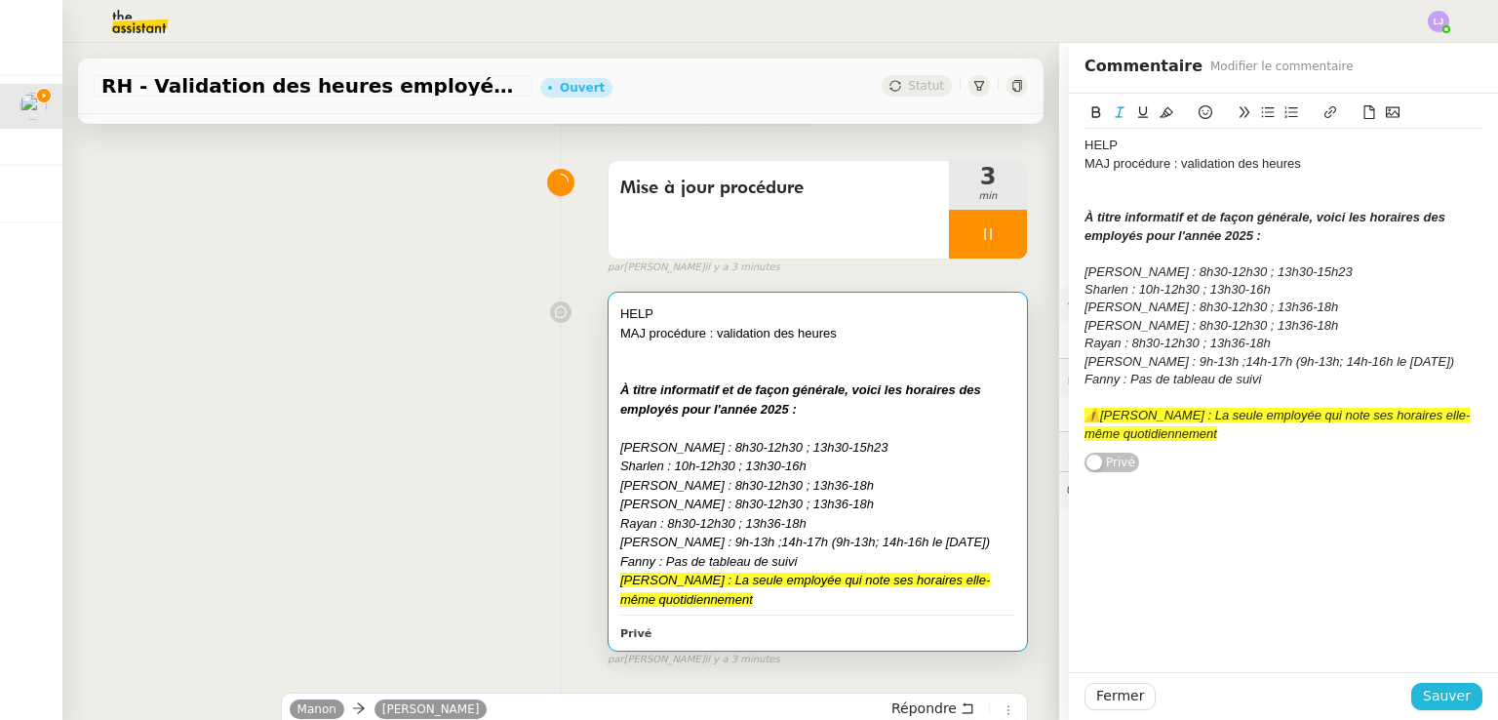
click at [1413, 705] on button "Sauver" at bounding box center [1446, 696] width 71 height 27
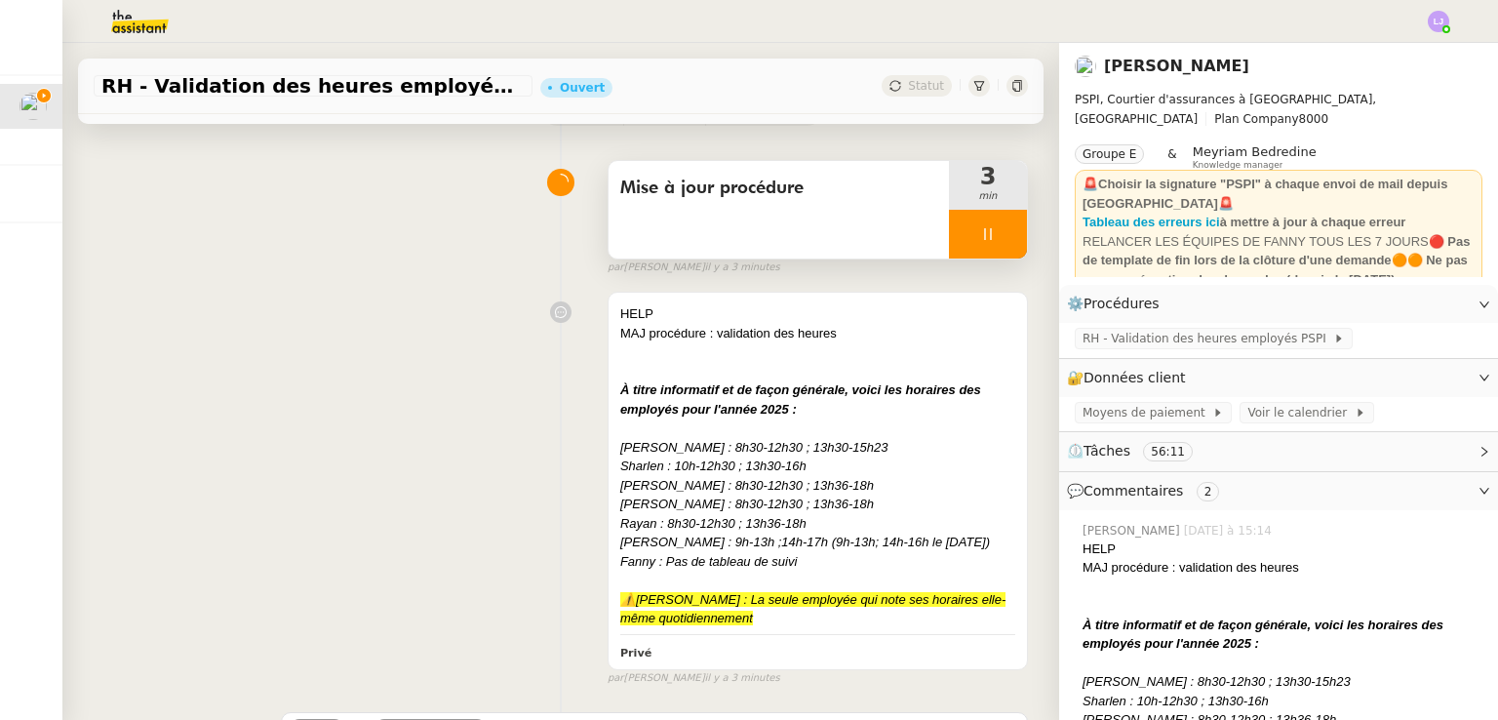
click at [967, 227] on div at bounding box center [988, 234] width 78 height 49
click at [988, 227] on button at bounding box center [1007, 234] width 39 height 49
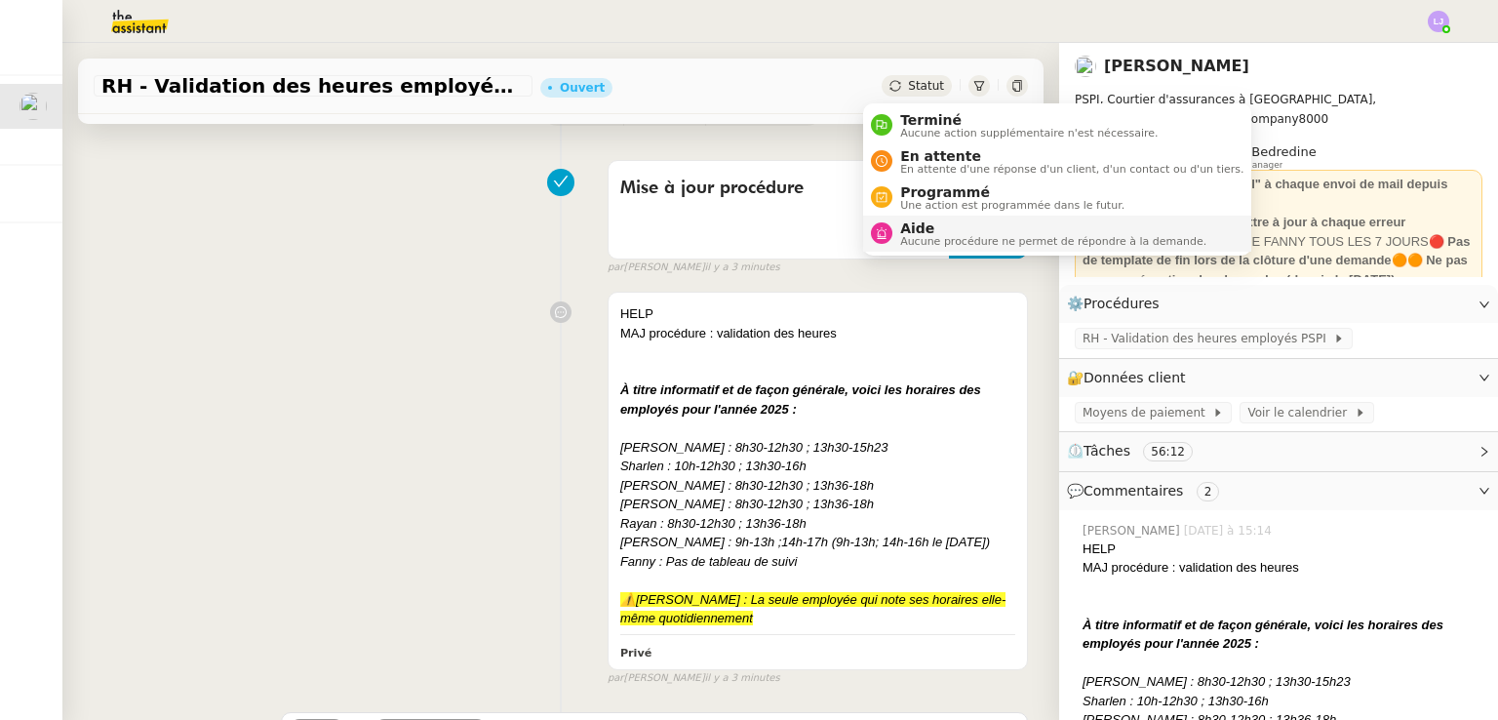
click at [940, 220] on span "Aide" at bounding box center [1053, 228] width 306 height 16
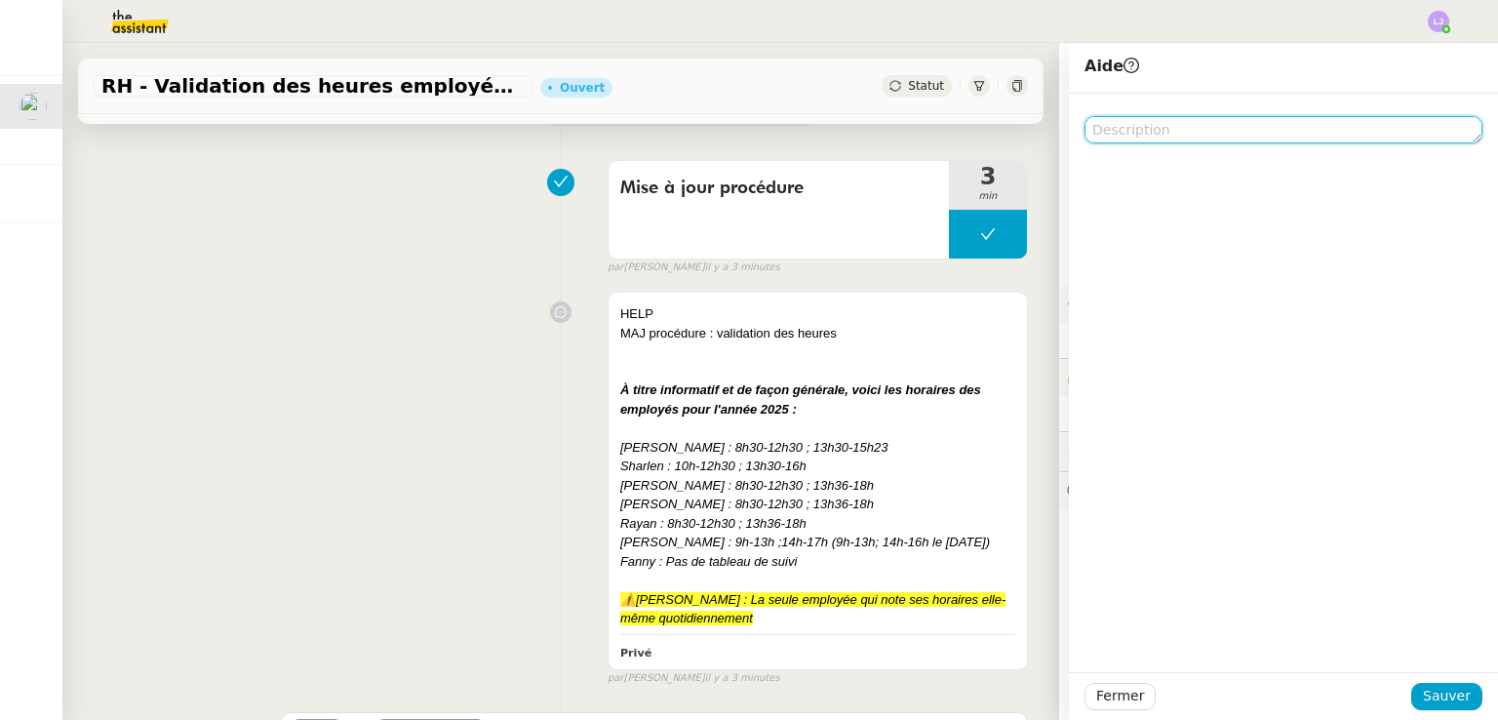
click at [1176, 133] on textarea at bounding box center [1284, 129] width 398 height 27
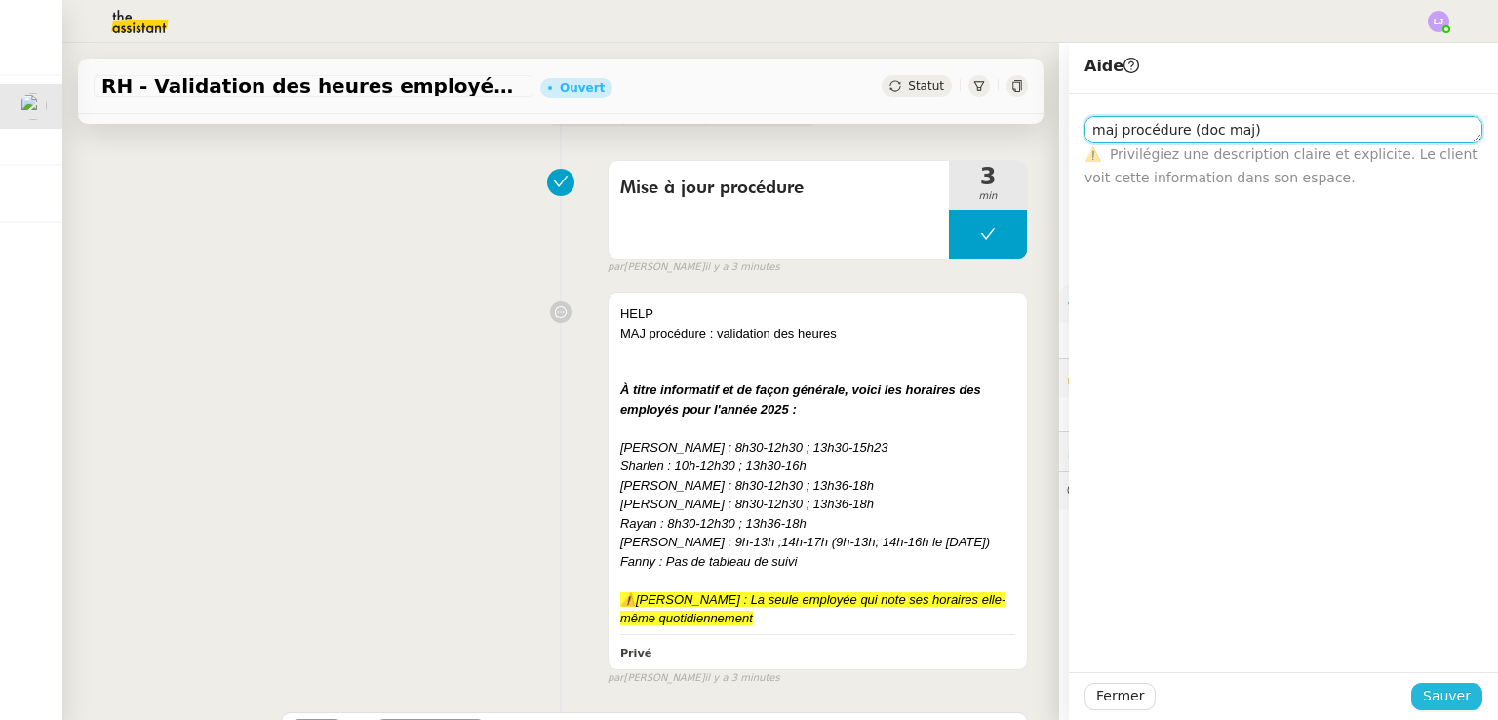
type textarea "maj procédure (doc maj)"
click at [1453, 705] on span "Sauver" at bounding box center [1447, 696] width 48 height 22
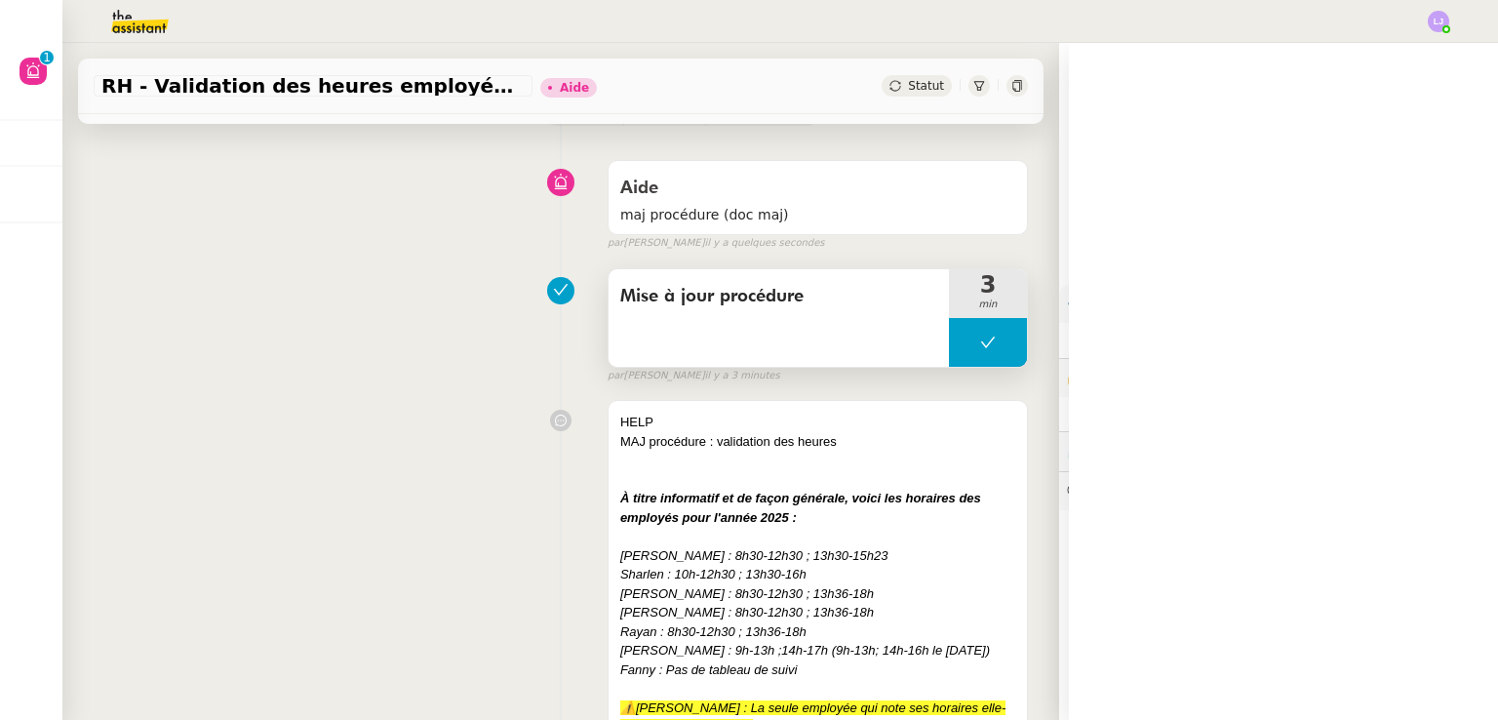
click at [949, 344] on button at bounding box center [988, 342] width 78 height 49
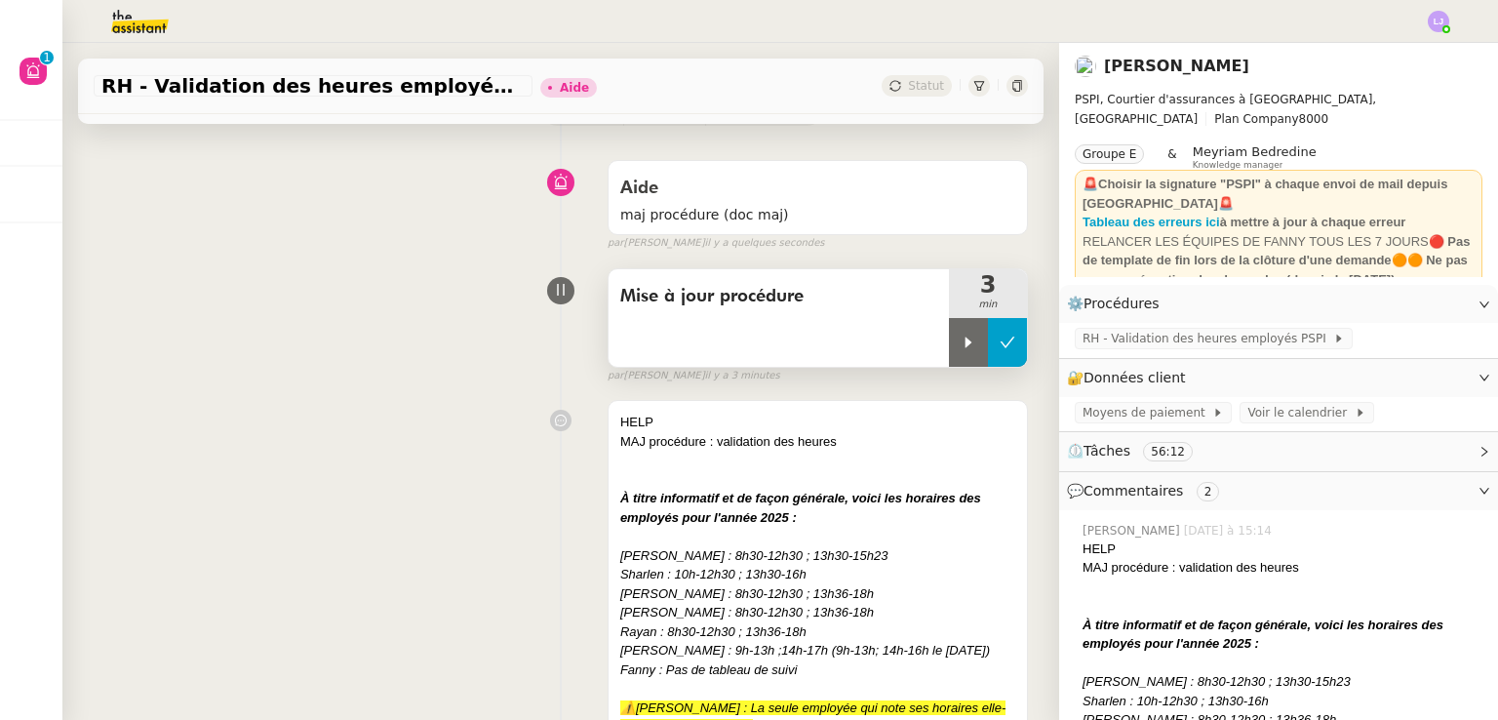
click at [961, 344] on icon at bounding box center [969, 343] width 16 height 16
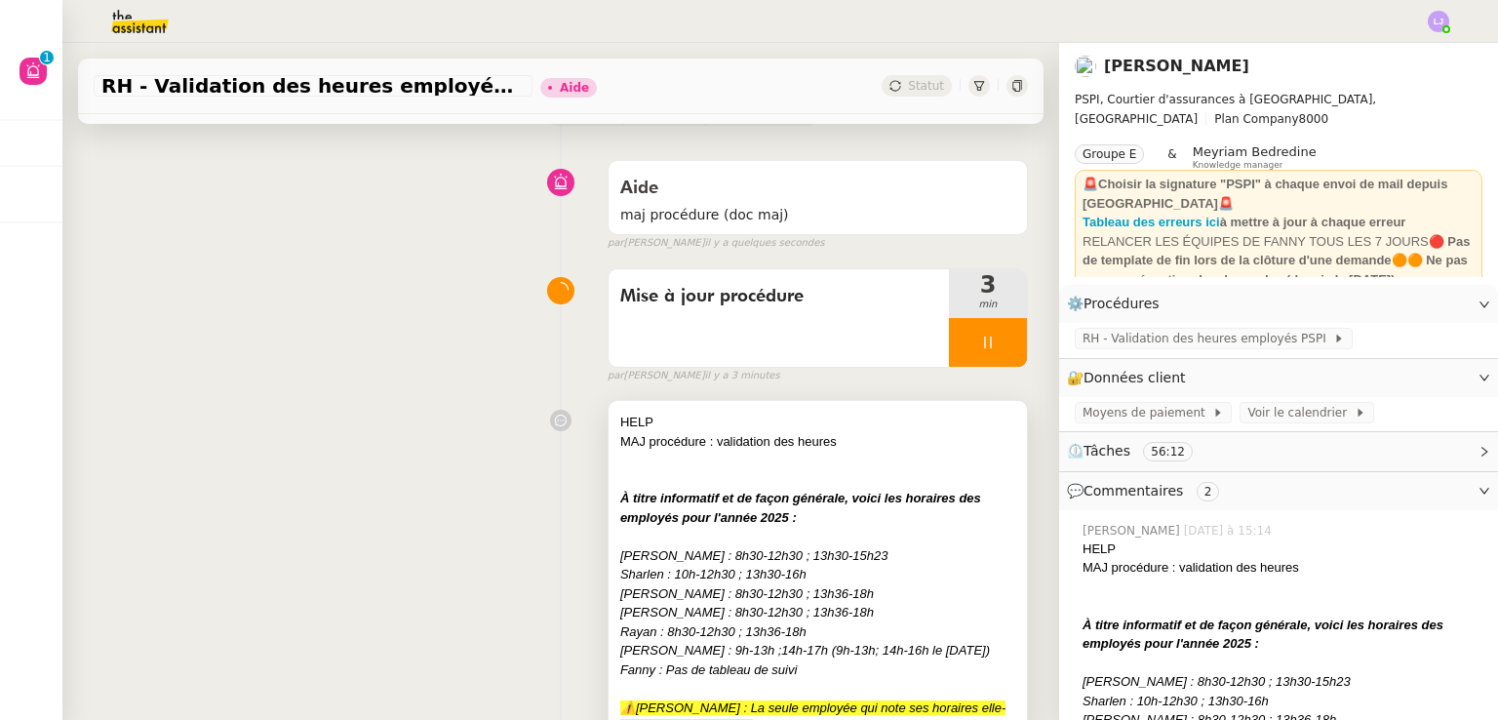
click at [780, 594] on em "[PERSON_NAME] : 8h30-12h30 ; 13h36-18h" at bounding box center [747, 593] width 254 height 15
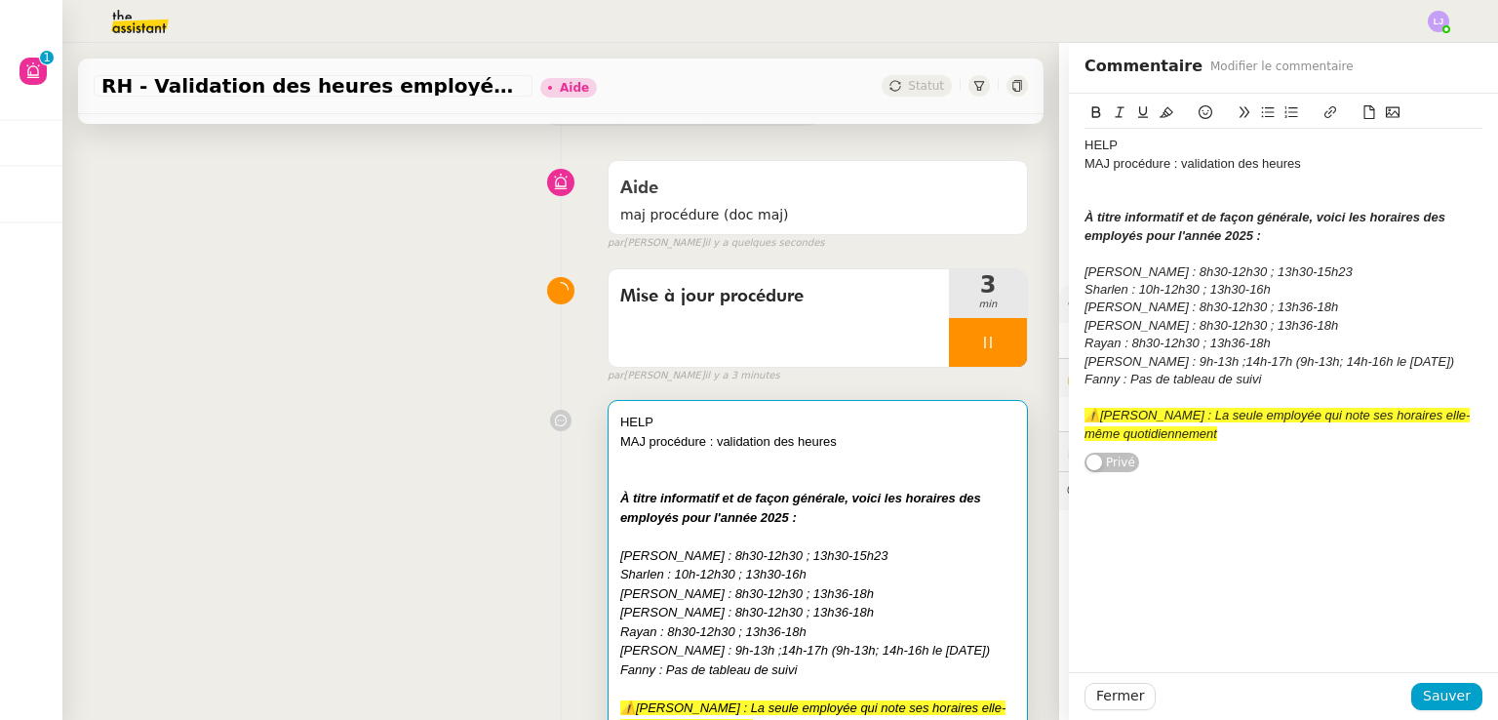
click at [1165, 424] on div "⚠️[PERSON_NAME] : La seule employée qui note ses horaires elle-même quotidienne…" at bounding box center [1284, 425] width 398 height 36
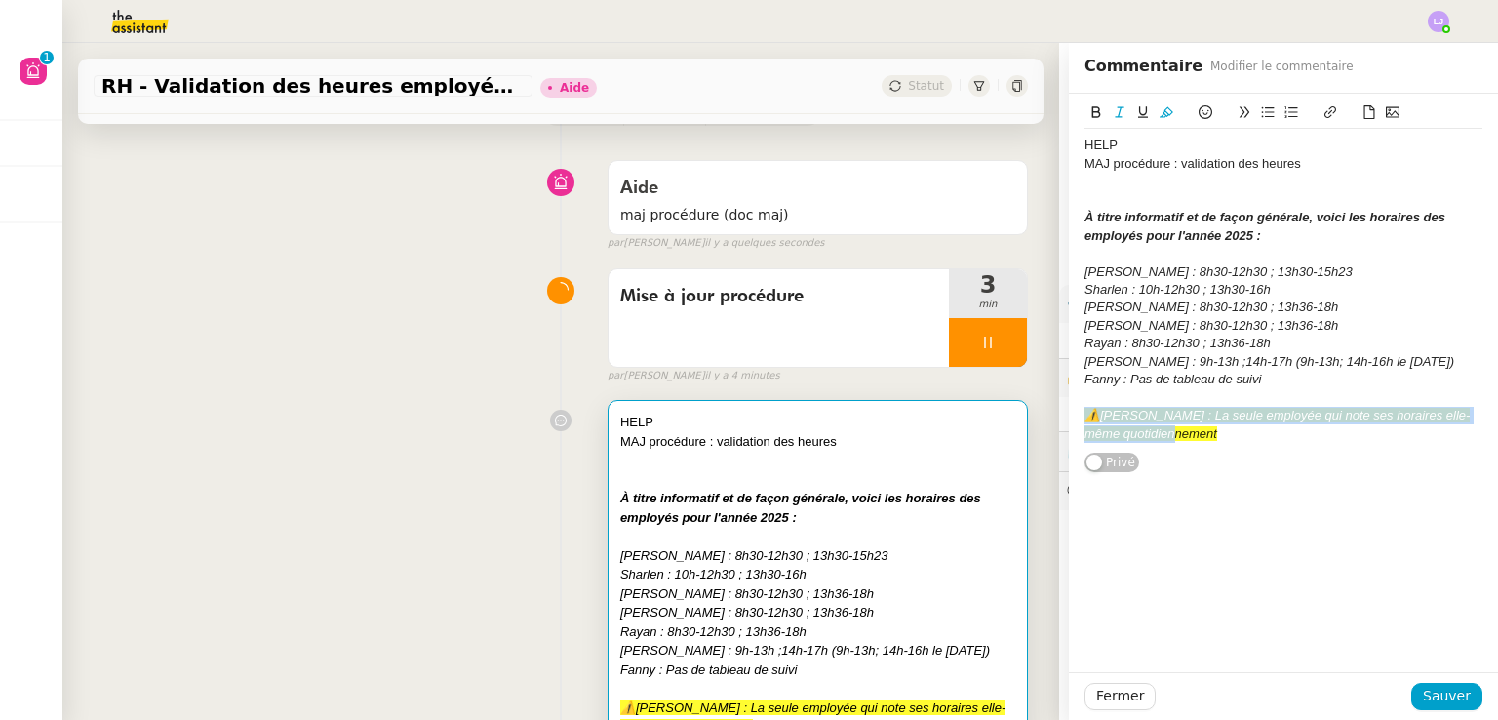
click at [1165, 424] on div "⚠️[PERSON_NAME] : La seule employée qui note ses horaires elle-même quotidienne…" at bounding box center [1284, 425] width 398 height 36
copy em "⚠️[PERSON_NAME] : La seule employée qui note ses horaires elle-même quotidienne…"
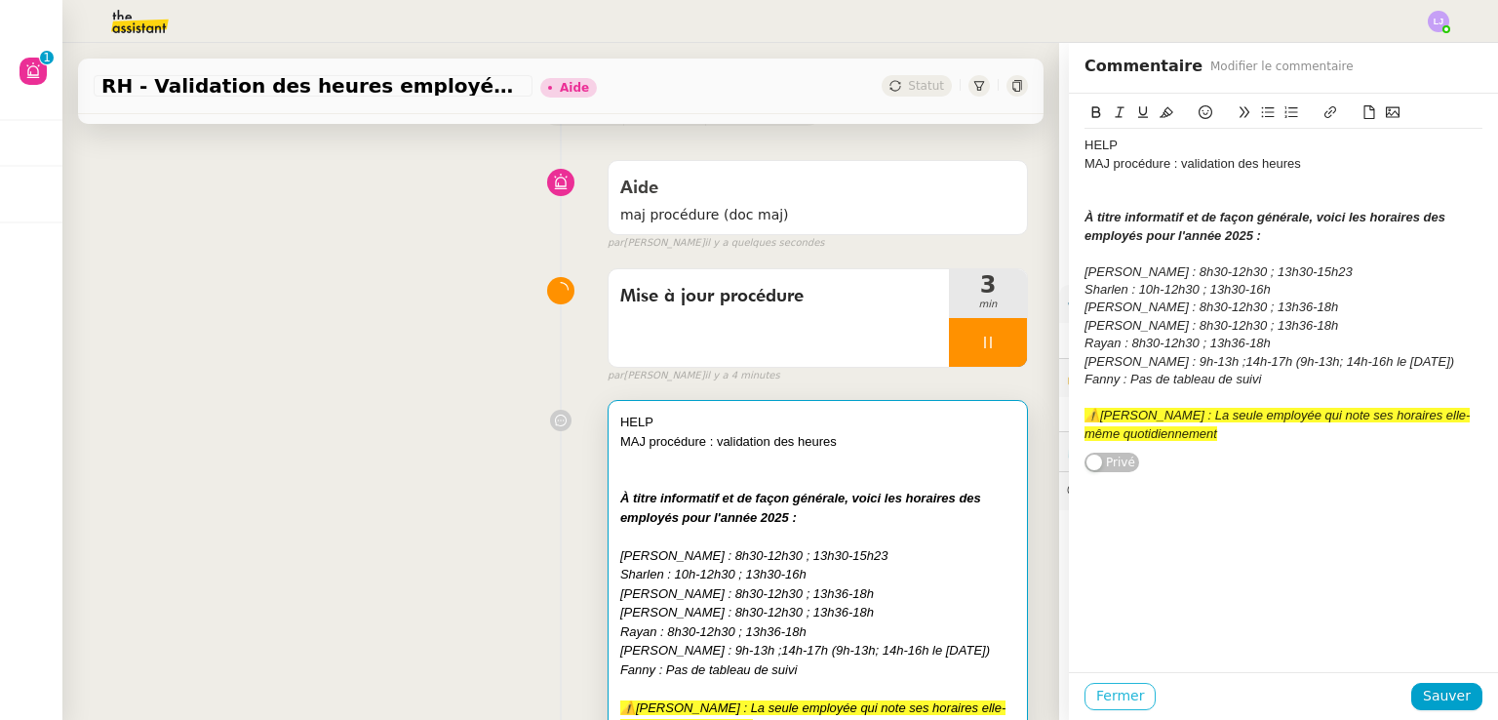
click at [1103, 702] on span "Fermer" at bounding box center [1120, 696] width 48 height 22
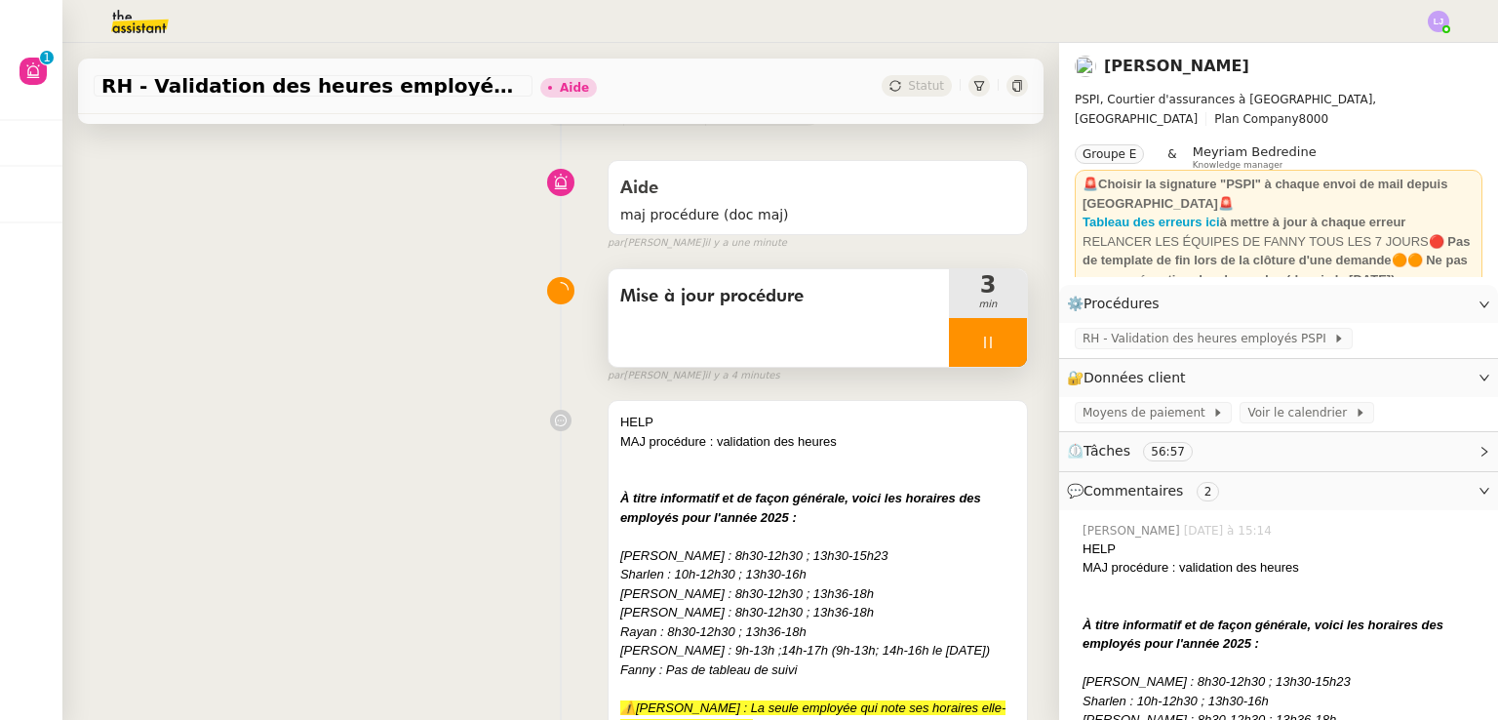
click at [983, 337] on div at bounding box center [988, 342] width 78 height 49
click at [1000, 337] on icon at bounding box center [1008, 343] width 16 height 16
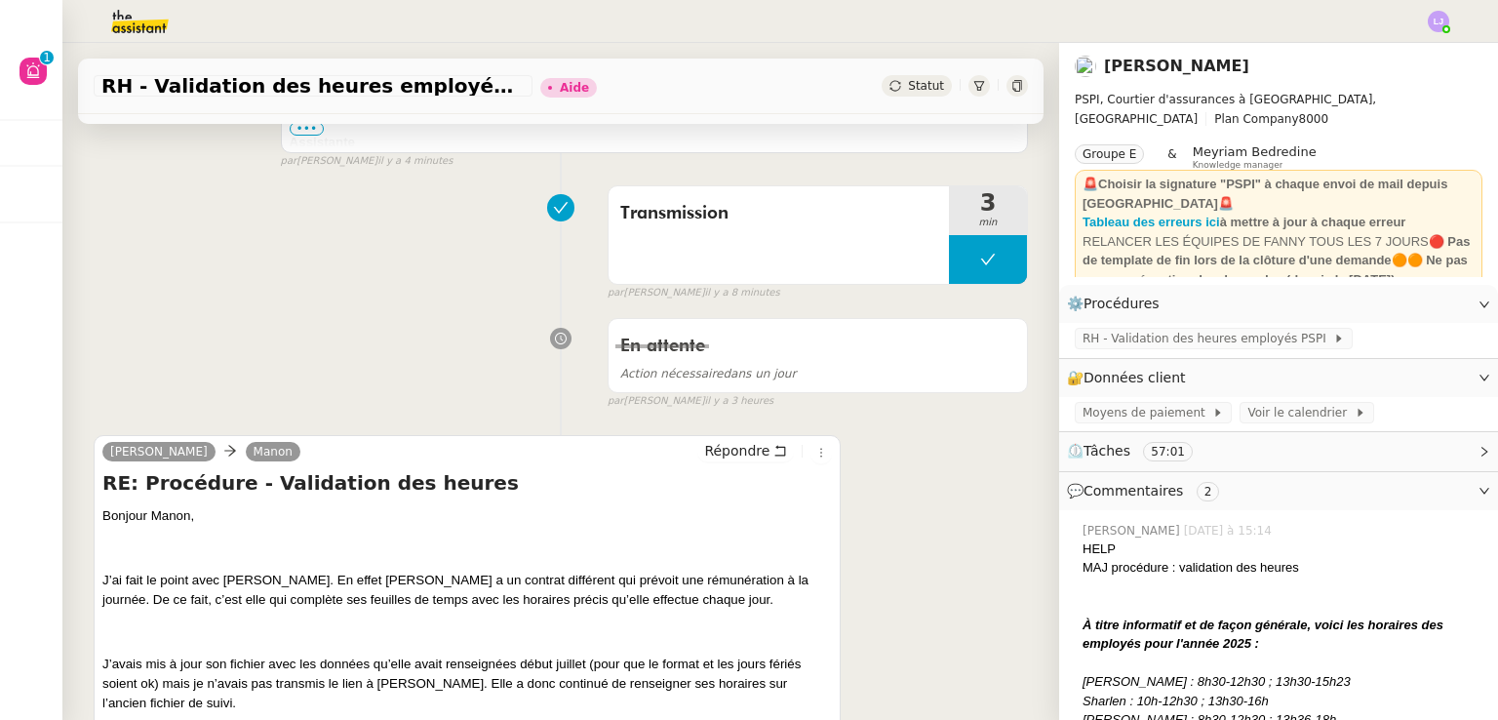
scroll to position [1133, 0]
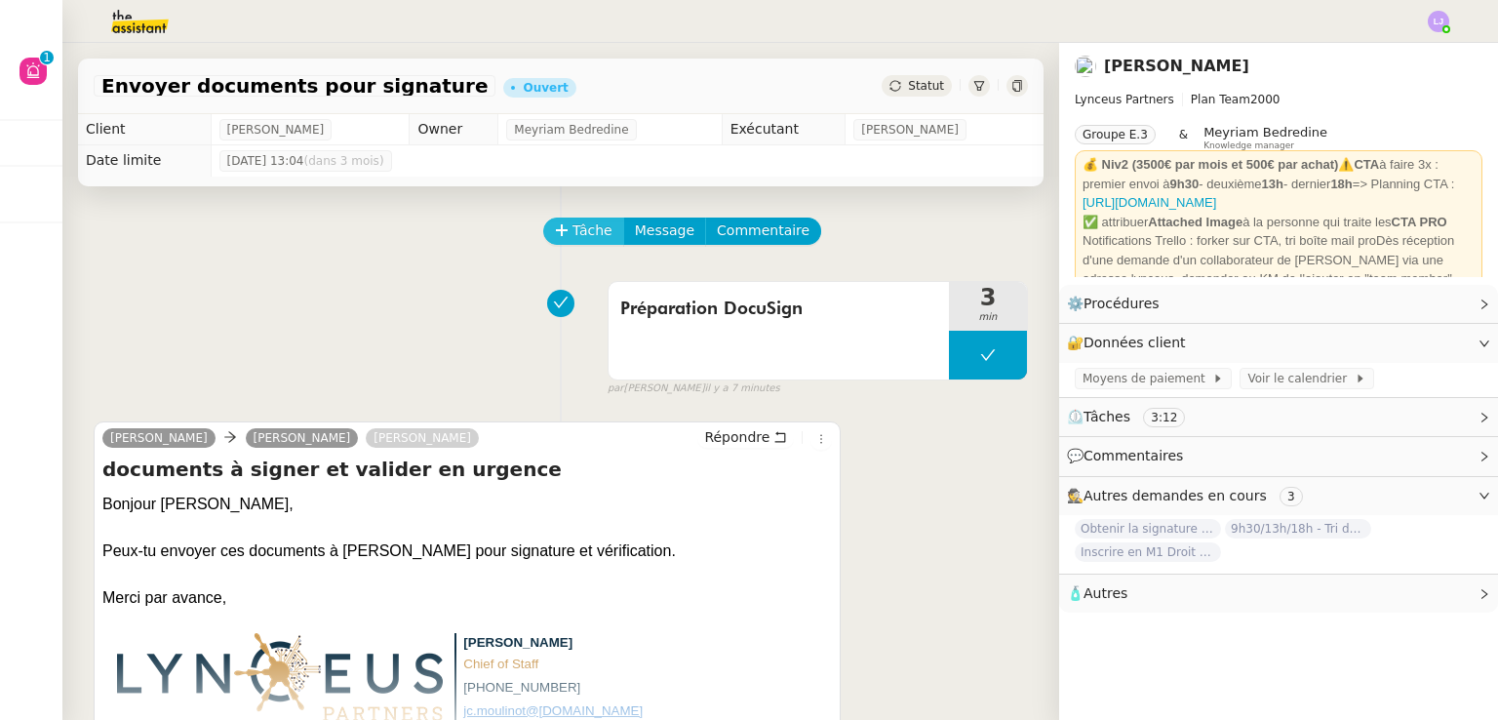
click at [558, 230] on icon at bounding box center [562, 230] width 14 height 14
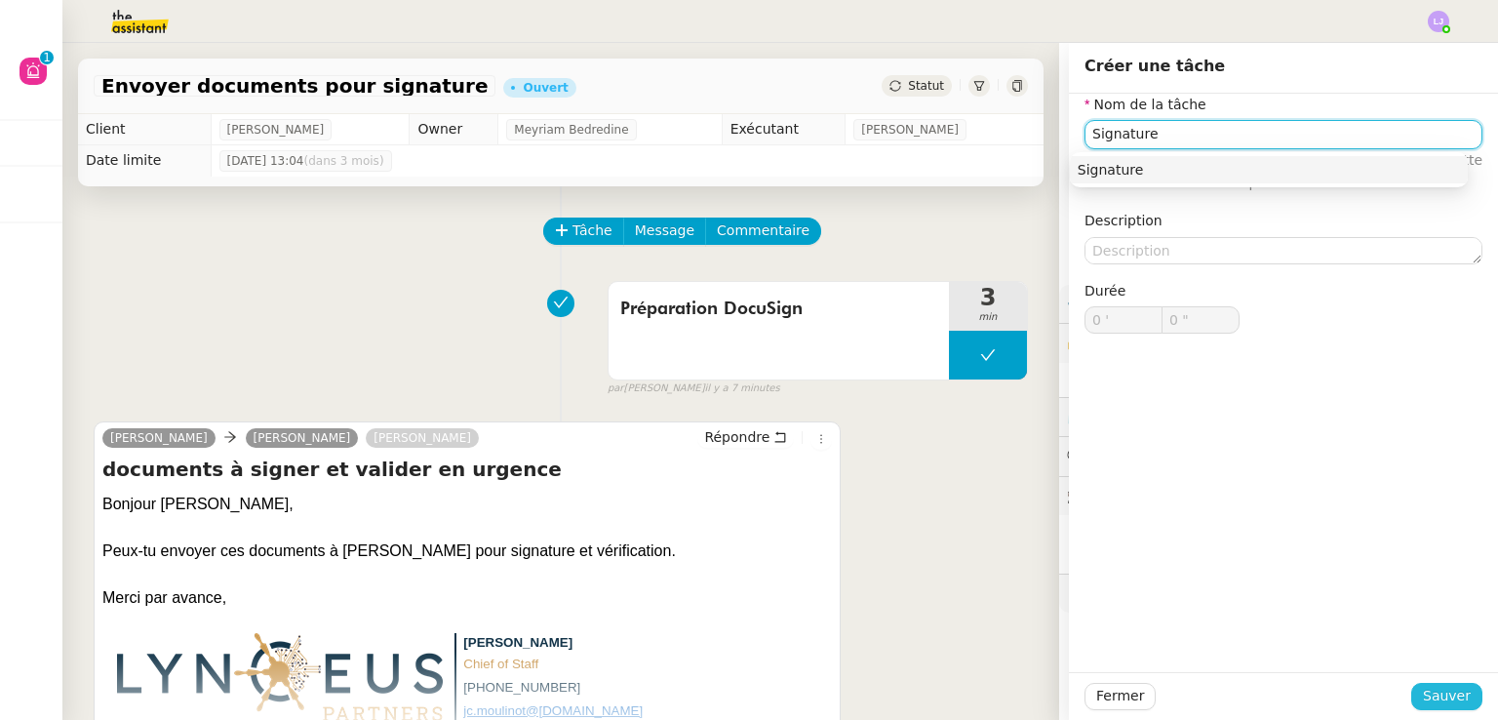
type input "Signature"
click at [1412, 696] on button "Sauver" at bounding box center [1446, 696] width 71 height 27
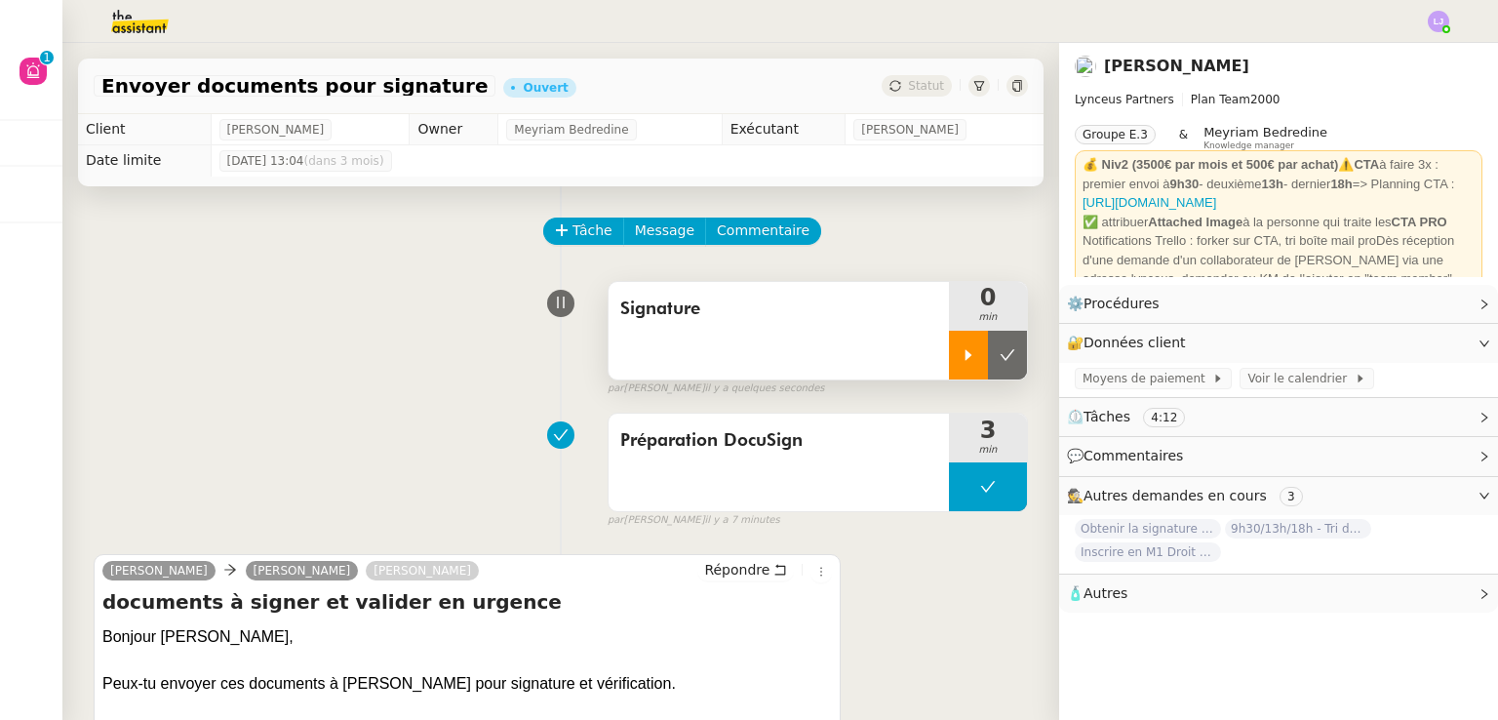
click at [961, 363] on icon at bounding box center [969, 355] width 16 height 16
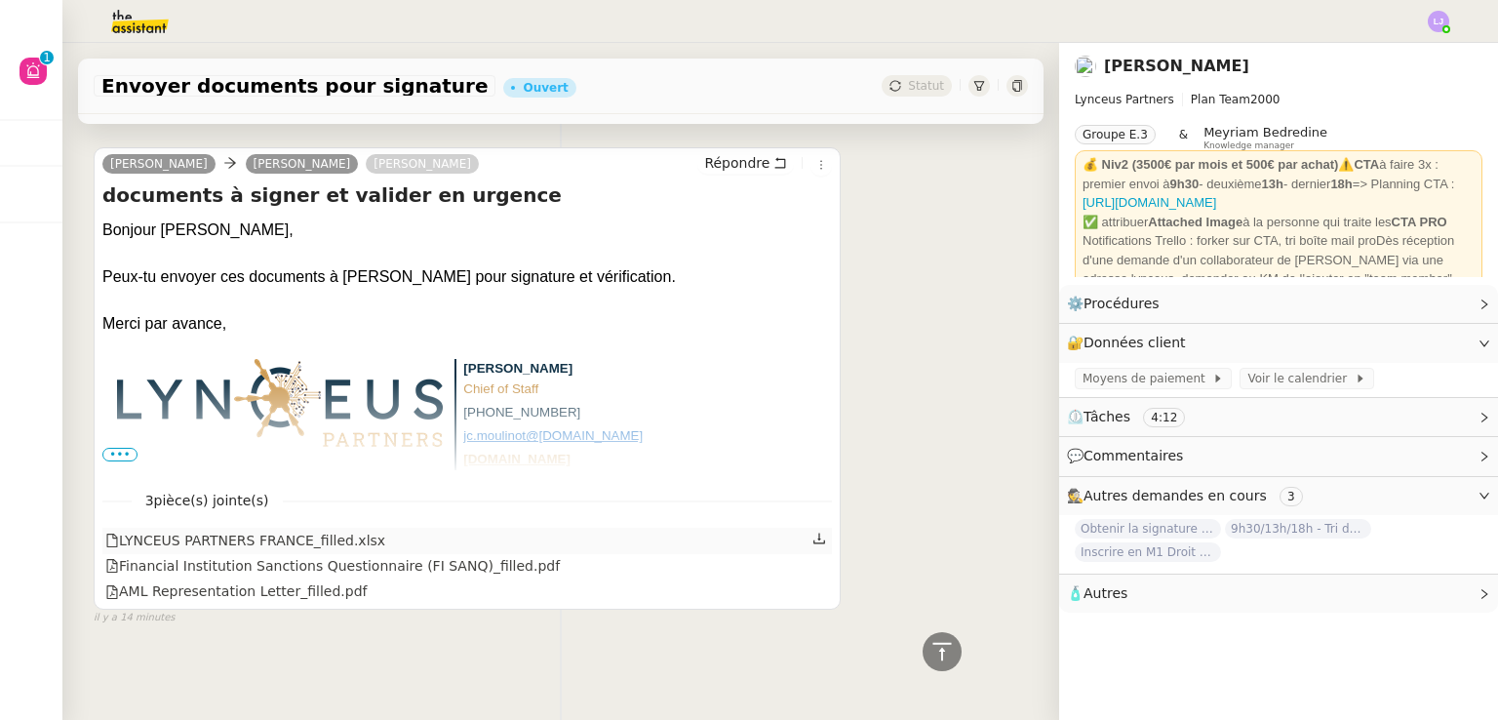
click at [813, 532] on icon at bounding box center [820, 539] width 14 height 14
click at [887, 431] on div "Jean-Christophe Moulinot Iris Lynceus Patrick Chotard Répondre documents à sign…" at bounding box center [561, 378] width 934 height 497
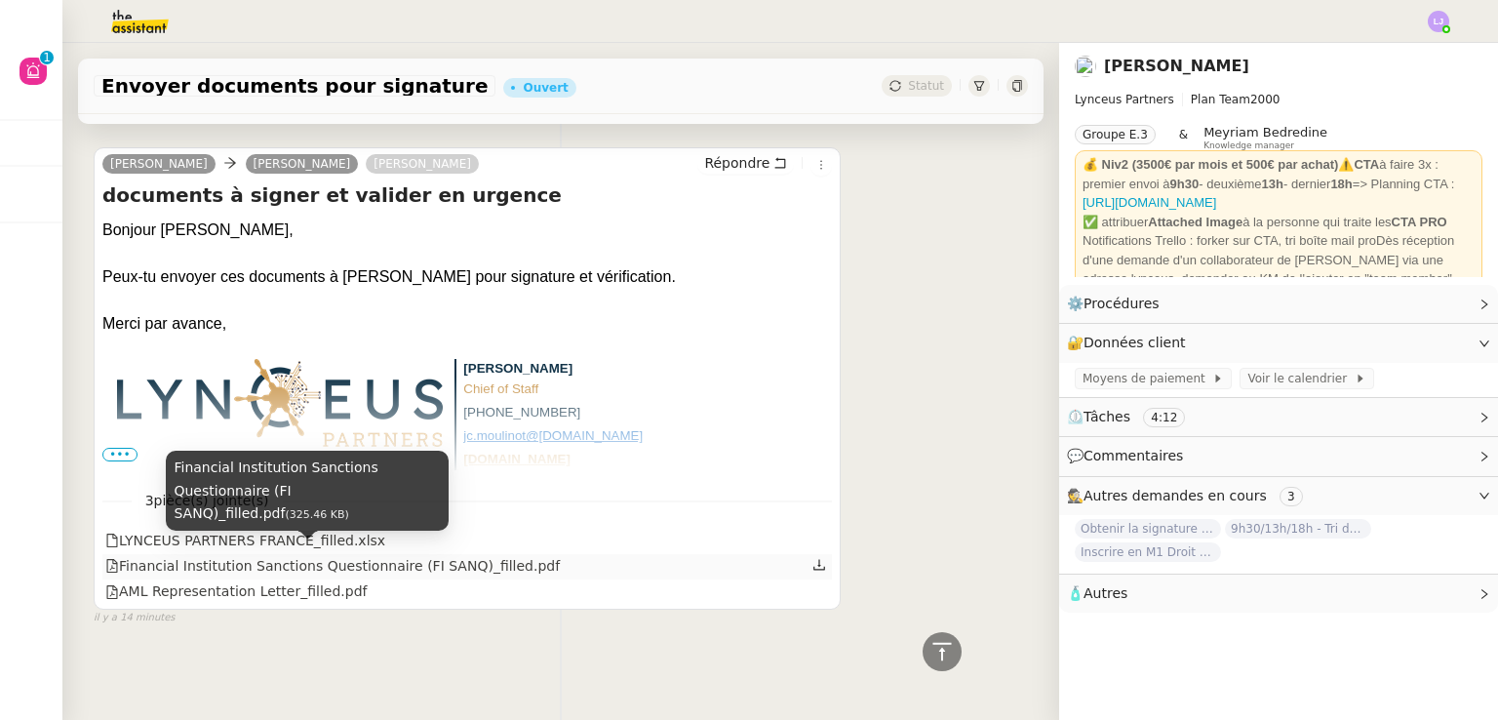
click at [439, 555] on div "Financial Institution Sanctions Questionnaire (FI SANQ)_filled.pdf" at bounding box center [332, 566] width 455 height 22
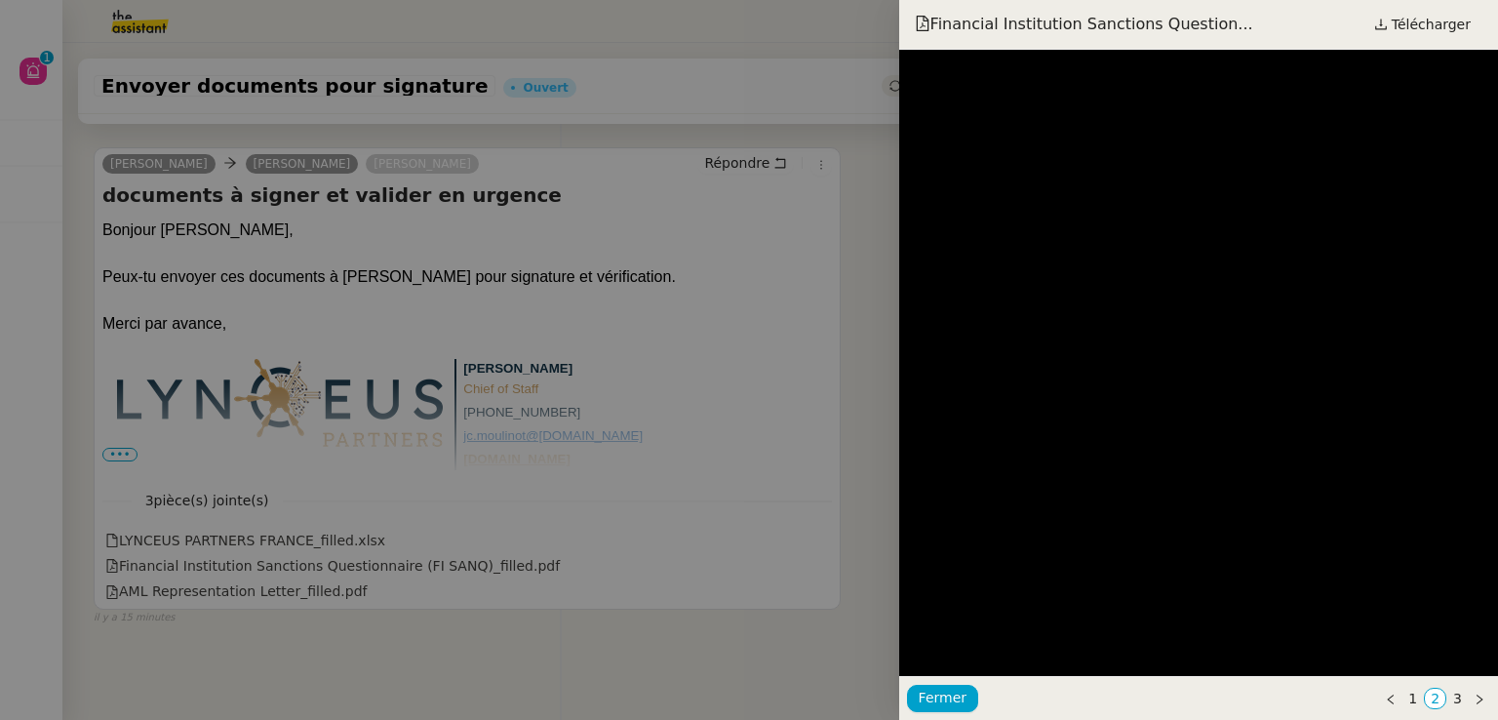
click at [716, 493] on div at bounding box center [749, 360] width 1498 height 720
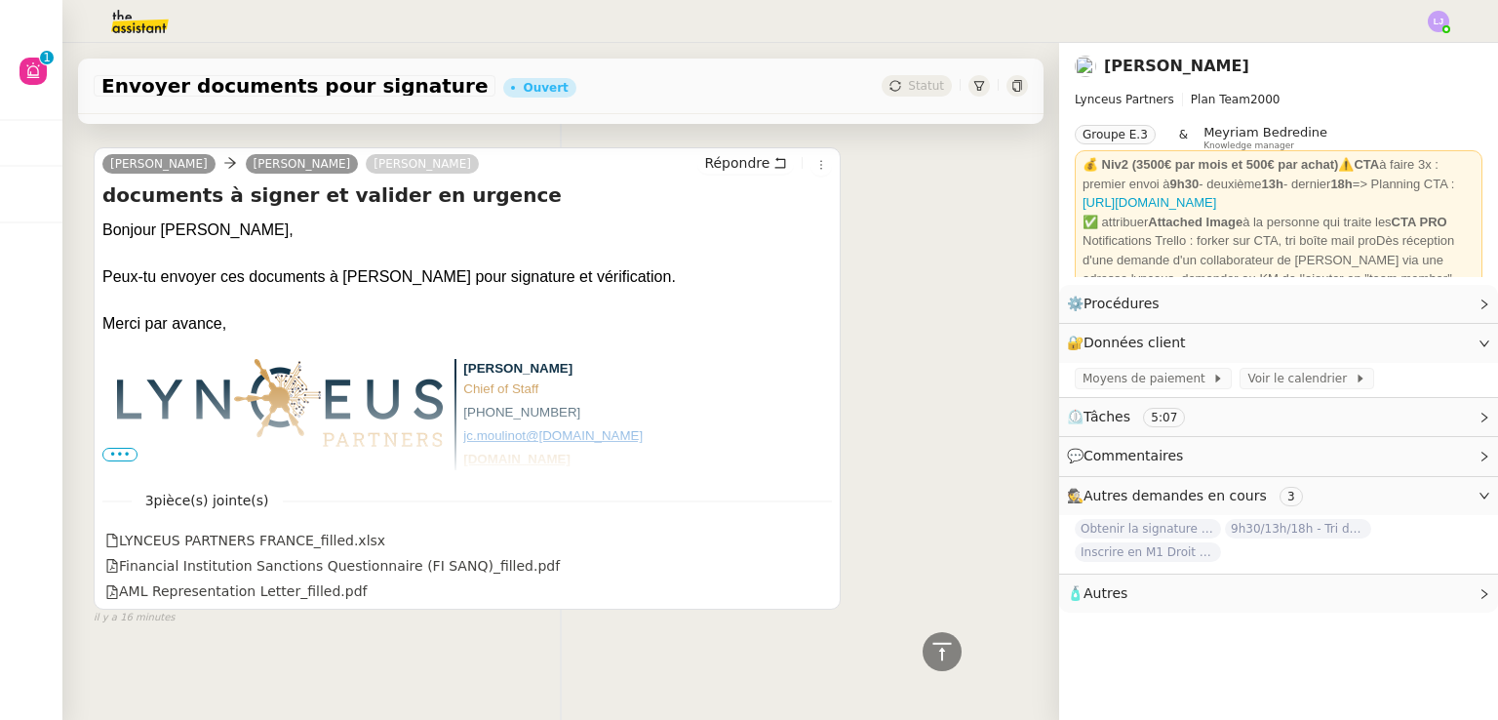
scroll to position [0, 0]
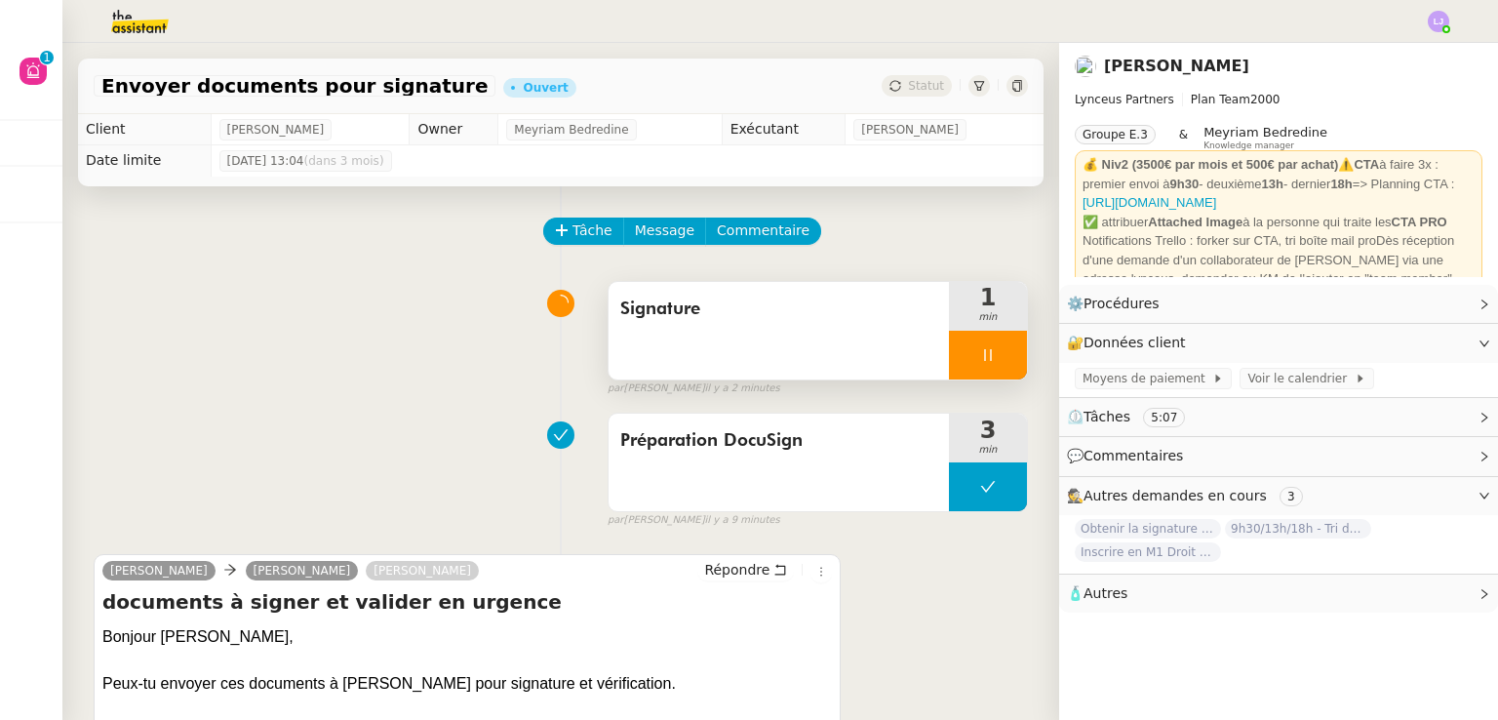
click at [970, 366] on div at bounding box center [988, 355] width 78 height 49
click at [988, 366] on button at bounding box center [1007, 355] width 39 height 49
click at [949, 371] on button at bounding box center [988, 355] width 78 height 49
click at [949, 371] on div at bounding box center [968, 355] width 39 height 49
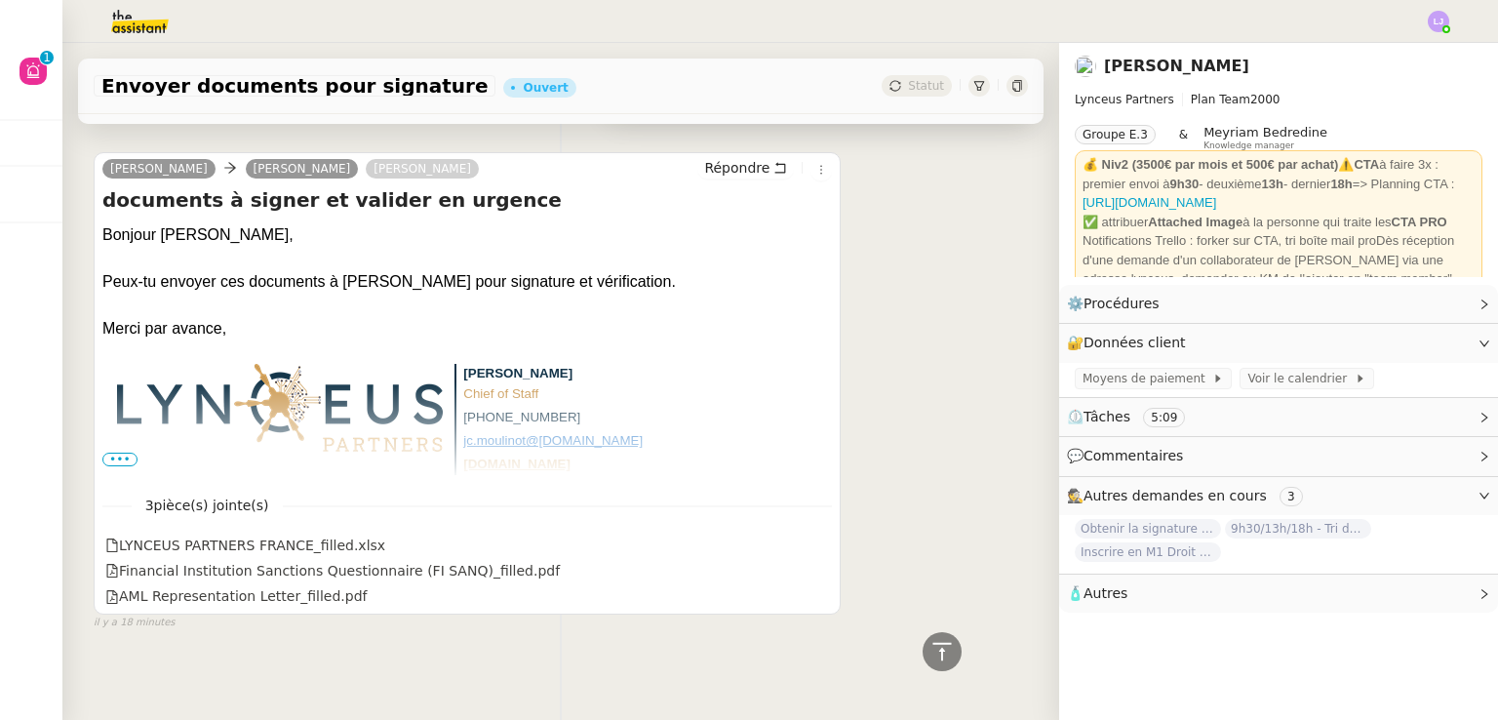
scroll to position [404, 0]
click at [116, 456] on span "•••" at bounding box center [119, 458] width 35 height 14
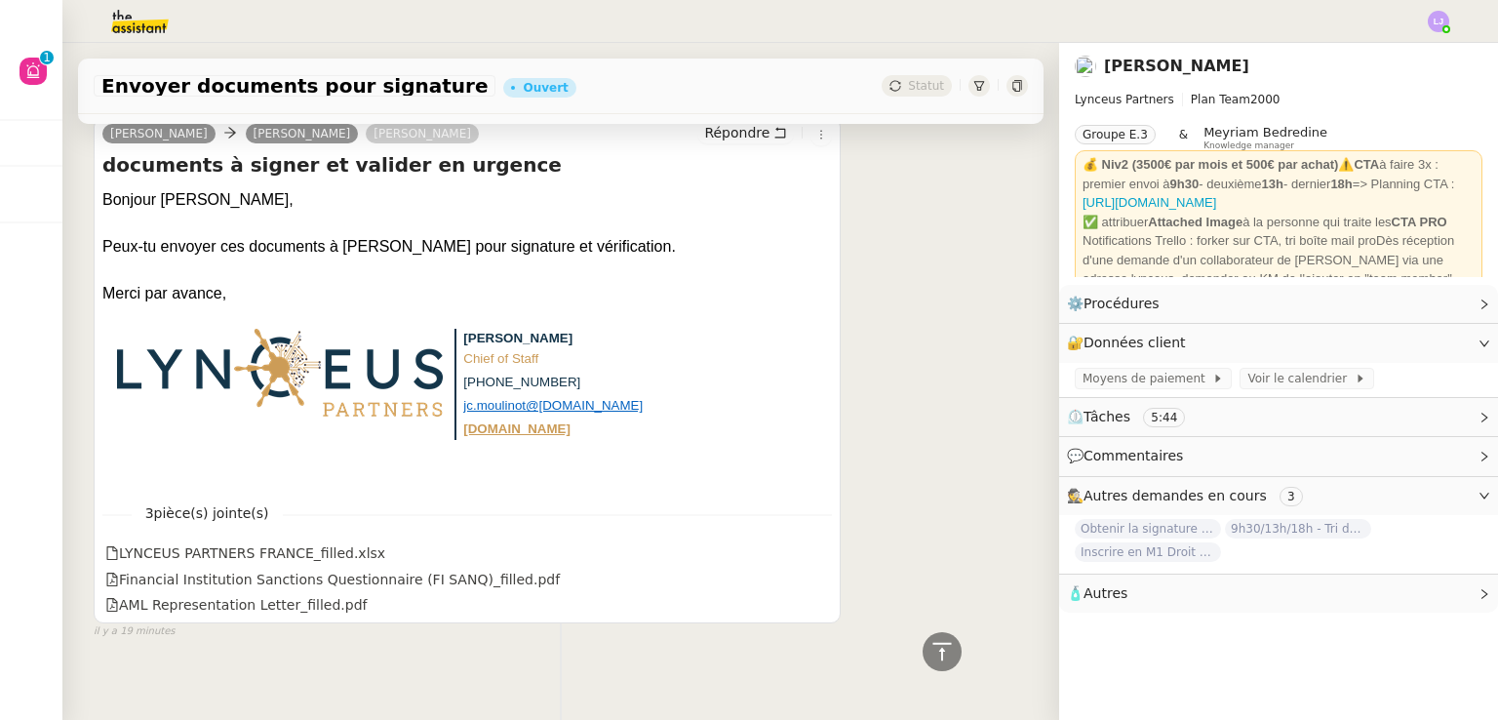
scroll to position [439, 0]
click at [277, 616] on div "AML Representation Letter_filled.pdf" at bounding box center [467, 602] width 730 height 25
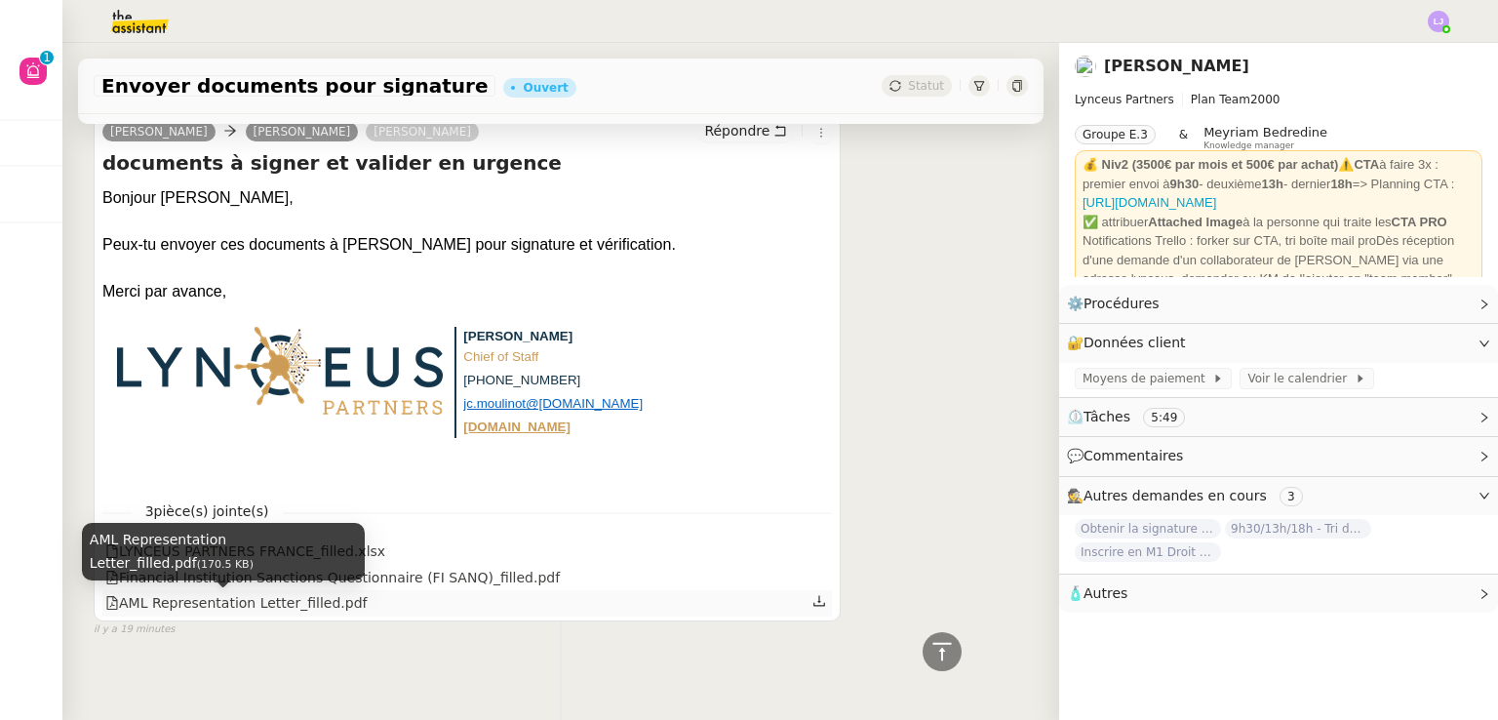
click at [261, 610] on div "AML Representation Letter_filled.pdf" at bounding box center [235, 603] width 261 height 22
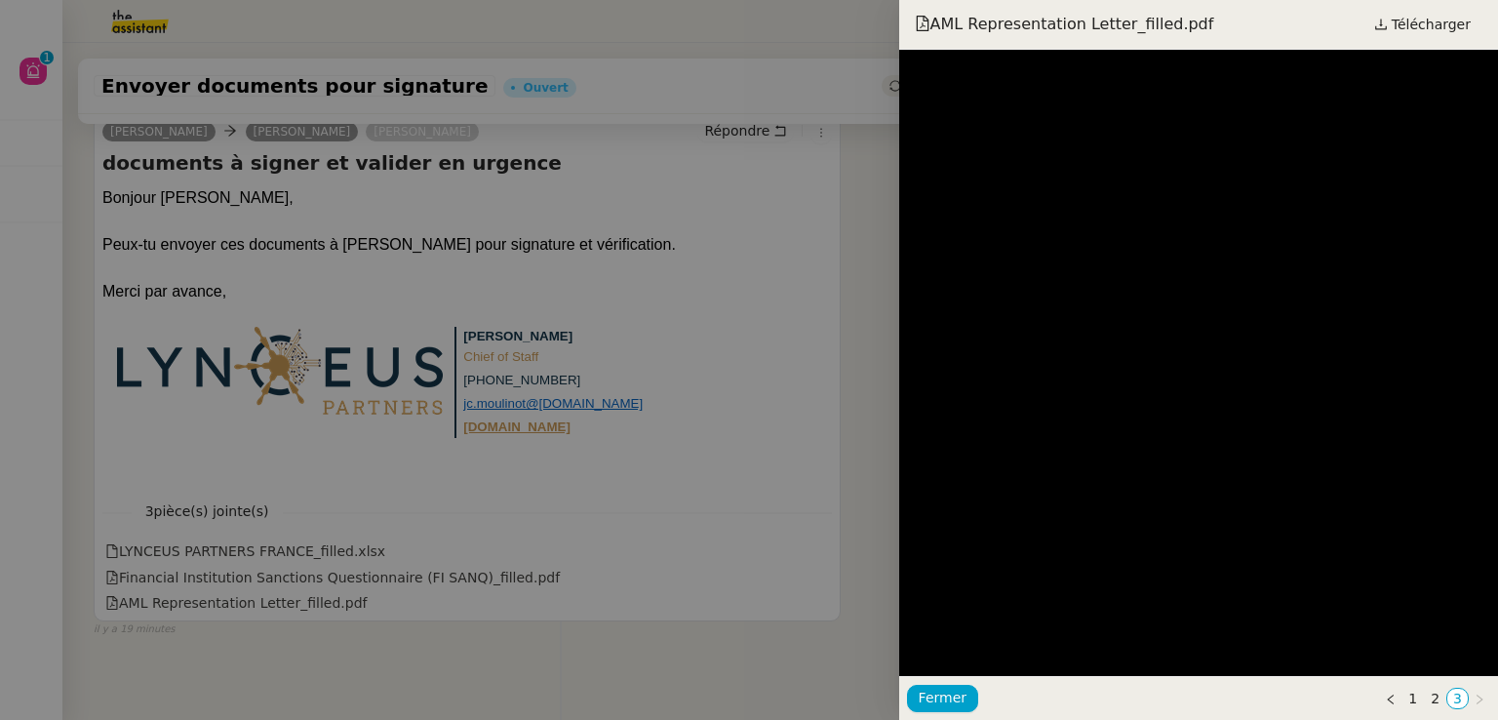
click at [731, 346] on div at bounding box center [749, 360] width 1498 height 720
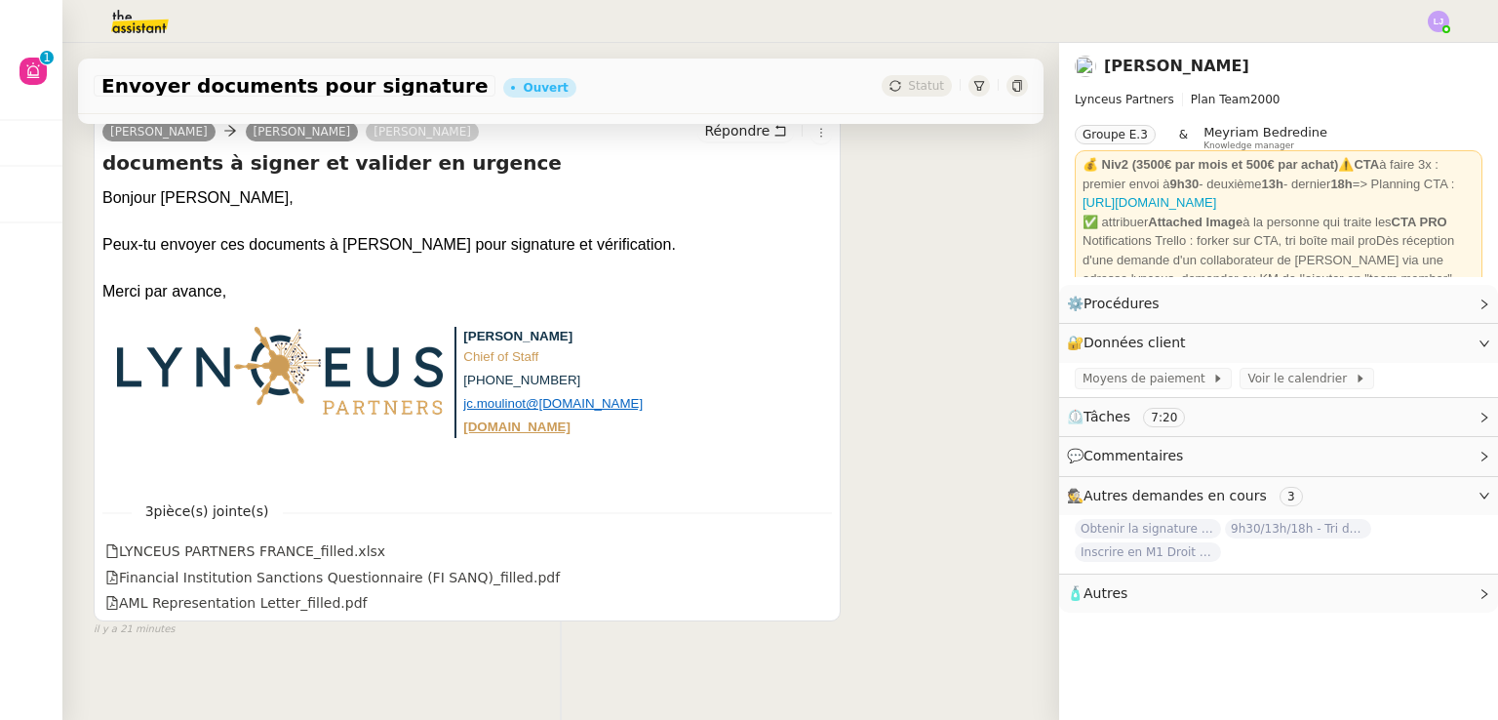
scroll to position [0, 0]
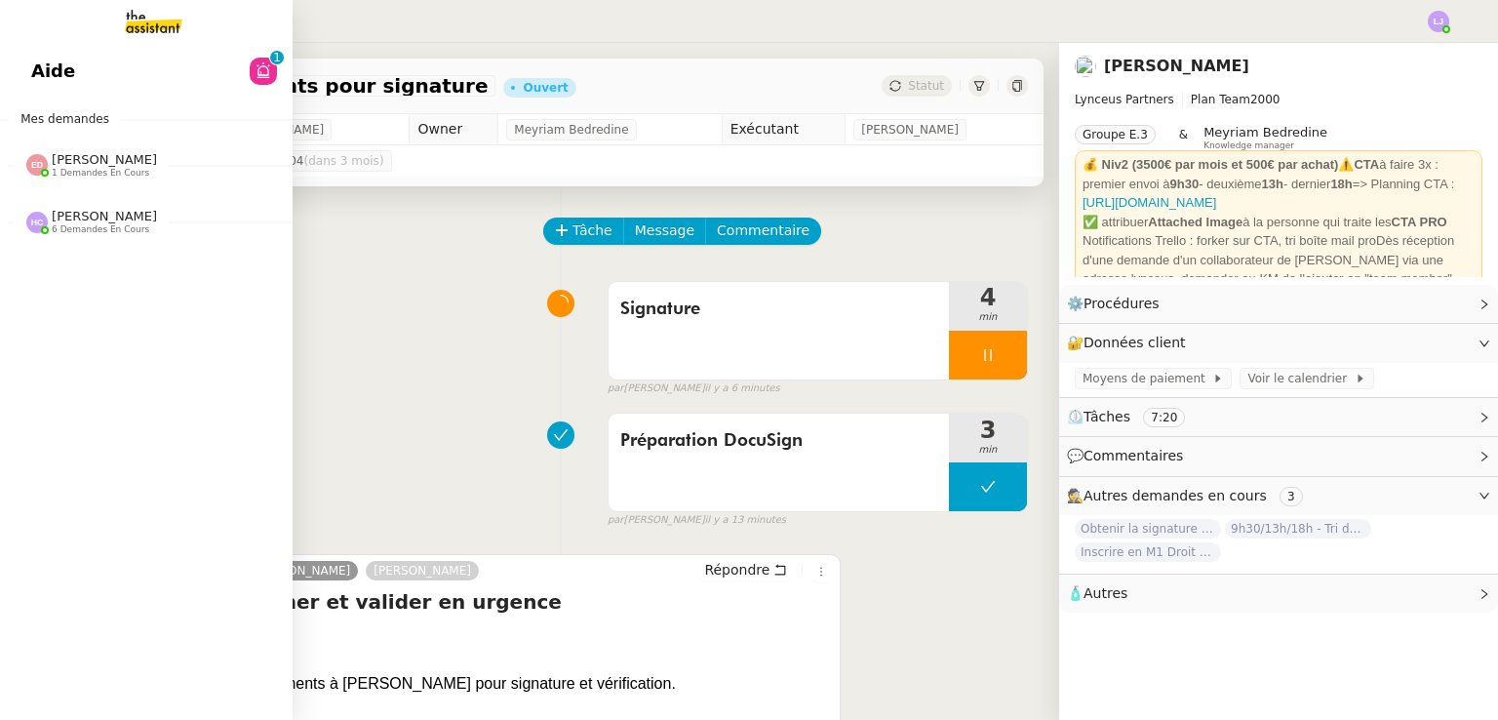
click at [51, 69] on span "Aide" at bounding box center [53, 71] width 44 height 29
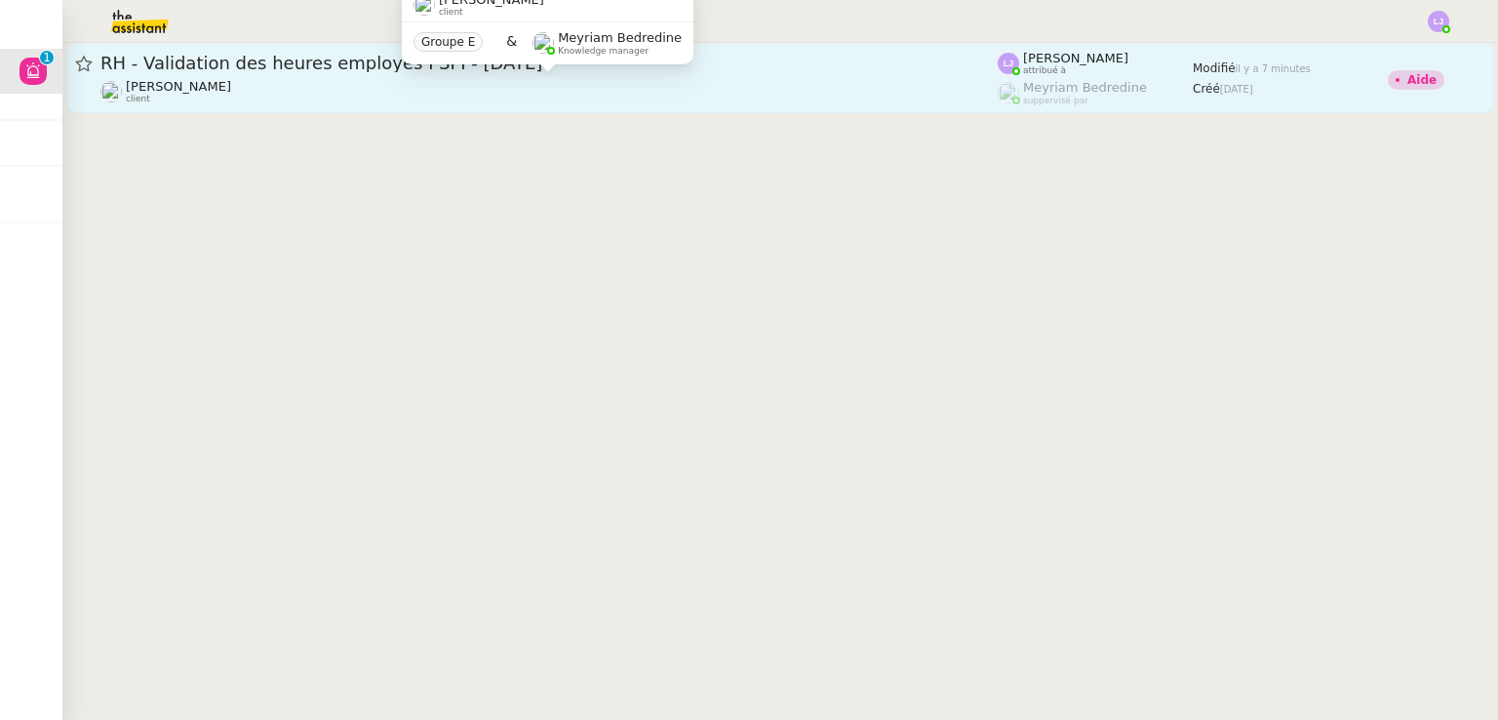
click at [348, 82] on div "Fanny Eyraud client" at bounding box center [548, 91] width 897 height 25
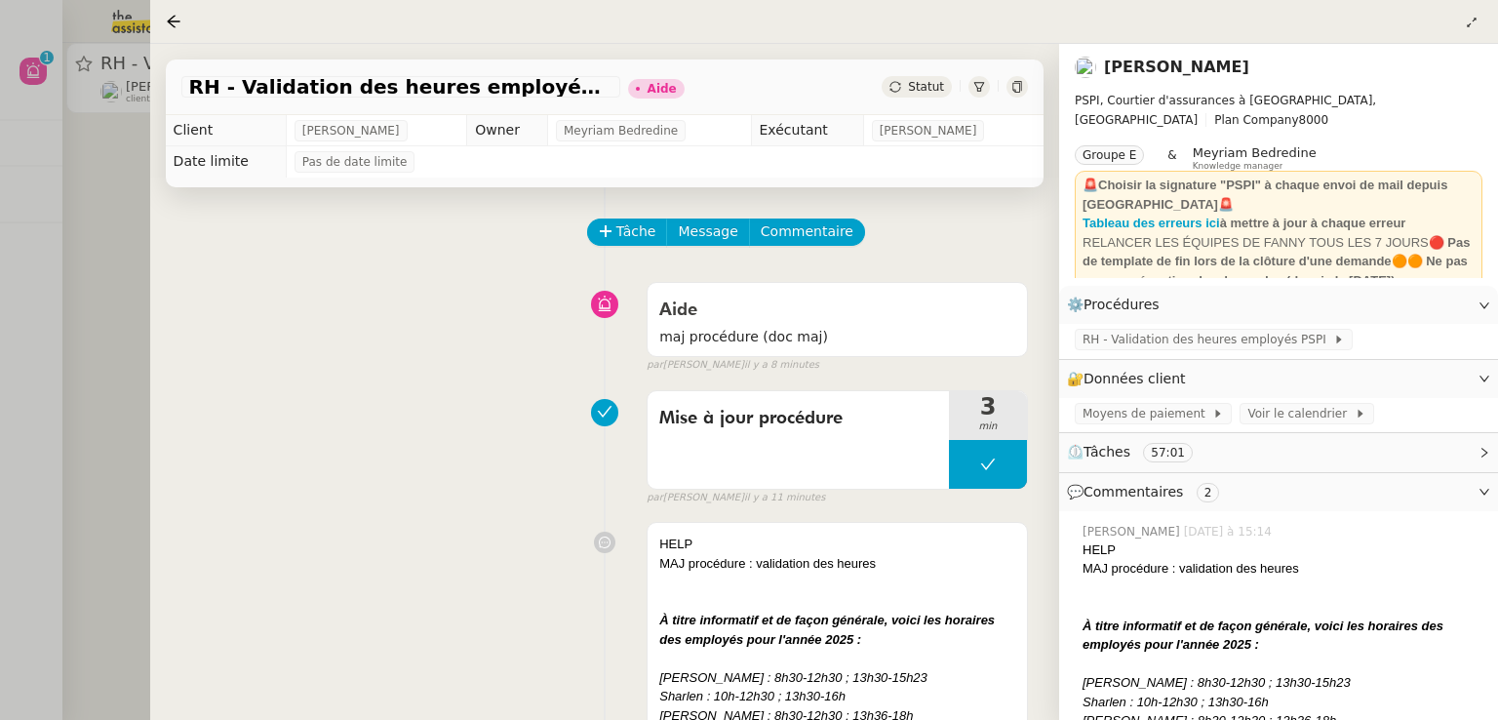
click at [70, 44] on div at bounding box center [749, 360] width 1498 height 720
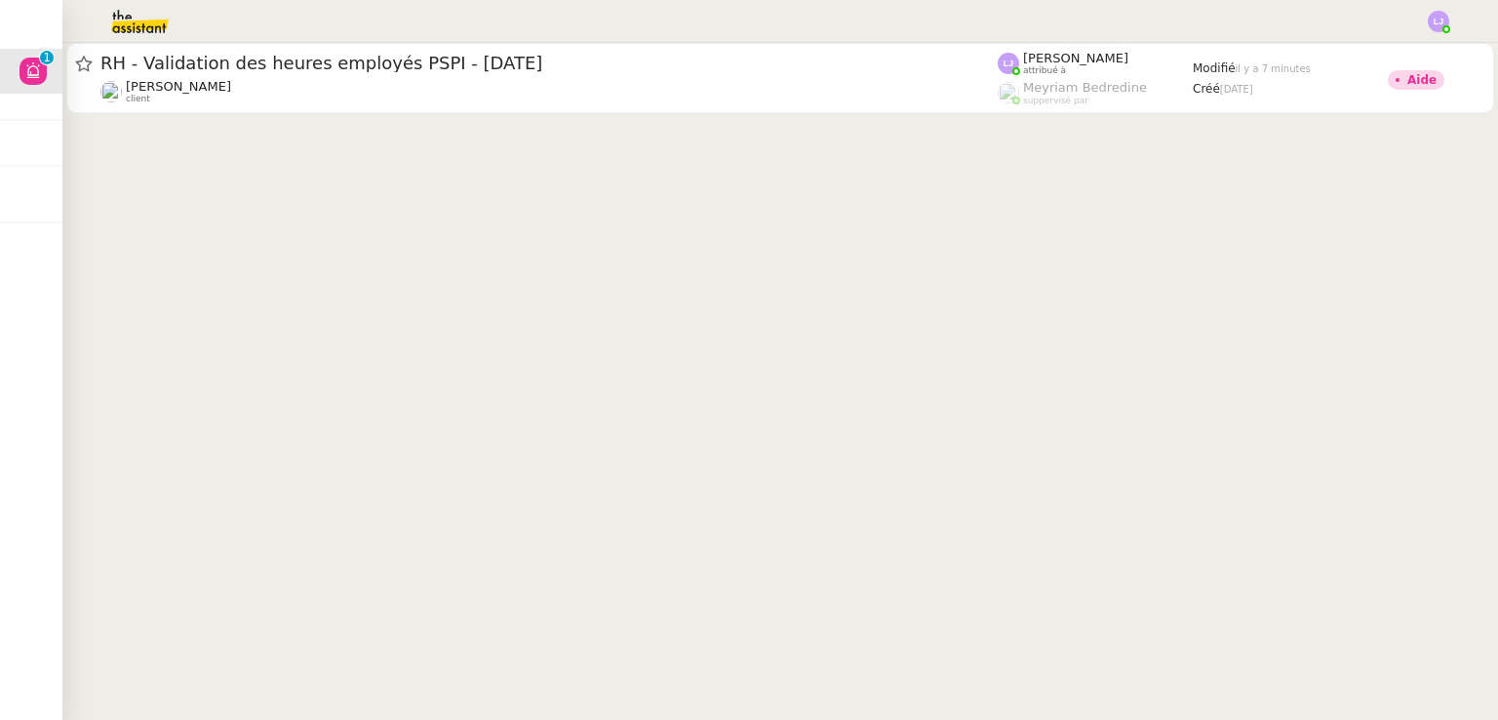
click at [133, 20] on img at bounding box center [124, 21] width 151 height 43
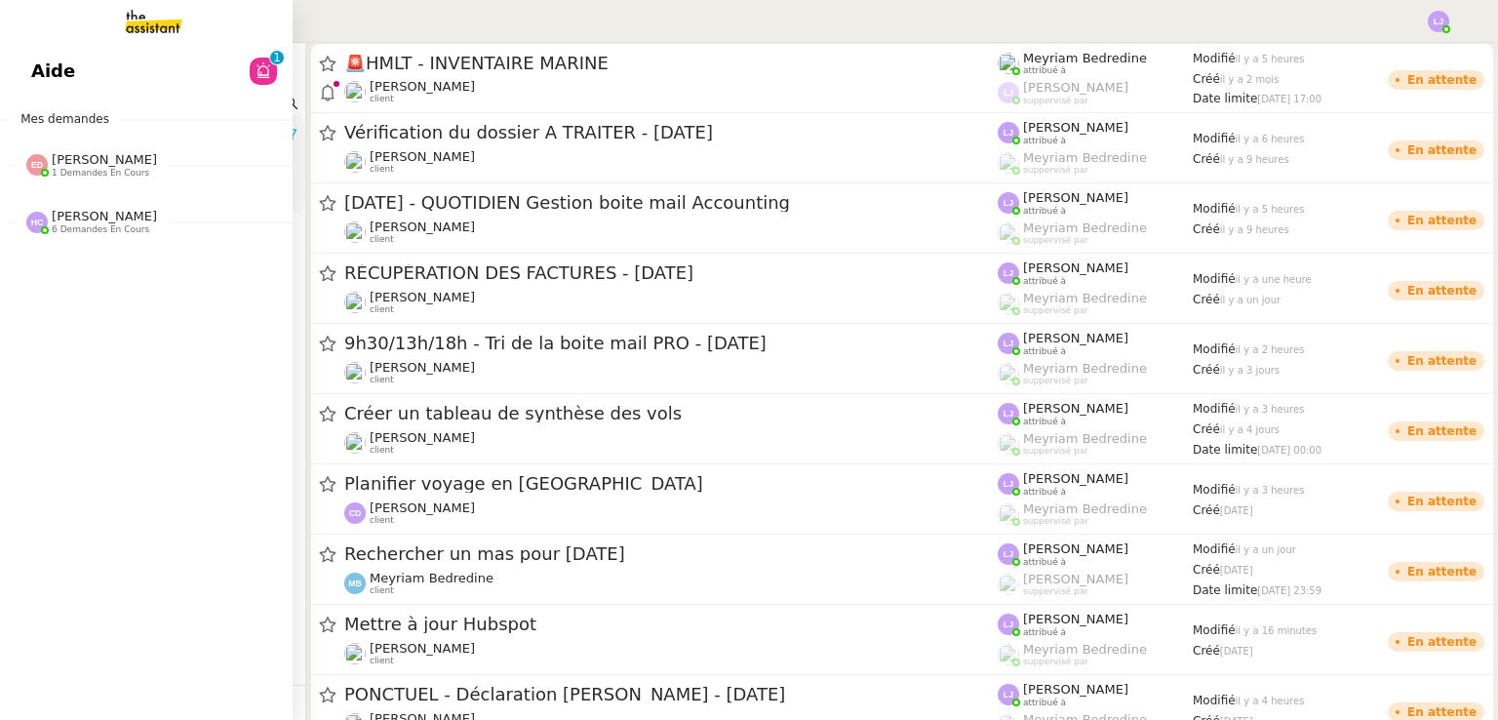
click at [107, 223] on span "[PERSON_NAME]" at bounding box center [104, 216] width 105 height 15
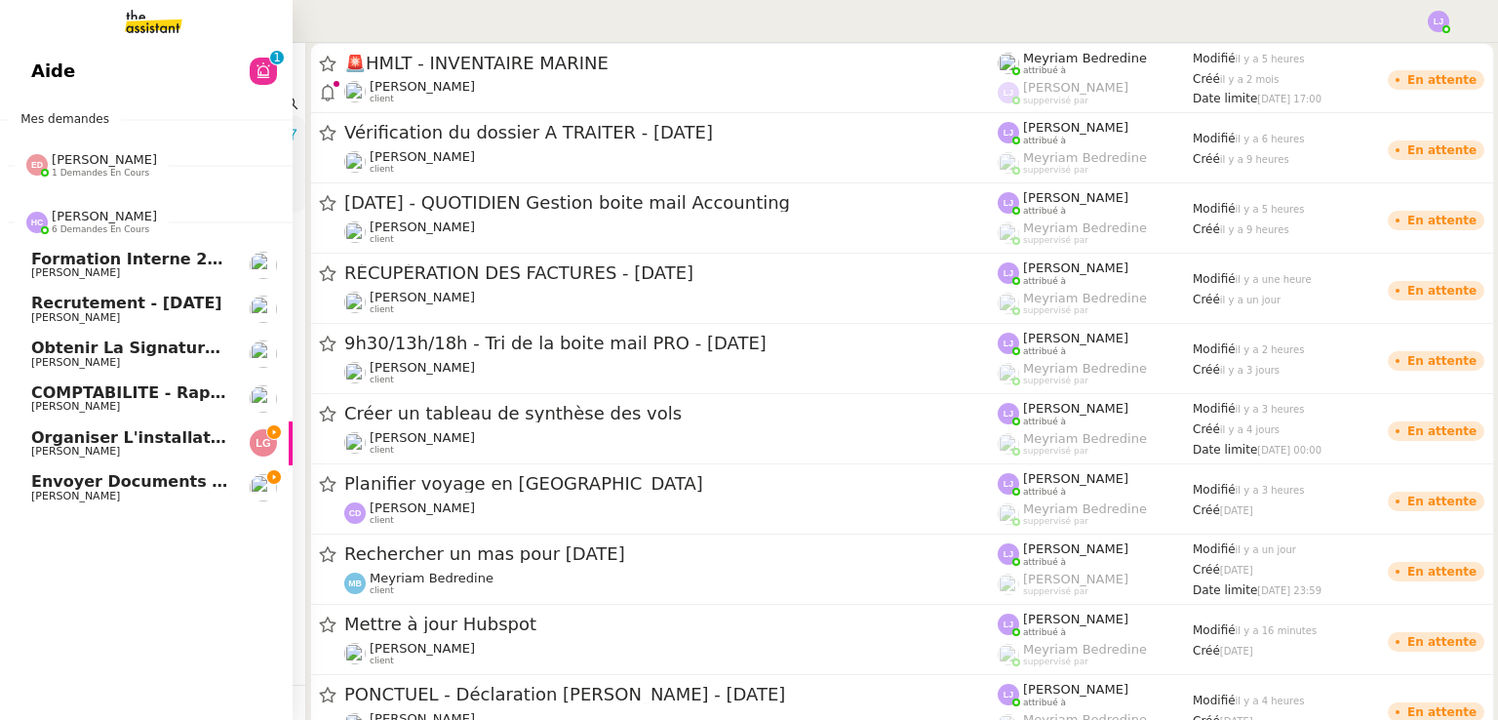
click at [218, 493] on span "[PERSON_NAME]" at bounding box center [129, 497] width 197 height 12
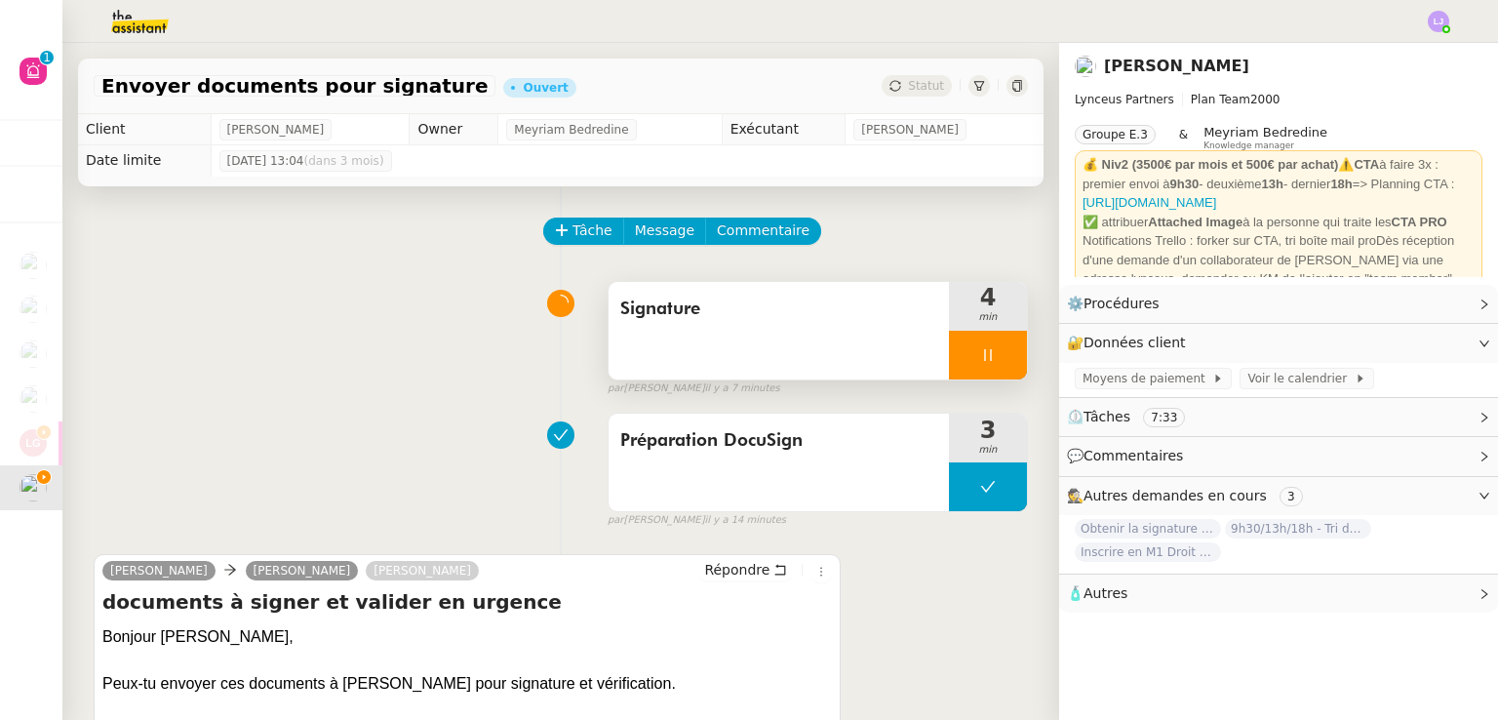
click at [999, 365] on div at bounding box center [988, 355] width 78 height 49
click at [999, 365] on button at bounding box center [1007, 355] width 39 height 49
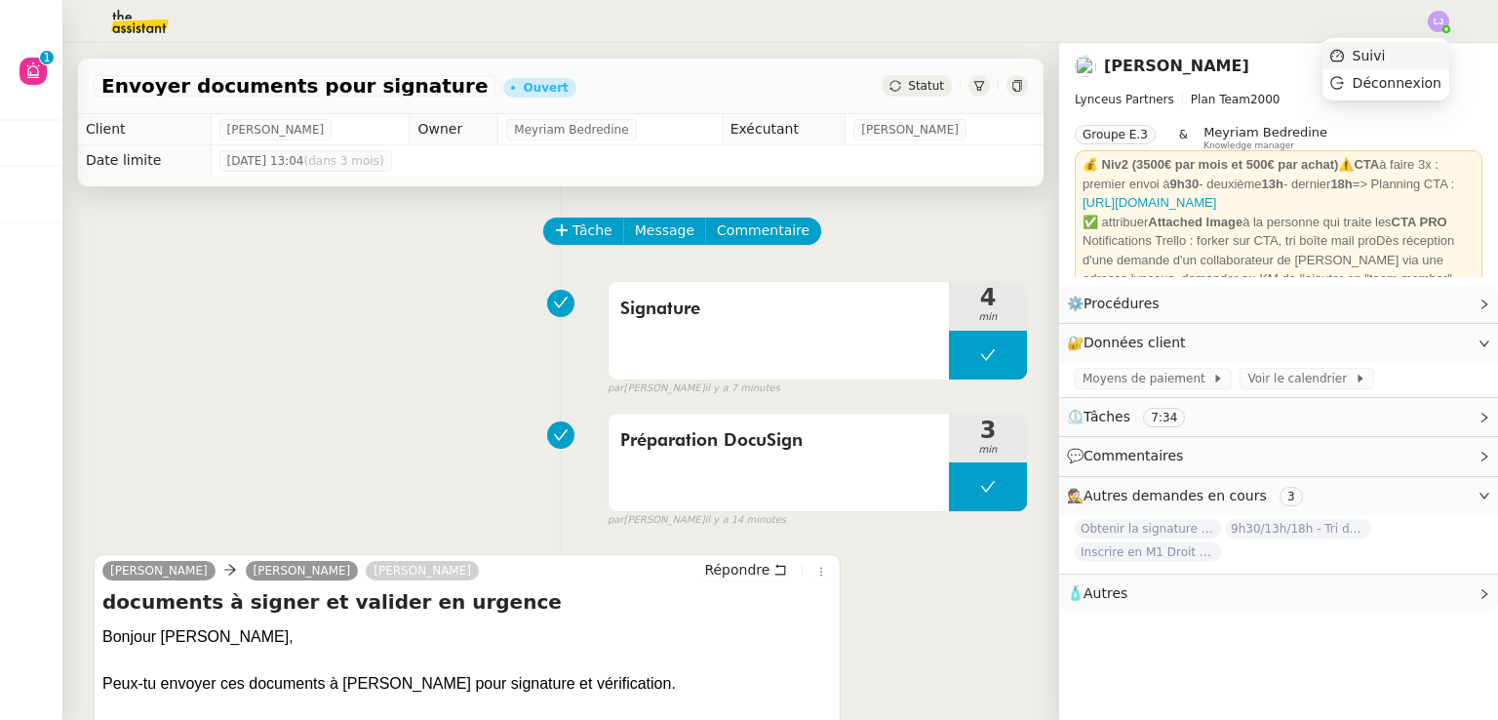
click at [1424, 51] on li "Suivi" at bounding box center [1386, 55] width 127 height 27
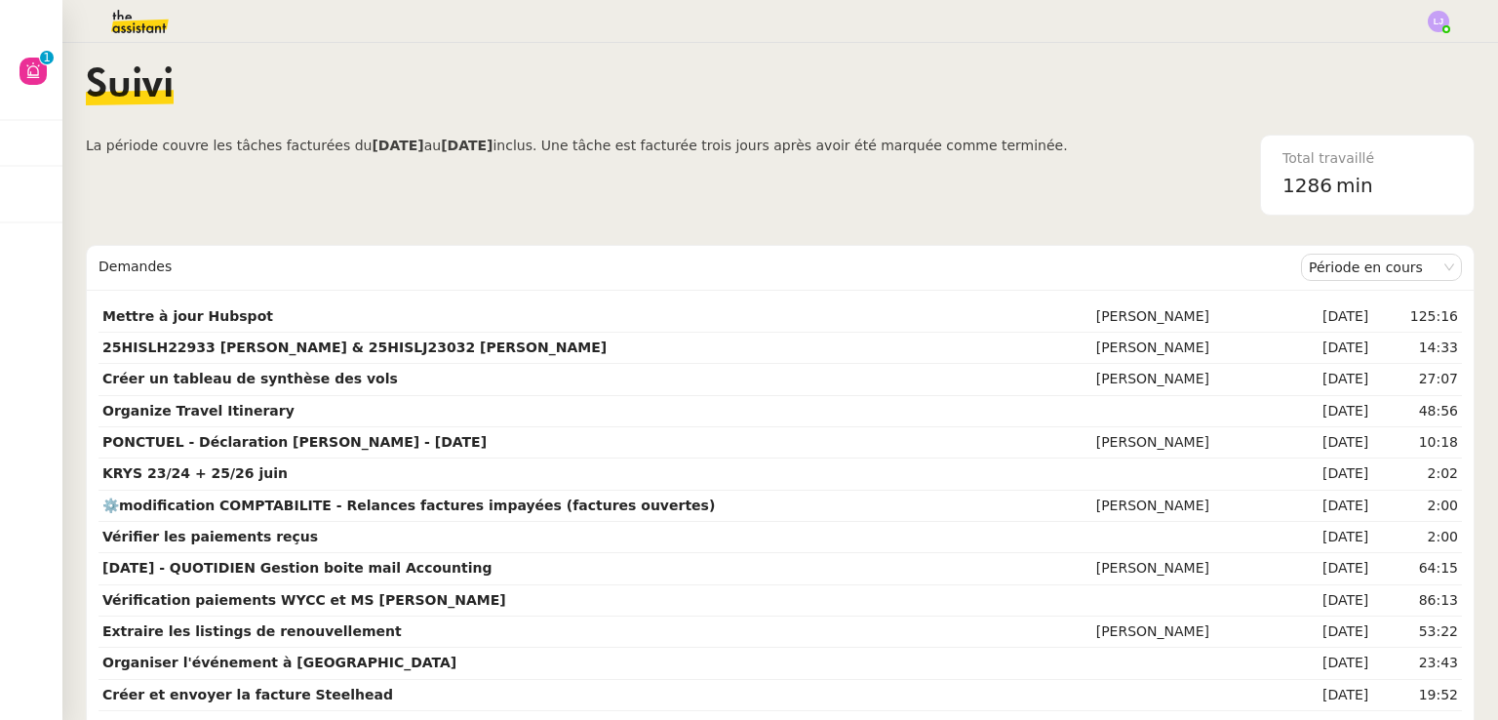
click at [155, 22] on img at bounding box center [124, 21] width 151 height 43
